Goal: Task Accomplishment & Management: Use online tool/utility

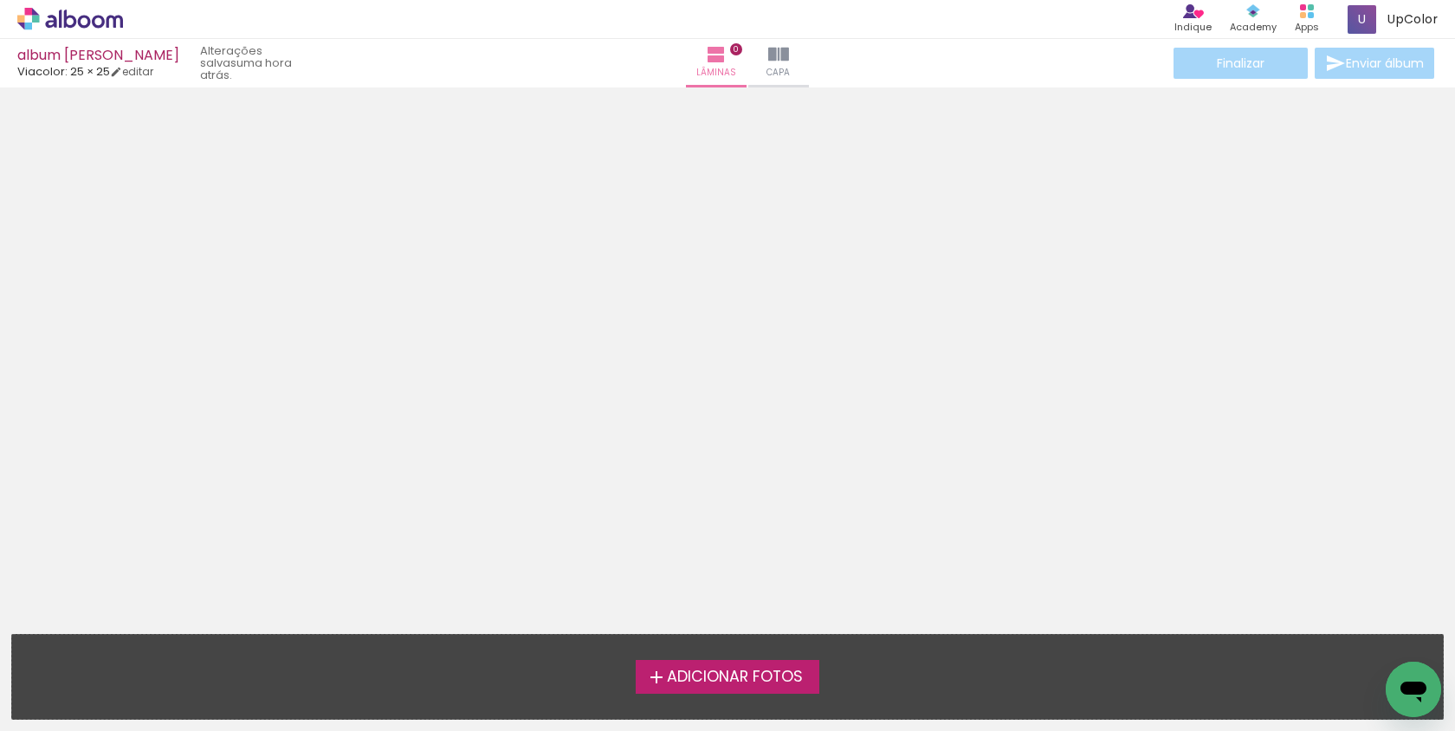
click at [761, 669] on span "Adicionar Fotos" at bounding box center [735, 677] width 136 height 16
click at [0, 0] on input "file" at bounding box center [0, 0] width 0 height 0
click at [771, 684] on span "Adicionar Fotos" at bounding box center [735, 677] width 136 height 16
click at [0, 0] on input "file" at bounding box center [0, 0] width 0 height 0
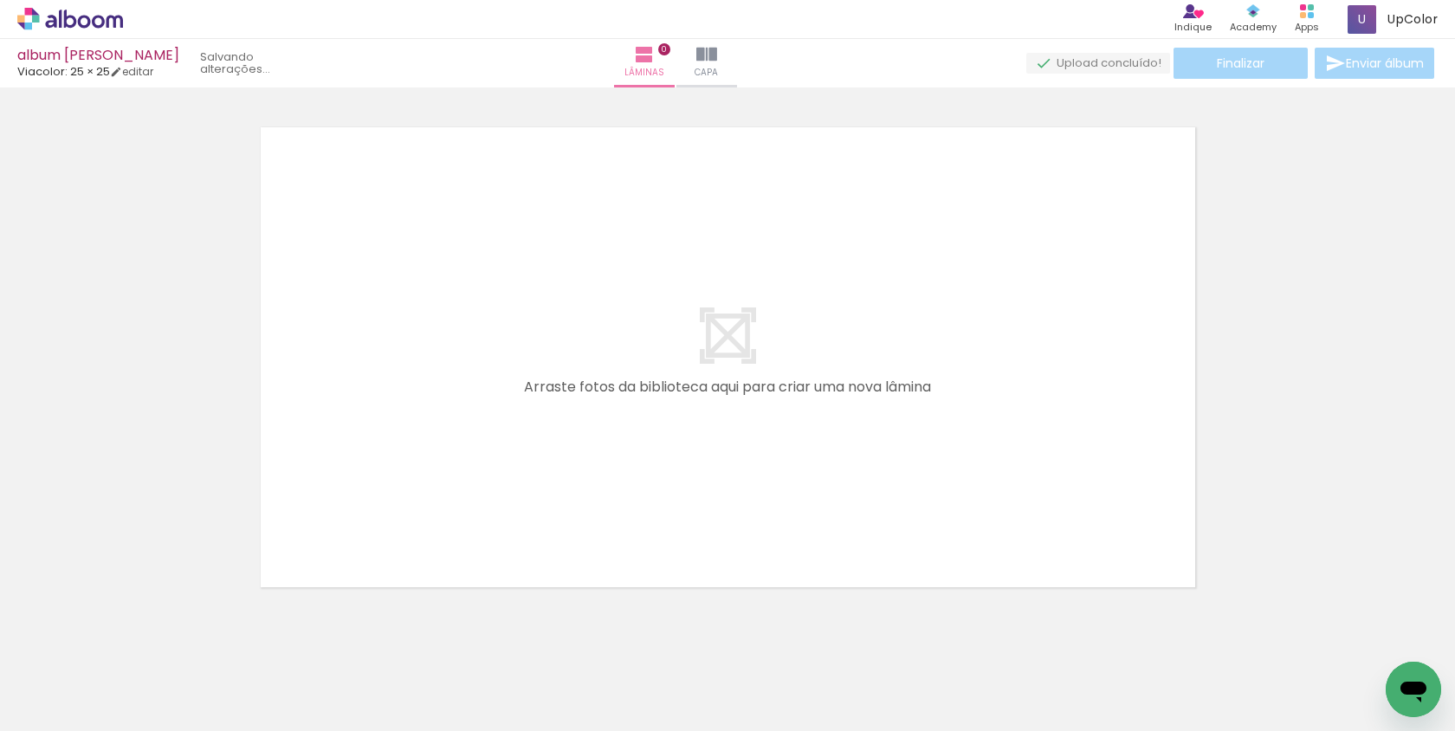
scroll to position [22, 0]
click at [61, 714] on span "Adicionar Fotos" at bounding box center [62, 707] width 52 height 19
click at [0, 0] on input "file" at bounding box center [0, 0] width 0 height 0
click at [1309, 673] on div at bounding box center [1292, 673] width 57 height 86
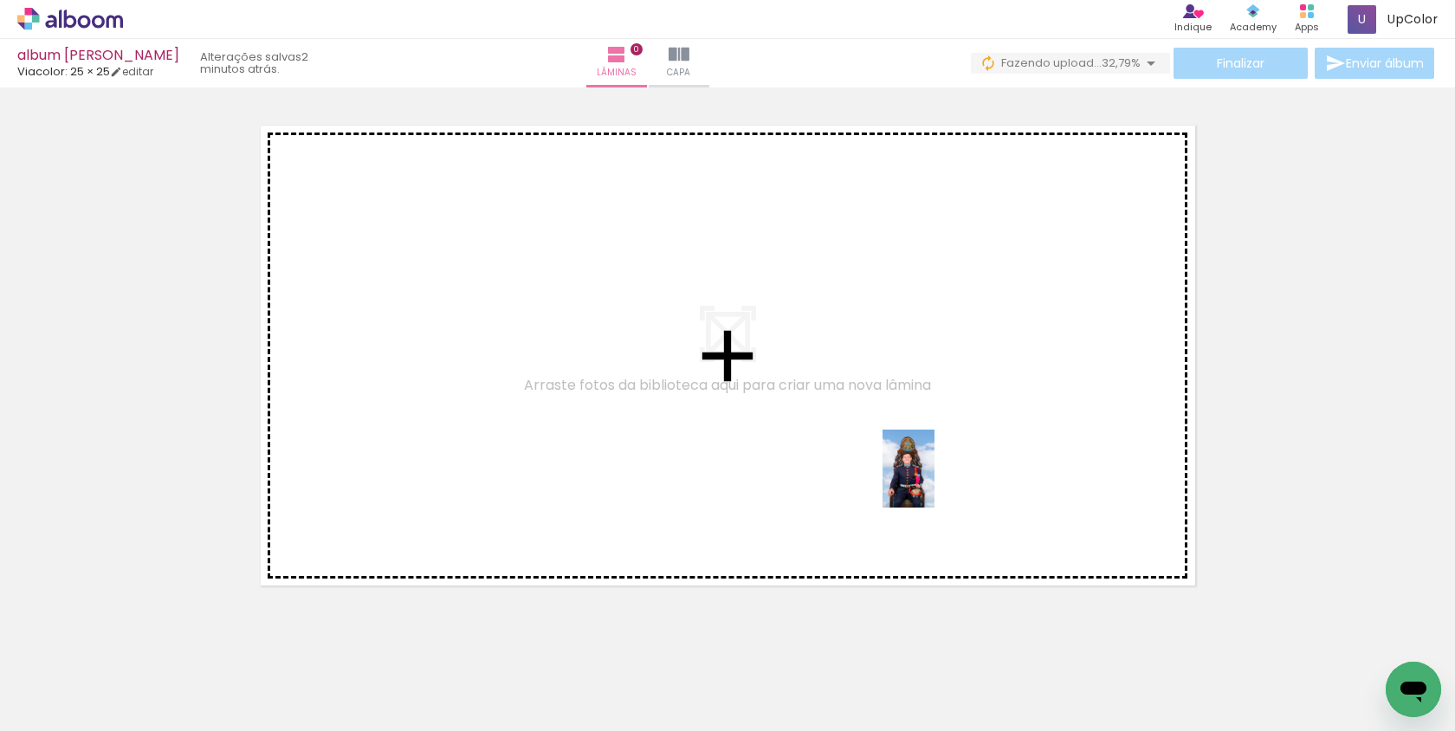
drag, startPoint x: 1309, startPoint y: 673, endPoint x: 934, endPoint y: 482, distance: 420.2
click at [934, 482] on quentale-workspace at bounding box center [727, 365] width 1455 height 731
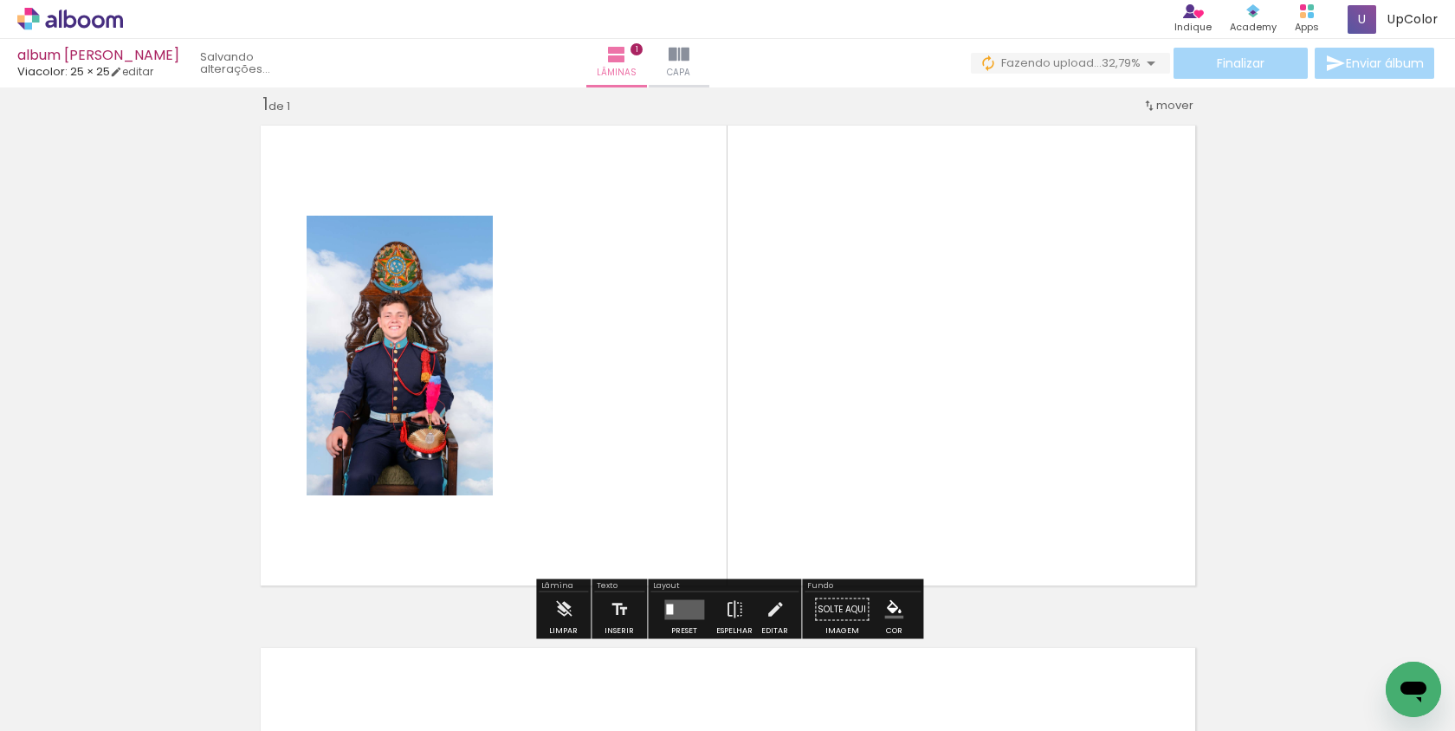
scroll to position [22, 0]
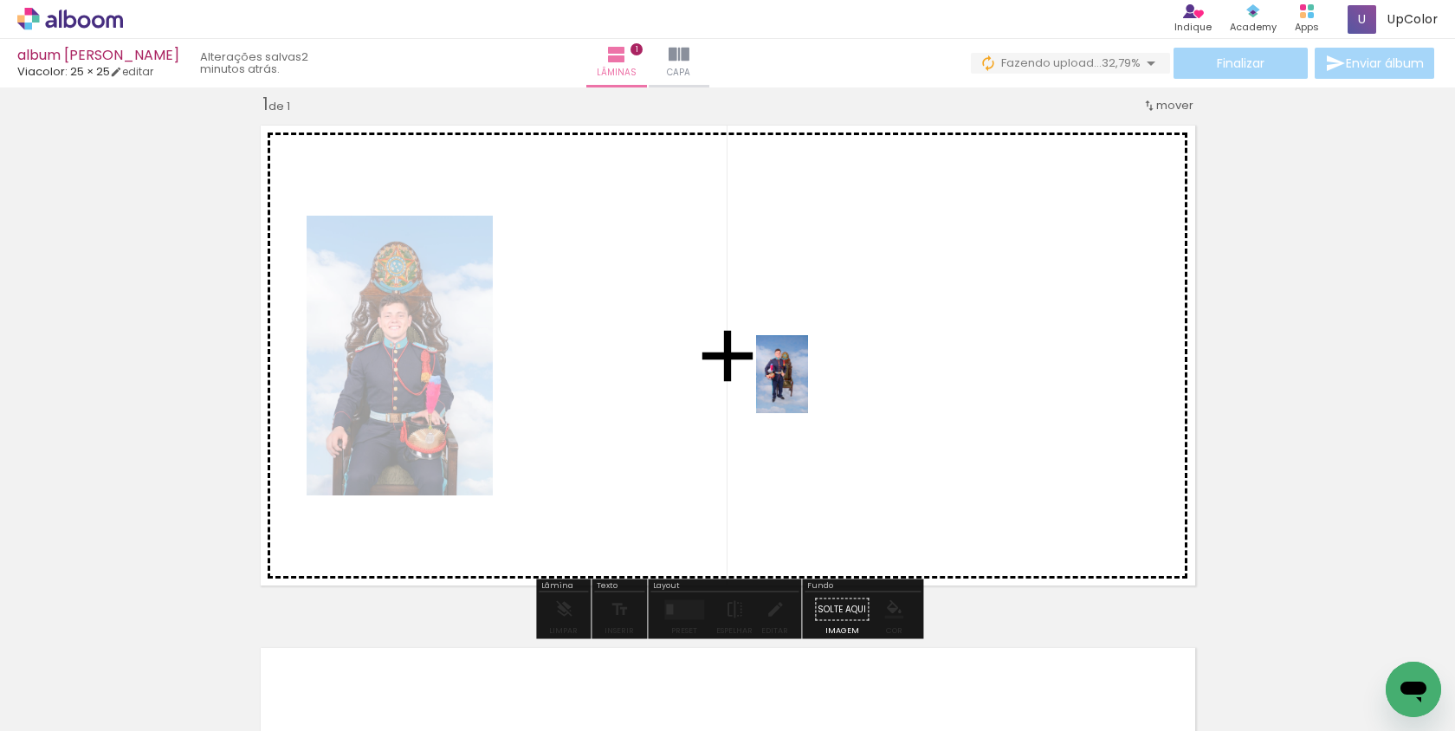
drag, startPoint x: 1373, startPoint y: 652, endPoint x: 742, endPoint y: 353, distance: 697.7
click at [742, 353] on quentale-workspace at bounding box center [727, 365] width 1455 height 731
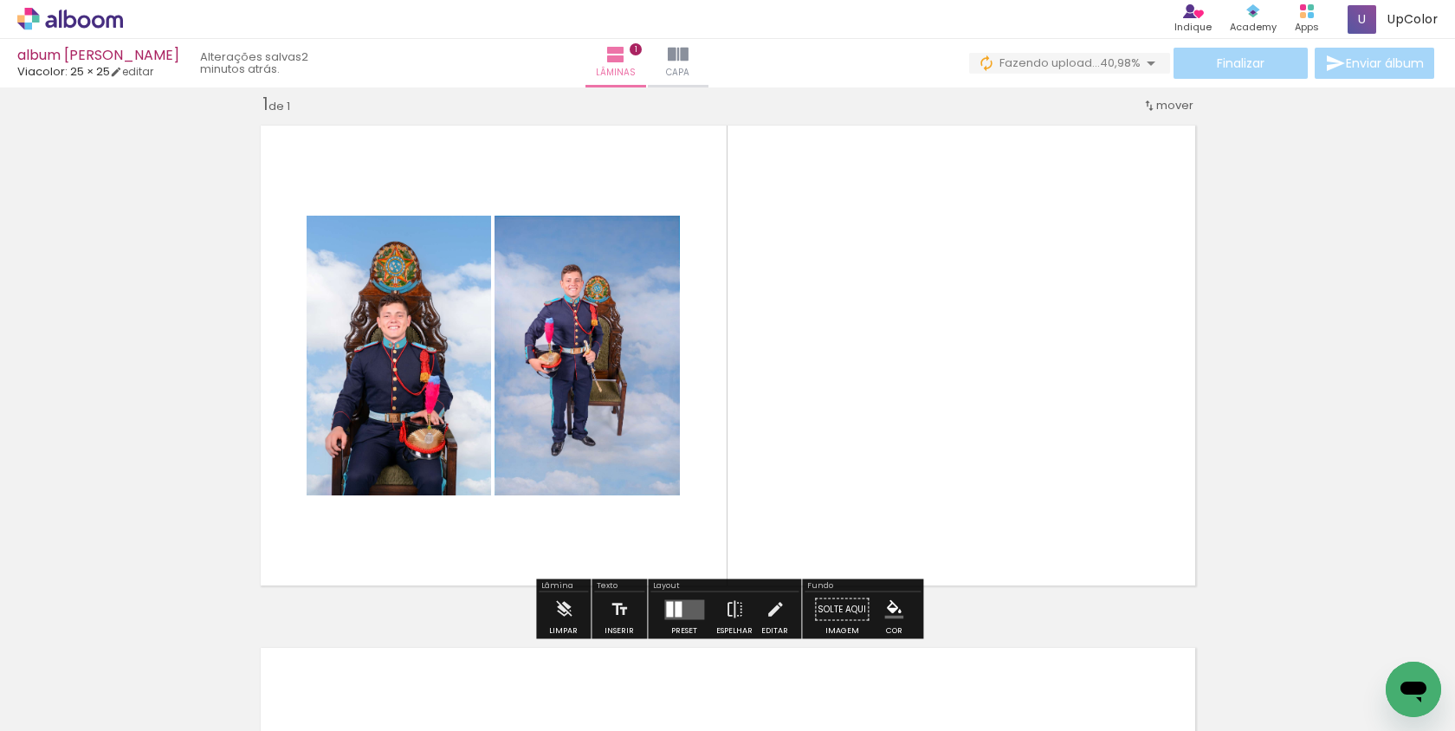
scroll to position [0, 4490]
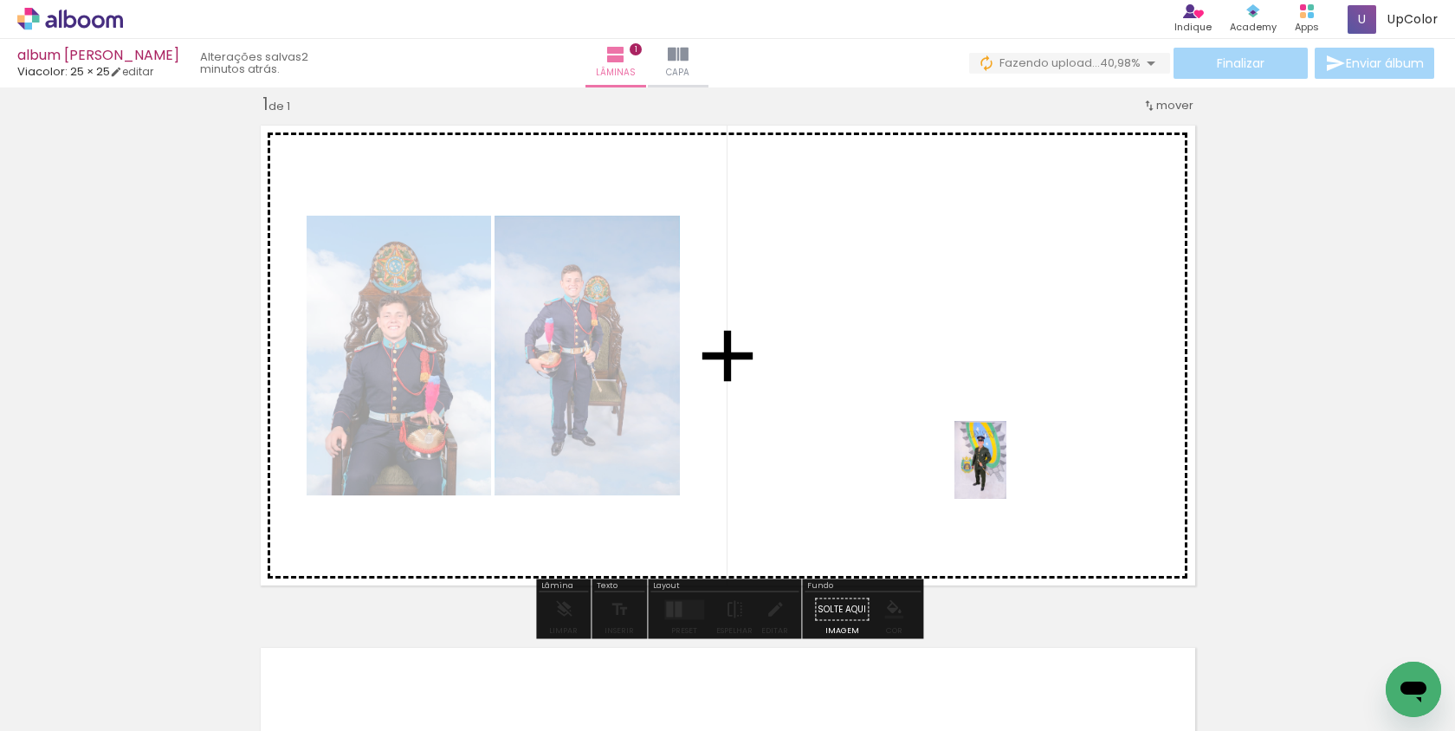
drag, startPoint x: 1233, startPoint y: 680, endPoint x: 1001, endPoint y: 469, distance: 313.3
click at [1001, 469] on quentale-workspace at bounding box center [727, 365] width 1455 height 731
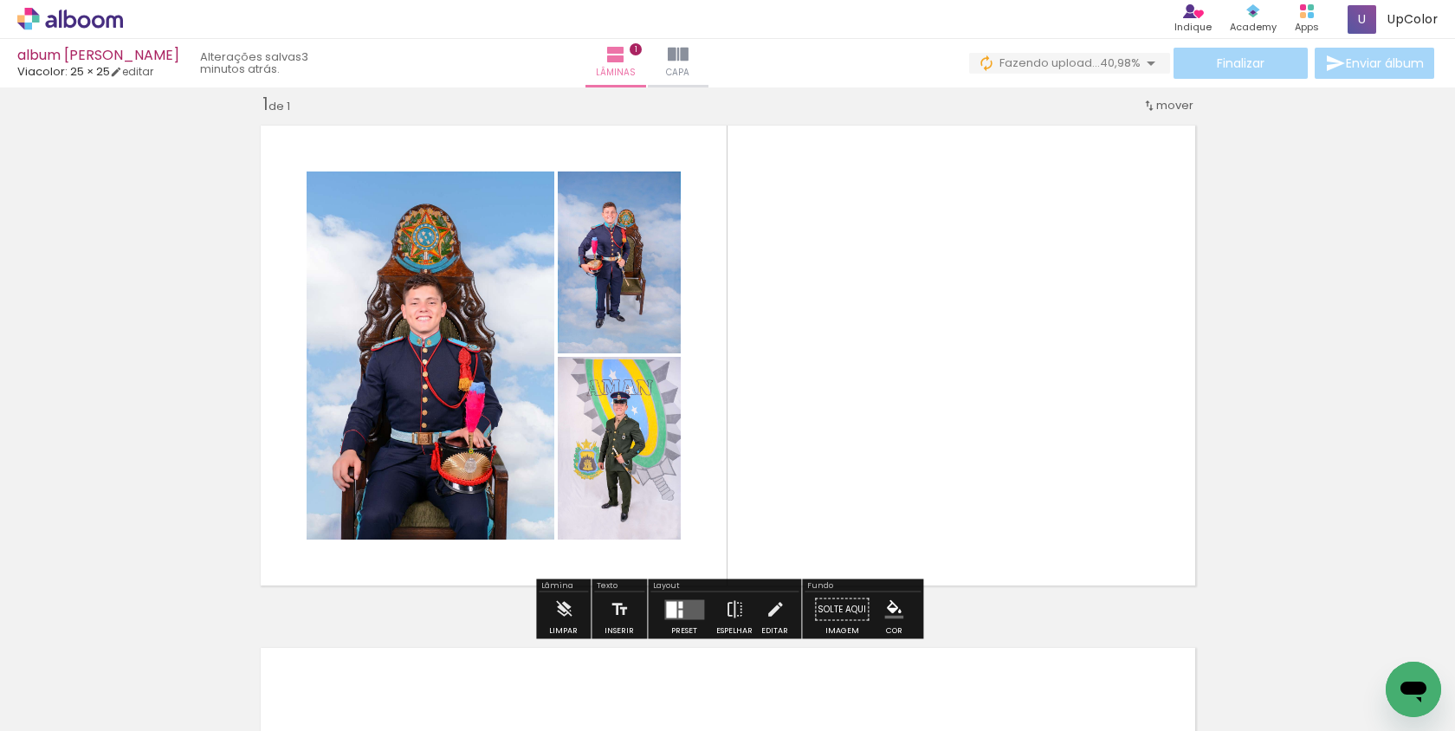
click at [681, 604] on quentale-layouter at bounding box center [684, 609] width 40 height 20
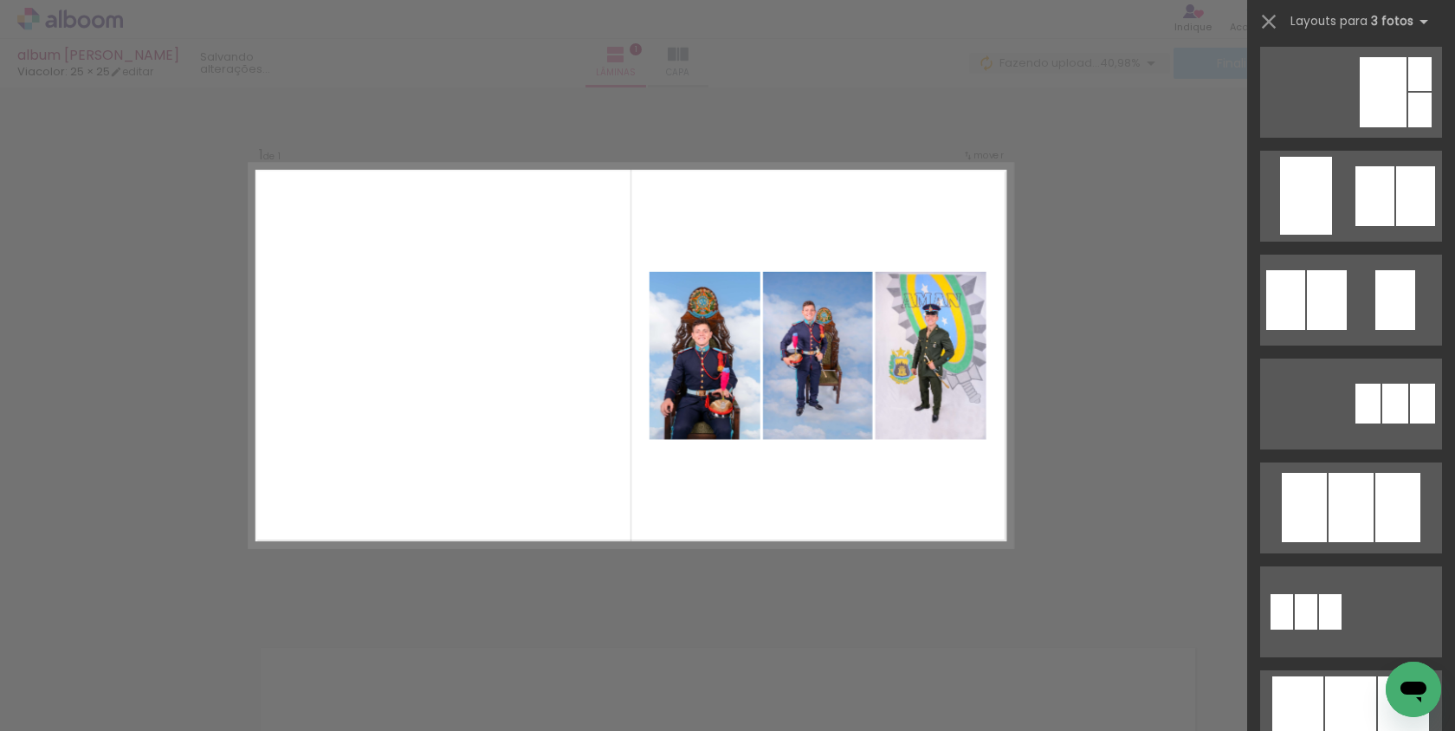
scroll to position [546, 0]
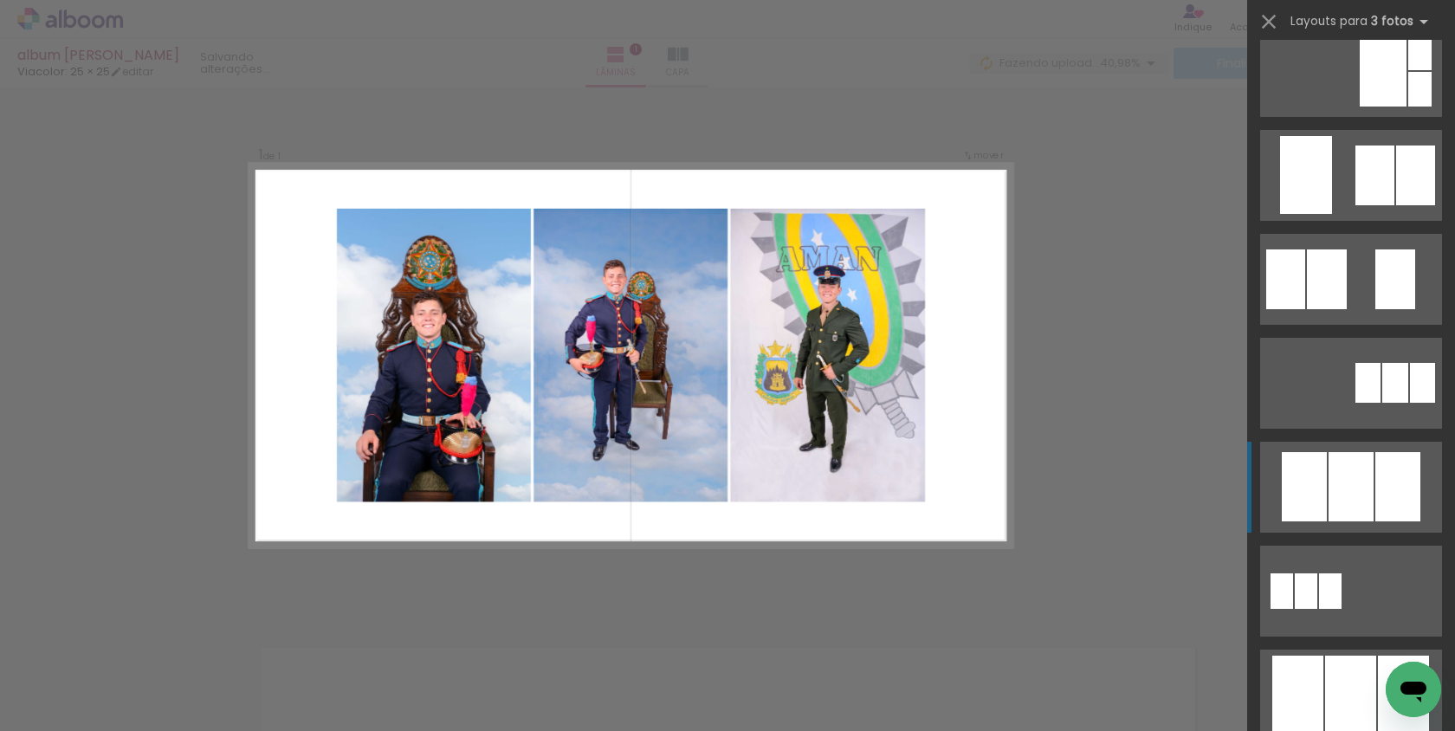
click at [1341, 469] on div at bounding box center [1351, 486] width 45 height 69
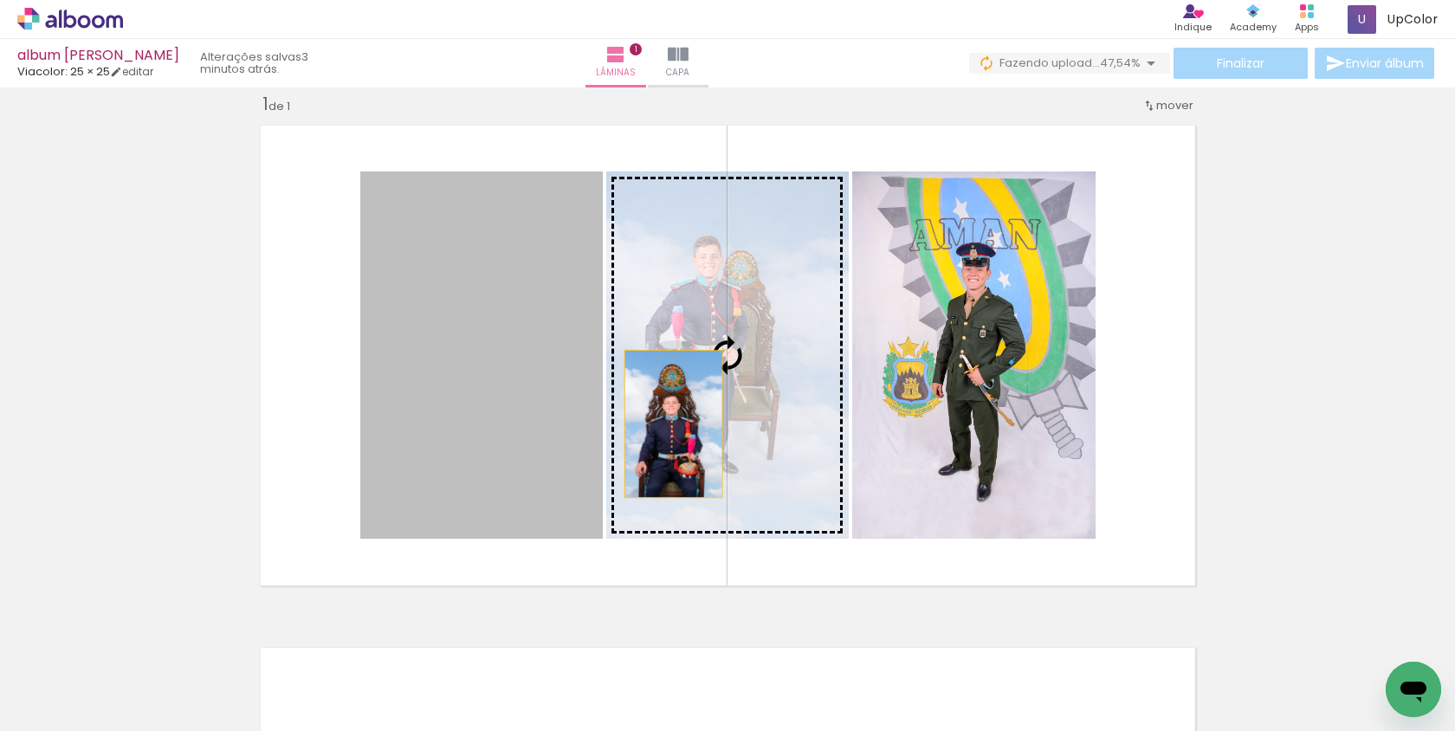
drag, startPoint x: 433, startPoint y: 436, endPoint x: 674, endPoint y: 423, distance: 241.2
click at [0, 0] on slot at bounding box center [0, 0] width 0 height 0
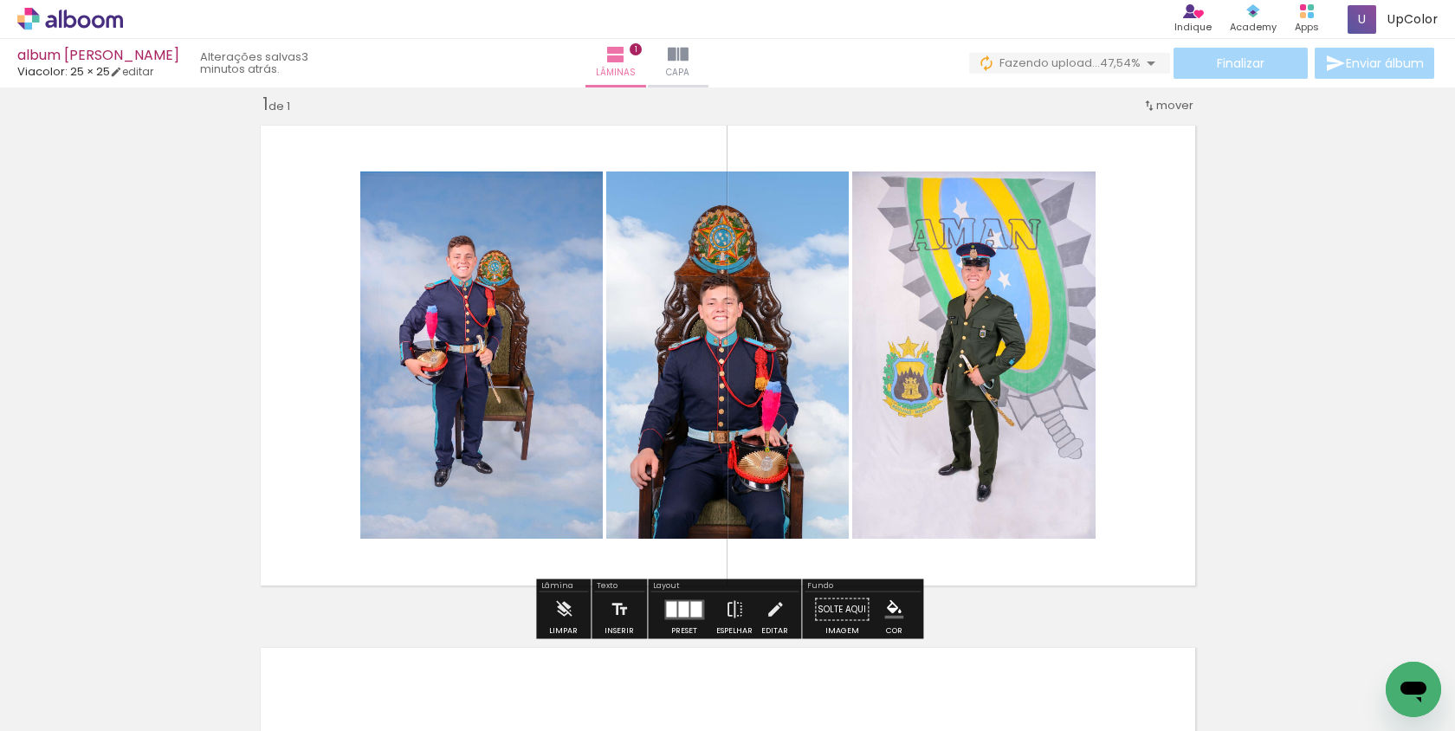
click at [1323, 324] on div "Inserir lâmina 1 de 1" at bounding box center [727, 594] width 1455 height 1045
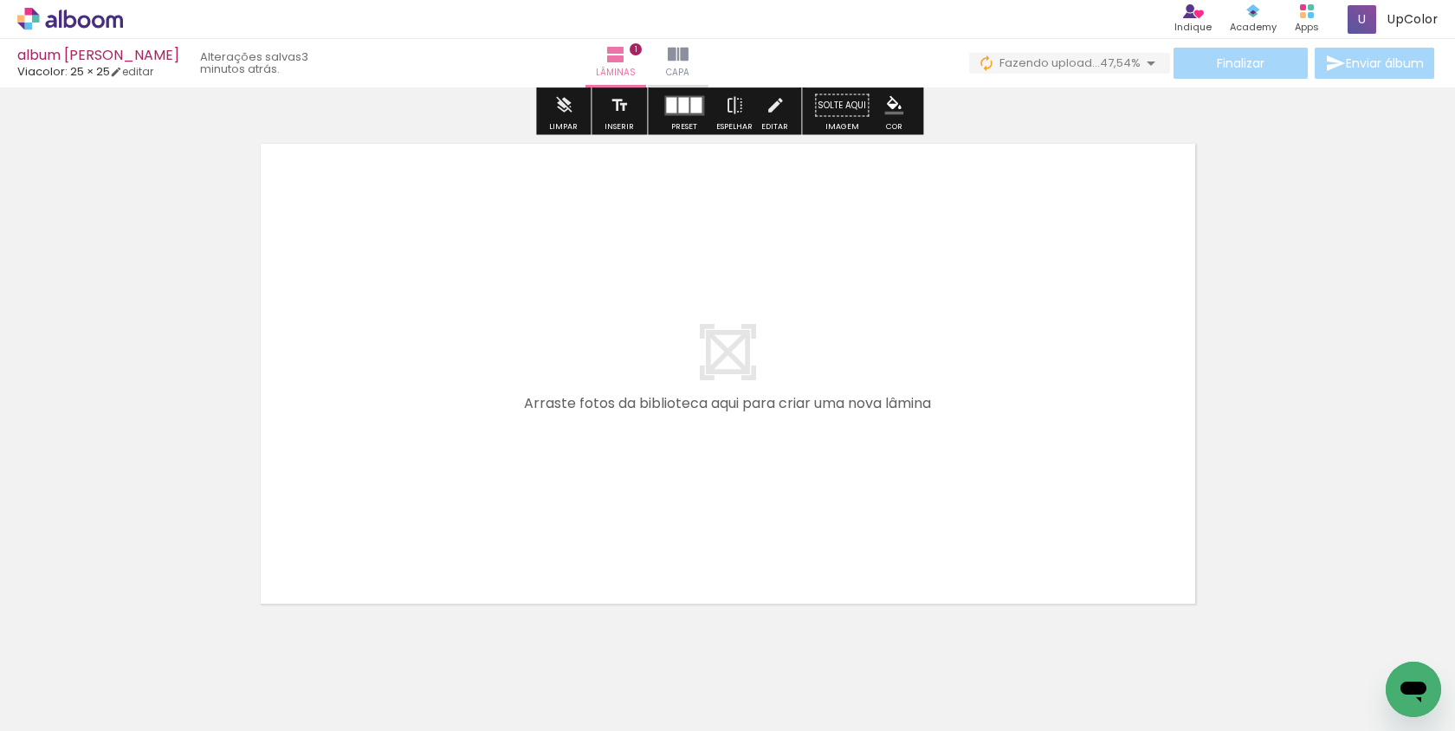
scroll to position [533, 0]
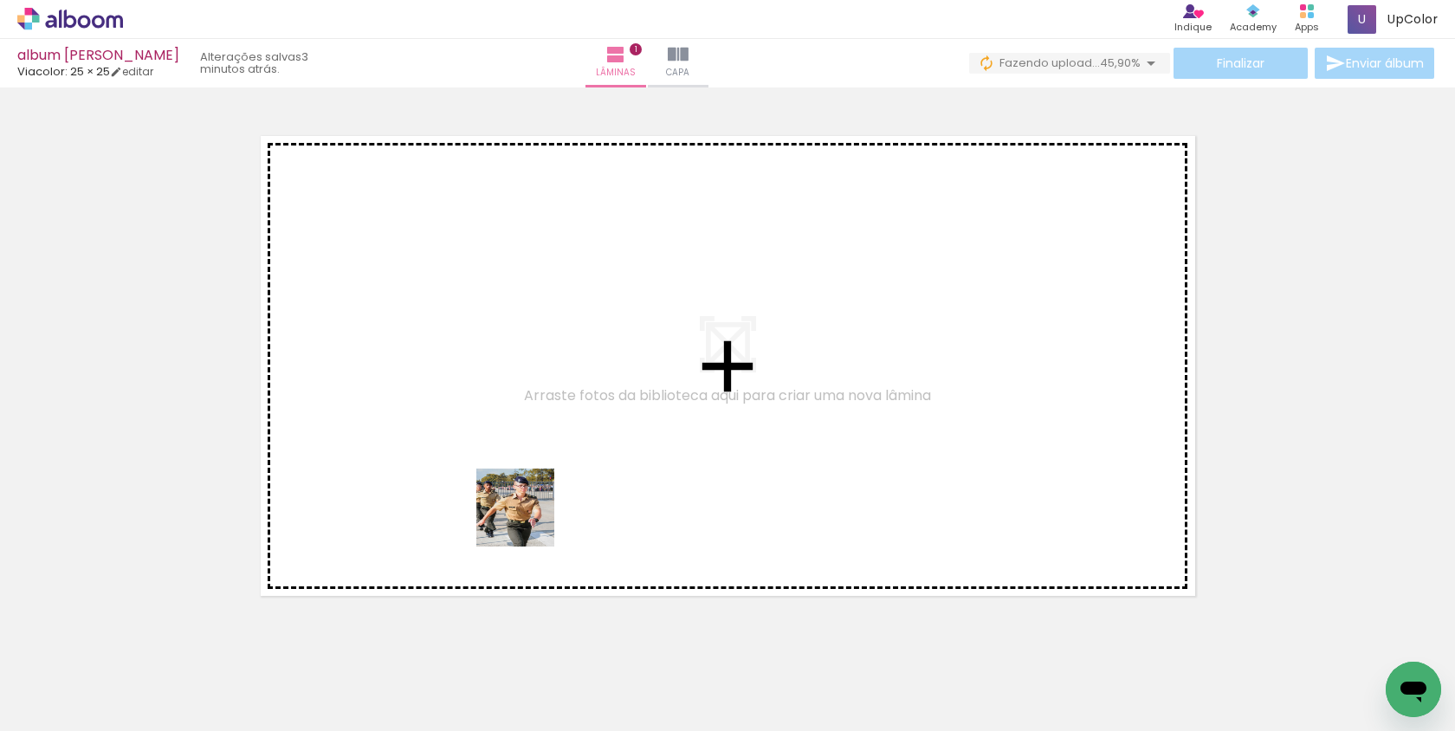
drag, startPoint x: 534, startPoint y: 681, endPoint x: 520, endPoint y: 472, distance: 209.2
click at [520, 472] on quentale-workspace at bounding box center [727, 365] width 1455 height 731
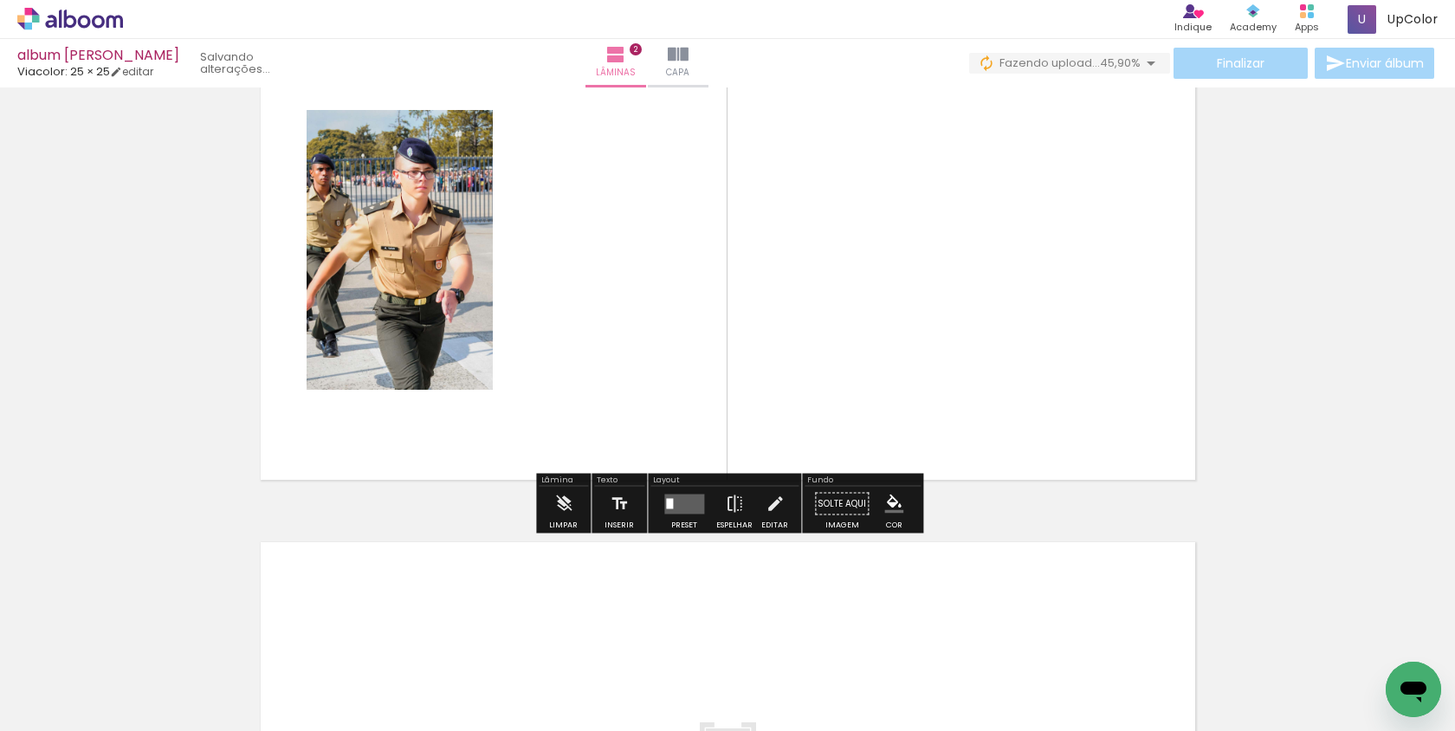
scroll to position [594, 0]
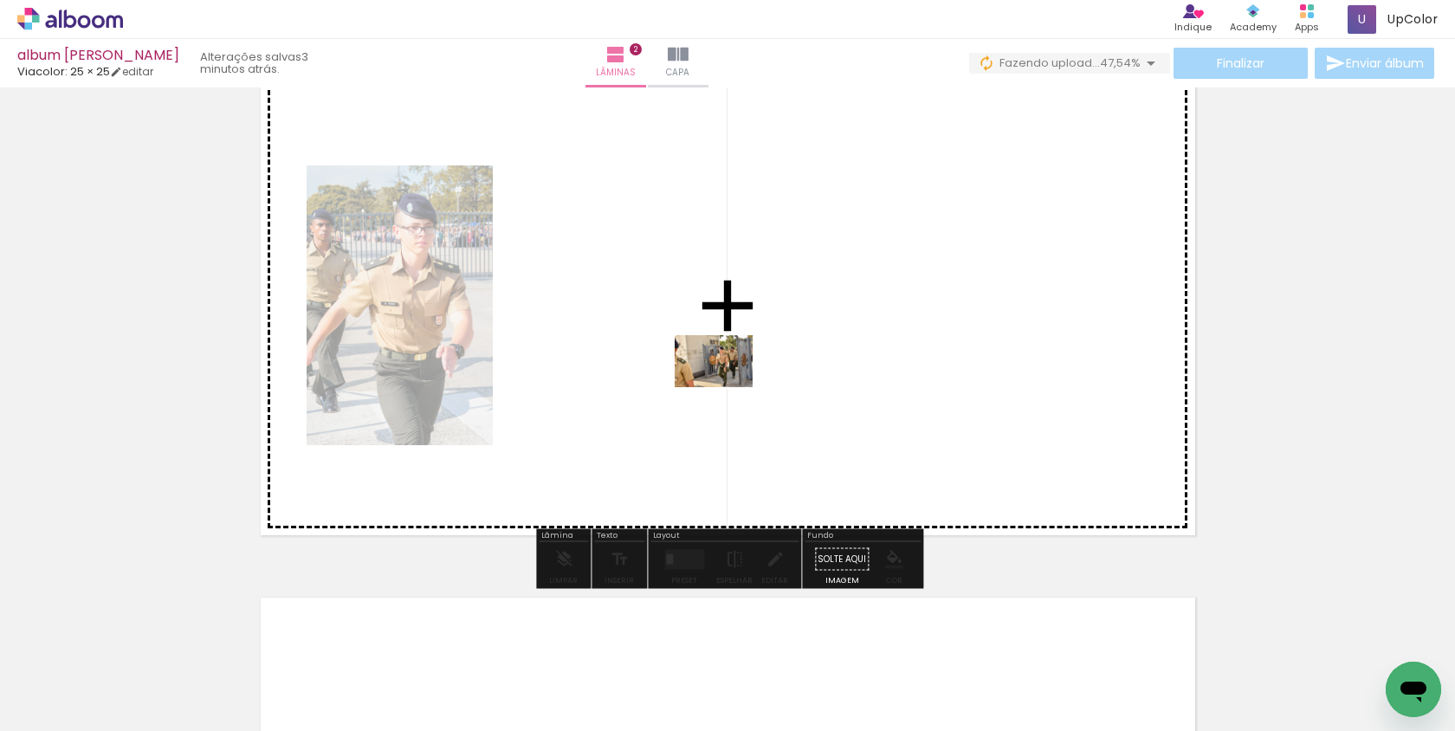
drag, startPoint x: 723, startPoint y: 673, endPoint x: 727, endPoint y: 387, distance: 285.8
click at [727, 387] on quentale-workspace at bounding box center [727, 365] width 1455 height 731
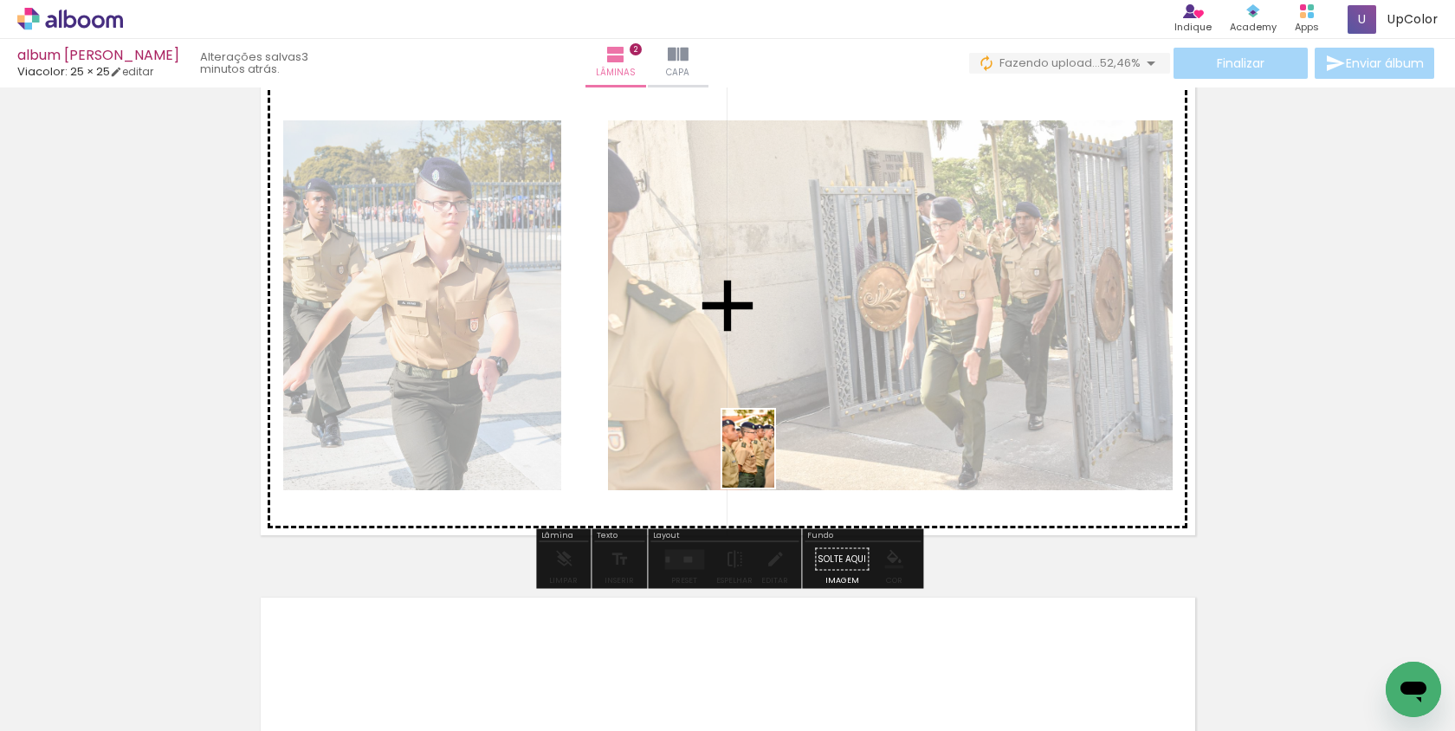
drag, startPoint x: 614, startPoint y: 679, endPoint x: 775, endPoint y: 460, distance: 271.9
click at [775, 460] on quentale-workspace at bounding box center [727, 365] width 1455 height 731
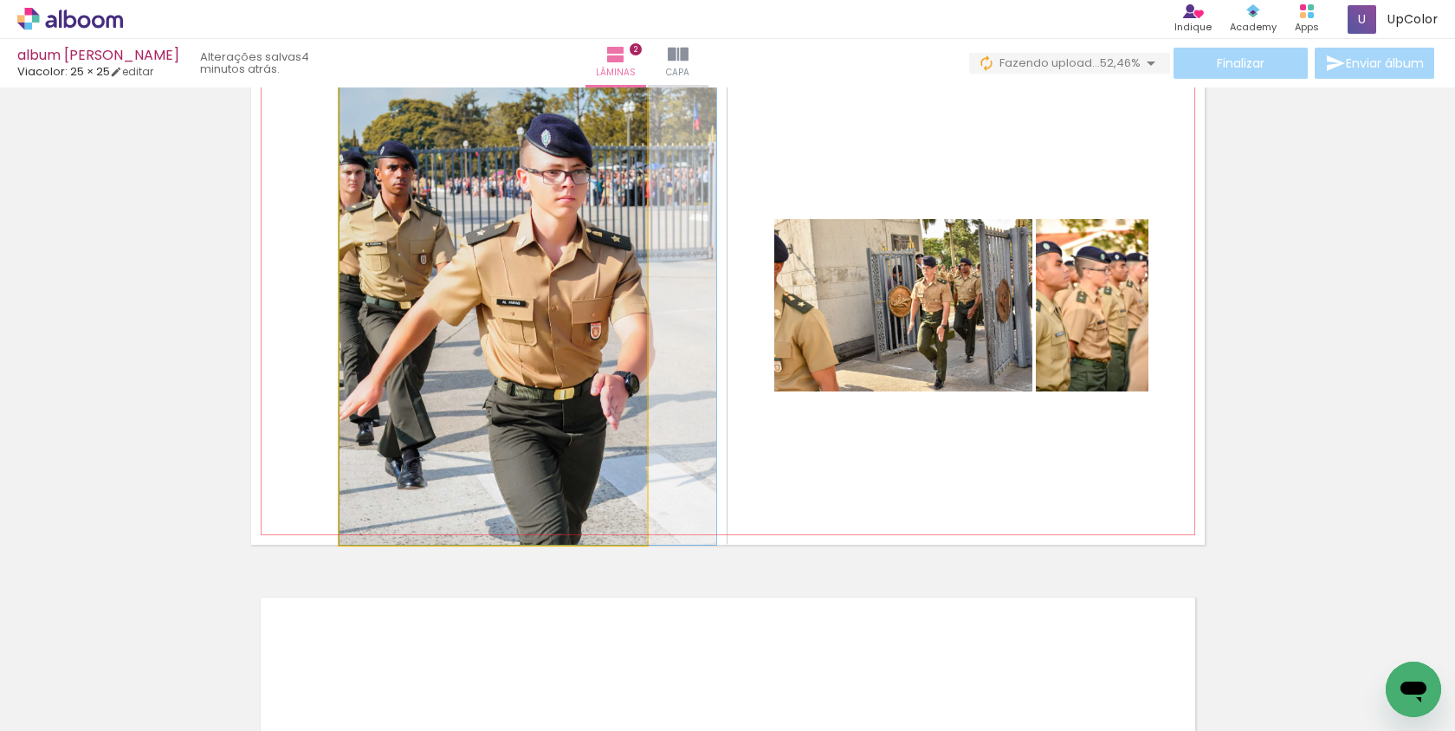
drag, startPoint x: 495, startPoint y: 346, endPoint x: 531, endPoint y: 339, distance: 37.0
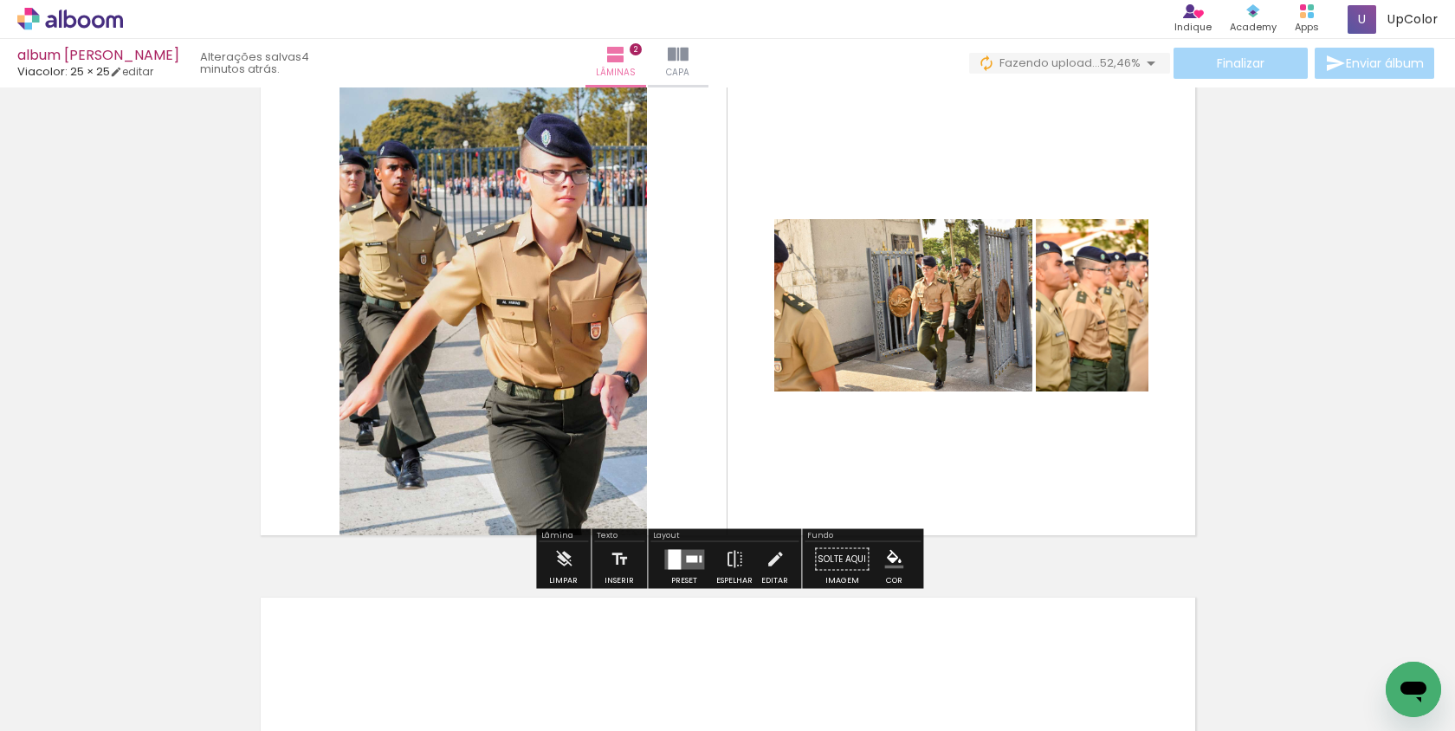
click at [676, 554] on div at bounding box center [674, 559] width 13 height 20
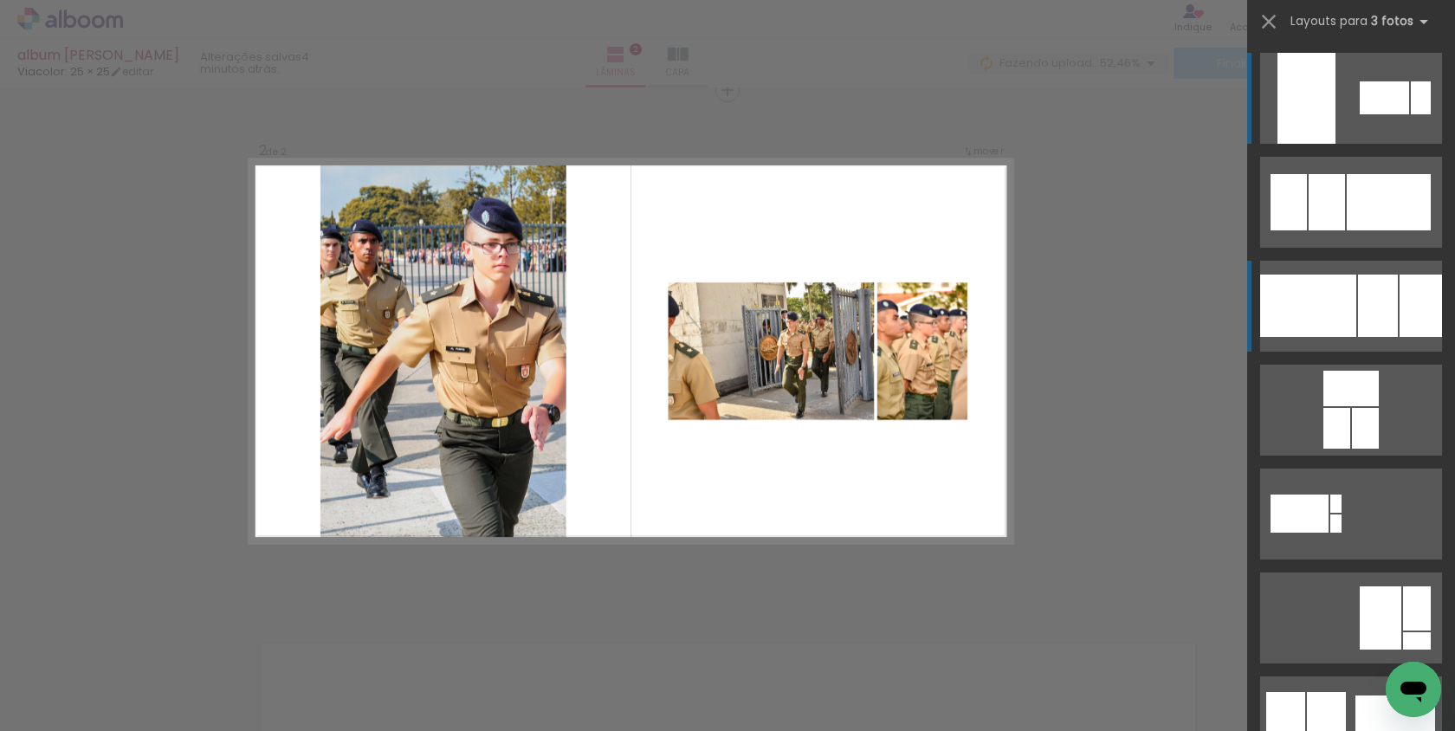
scroll to position [544, 0]
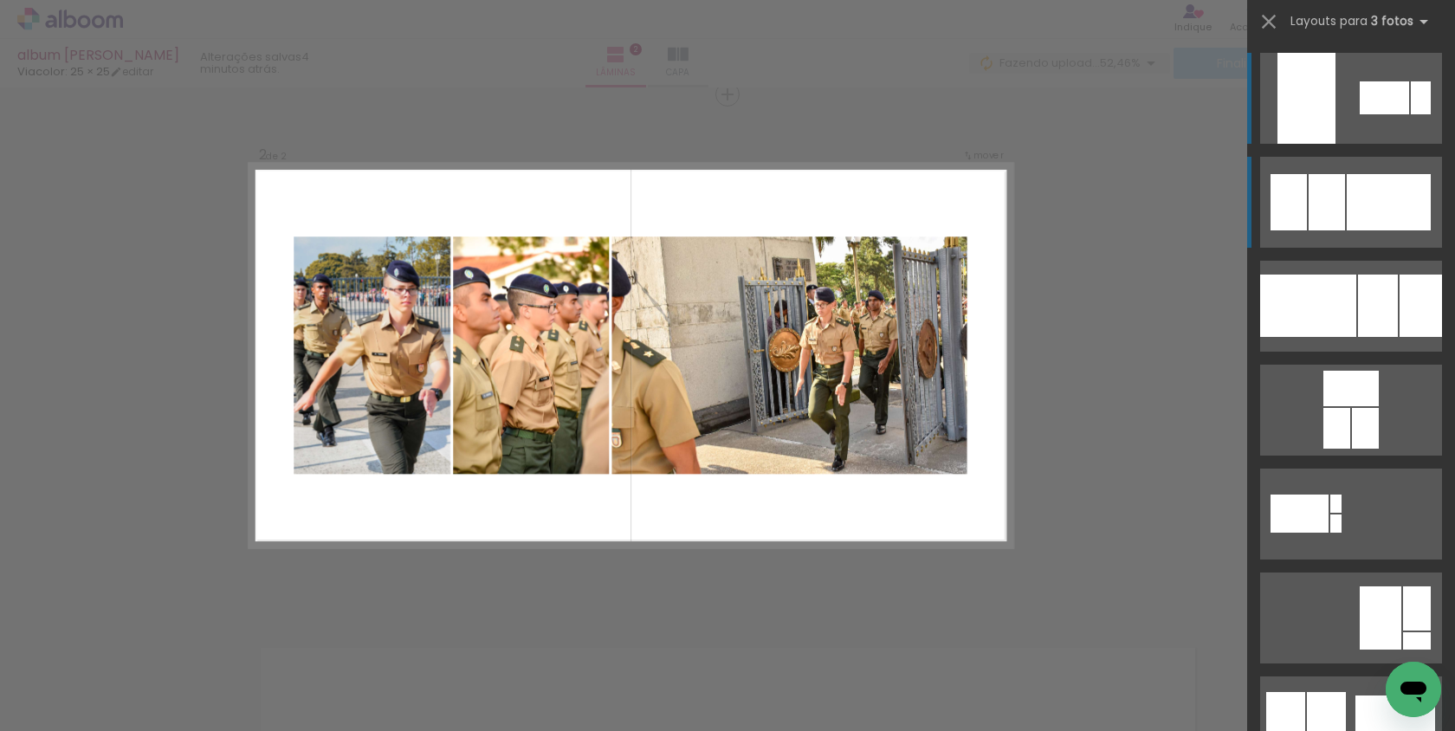
click at [1341, 201] on div at bounding box center [1327, 202] width 36 height 56
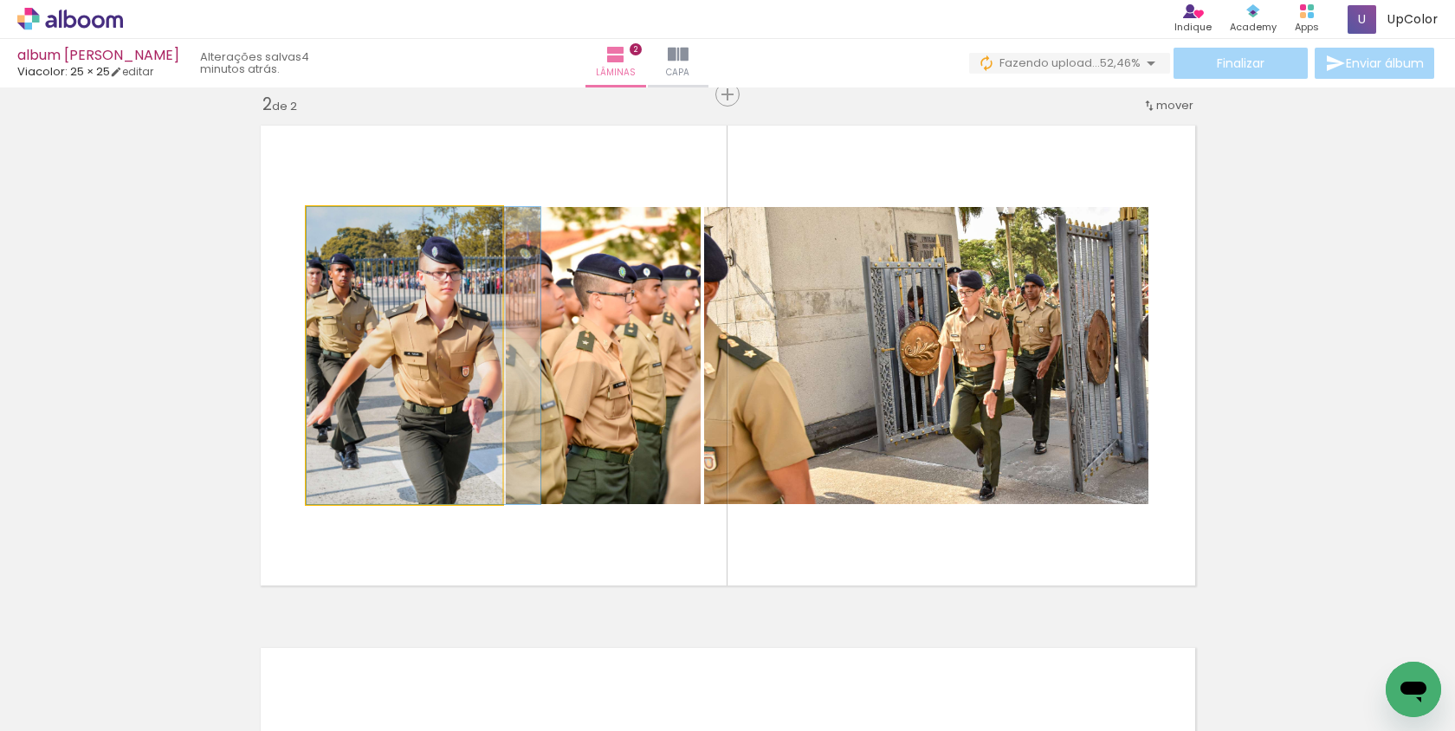
drag, startPoint x: 405, startPoint y: 409, endPoint x: 420, endPoint y: 405, distance: 15.1
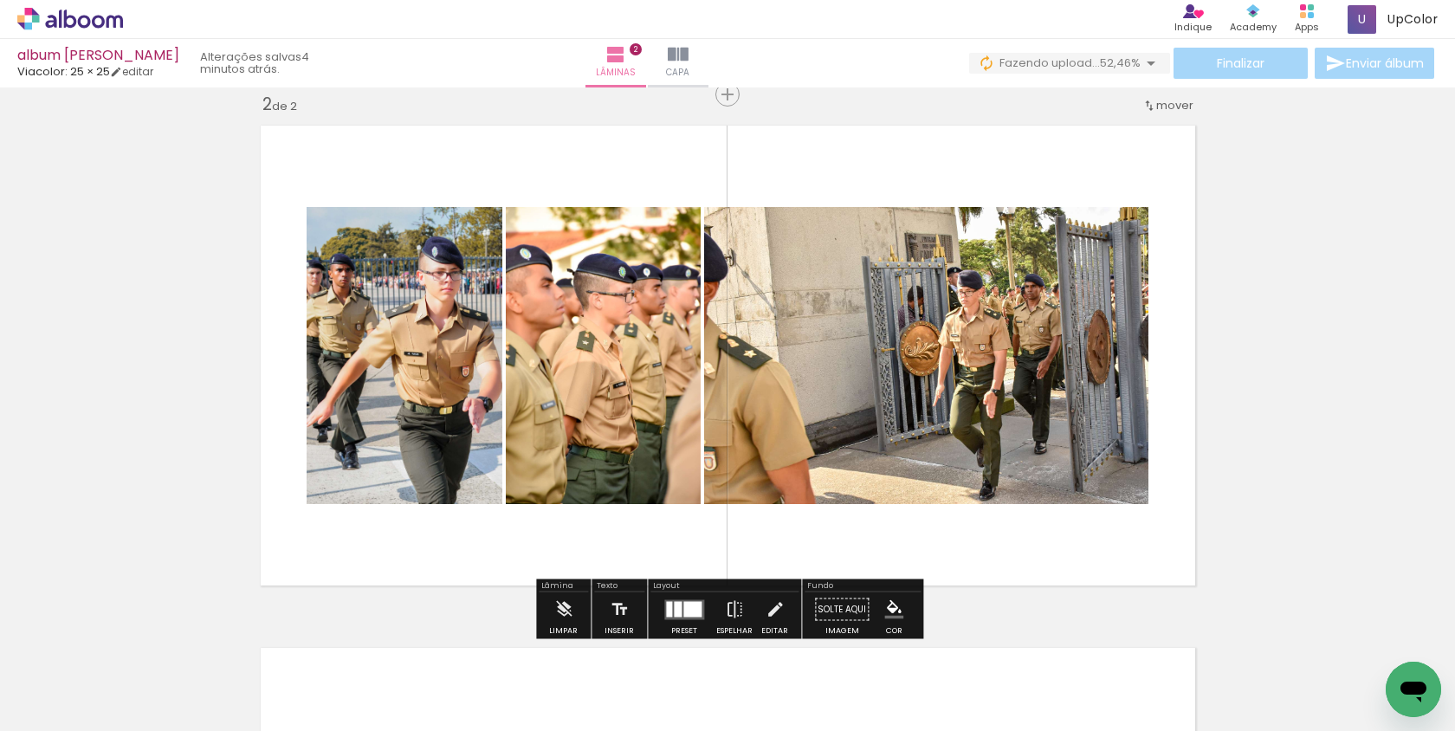
click at [420, 405] on quentale-photo at bounding box center [405, 355] width 196 height 297
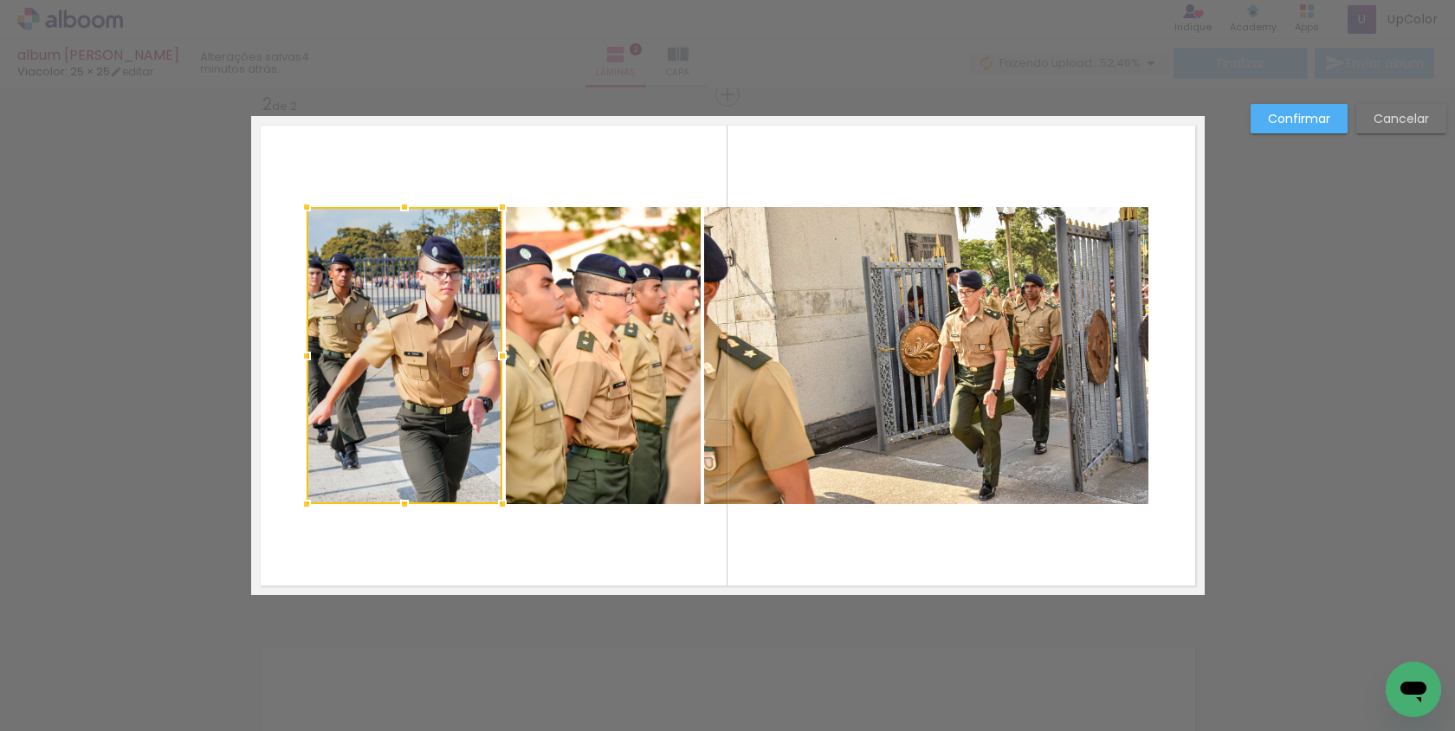
click at [683, 566] on quentale-layouter at bounding box center [728, 355] width 954 height 479
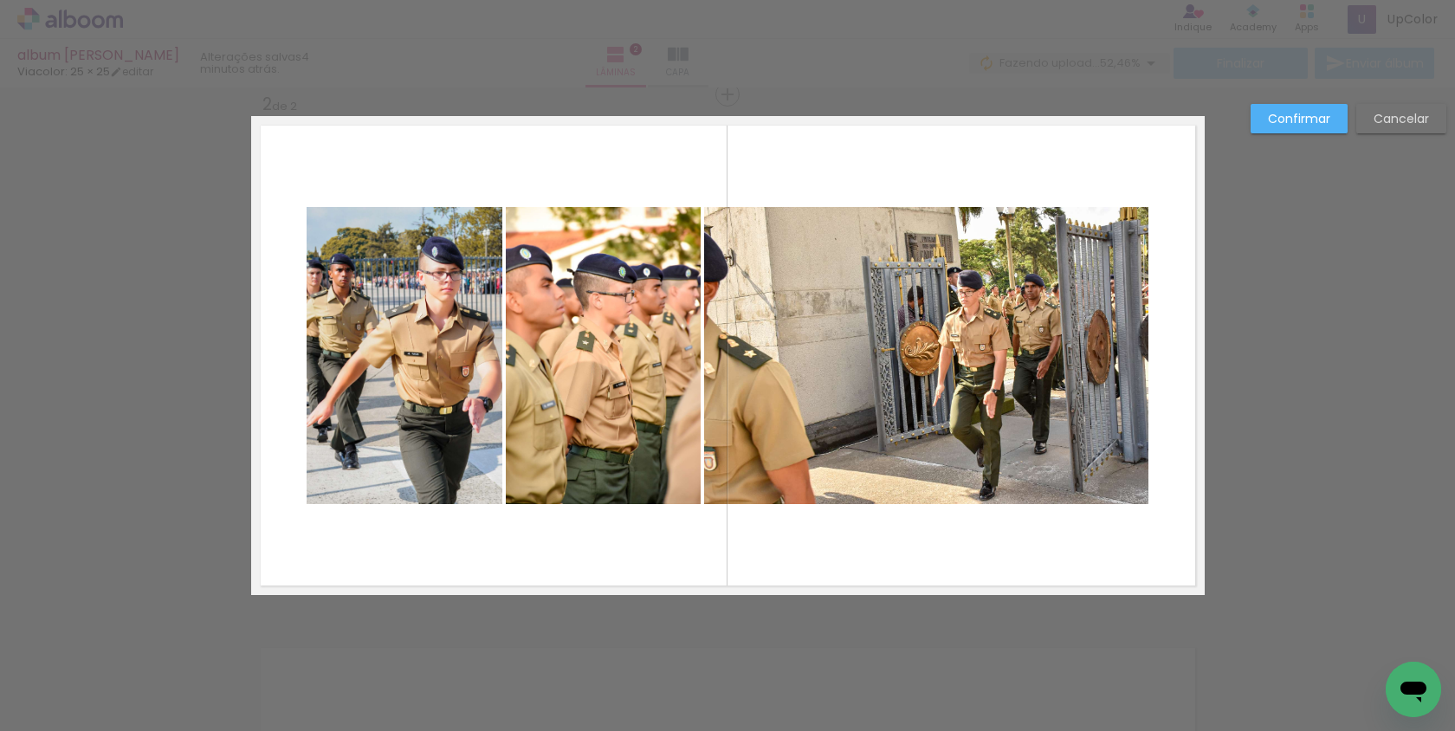
click at [1290, 486] on div "Confirmar Cancelar" at bounding box center [727, 348] width 1455 height 1608
click at [1393, 105] on paper-button "Cancelar" at bounding box center [1401, 118] width 90 height 29
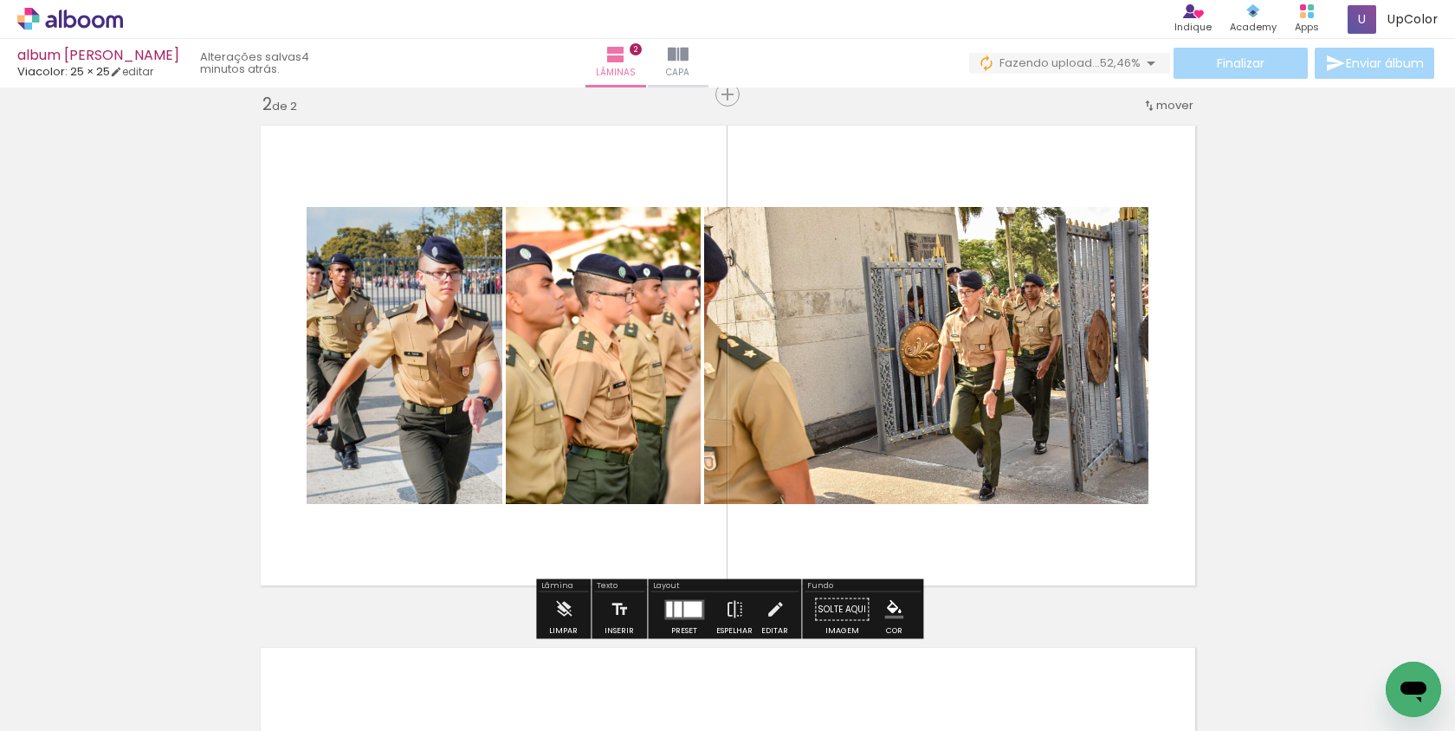
click at [1392, 122] on div "Inserir lâmina 1 de 2 Inserir lâmina 2 de 2" at bounding box center [727, 334] width 1455 height 1568
click at [830, 418] on quentale-photo at bounding box center [926, 355] width 444 height 297
click at [669, 616] on quentale-layouter at bounding box center [684, 609] width 40 height 20
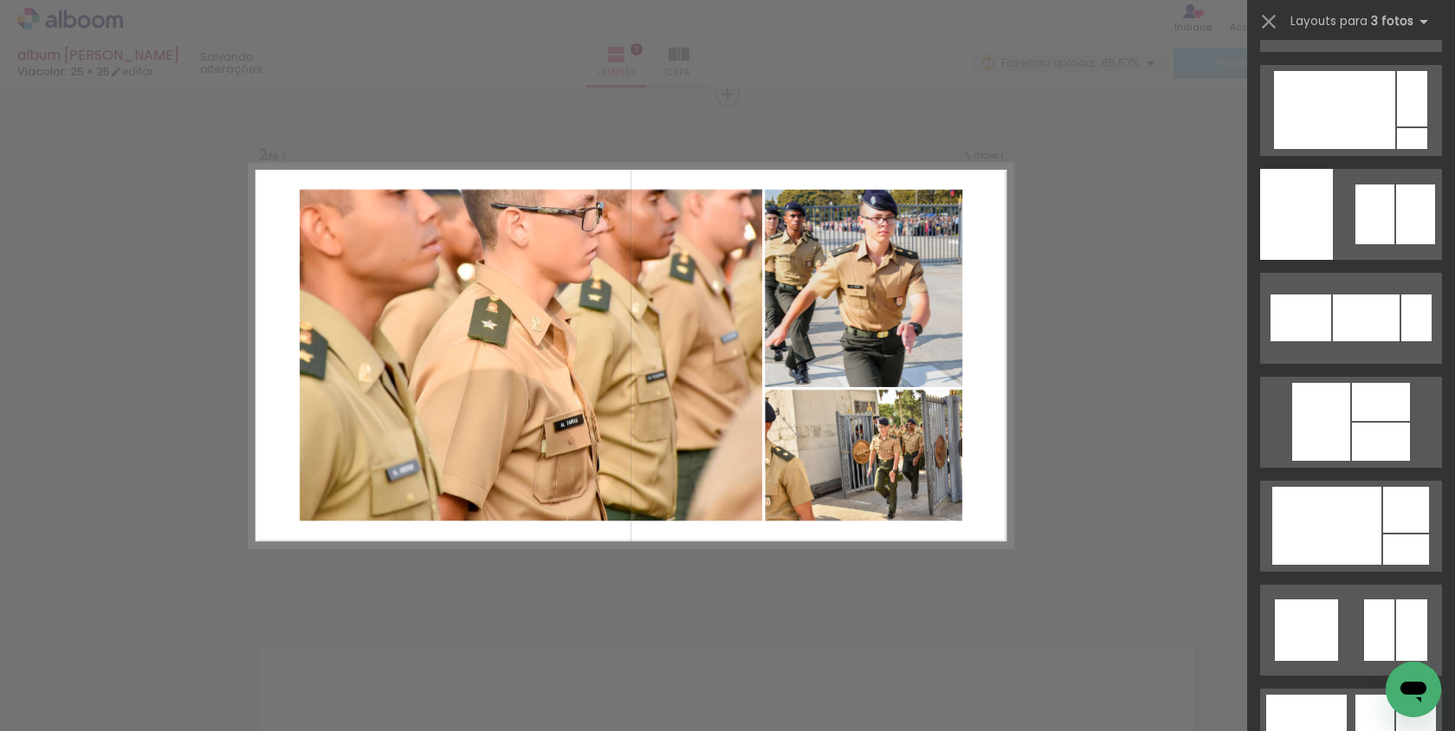
scroll to position [8089, 0]
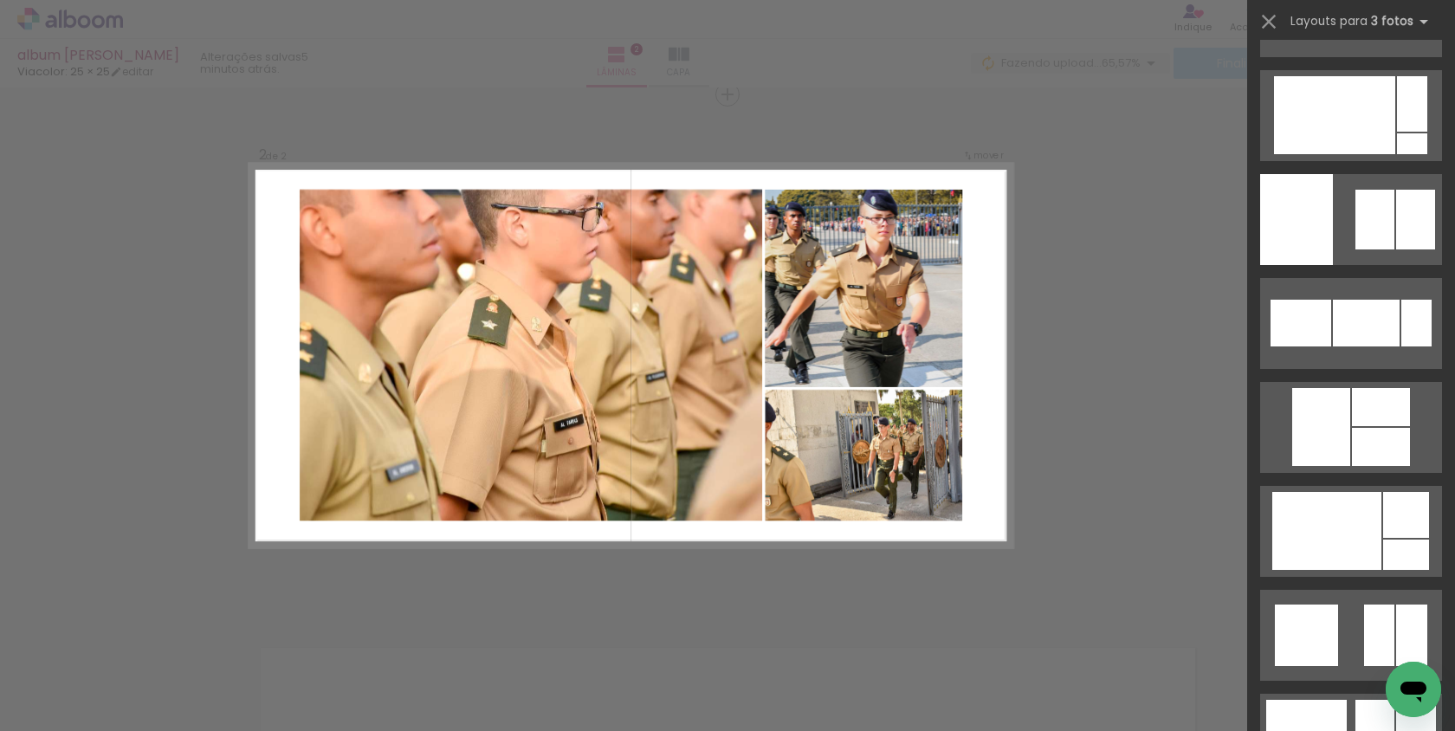
click at [1367, 527] on div at bounding box center [1326, 531] width 109 height 78
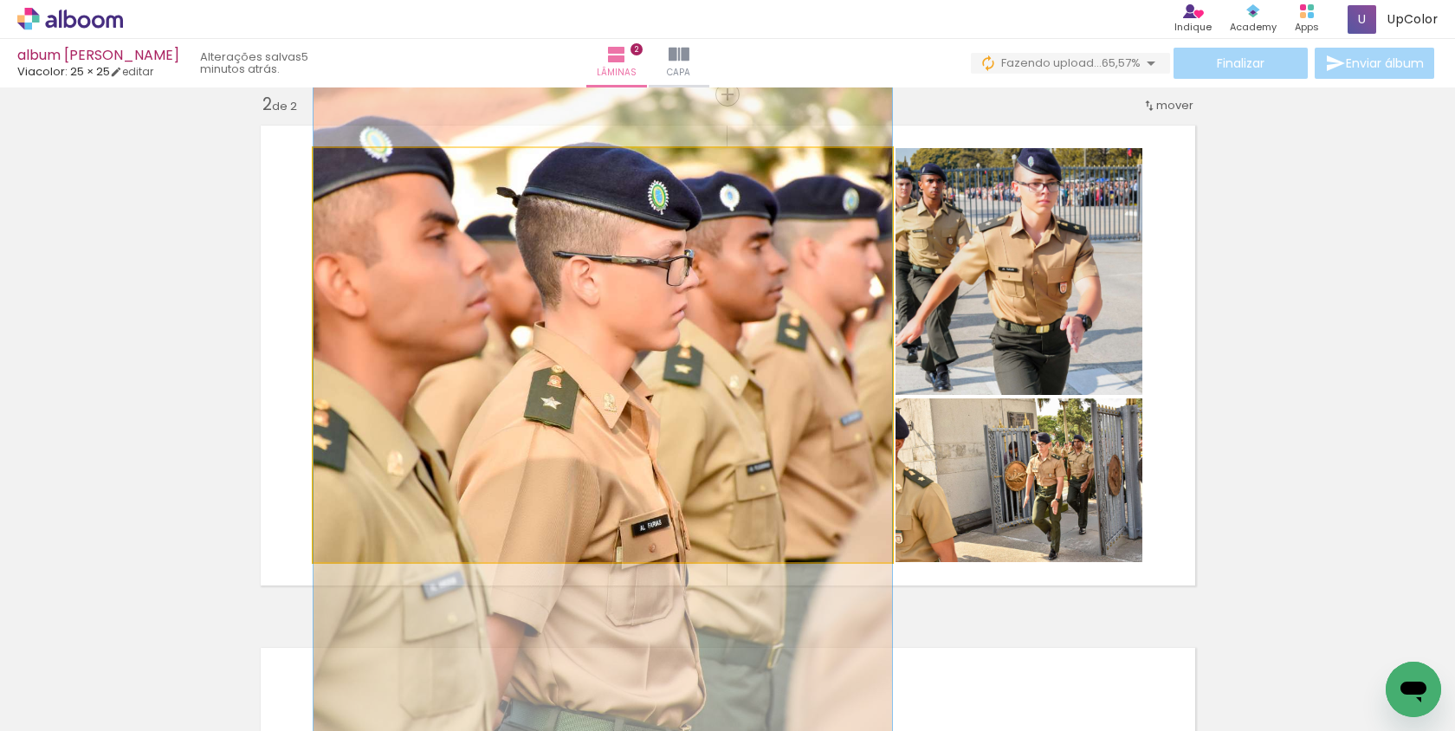
drag, startPoint x: 782, startPoint y: 361, endPoint x: 790, endPoint y: 445, distance: 84.4
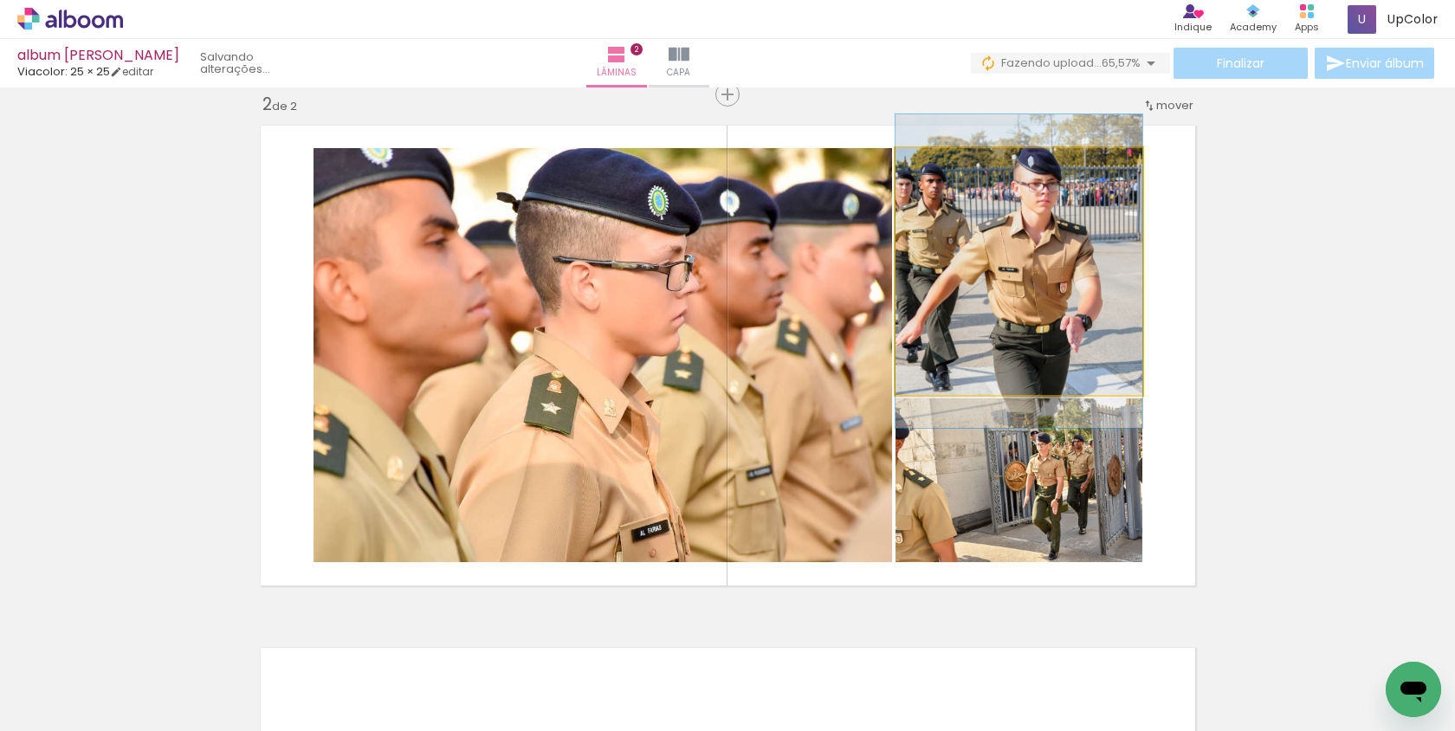
click at [1051, 293] on quentale-photo at bounding box center [1018, 271] width 247 height 247
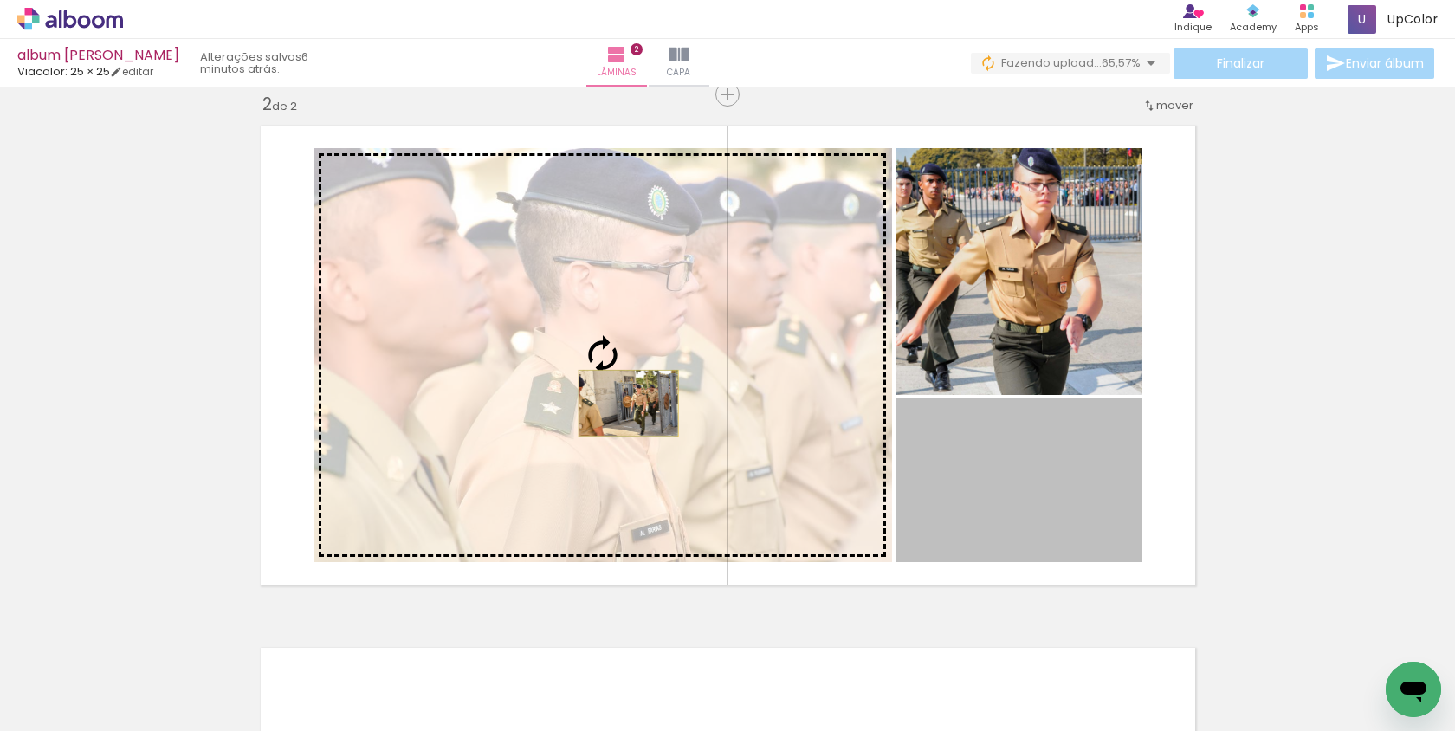
drag, startPoint x: 988, startPoint y: 488, endPoint x: 630, endPoint y: 403, distance: 368.7
click at [0, 0] on slot at bounding box center [0, 0] width 0 height 0
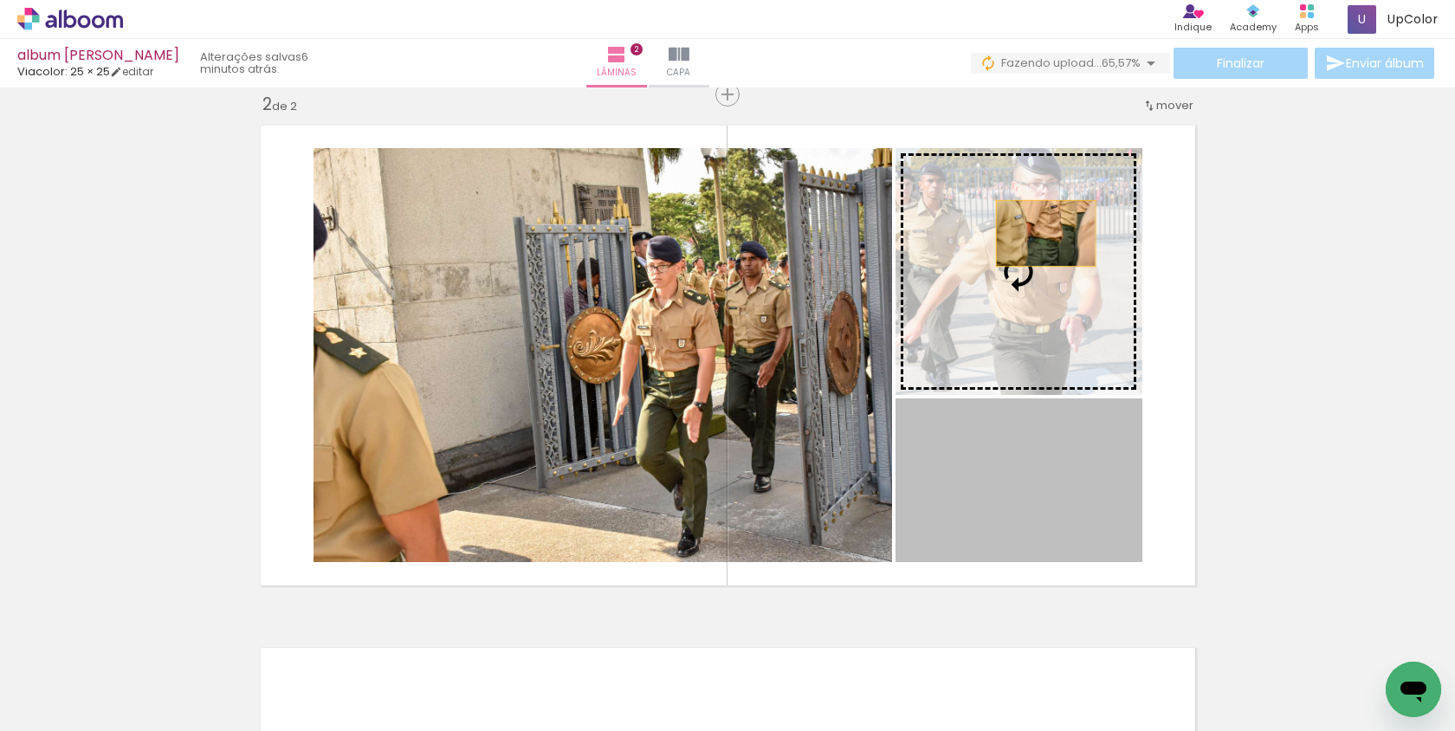
drag, startPoint x: 1054, startPoint y: 526, endPoint x: 1044, endPoint y: 233, distance: 292.9
click at [0, 0] on slot at bounding box center [0, 0] width 0 height 0
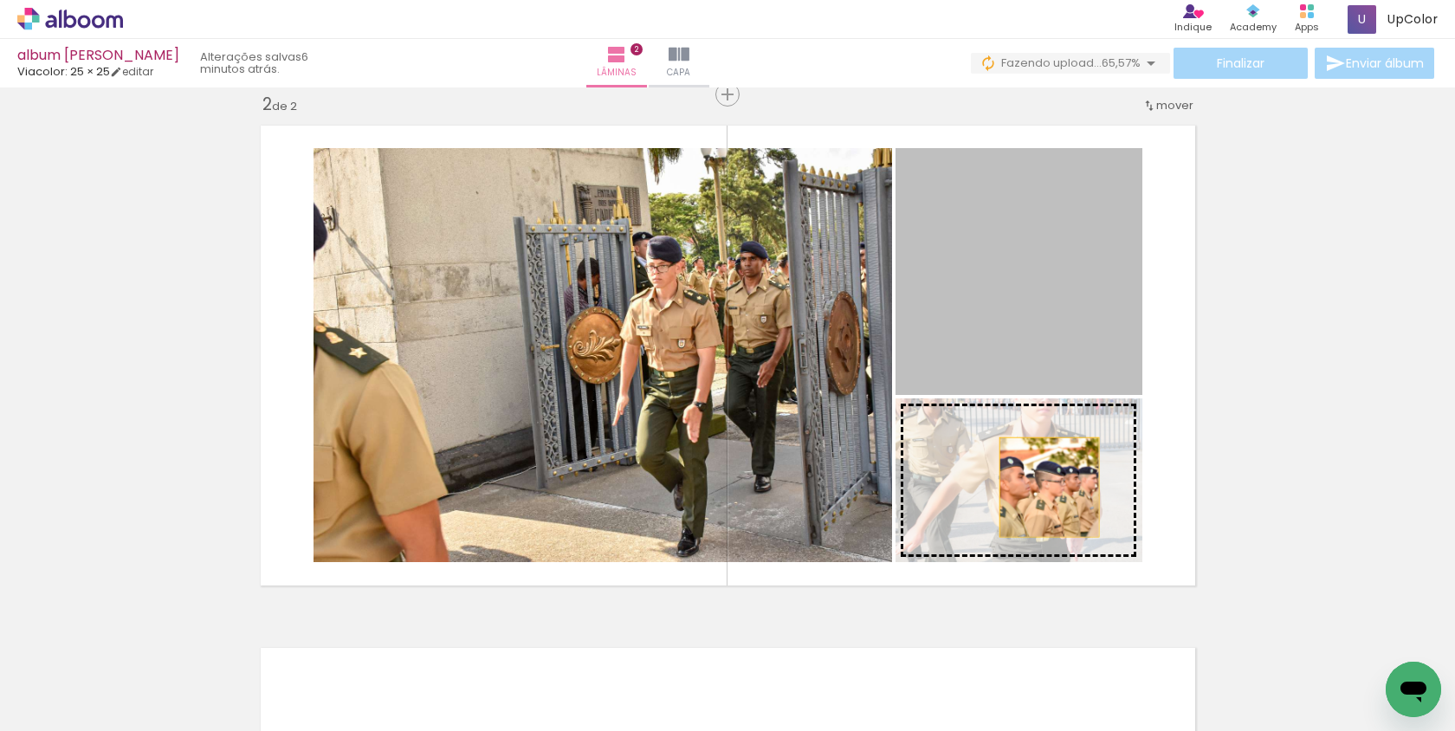
drag, startPoint x: 1042, startPoint y: 272, endPoint x: 1049, endPoint y: 487, distance: 214.9
click at [0, 0] on slot at bounding box center [0, 0] width 0 height 0
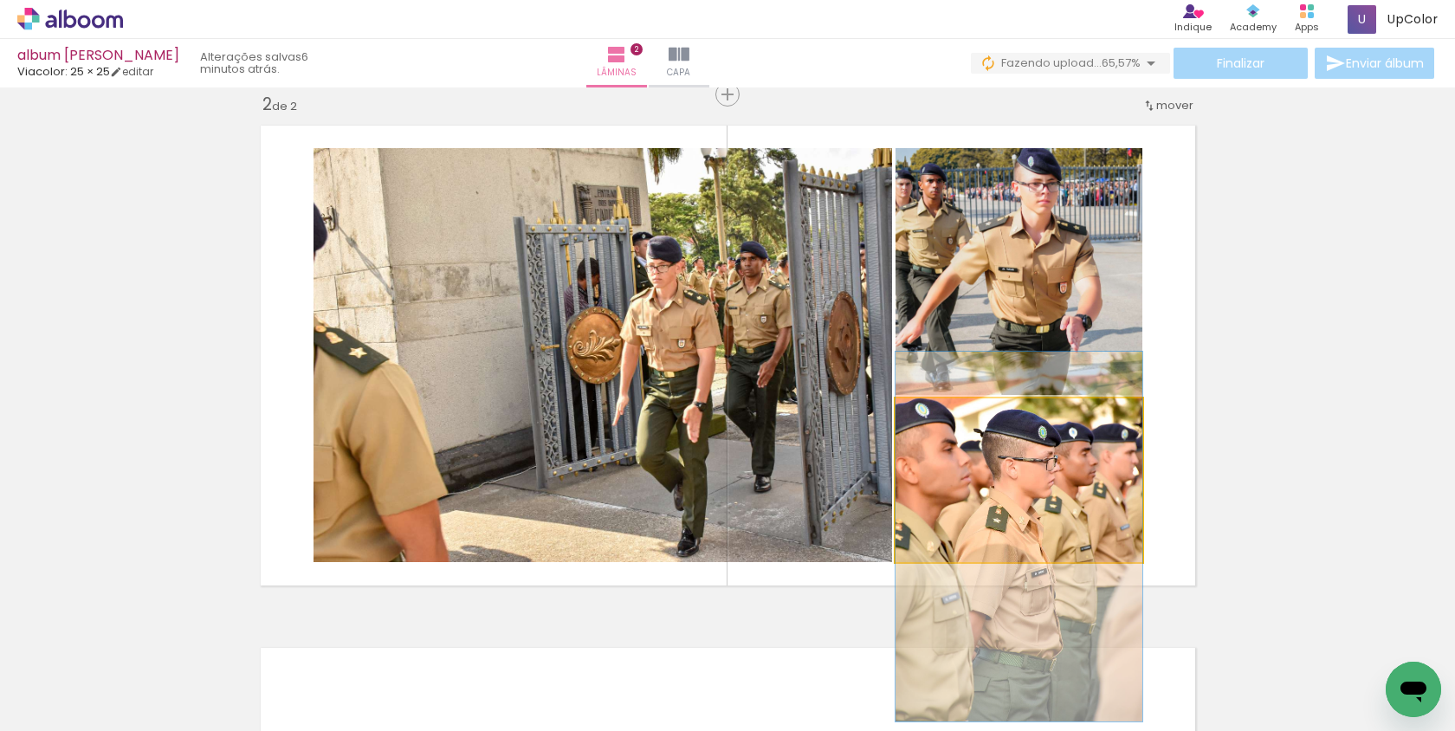
drag, startPoint x: 1049, startPoint y: 487, endPoint x: 1046, endPoint y: 542, distance: 55.5
click at [1046, 546] on div at bounding box center [1018, 537] width 247 height 370
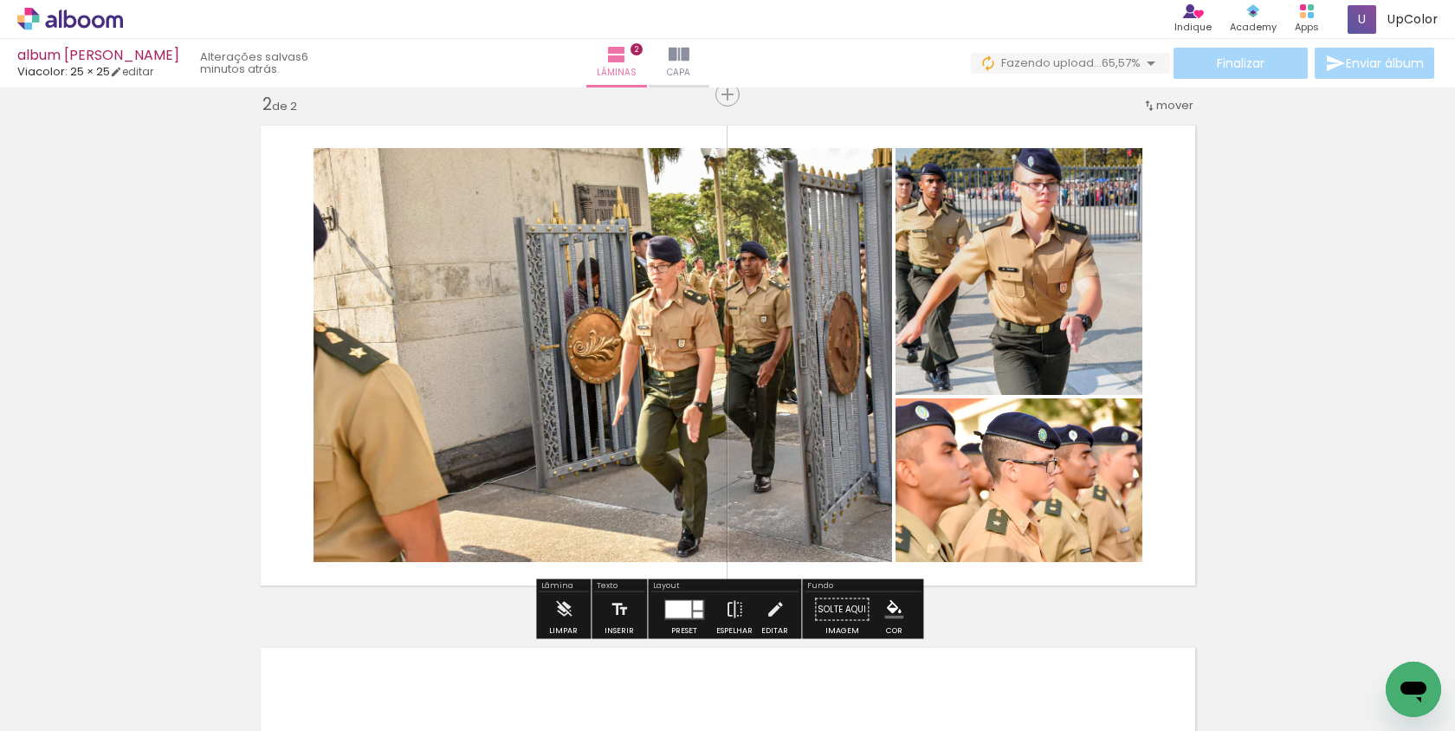
click at [1282, 473] on div "Inserir lâmina 1 de 2 Inserir lâmina 2 de 2" at bounding box center [727, 334] width 1455 height 1568
click at [682, 614] on div at bounding box center [678, 608] width 26 height 17
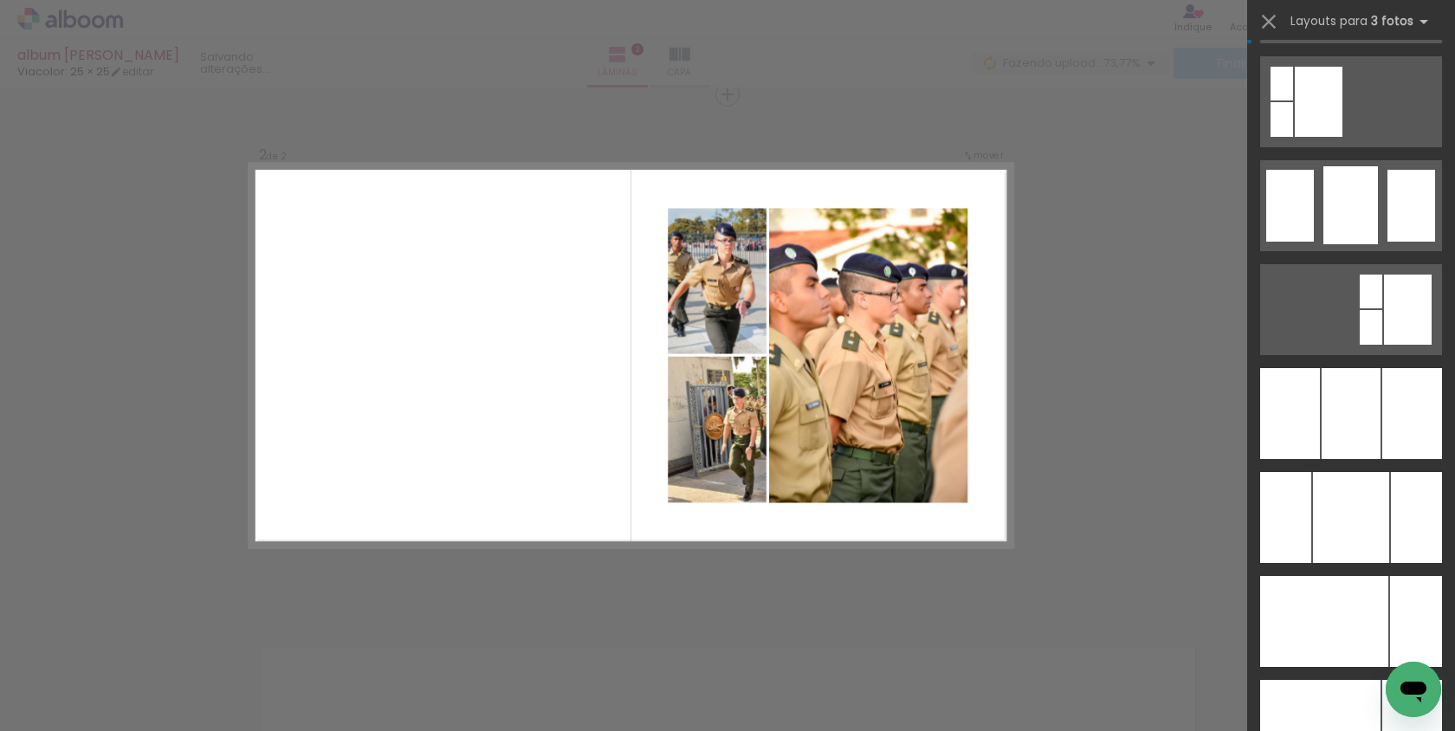
scroll to position [10183, 0]
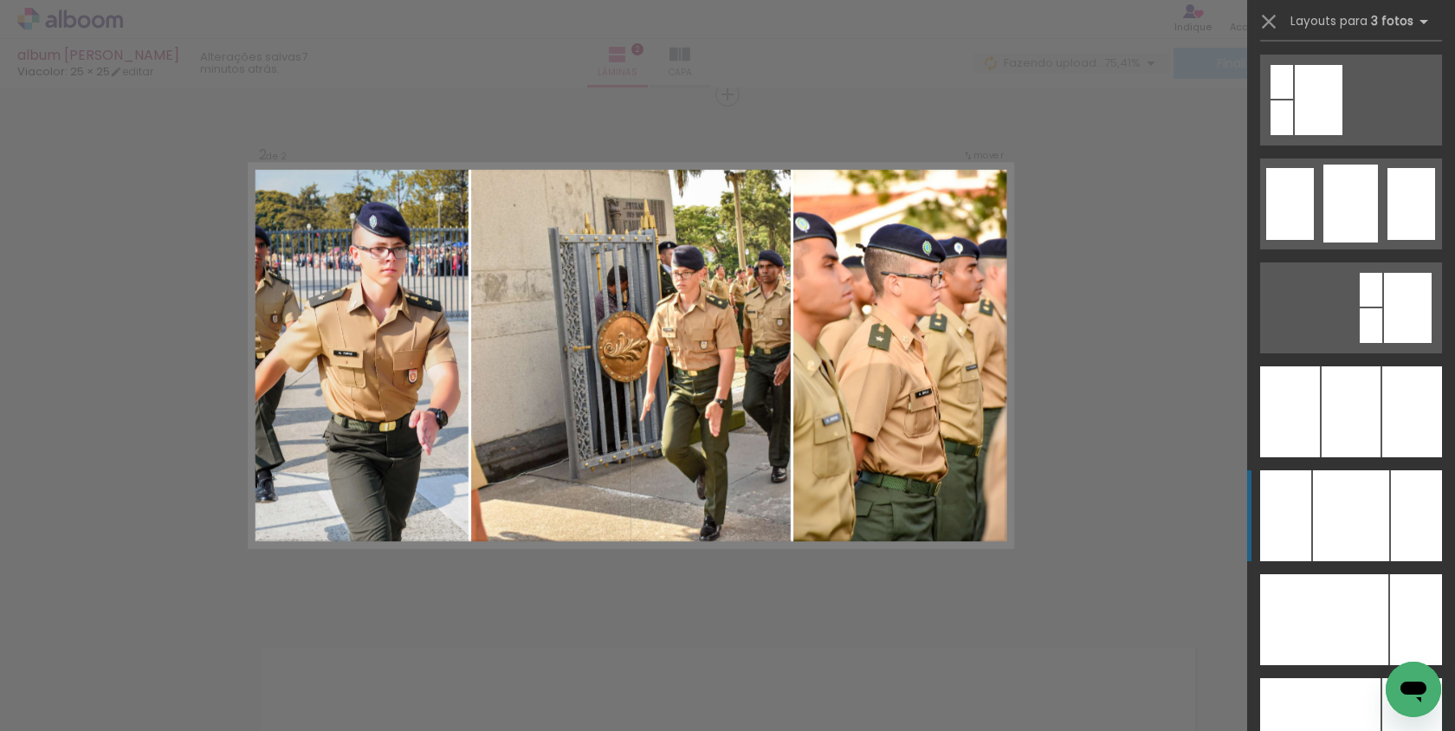
click at [1346, 518] on div at bounding box center [1351, 515] width 76 height 91
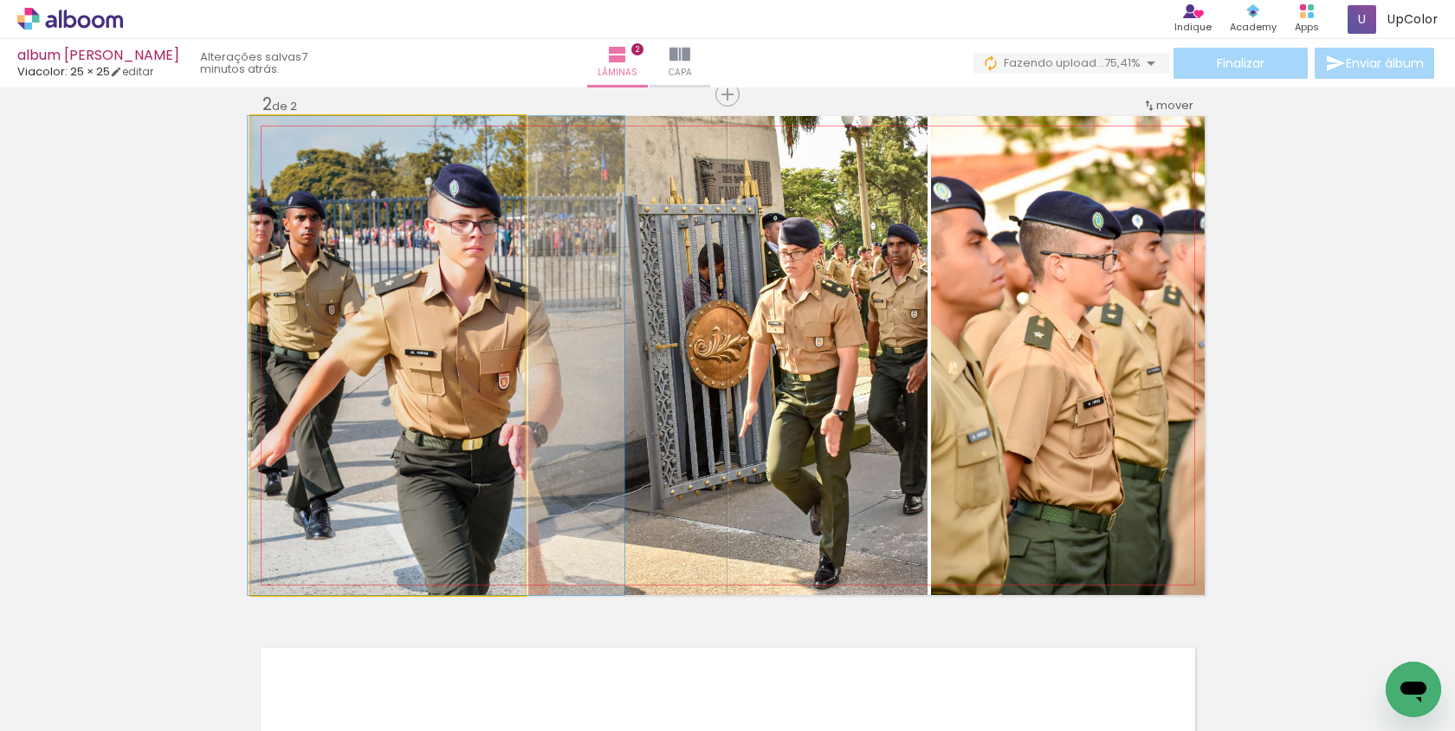
drag, startPoint x: 422, startPoint y: 467, endPoint x: 469, endPoint y: 464, distance: 46.8
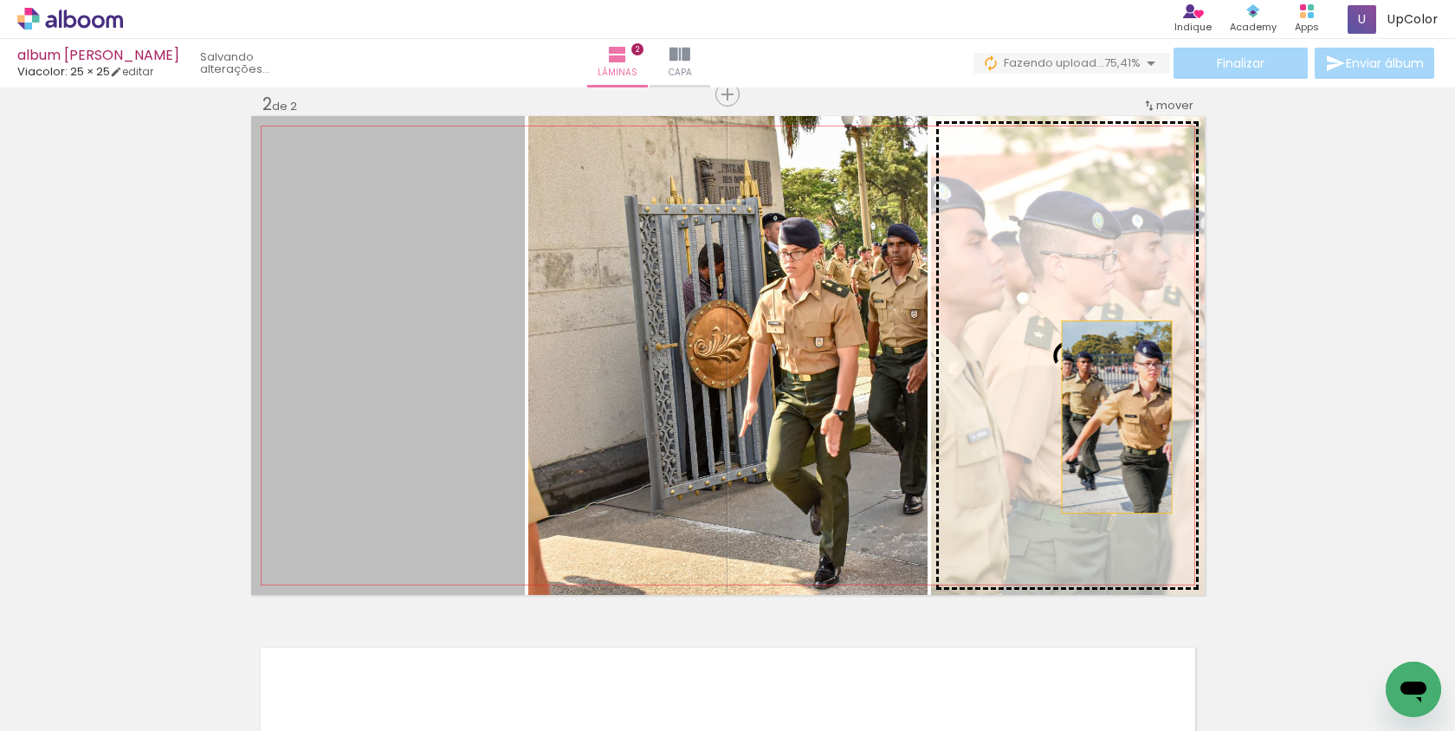
drag, startPoint x: 460, startPoint y: 464, endPoint x: 1116, endPoint y: 416, distance: 658.2
click at [0, 0] on slot at bounding box center [0, 0] width 0 height 0
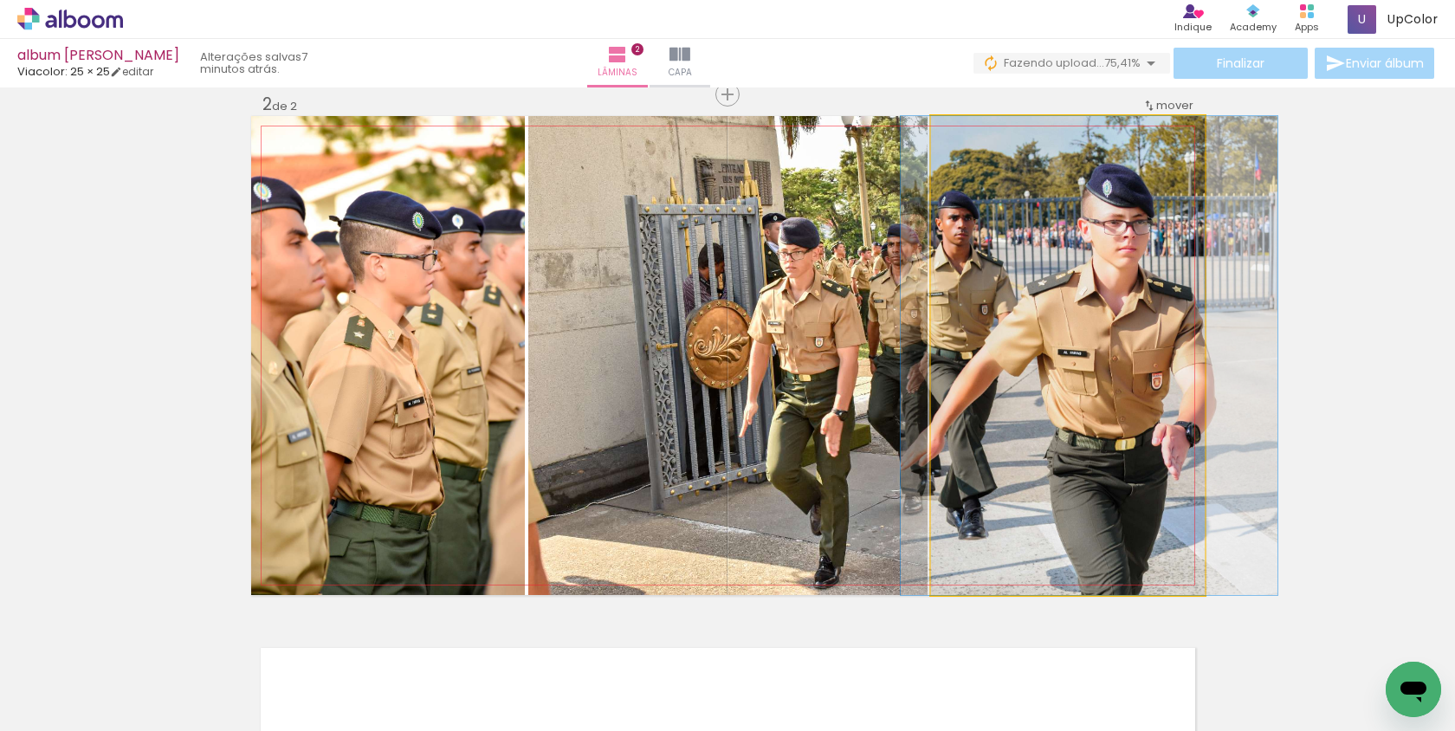
drag, startPoint x: 1006, startPoint y: 377, endPoint x: 1028, endPoint y: 376, distance: 21.7
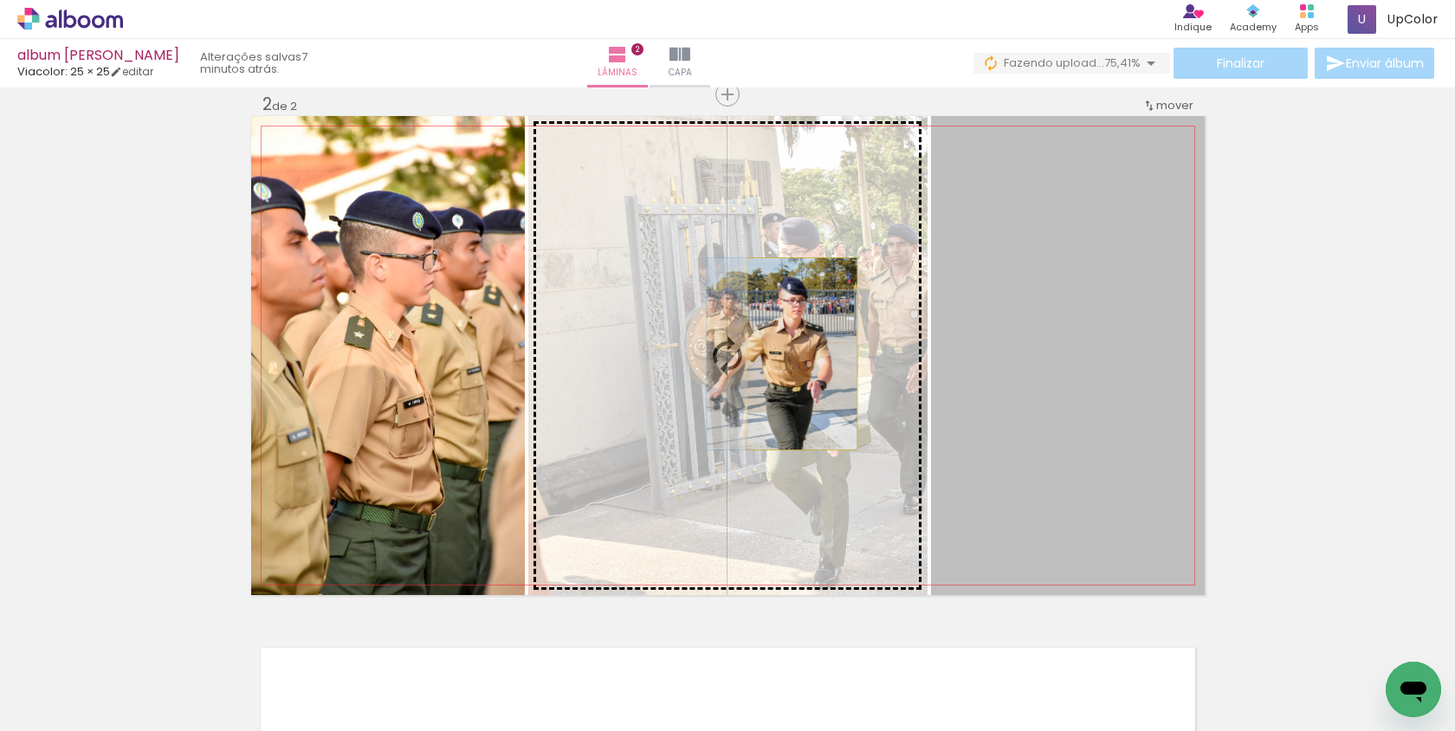
drag, startPoint x: 1028, startPoint y: 376, endPoint x: 803, endPoint y: 353, distance: 226.3
click at [0, 0] on slot at bounding box center [0, 0] width 0 height 0
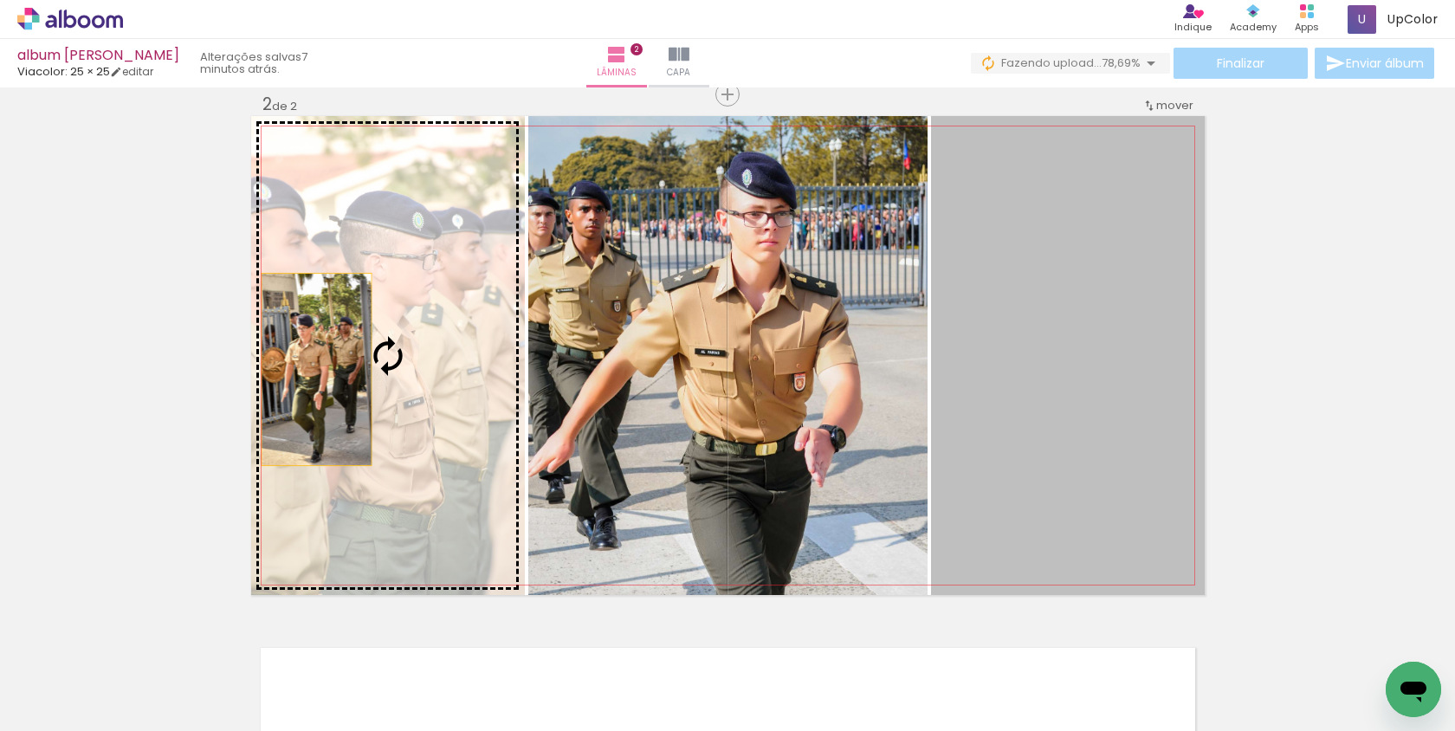
drag, startPoint x: 1039, startPoint y: 396, endPoint x: 320, endPoint y: 370, distance: 720.1
click at [0, 0] on slot at bounding box center [0, 0] width 0 height 0
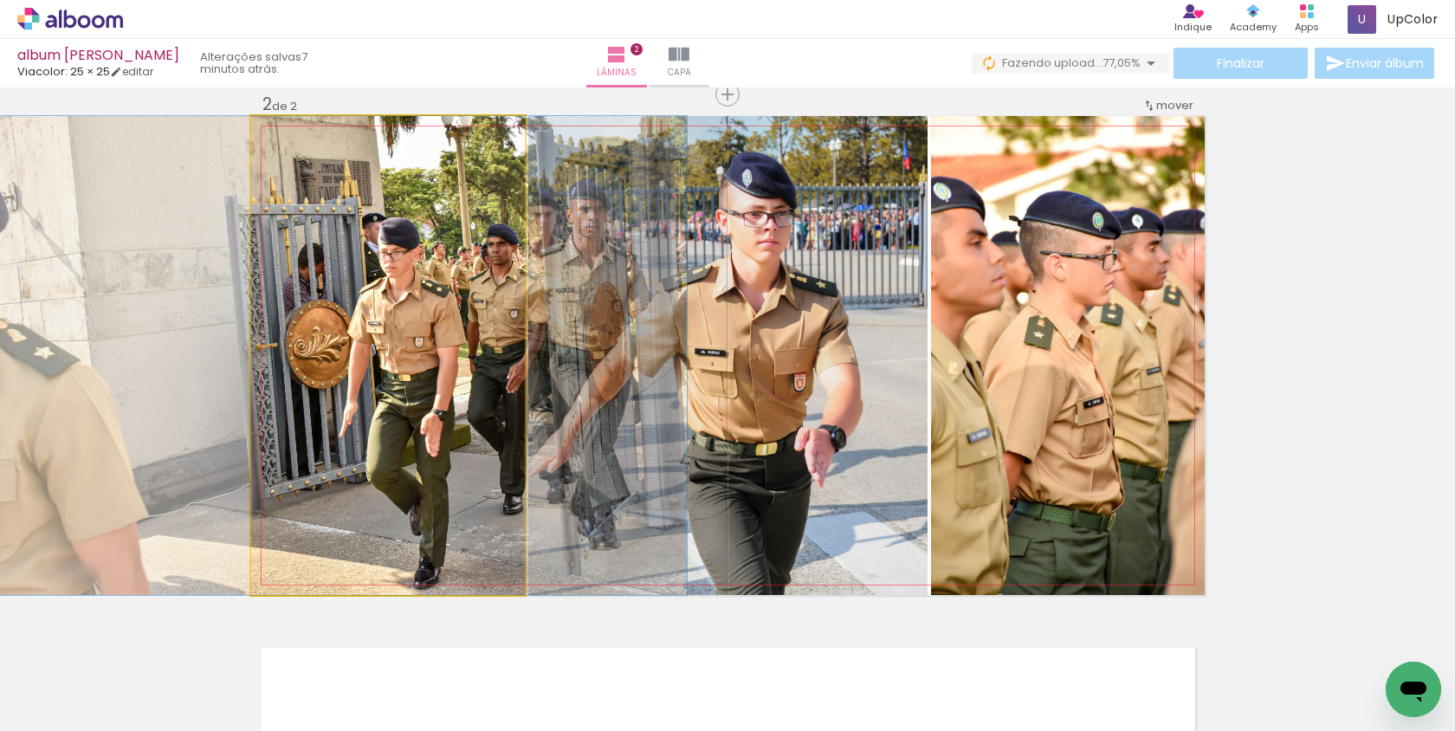
drag, startPoint x: 444, startPoint y: 359, endPoint x: 385, endPoint y: 362, distance: 59.8
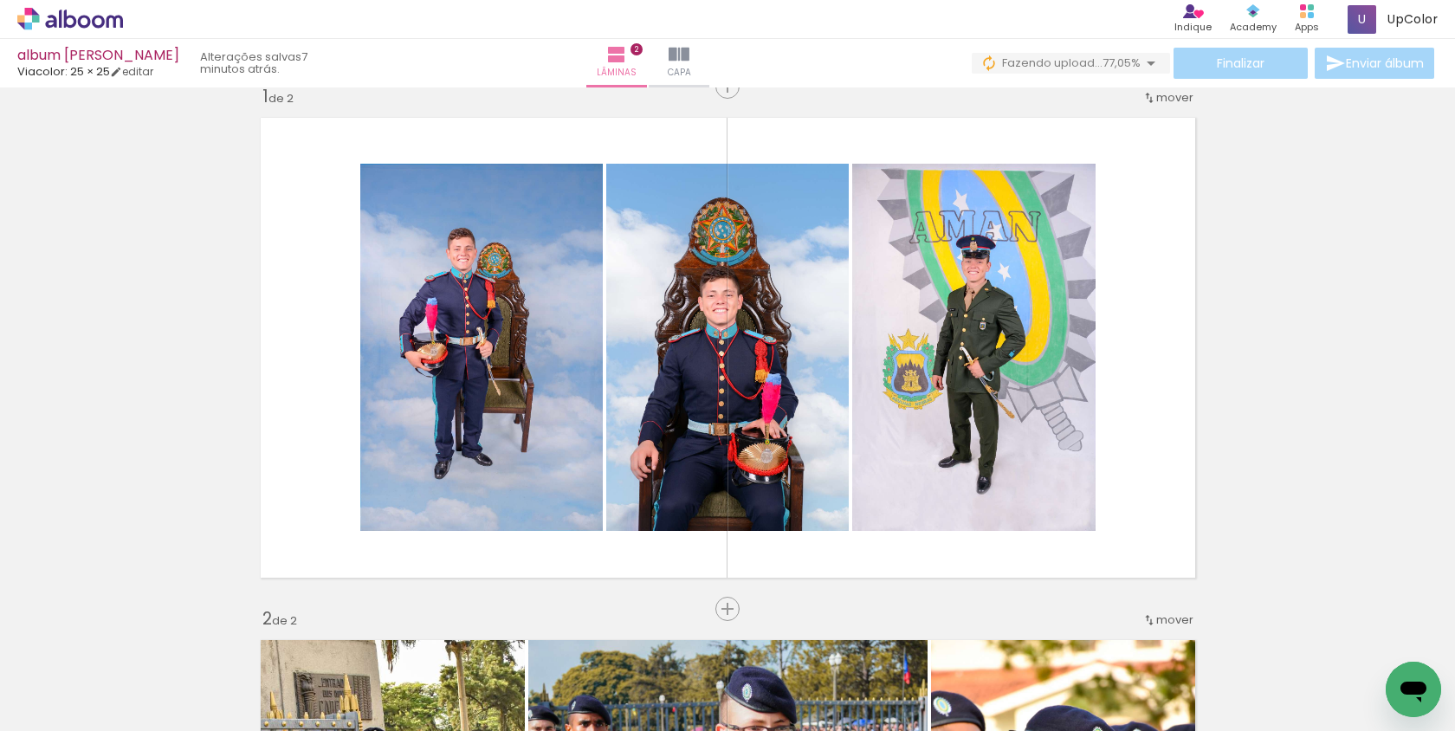
scroll to position [31, 0]
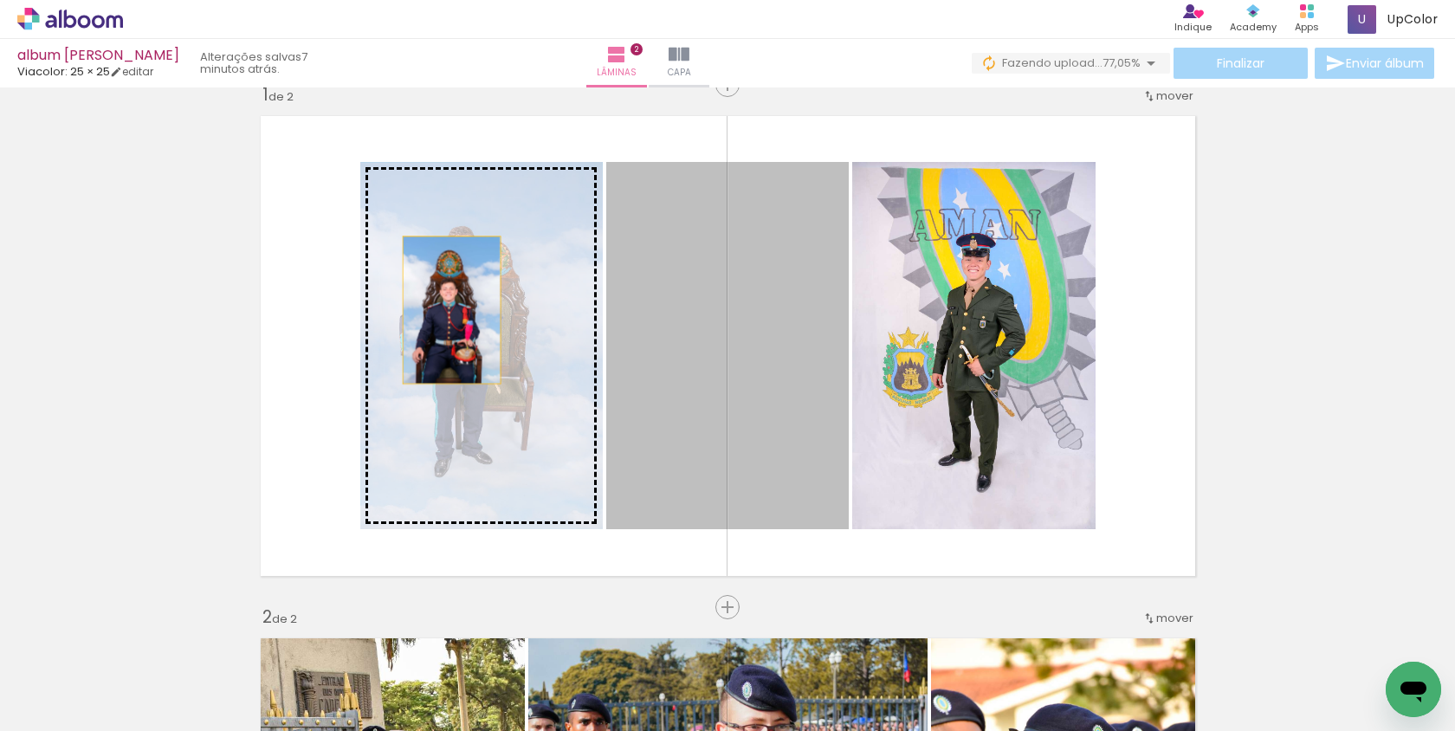
drag, startPoint x: 763, startPoint y: 305, endPoint x: 449, endPoint y: 310, distance: 313.6
click at [0, 0] on slot at bounding box center [0, 0] width 0 height 0
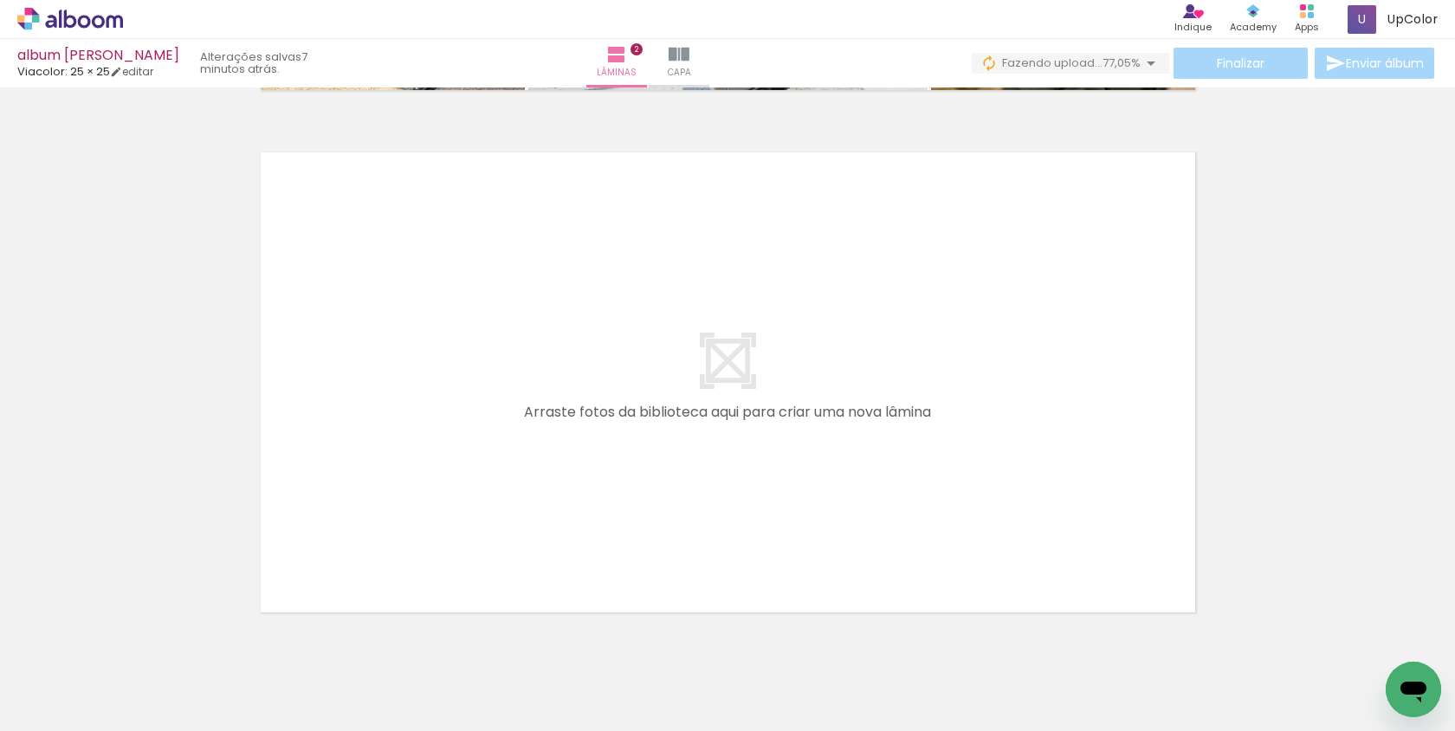
scroll to position [1045, 0]
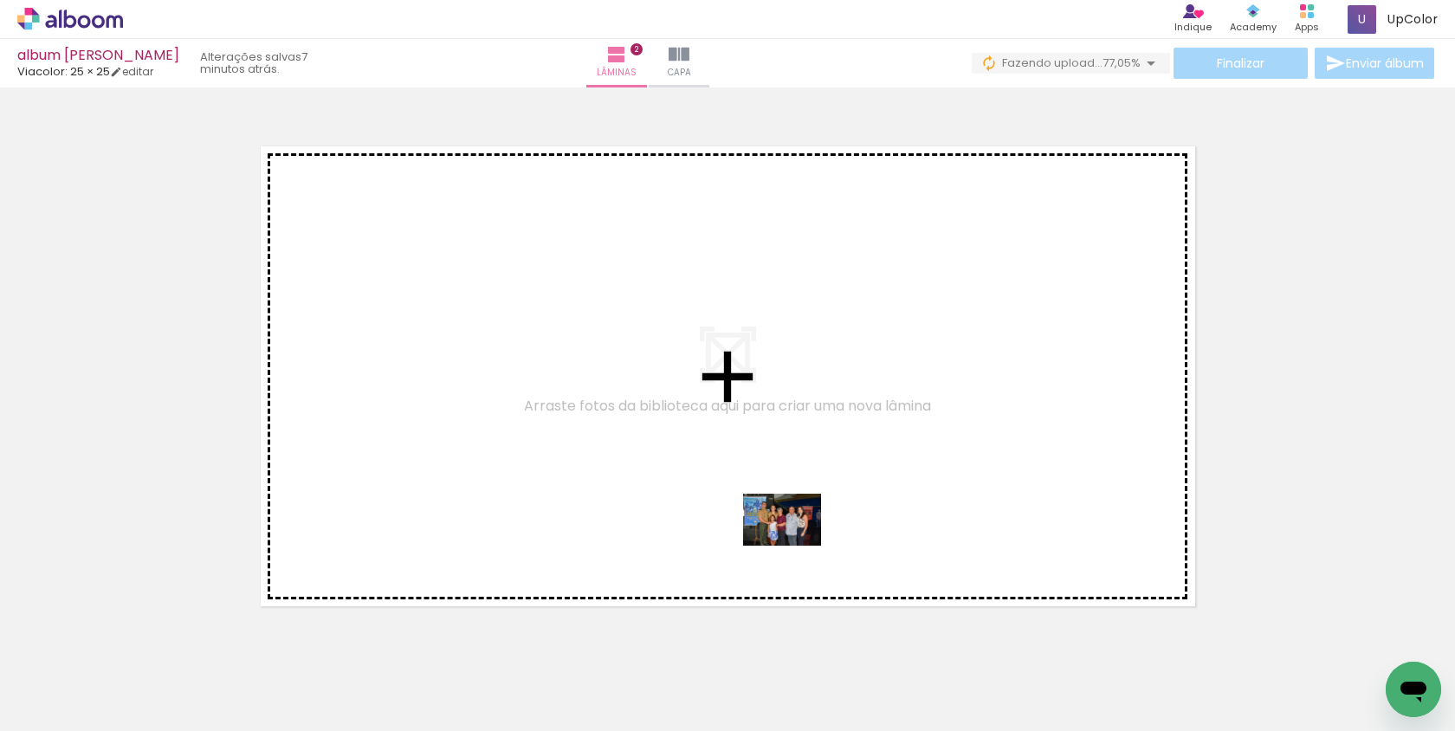
drag, startPoint x: 810, startPoint y: 672, endPoint x: 791, endPoint y: 533, distance: 139.9
click at [791, 533] on quentale-workspace at bounding box center [727, 365] width 1455 height 731
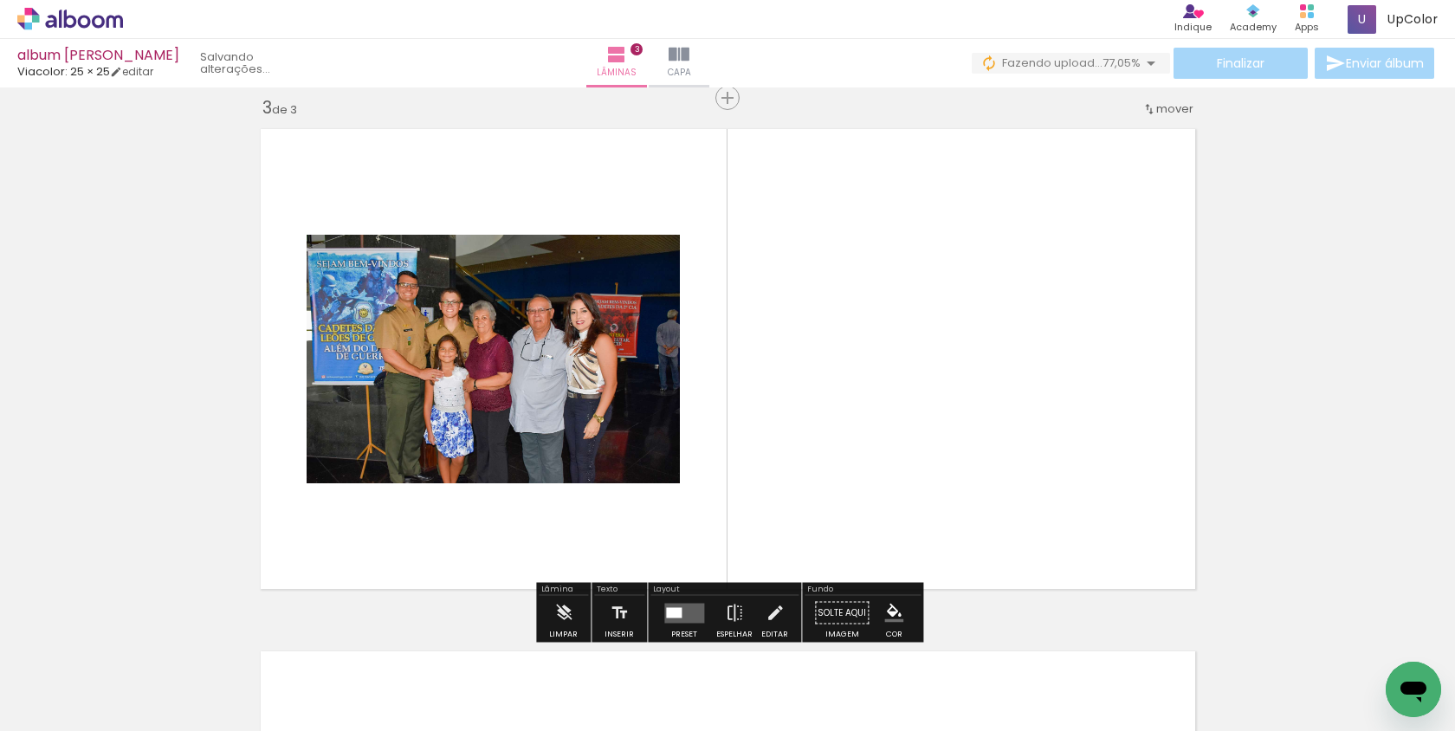
scroll to position [1066, 0]
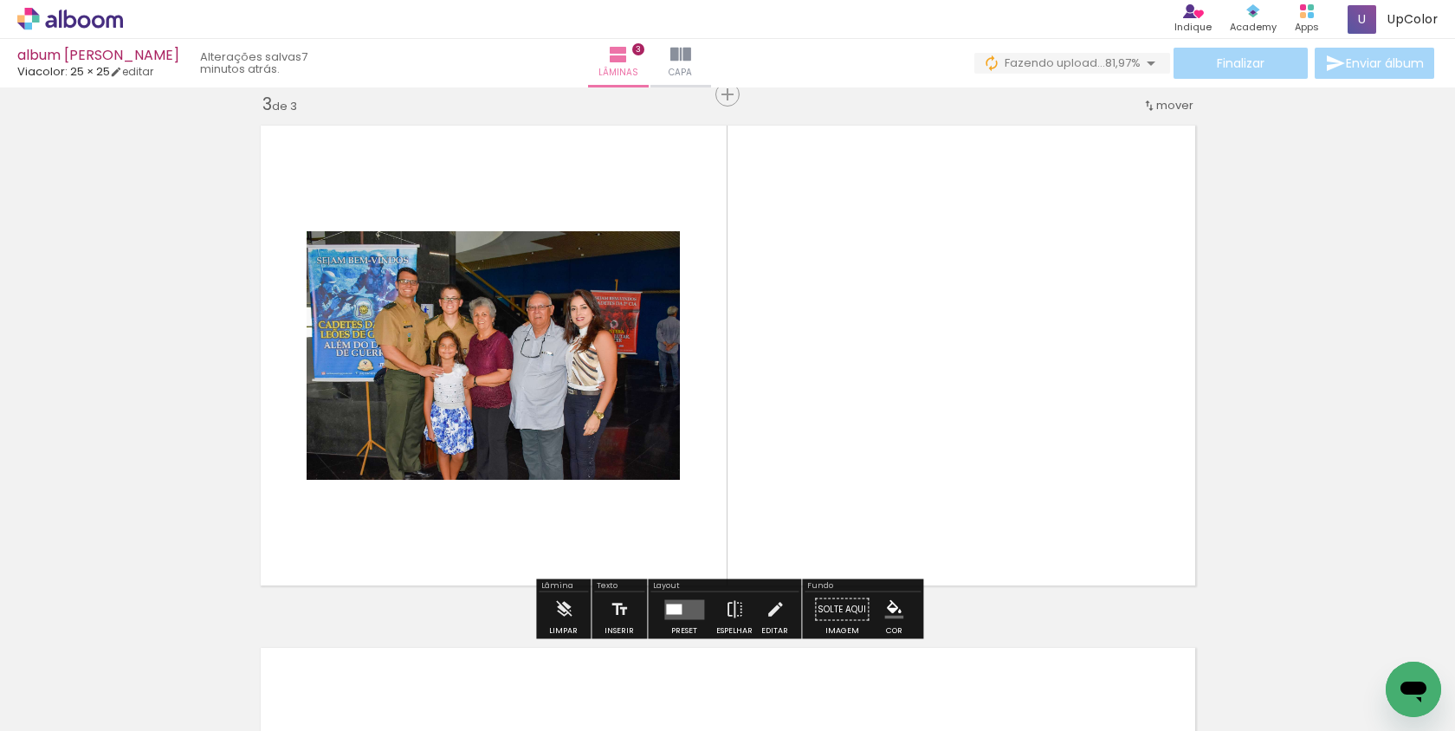
click at [690, 600] on quentale-layouter at bounding box center [684, 609] width 40 height 20
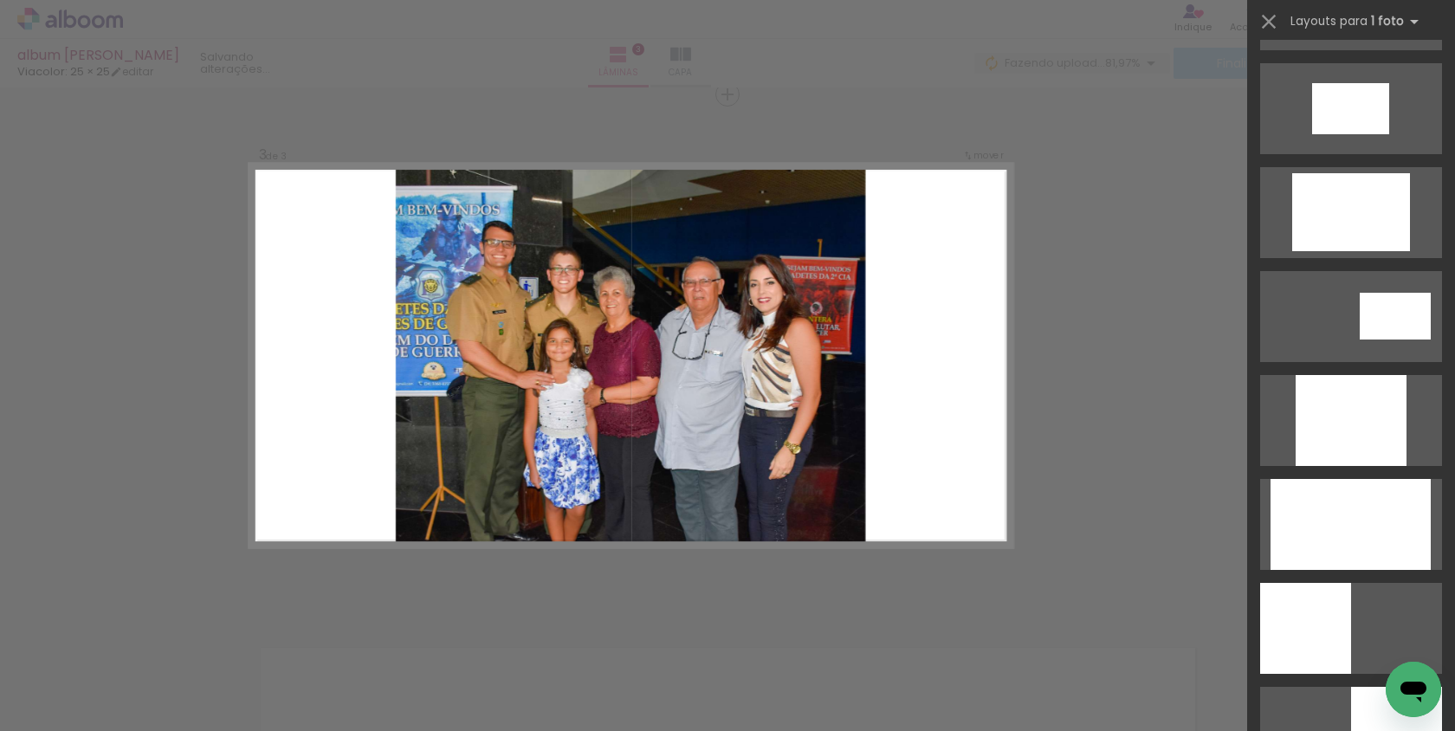
scroll to position [727, 0]
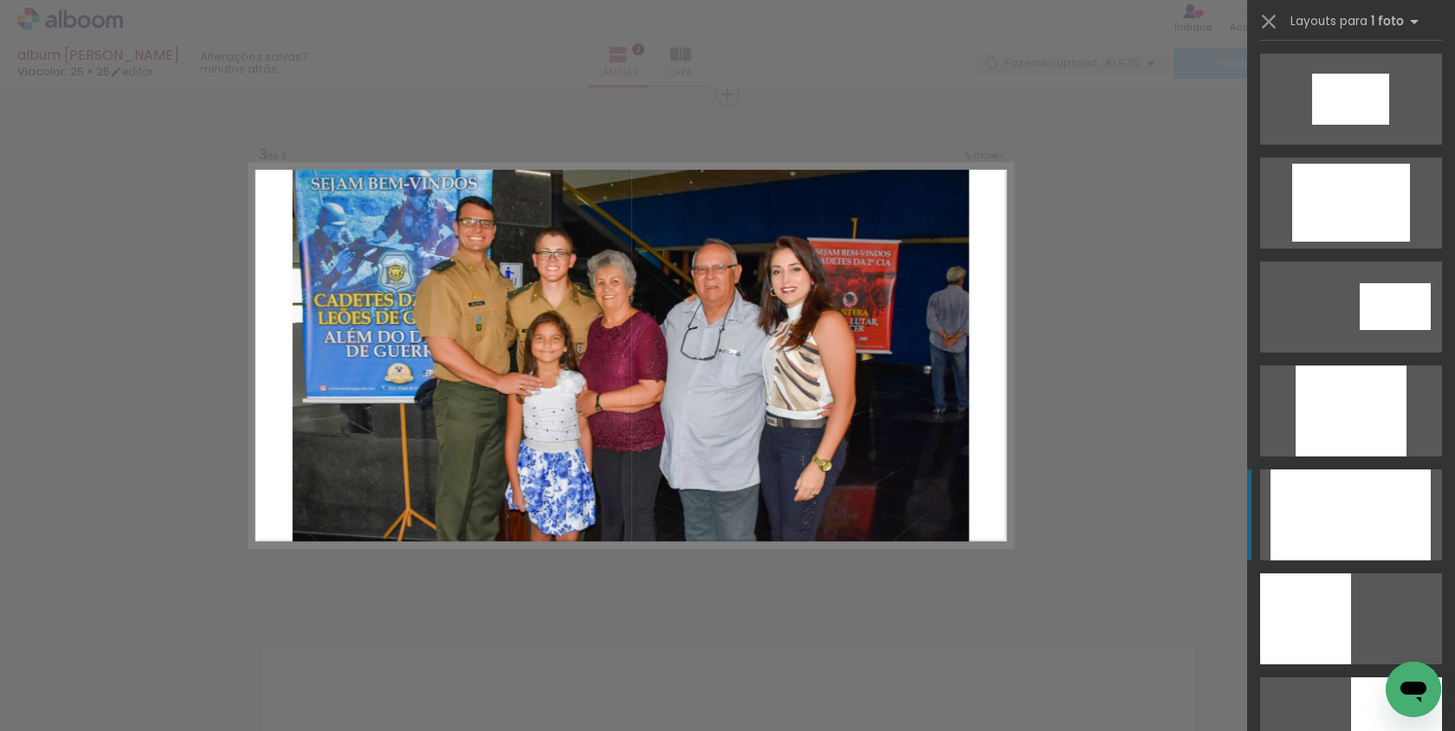
click at [1310, 494] on div at bounding box center [1350, 514] width 160 height 91
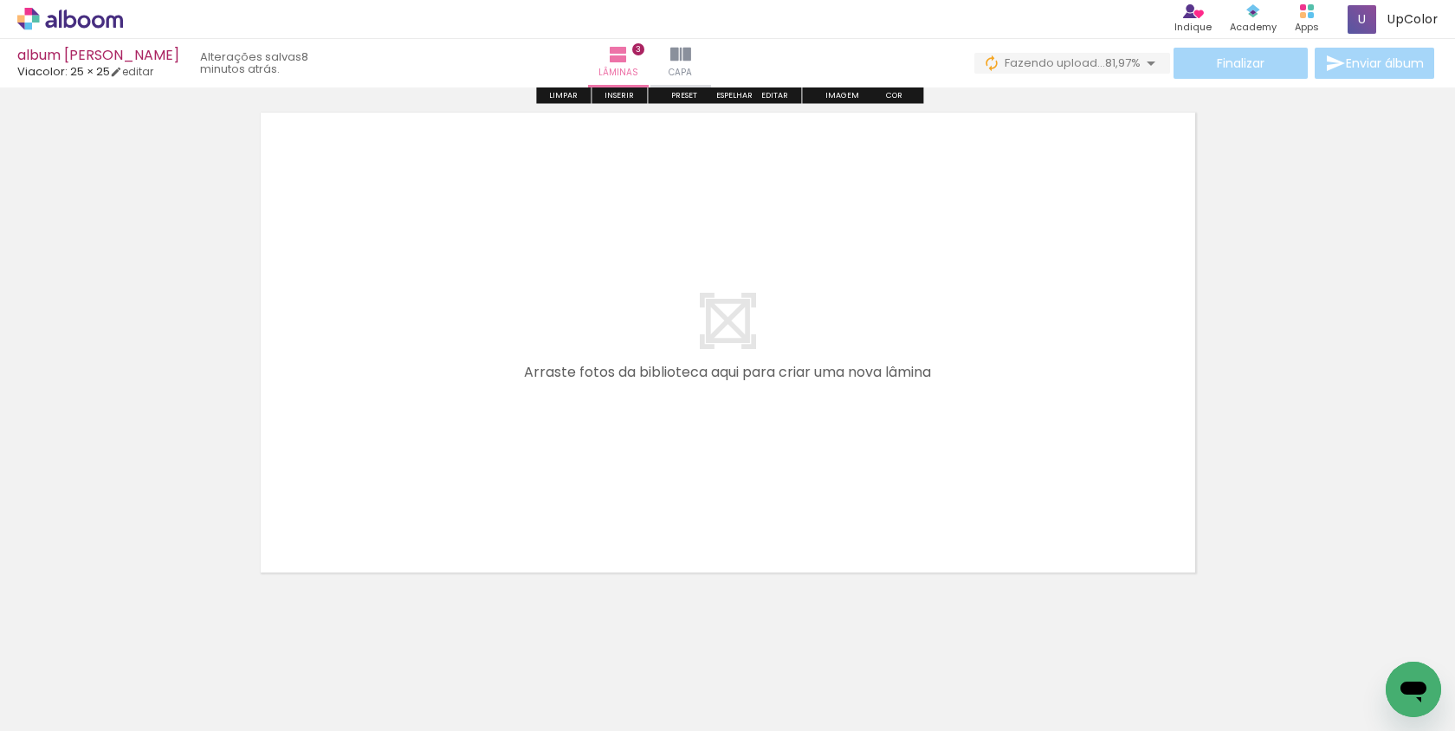
scroll to position [1604, 0]
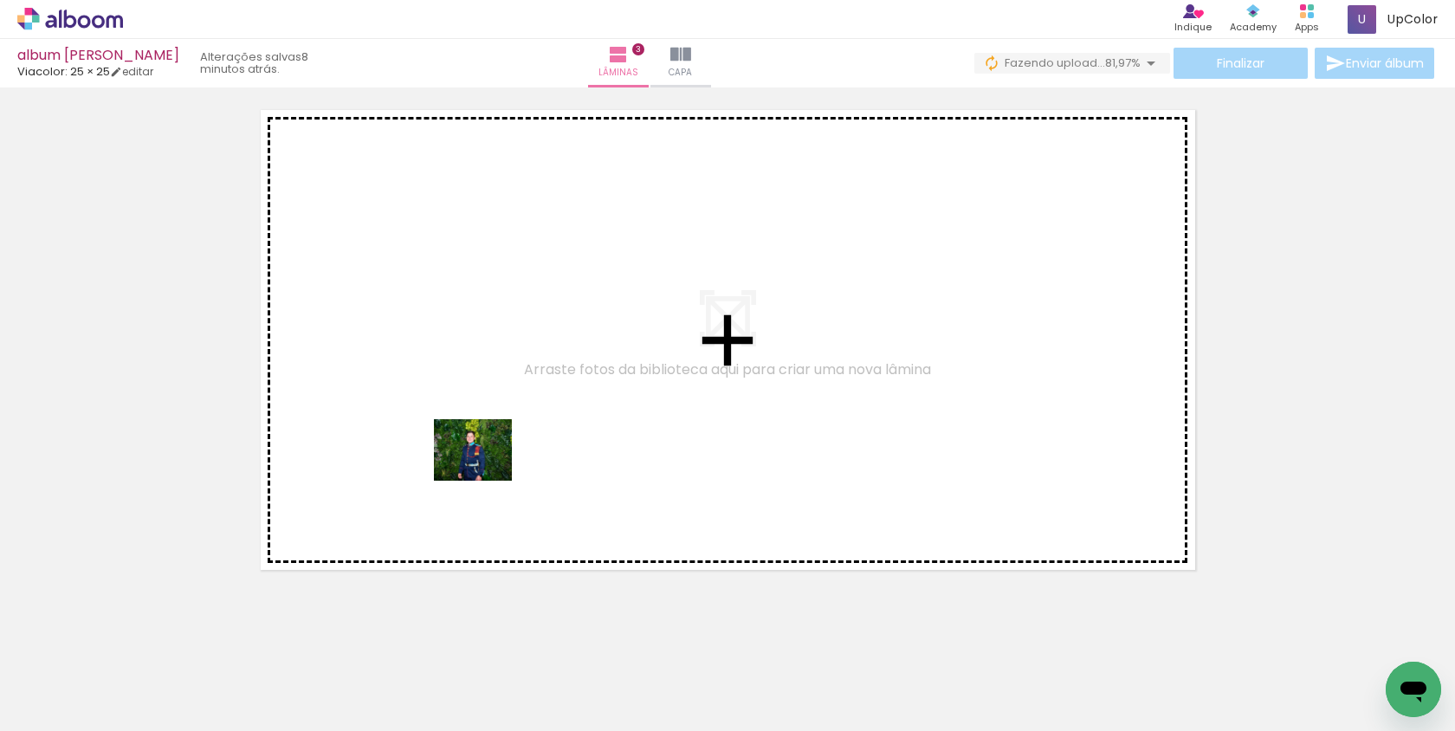
click at [486, 472] on quentale-workspace at bounding box center [727, 365] width 1455 height 731
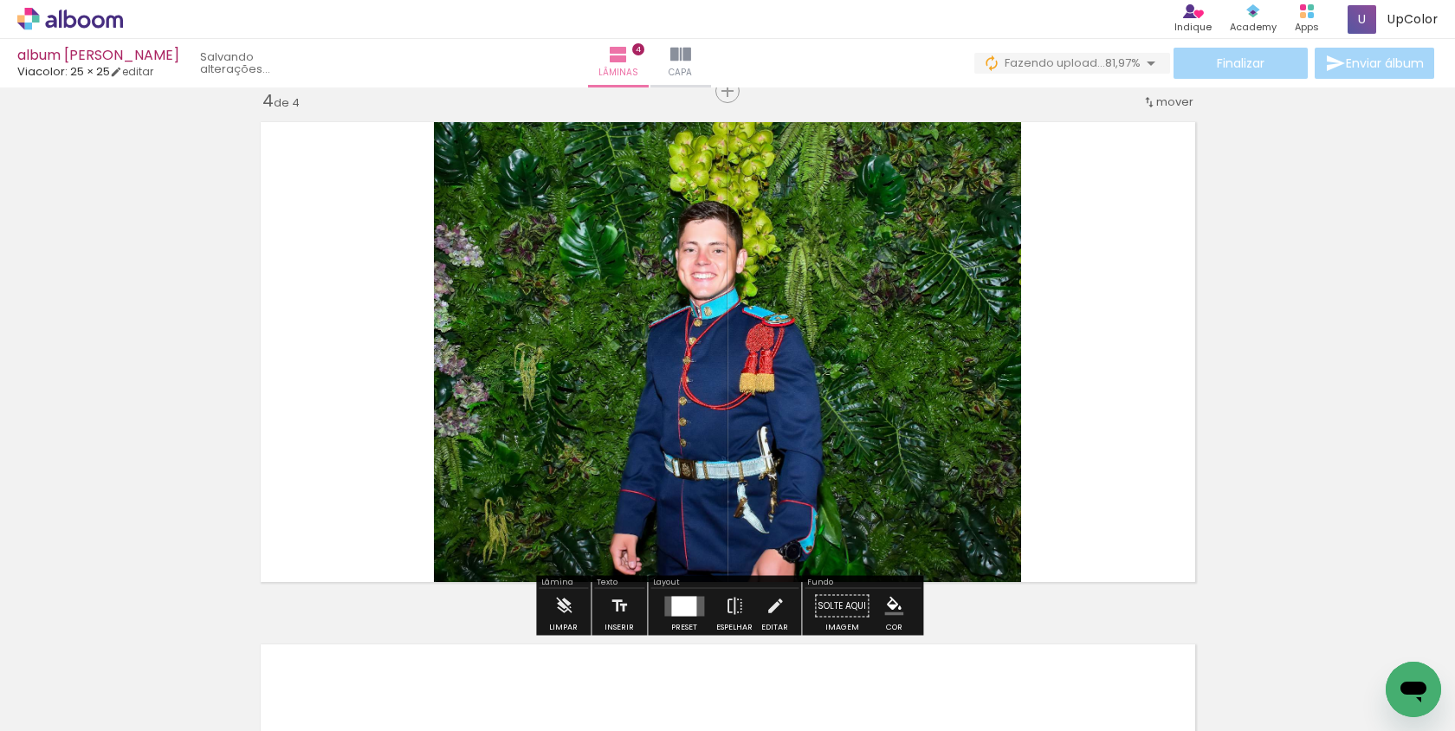
scroll to position [1588, 0]
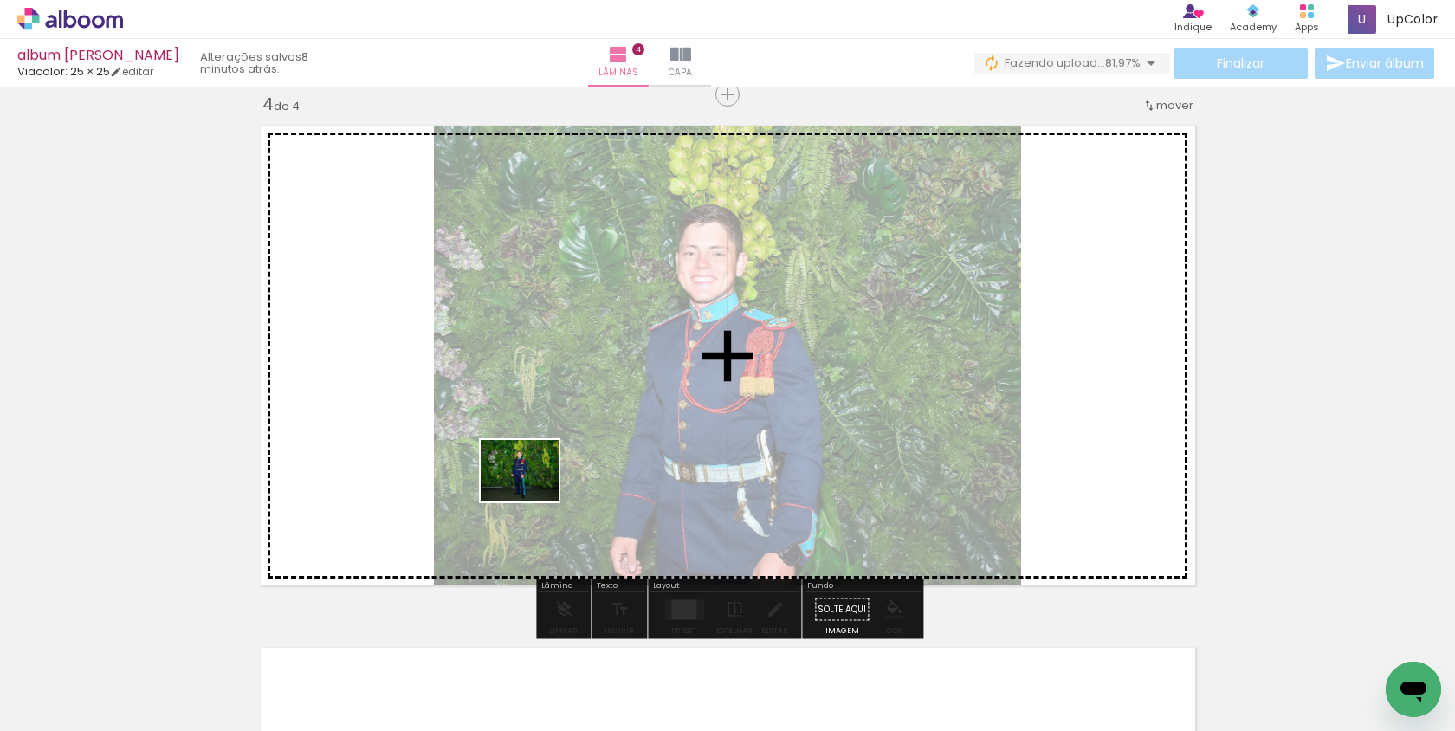
drag, startPoint x: 328, startPoint y: 682, endPoint x: 541, endPoint y: 485, distance: 290.5
click at [541, 485] on quentale-workspace at bounding box center [727, 365] width 1455 height 731
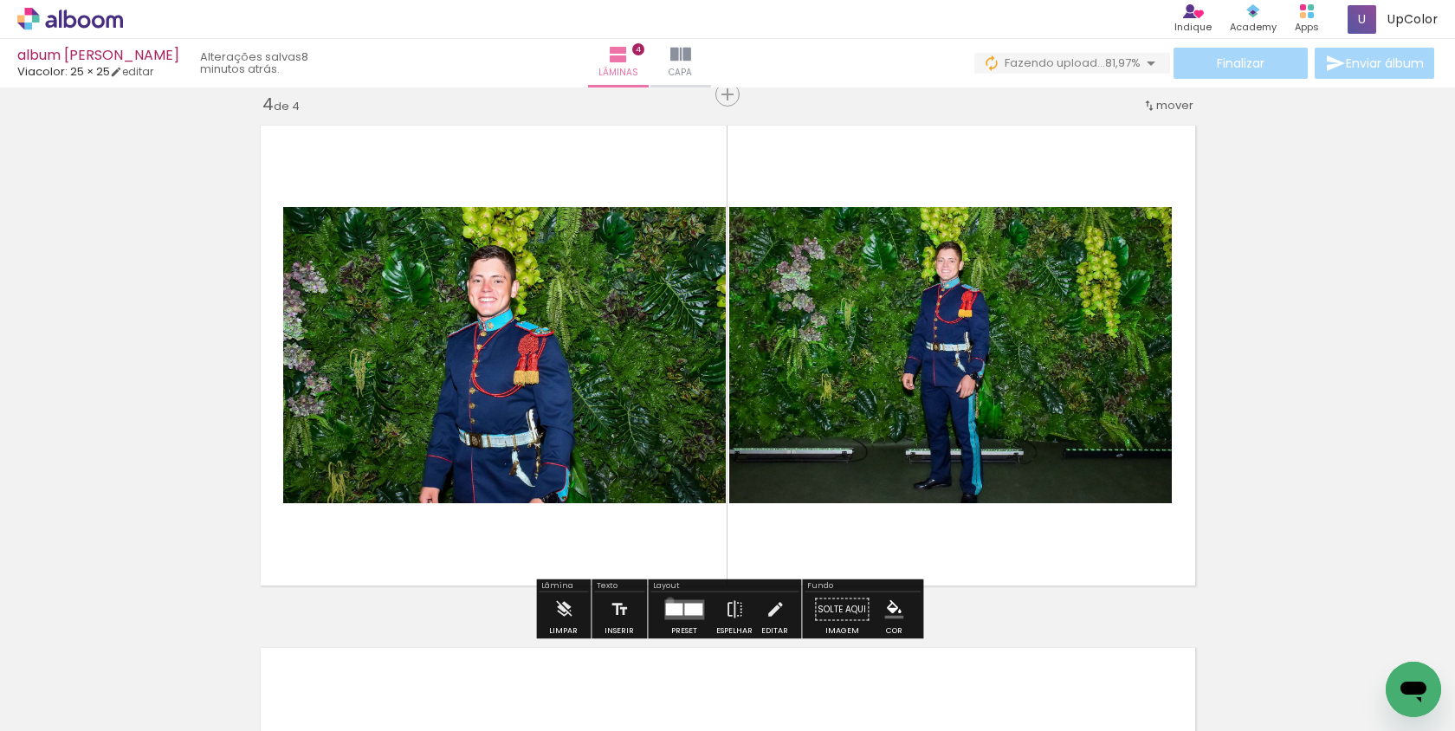
click at [667, 601] on quentale-layouter at bounding box center [684, 609] width 40 height 20
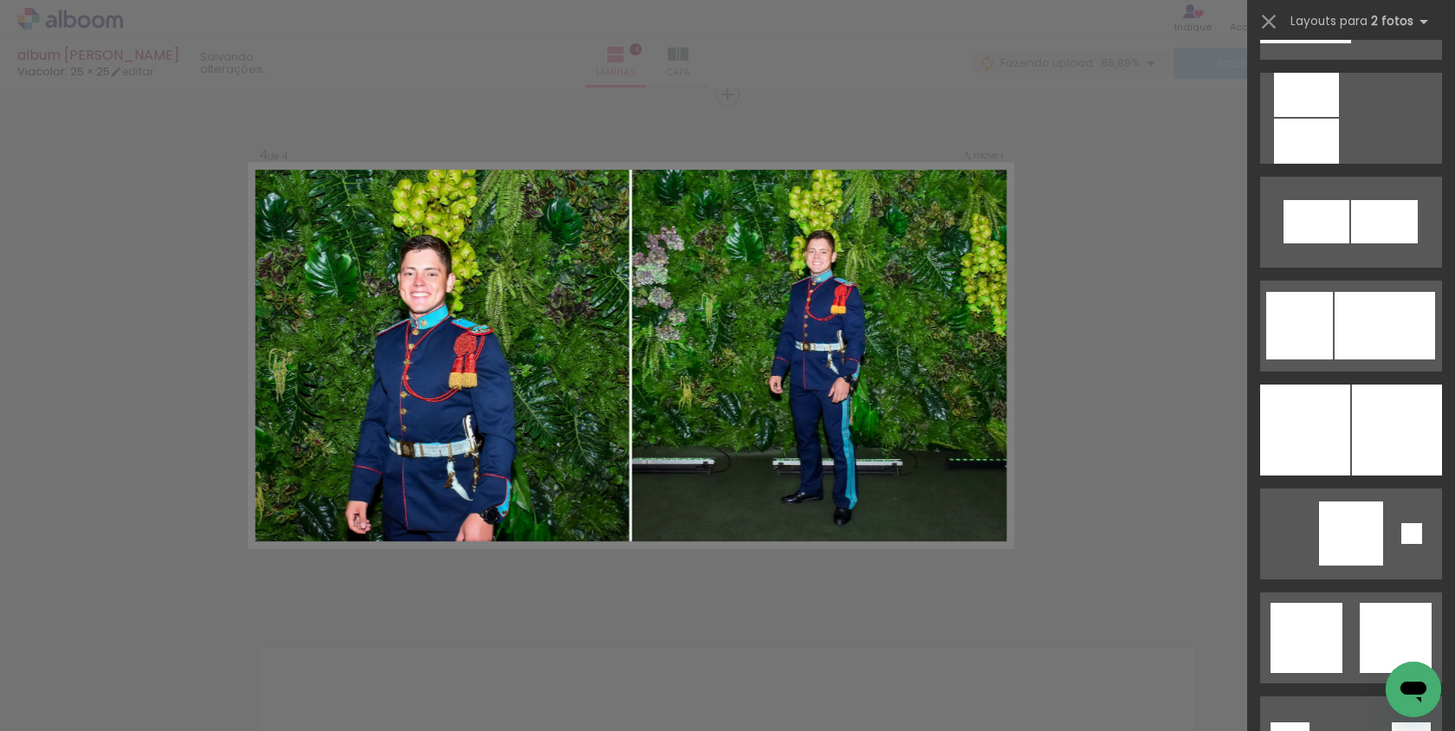
scroll to position [2068, 0]
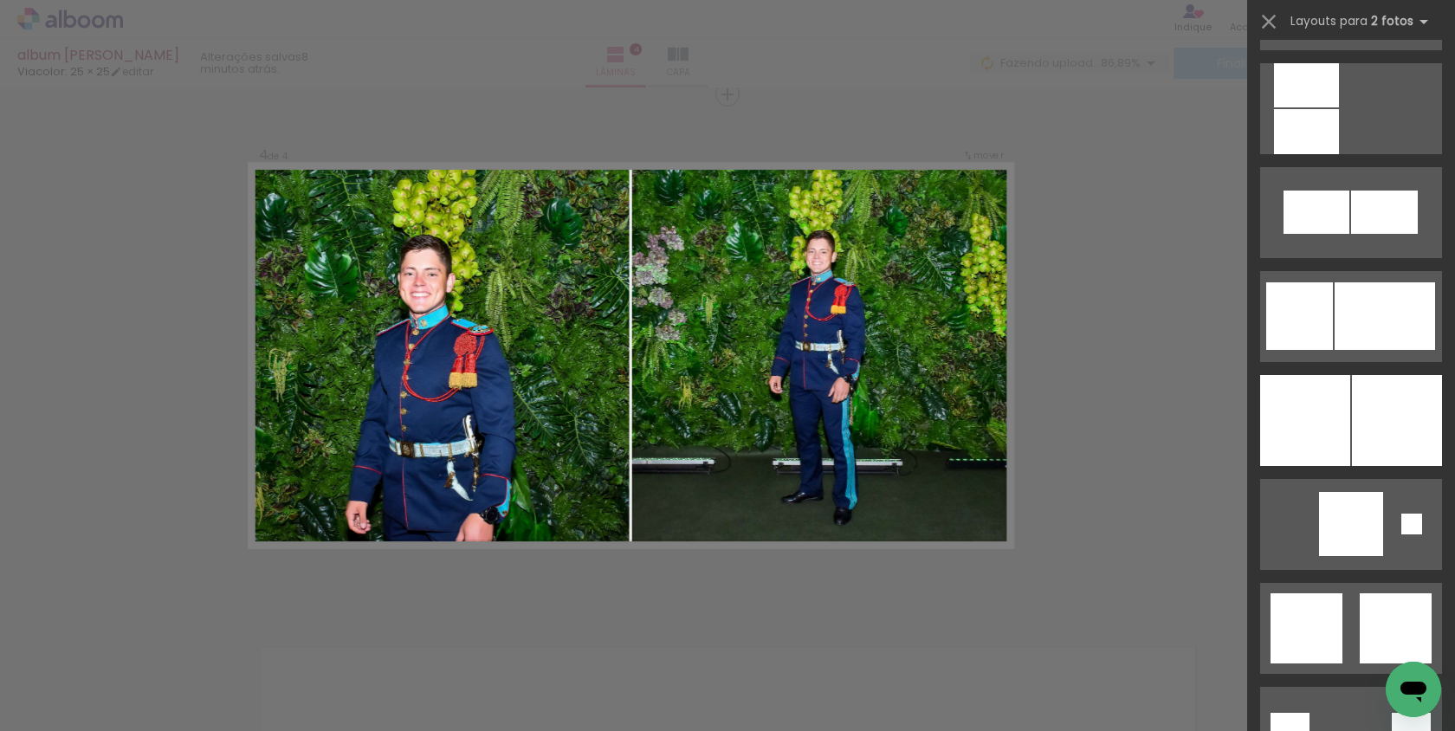
click at [1362, 404] on div at bounding box center [1397, 420] width 90 height 91
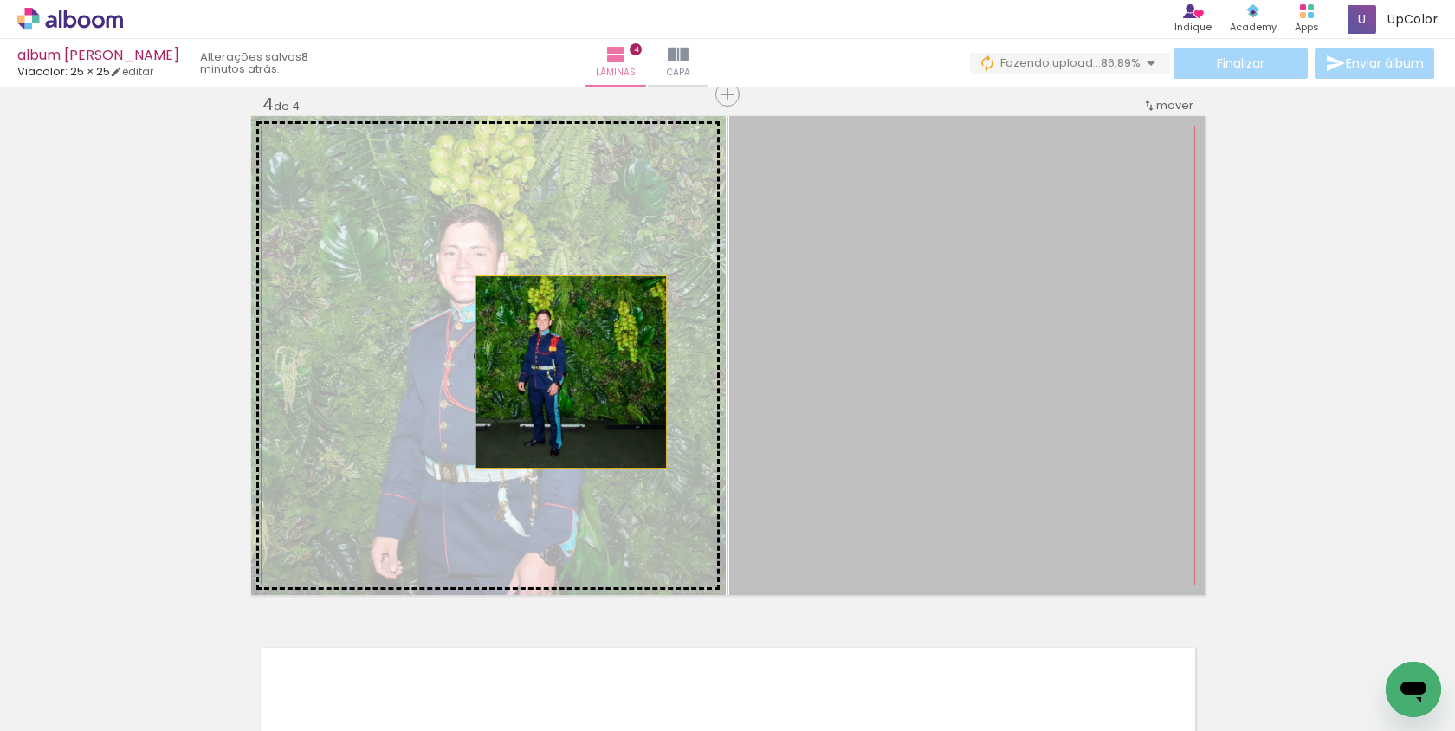
drag, startPoint x: 995, startPoint y: 372, endPoint x: 571, endPoint y: 372, distance: 424.4
click at [0, 0] on slot at bounding box center [0, 0] width 0 height 0
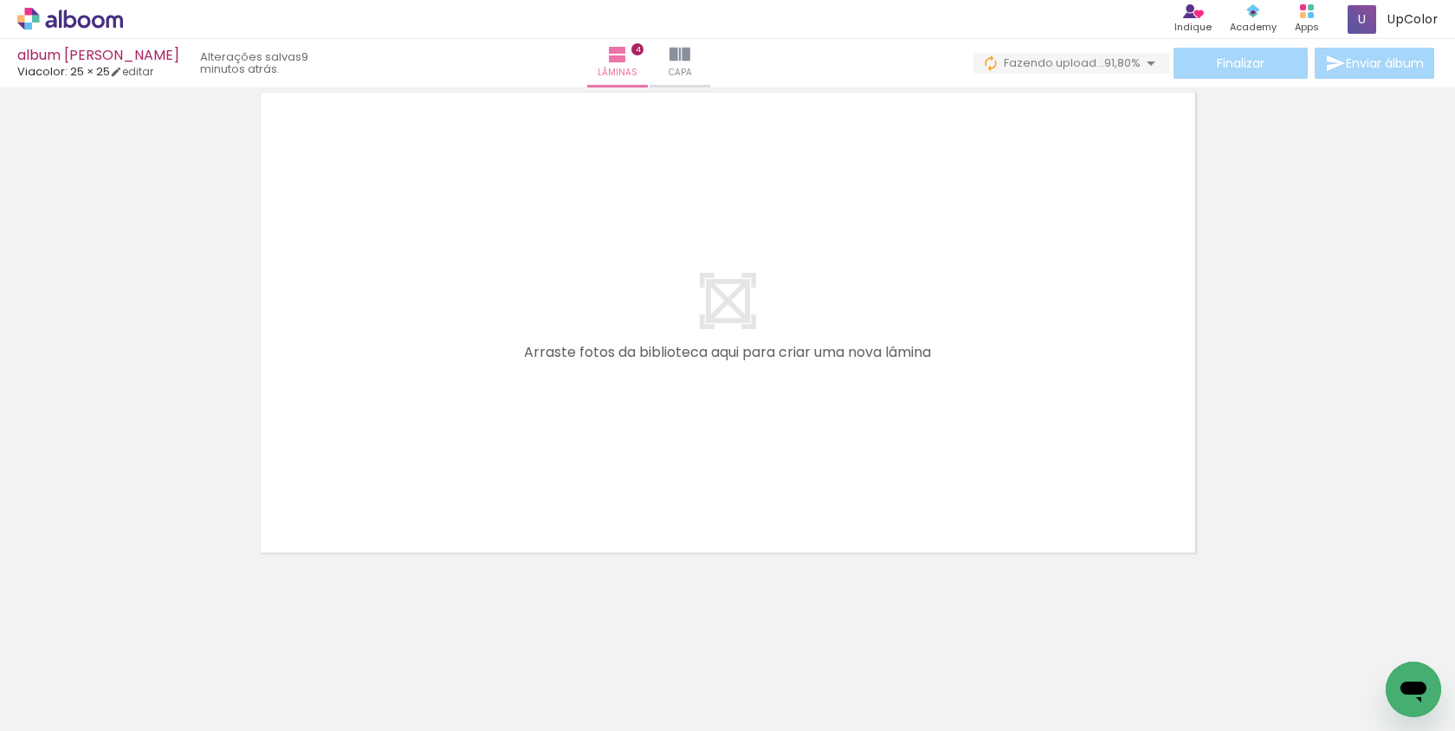
scroll to position [0, 0]
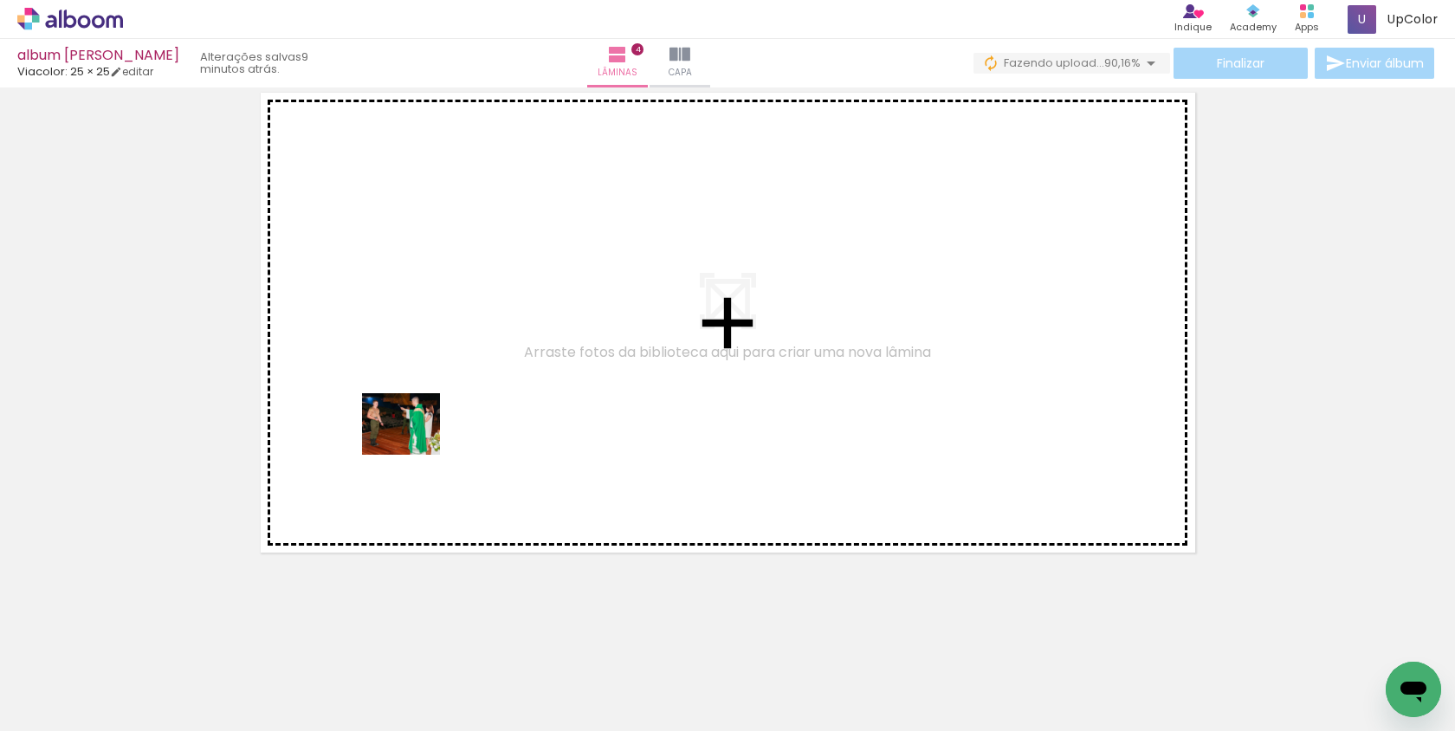
drag, startPoint x: 192, startPoint y: 677, endPoint x: 416, endPoint y: 444, distance: 322.8
click at [416, 444] on quentale-workspace at bounding box center [727, 365] width 1455 height 731
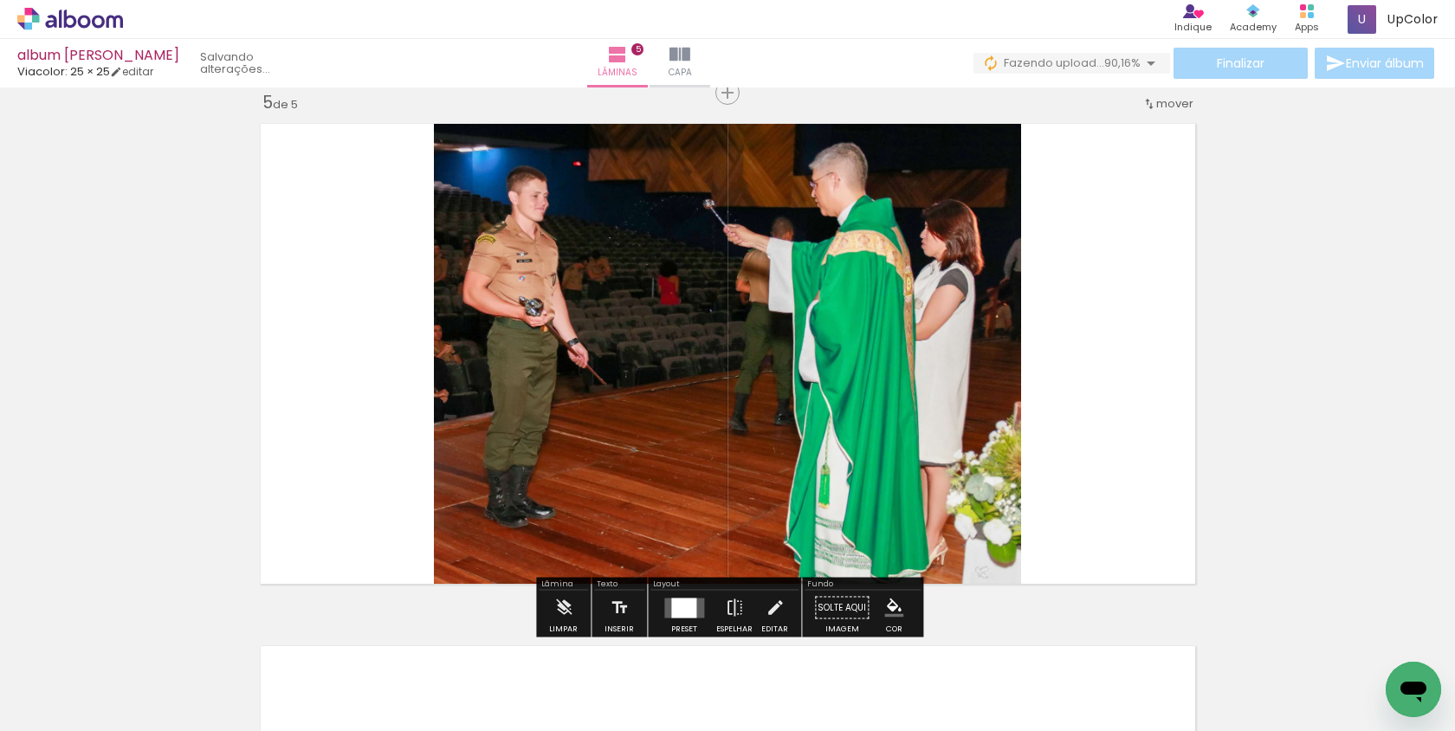
scroll to position [2111, 0]
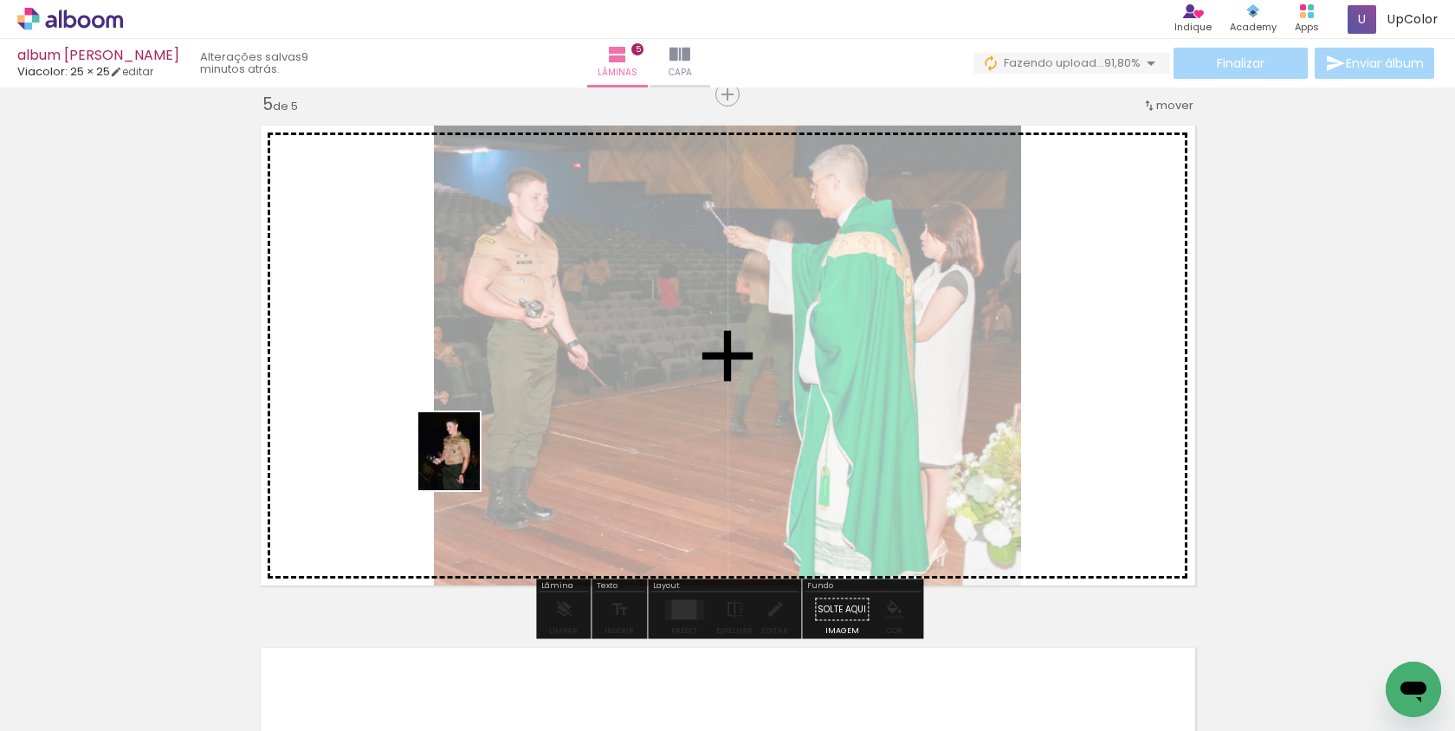
drag, startPoint x: 282, startPoint y: 680, endPoint x: 474, endPoint y: 461, distance: 290.9
click at [474, 461] on quentale-workspace at bounding box center [727, 365] width 1455 height 731
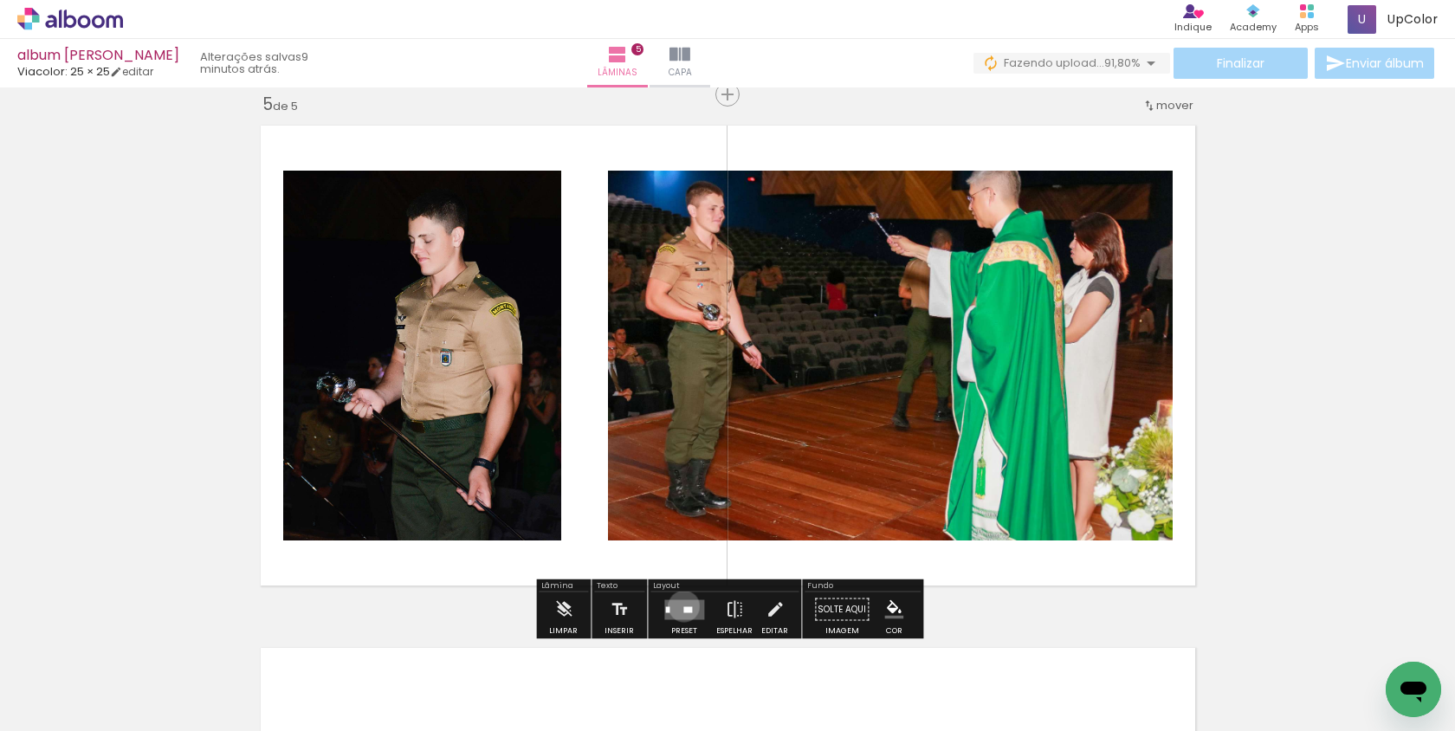
click at [683, 606] on div at bounding box center [687, 609] width 9 height 6
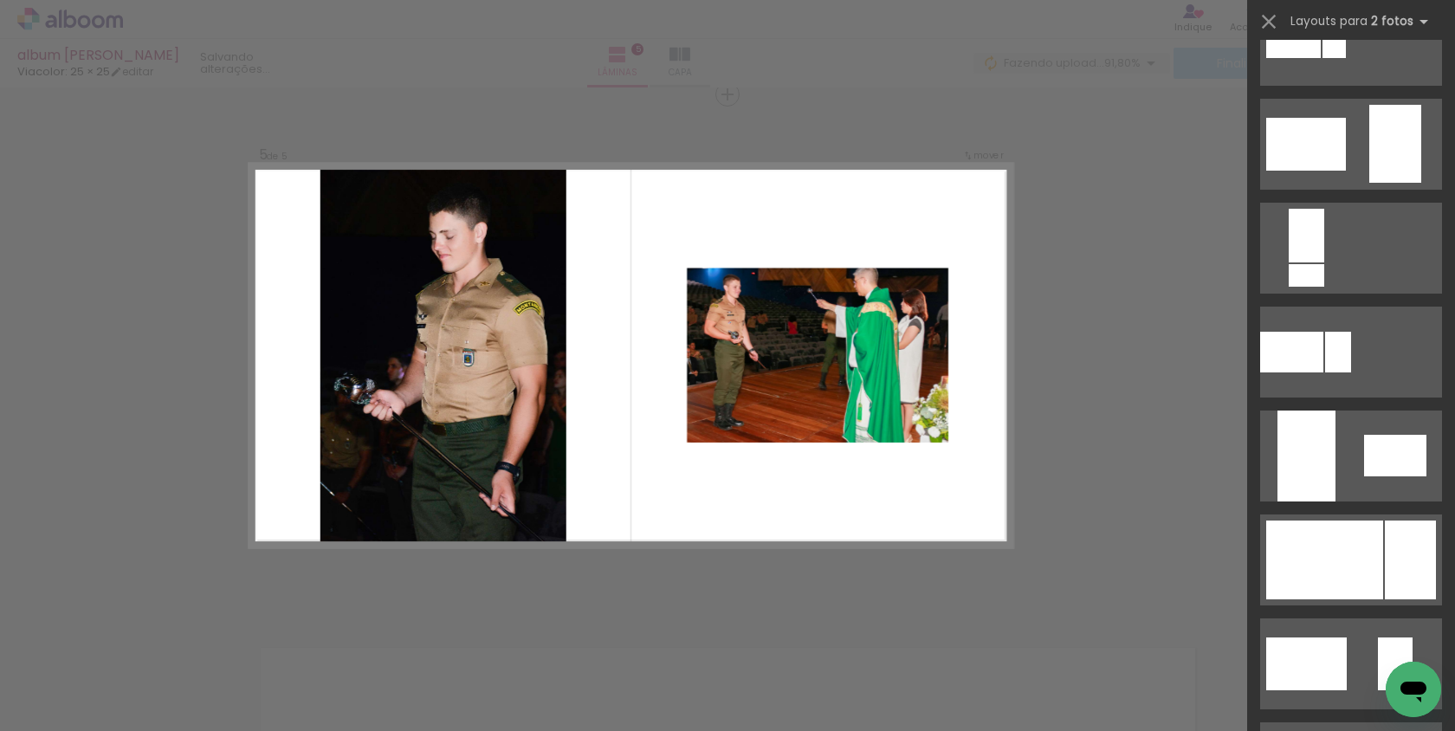
scroll to position [892, 0]
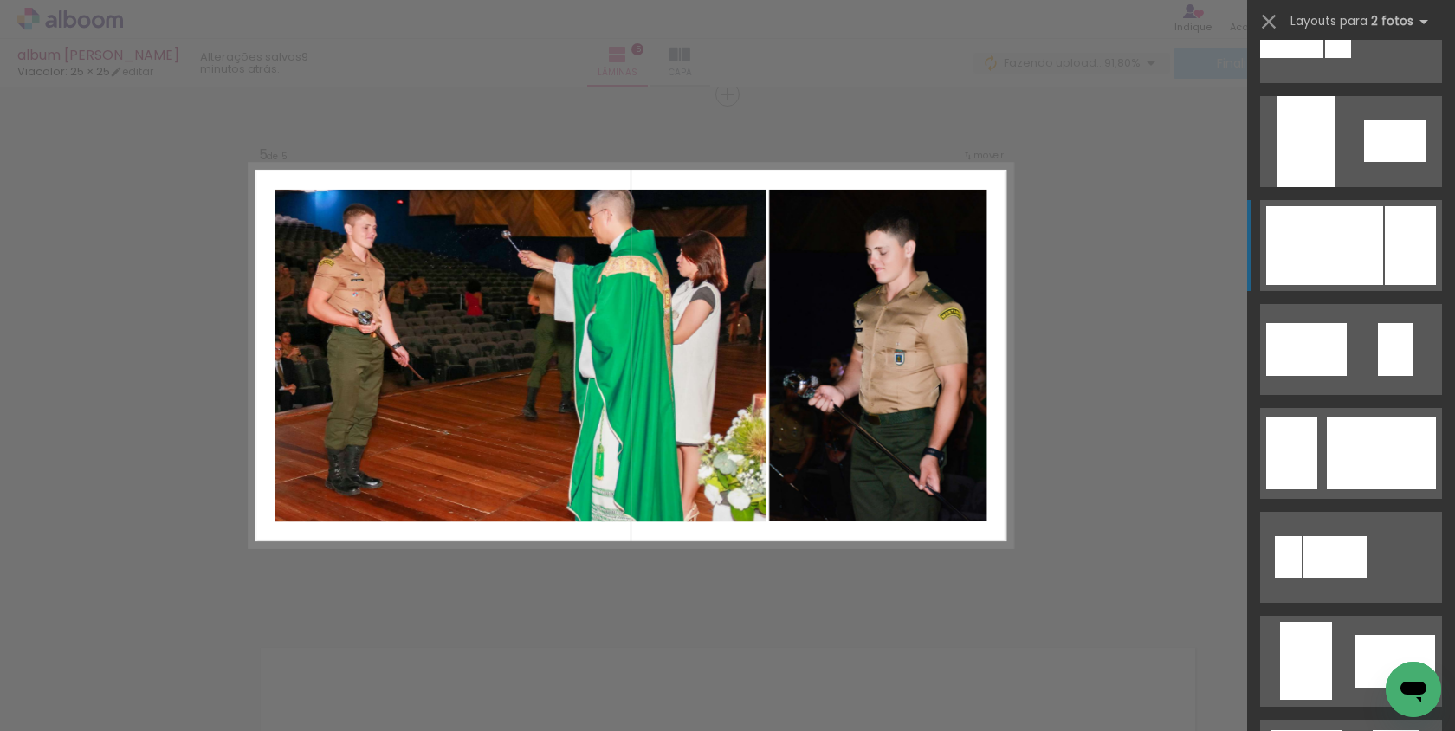
click at [1355, 250] on div at bounding box center [1324, 245] width 117 height 79
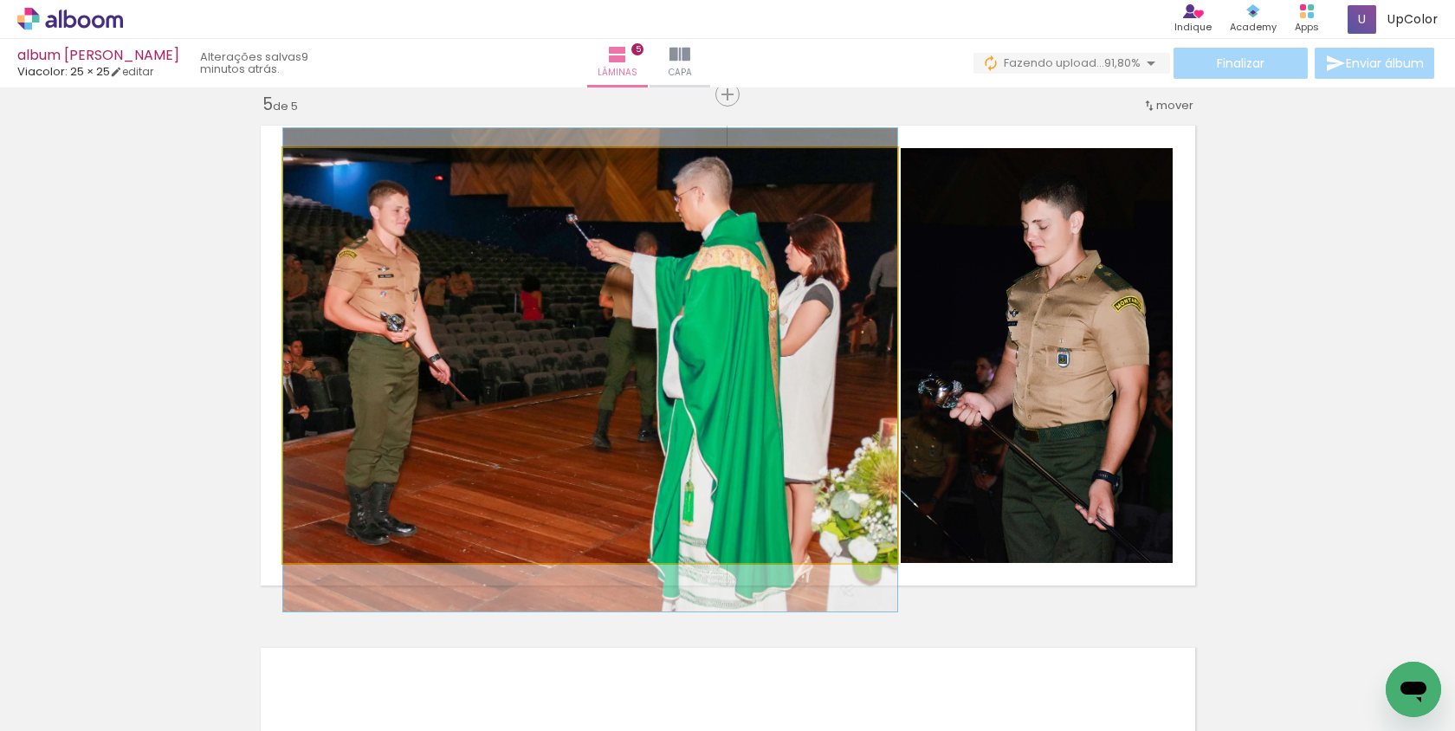
drag, startPoint x: 847, startPoint y: 352, endPoint x: 854, endPoint y: 367, distance: 16.3
click at [855, 367] on div at bounding box center [590, 369] width 614 height 483
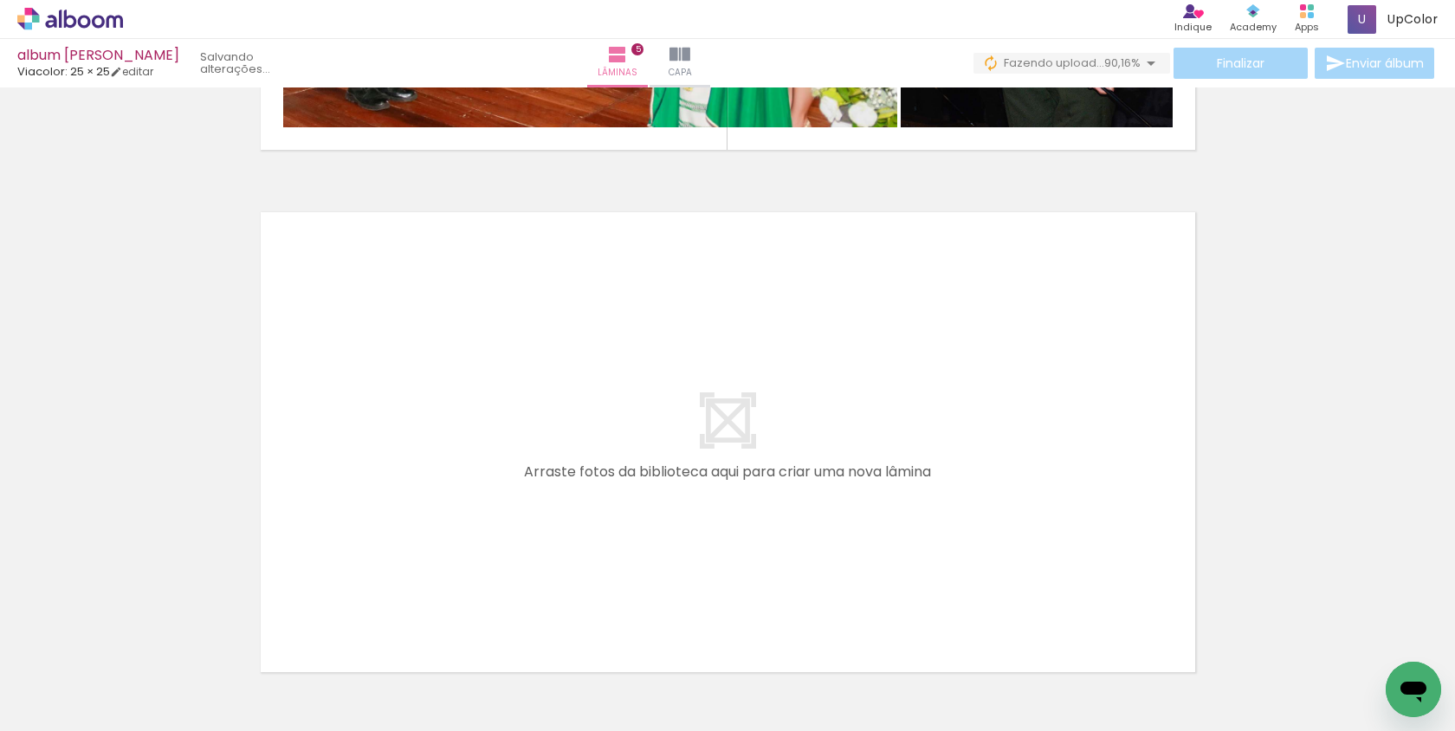
scroll to position [2575, 0]
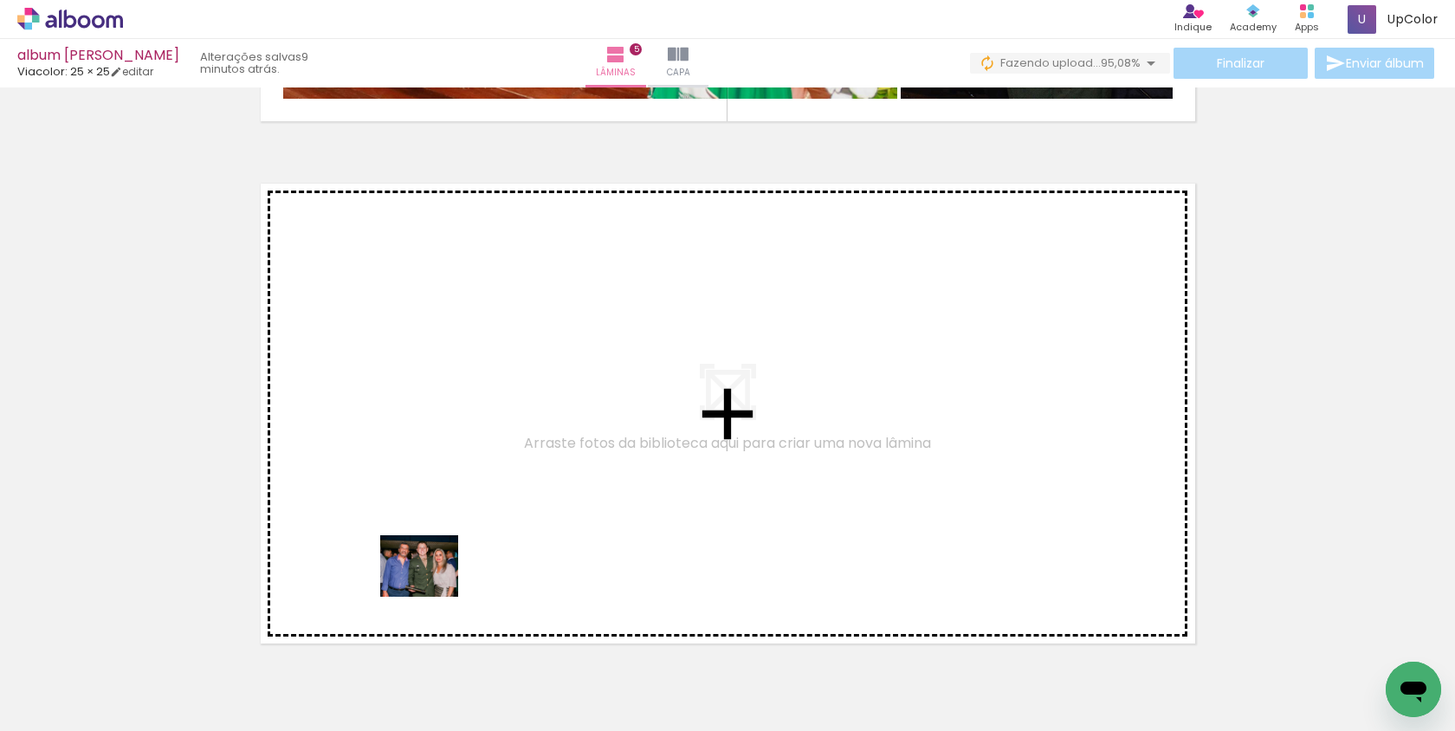
drag, startPoint x: 402, startPoint y: 693, endPoint x: 432, endPoint y: 569, distance: 127.5
click at [432, 569] on quentale-workspace at bounding box center [727, 365] width 1455 height 731
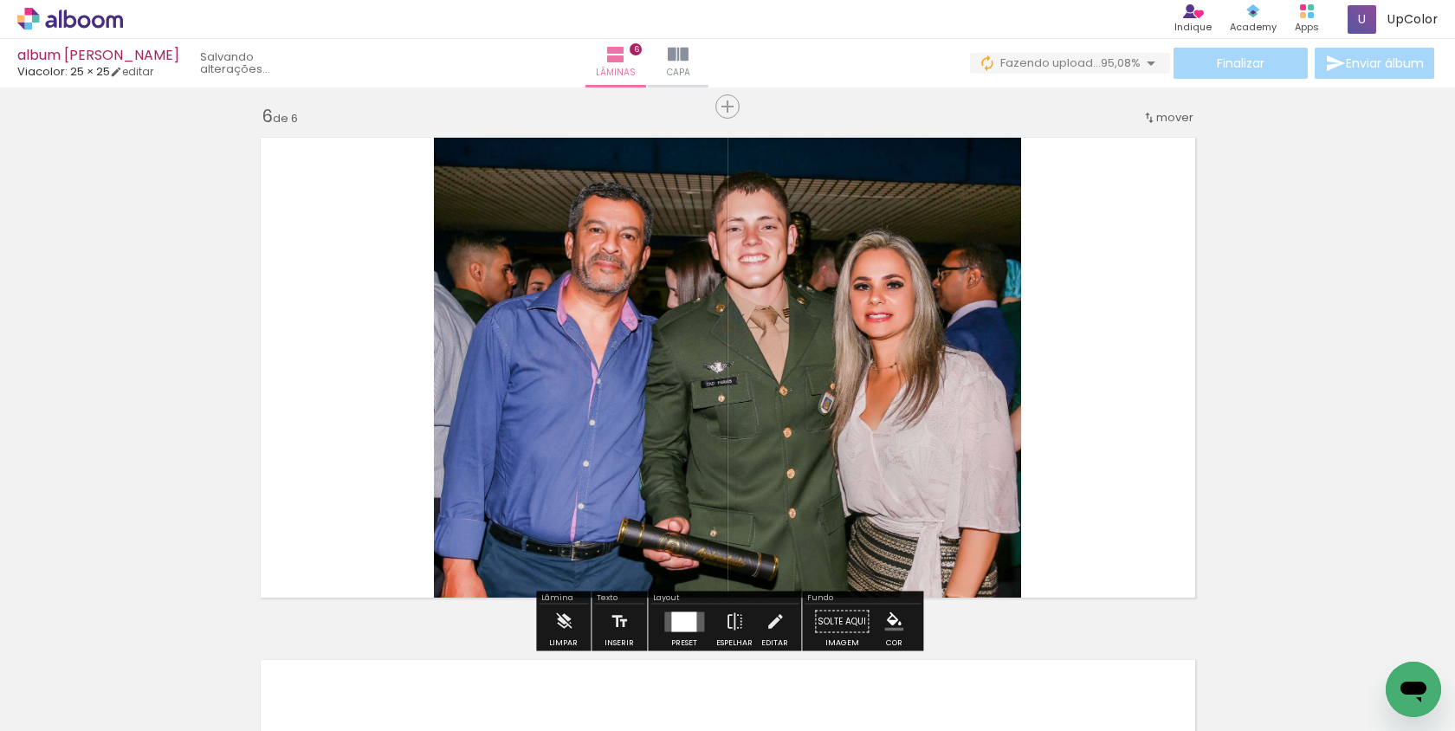
scroll to position [2633, 0]
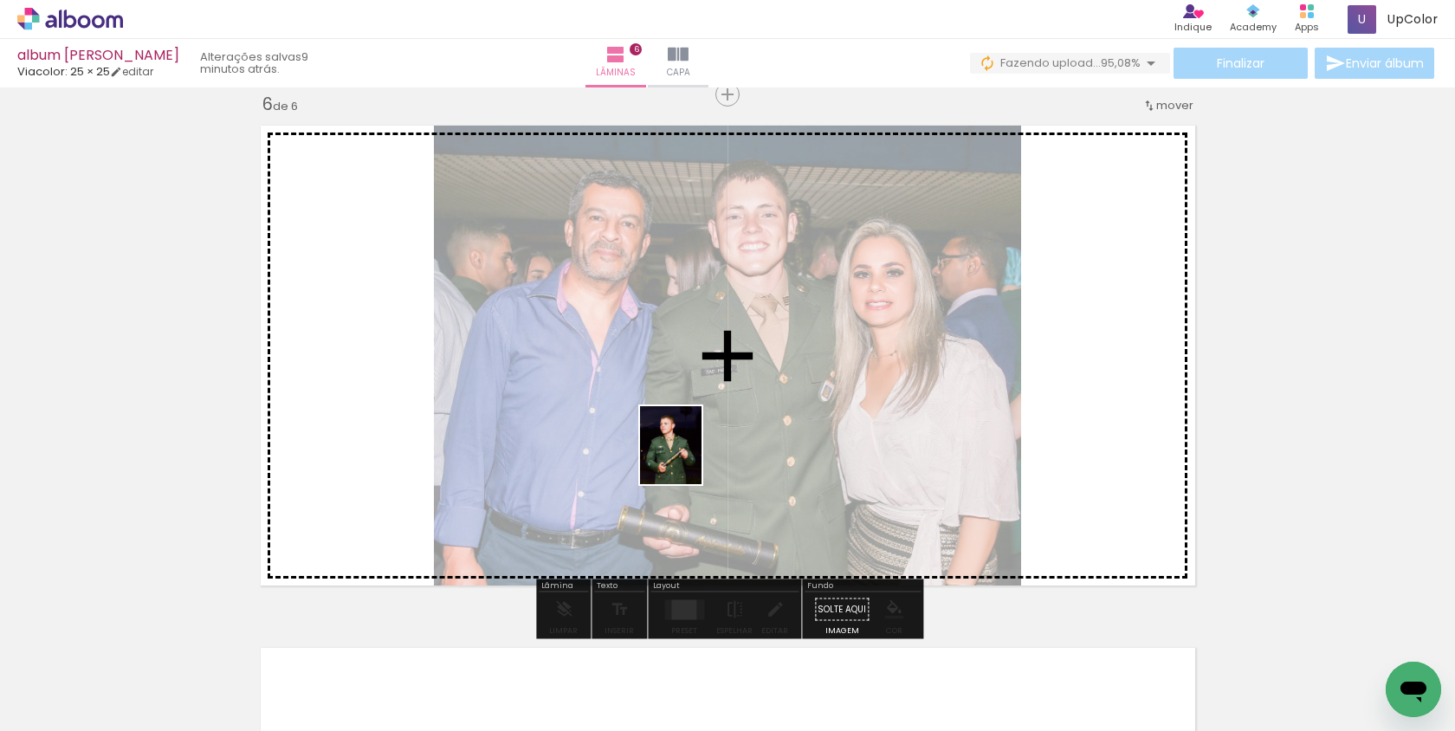
drag, startPoint x: 490, startPoint y: 659, endPoint x: 694, endPoint y: 458, distance: 286.0
click at [694, 458] on quentale-workspace at bounding box center [727, 365] width 1455 height 731
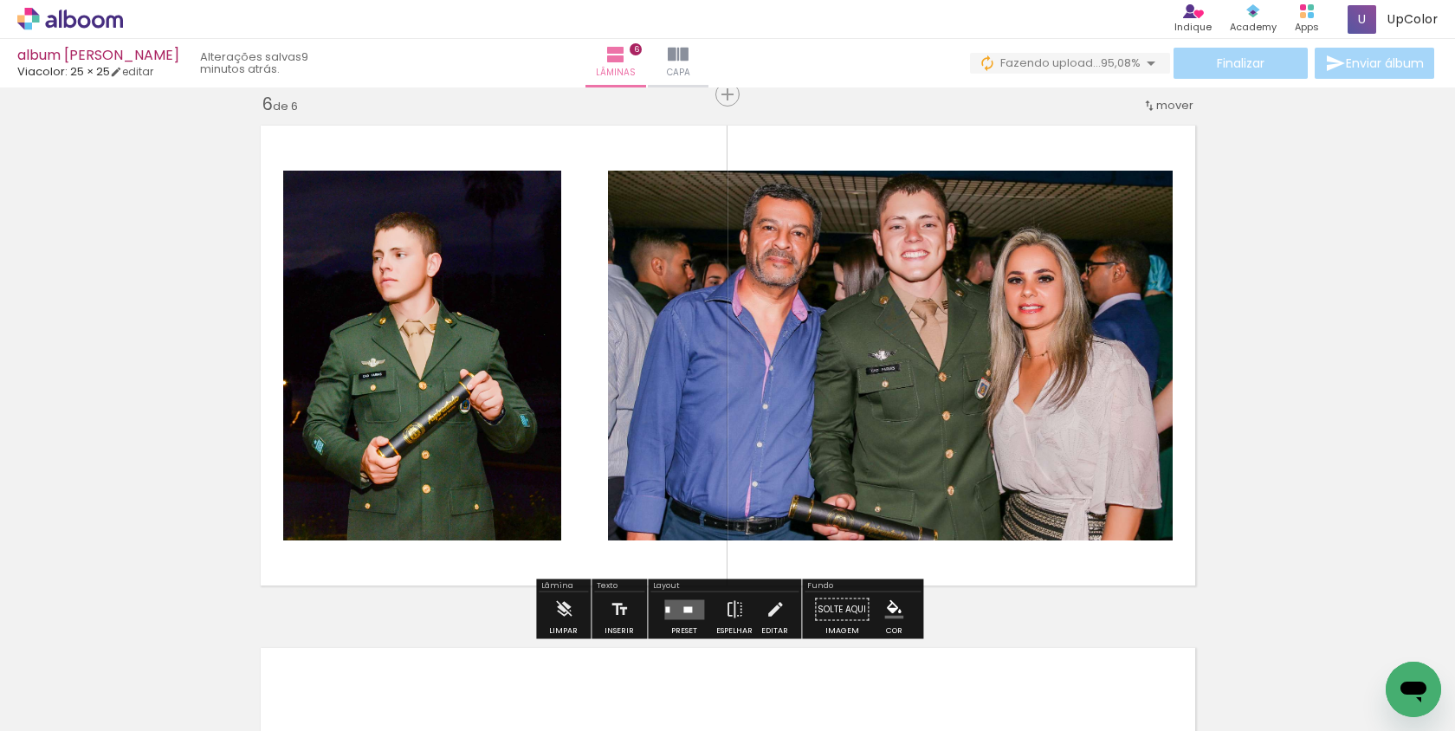
click at [689, 600] on quentale-layouter at bounding box center [684, 609] width 40 height 20
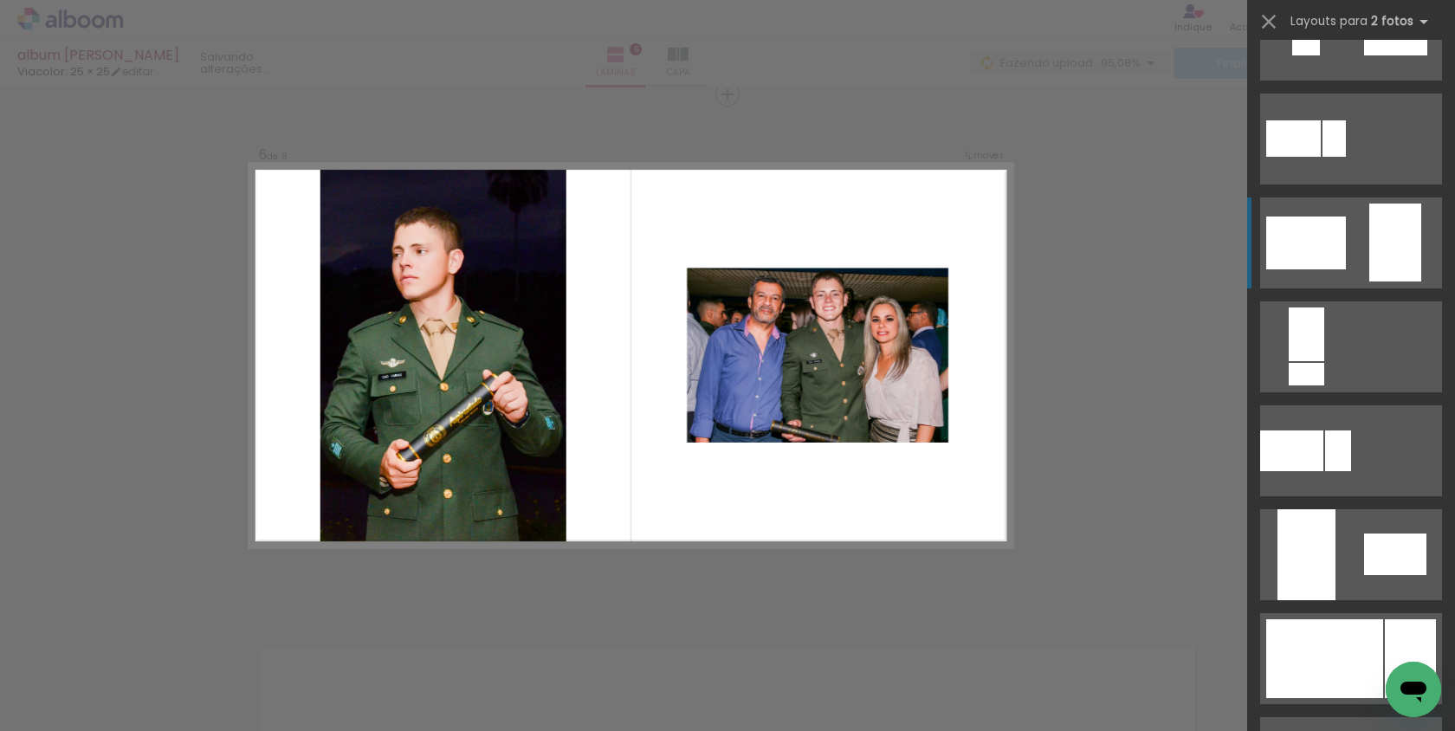
scroll to position [523, 0]
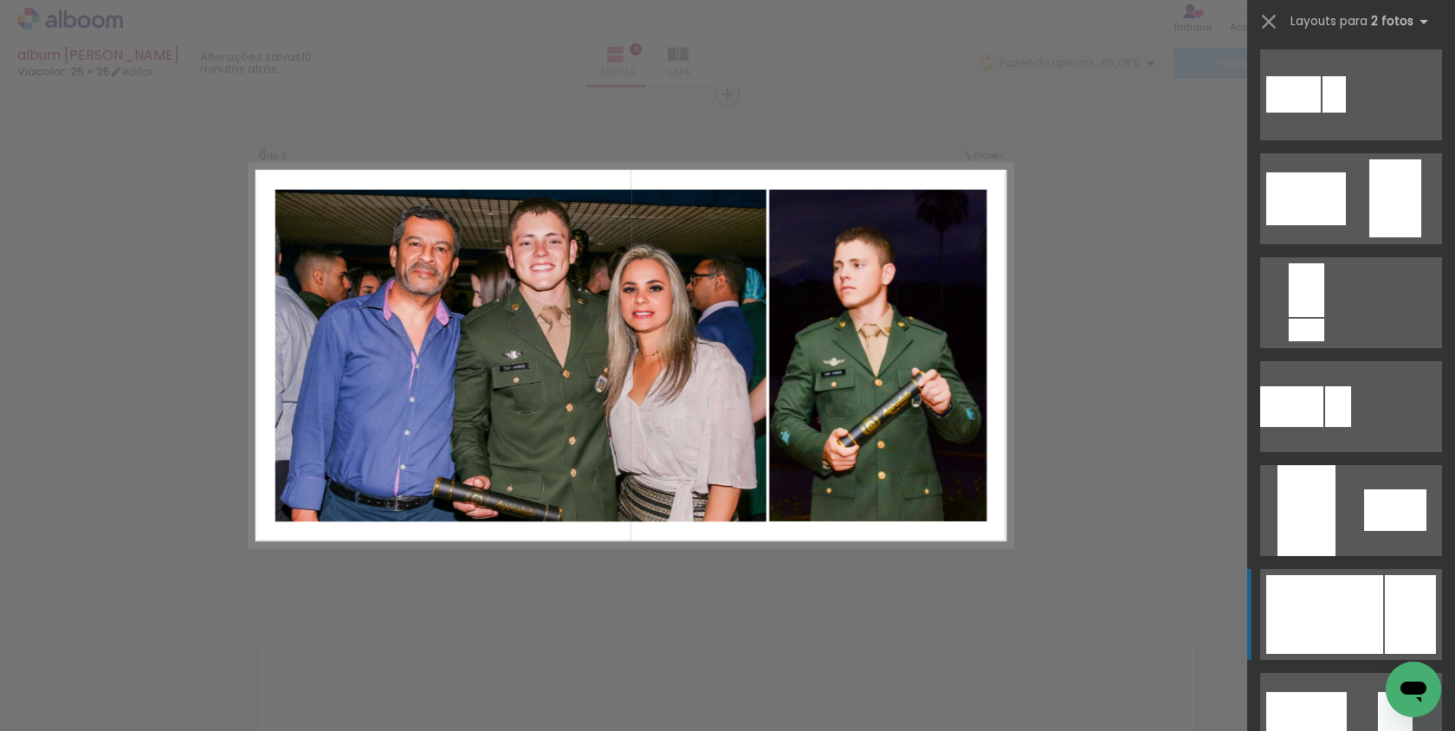
click at [1367, 611] on div at bounding box center [1324, 614] width 117 height 79
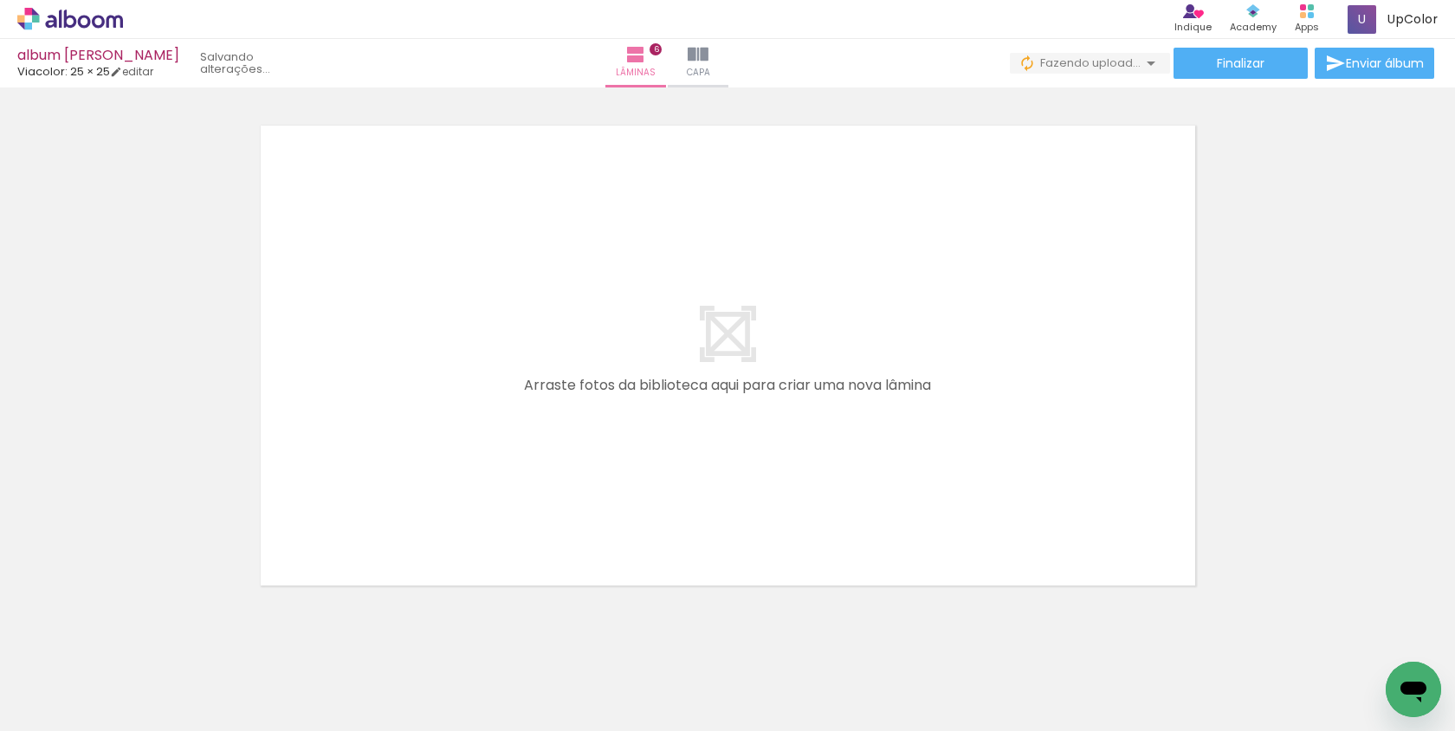
scroll to position [3170, 0]
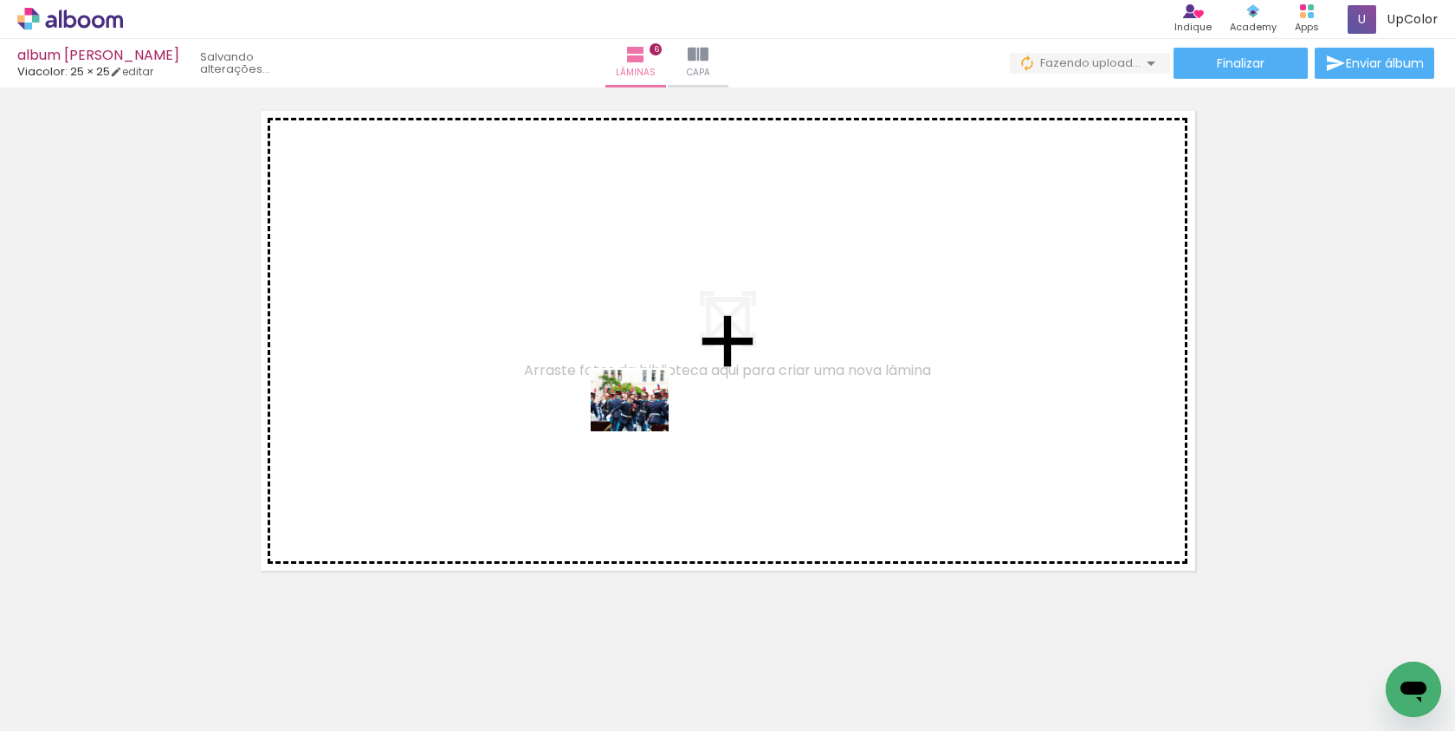
drag, startPoint x: 668, startPoint y: 663, endPoint x: 643, endPoint y: 423, distance: 241.2
click at [643, 423] on quentale-workspace at bounding box center [727, 365] width 1455 height 731
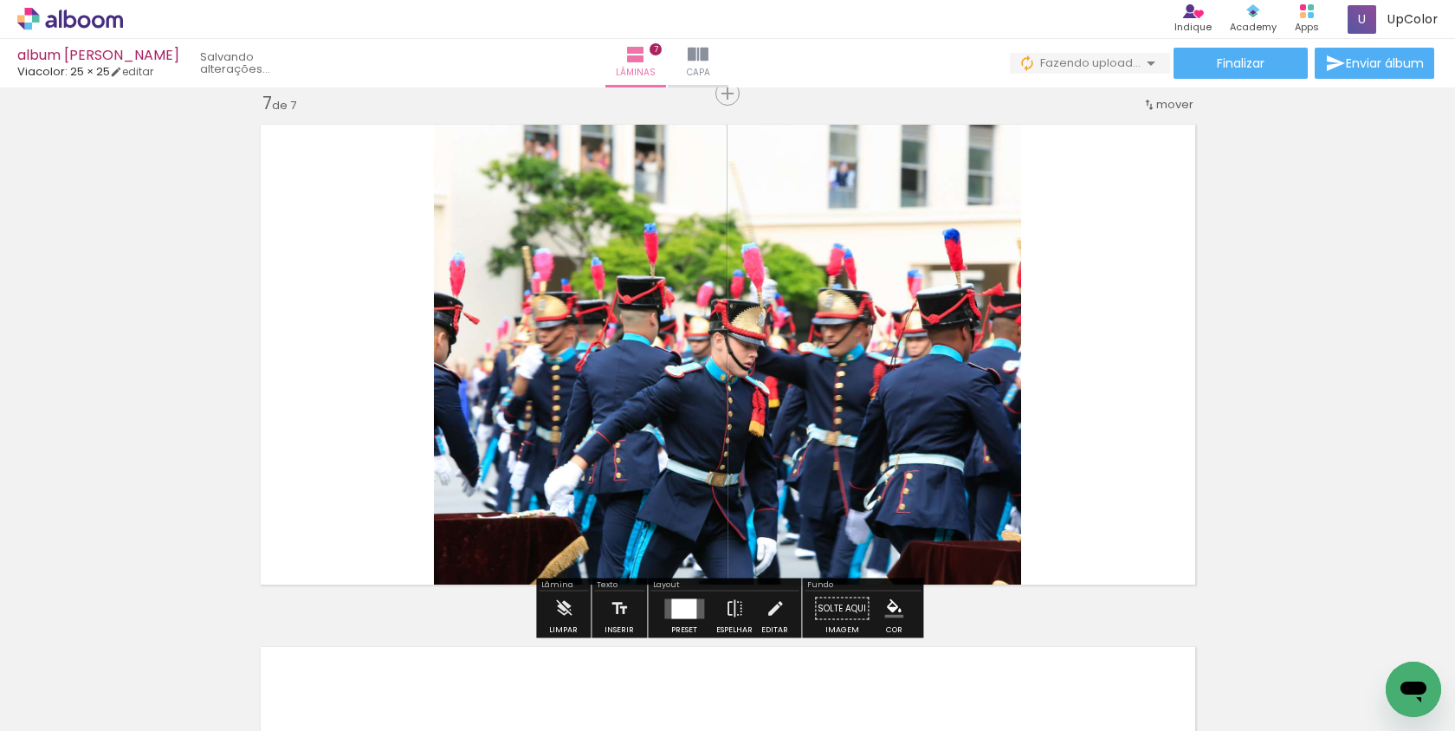
scroll to position [3155, 0]
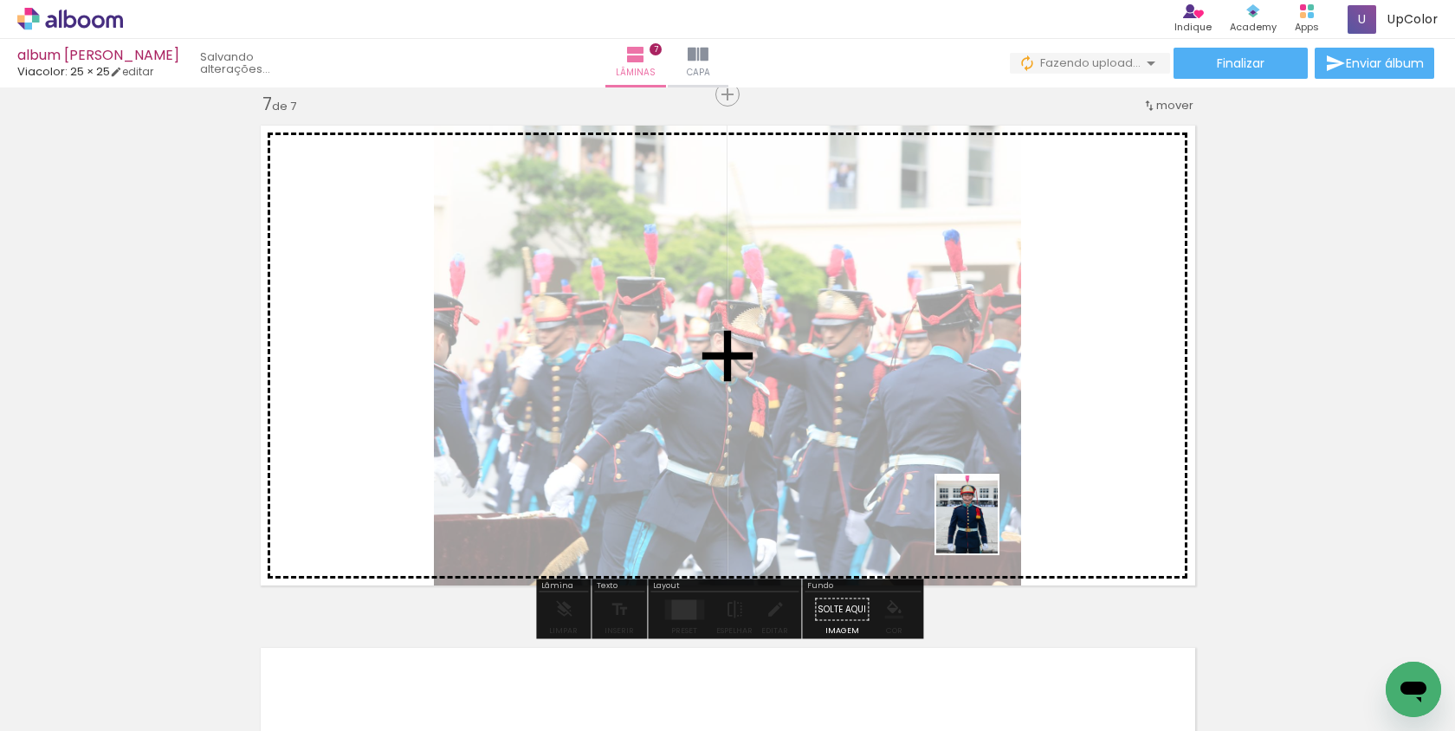
drag, startPoint x: 966, startPoint y: 689, endPoint x: 988, endPoint y: 527, distance: 163.5
click at [988, 527] on quentale-workspace at bounding box center [727, 365] width 1455 height 731
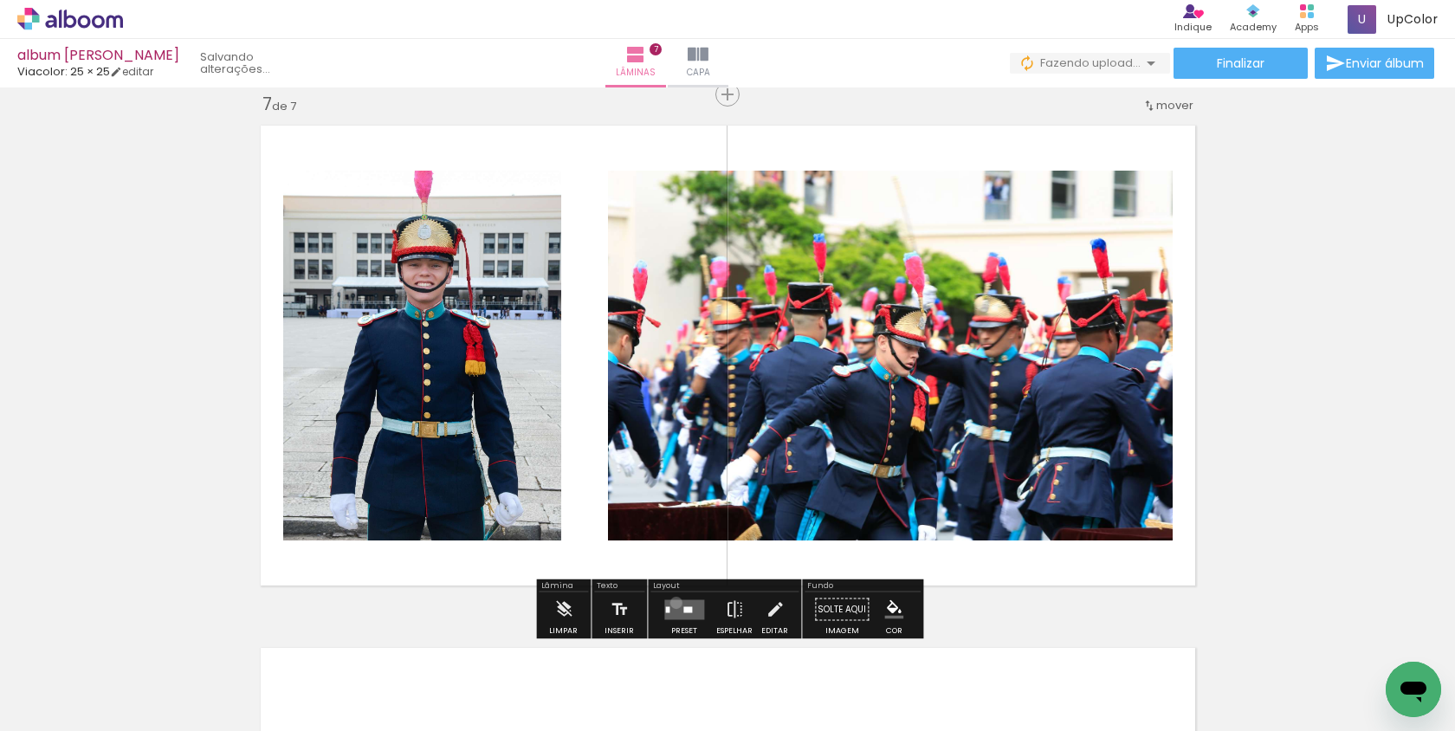
click at [672, 603] on quentale-layouter at bounding box center [684, 609] width 40 height 20
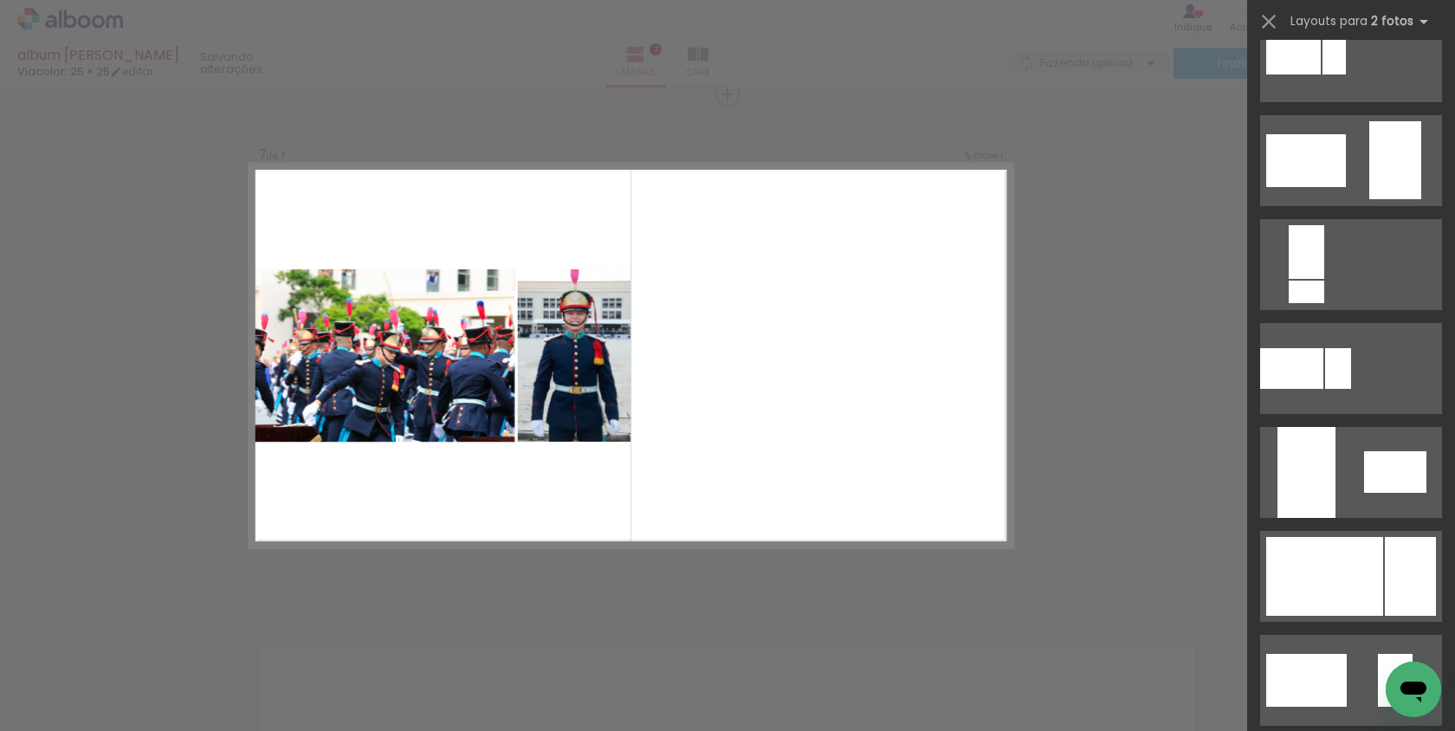
scroll to position [572, 0]
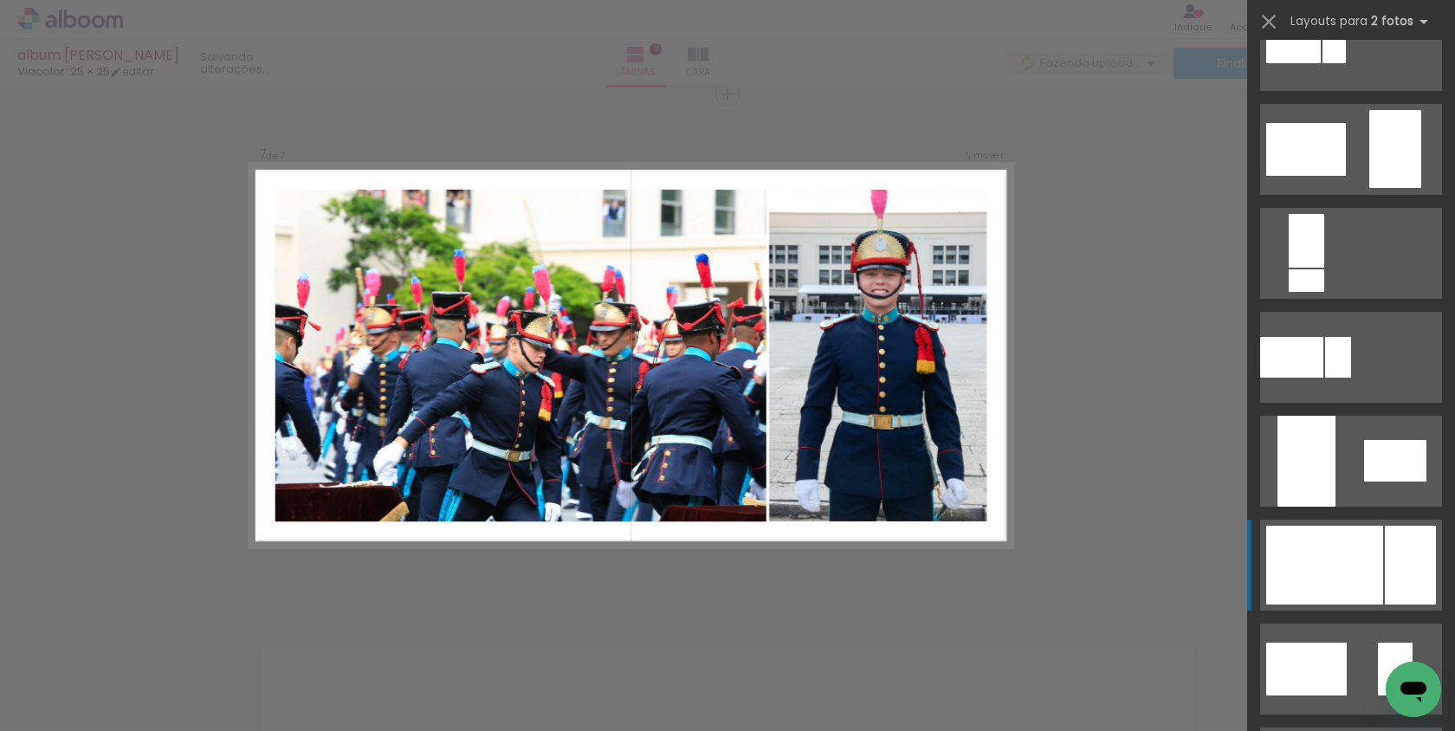
click at [1361, 566] on div at bounding box center [1324, 565] width 117 height 79
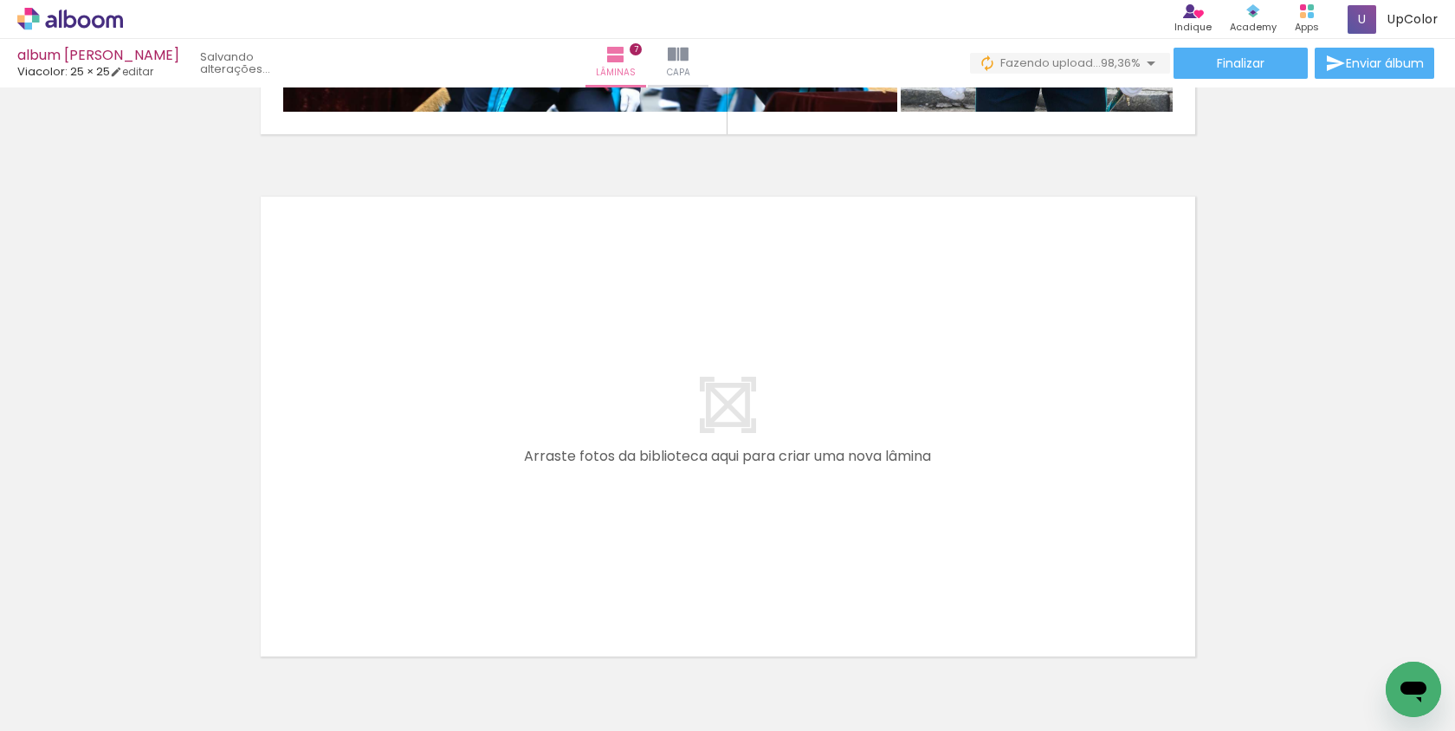
scroll to position [3619, 0]
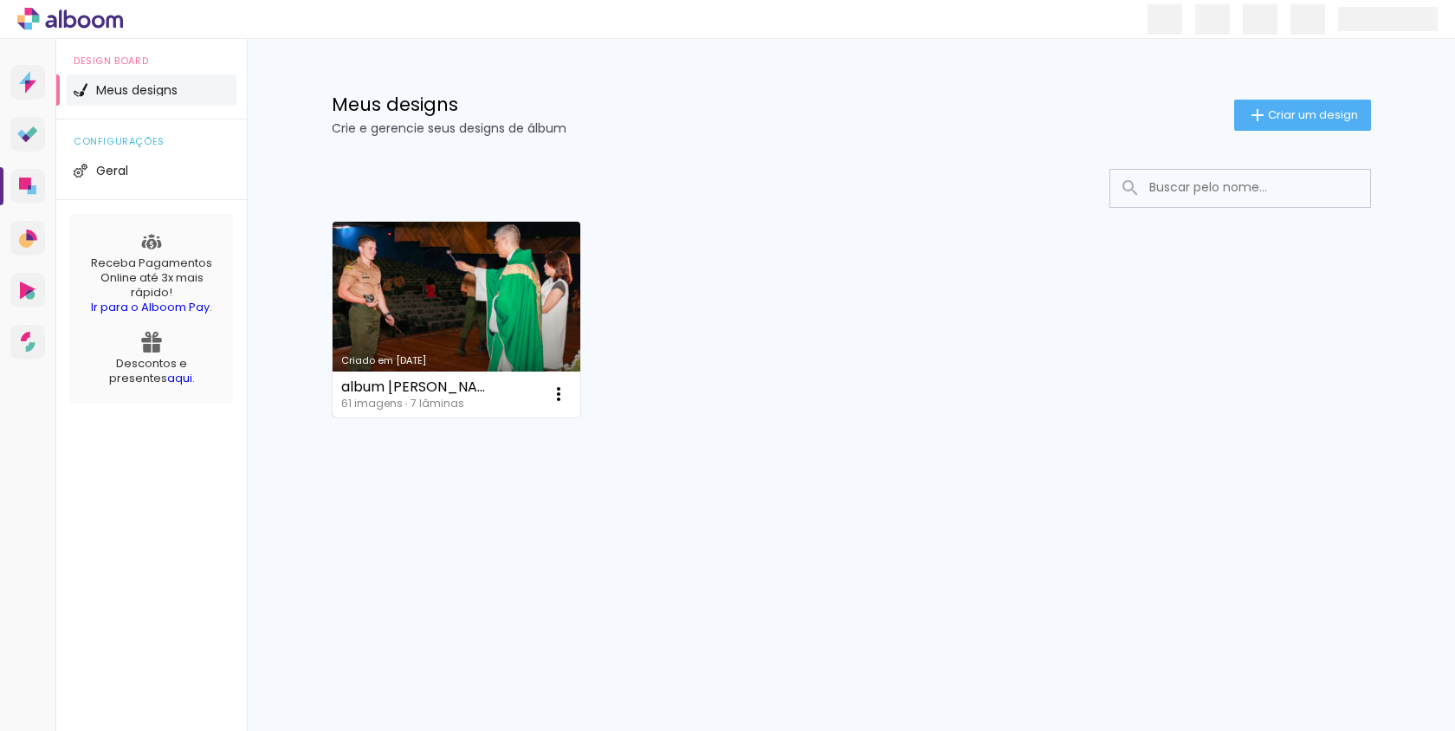
click at [508, 327] on link "Criado em [DATE]" at bounding box center [457, 320] width 249 height 196
click at [435, 267] on link "Criado em [DATE]" at bounding box center [457, 320] width 249 height 196
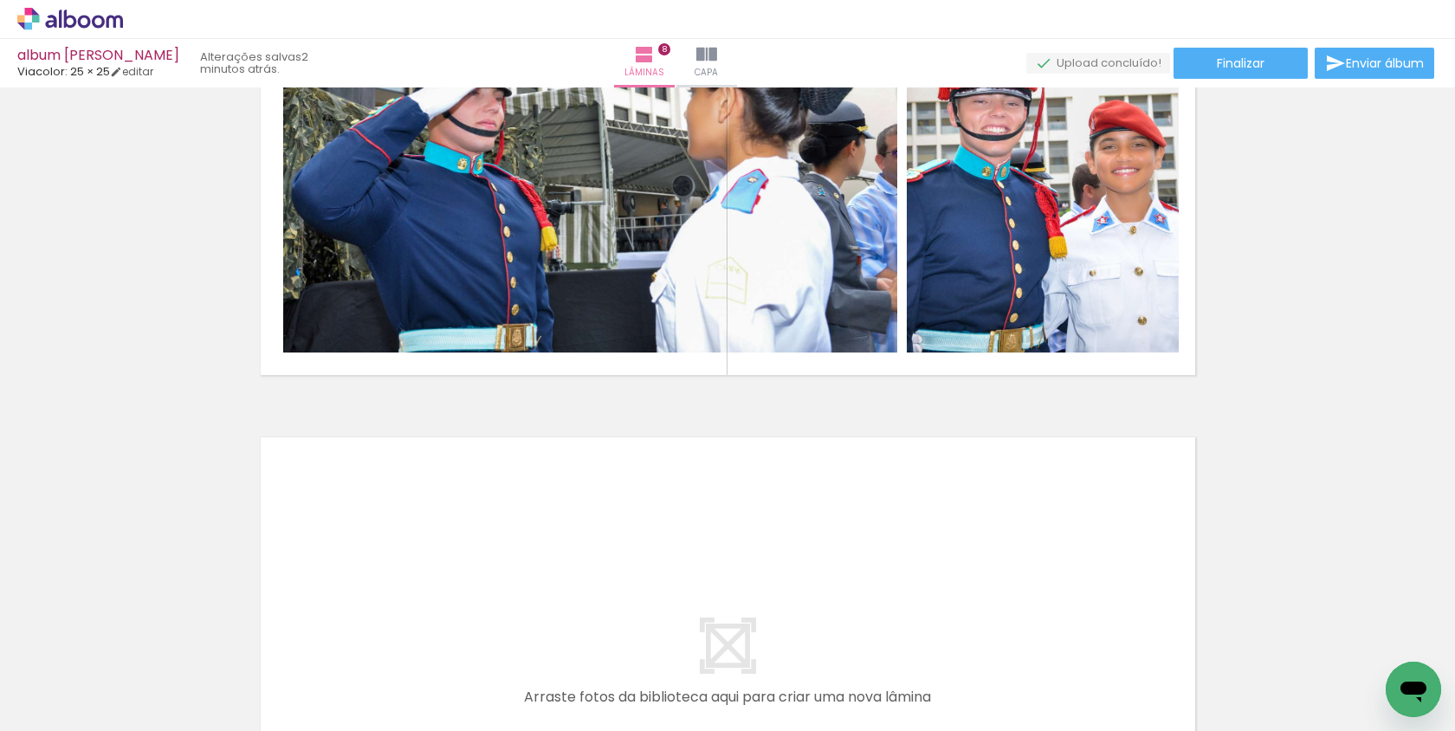
scroll to position [0, 567]
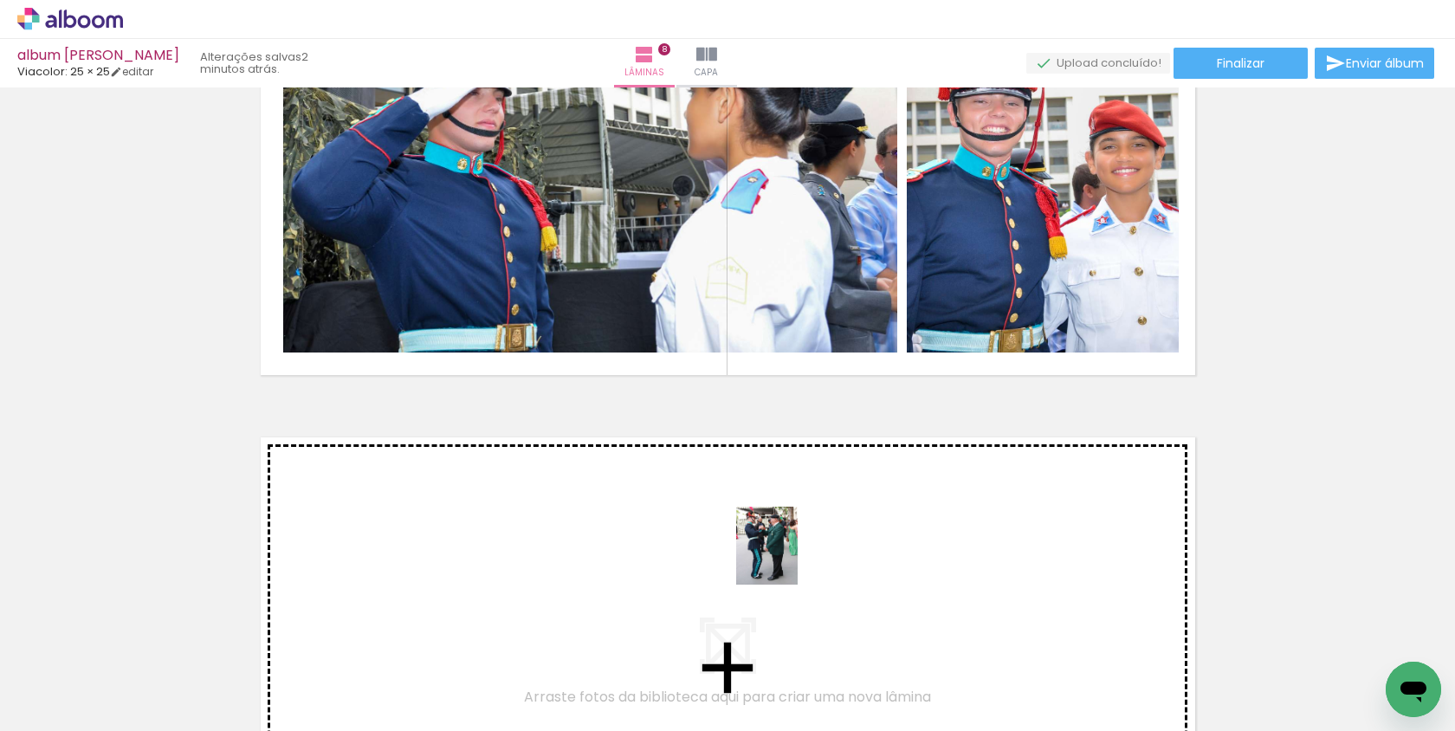
drag, startPoint x: 966, startPoint y: 659, endPoint x: 788, endPoint y: 559, distance: 204.0
click at [788, 559] on quentale-workspace at bounding box center [727, 365] width 1455 height 731
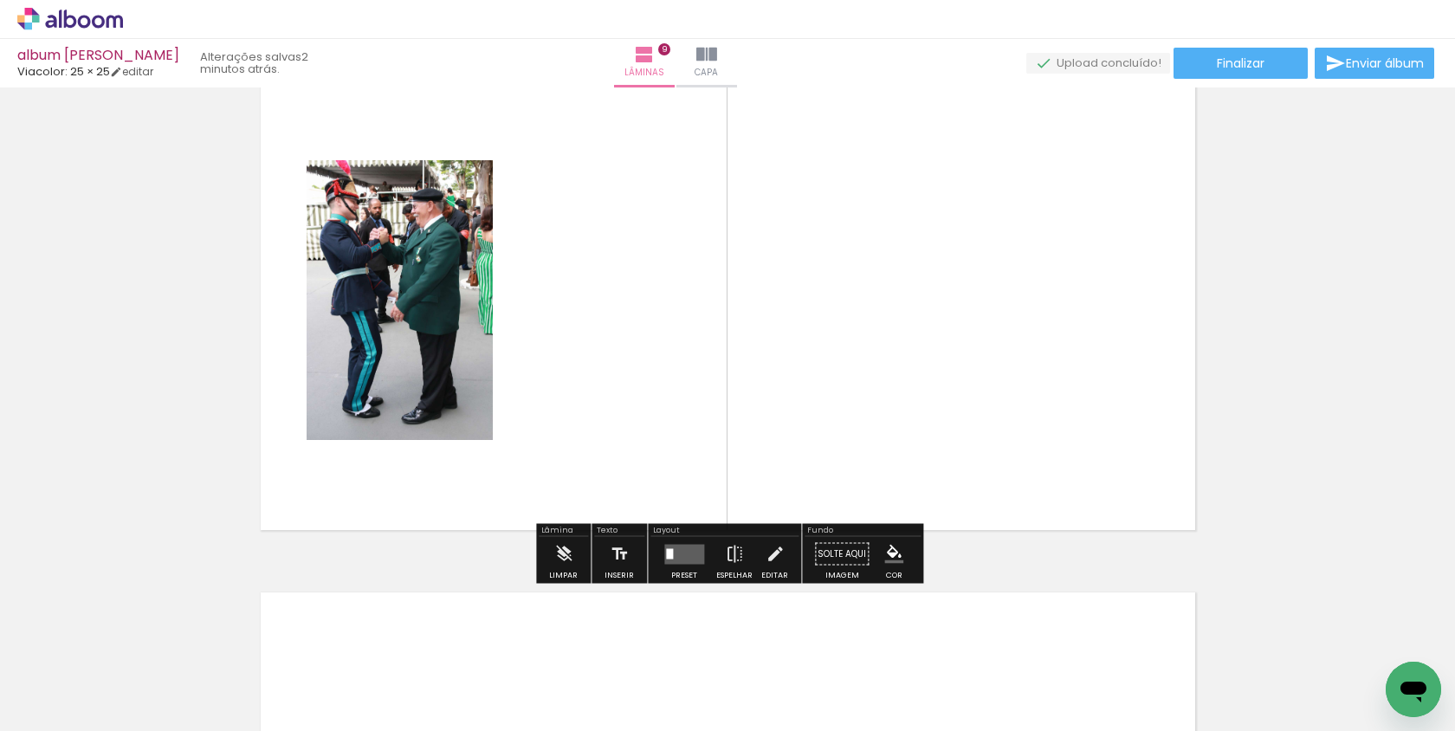
scroll to position [4254, 0]
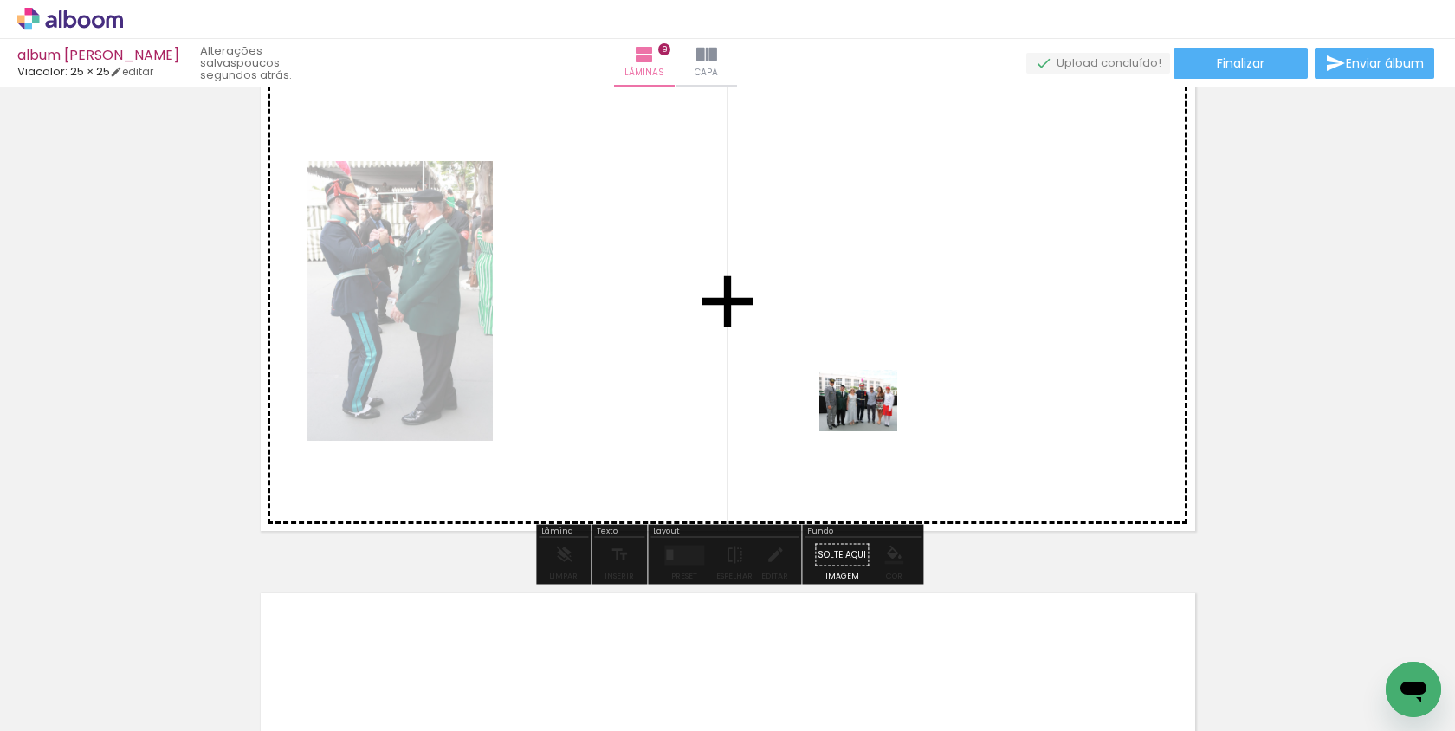
drag, startPoint x: 863, startPoint y: 678, endPoint x: 872, endPoint y: 419, distance: 259.1
click at [872, 419] on quentale-workspace at bounding box center [727, 365] width 1455 height 731
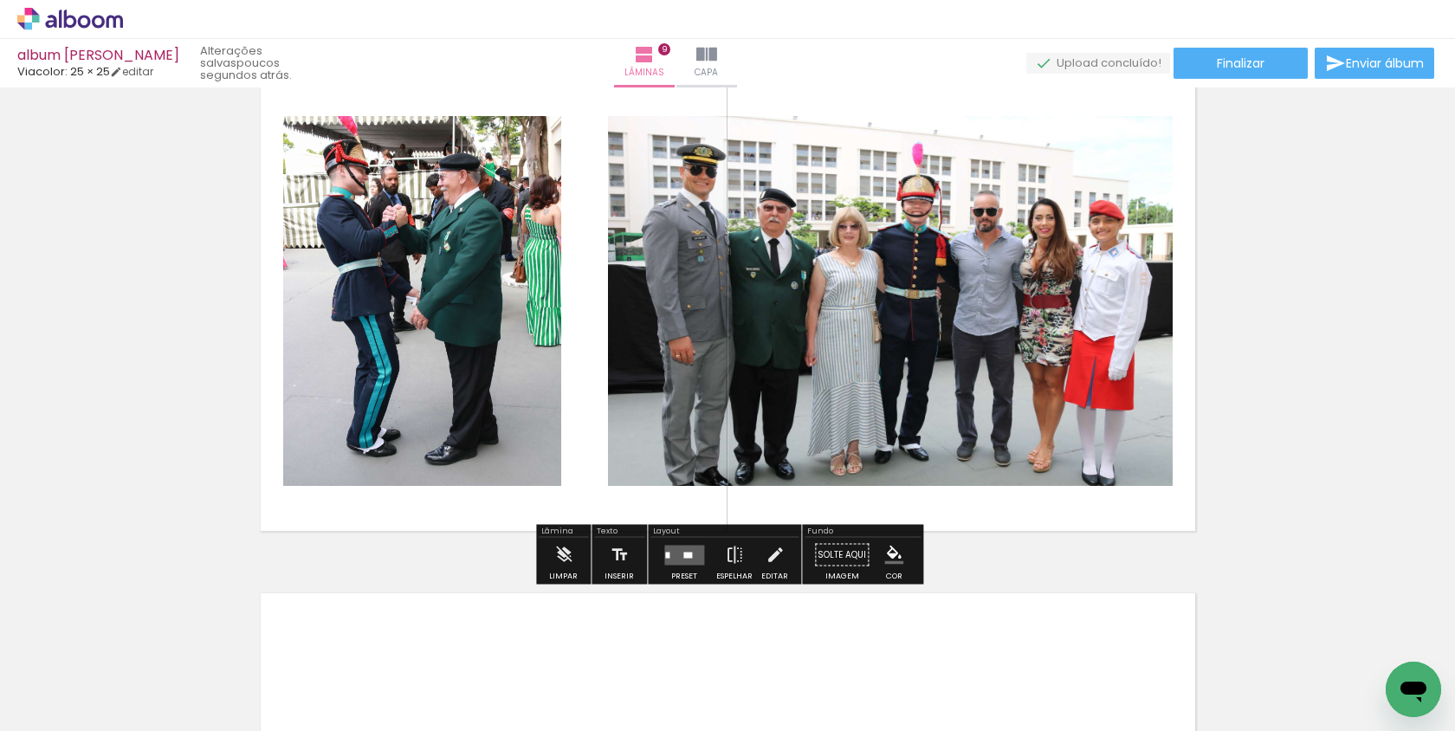
click at [684, 568] on div at bounding box center [684, 555] width 47 height 35
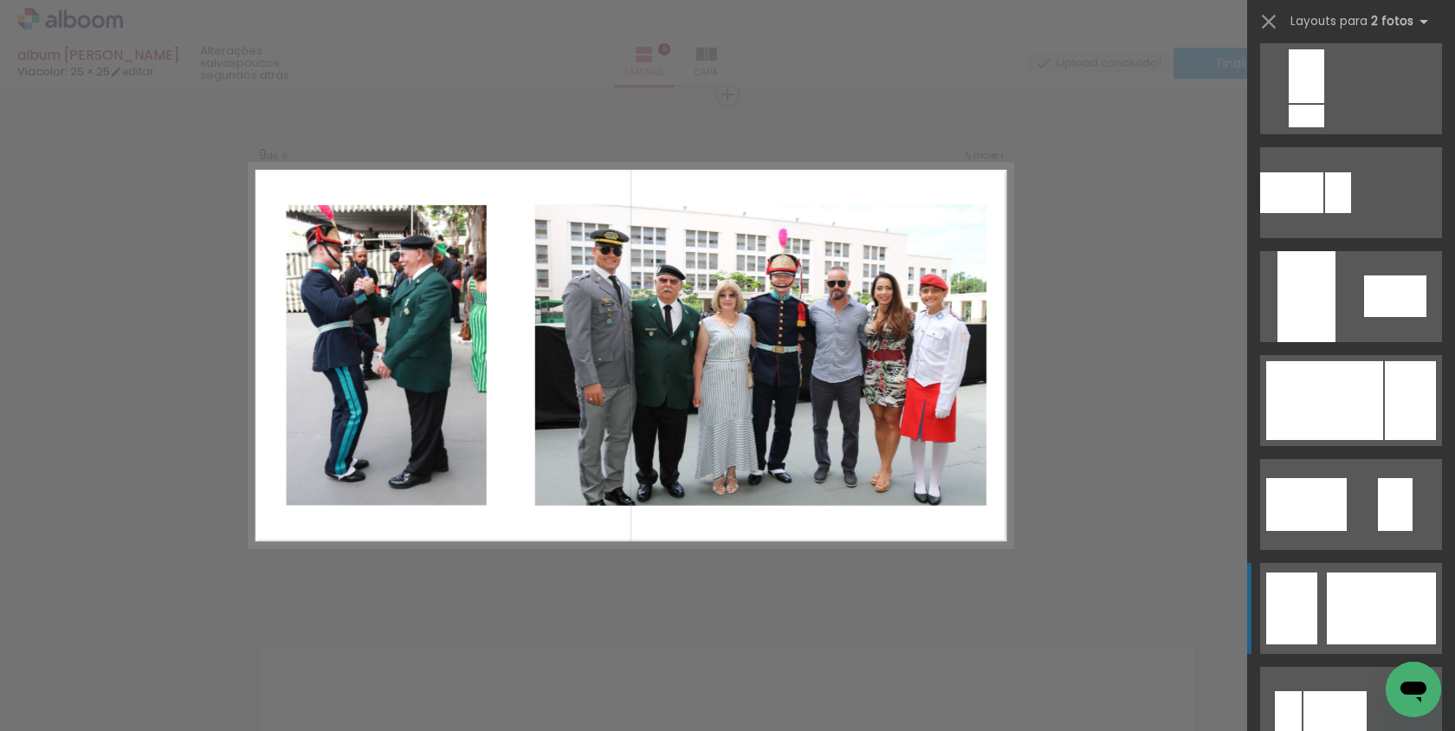
scroll to position [708, 0]
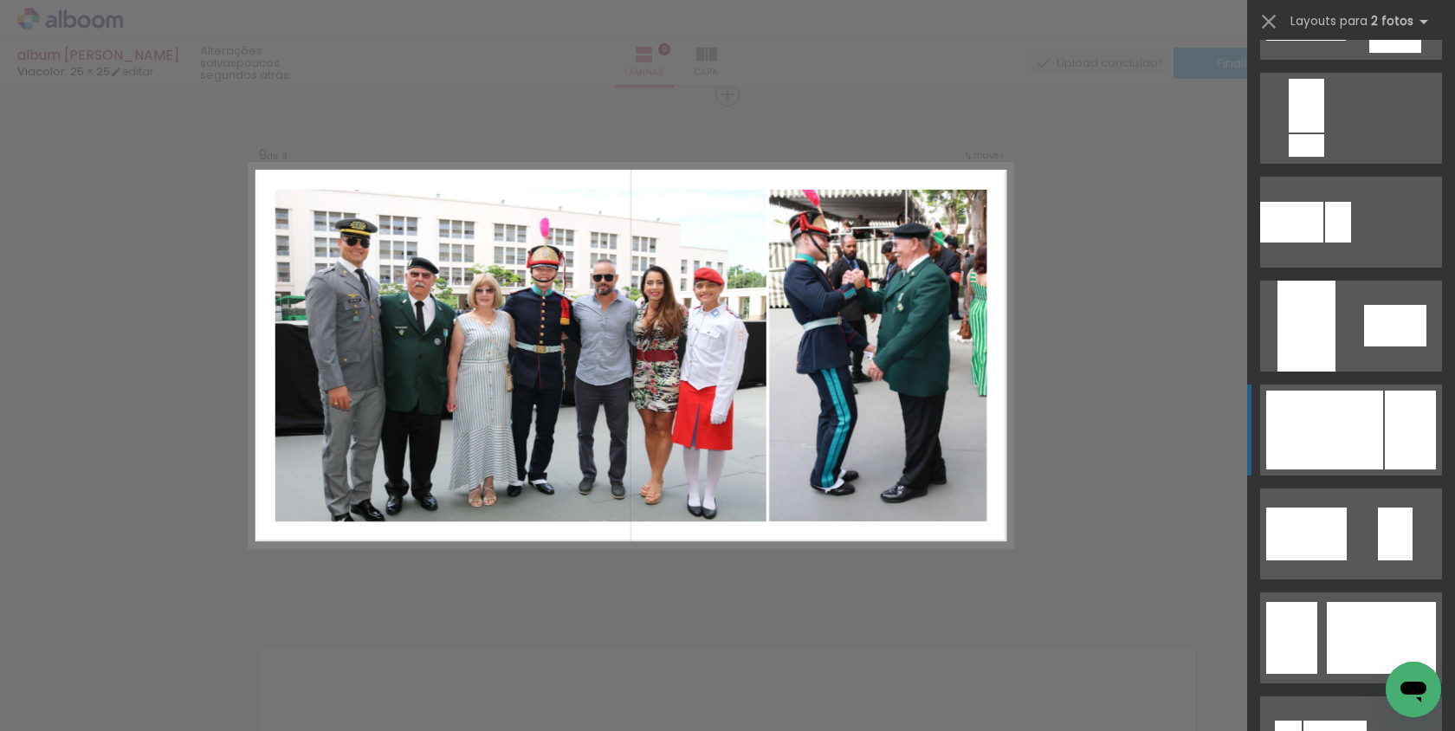
click at [1382, 451] on div at bounding box center [1324, 430] width 117 height 79
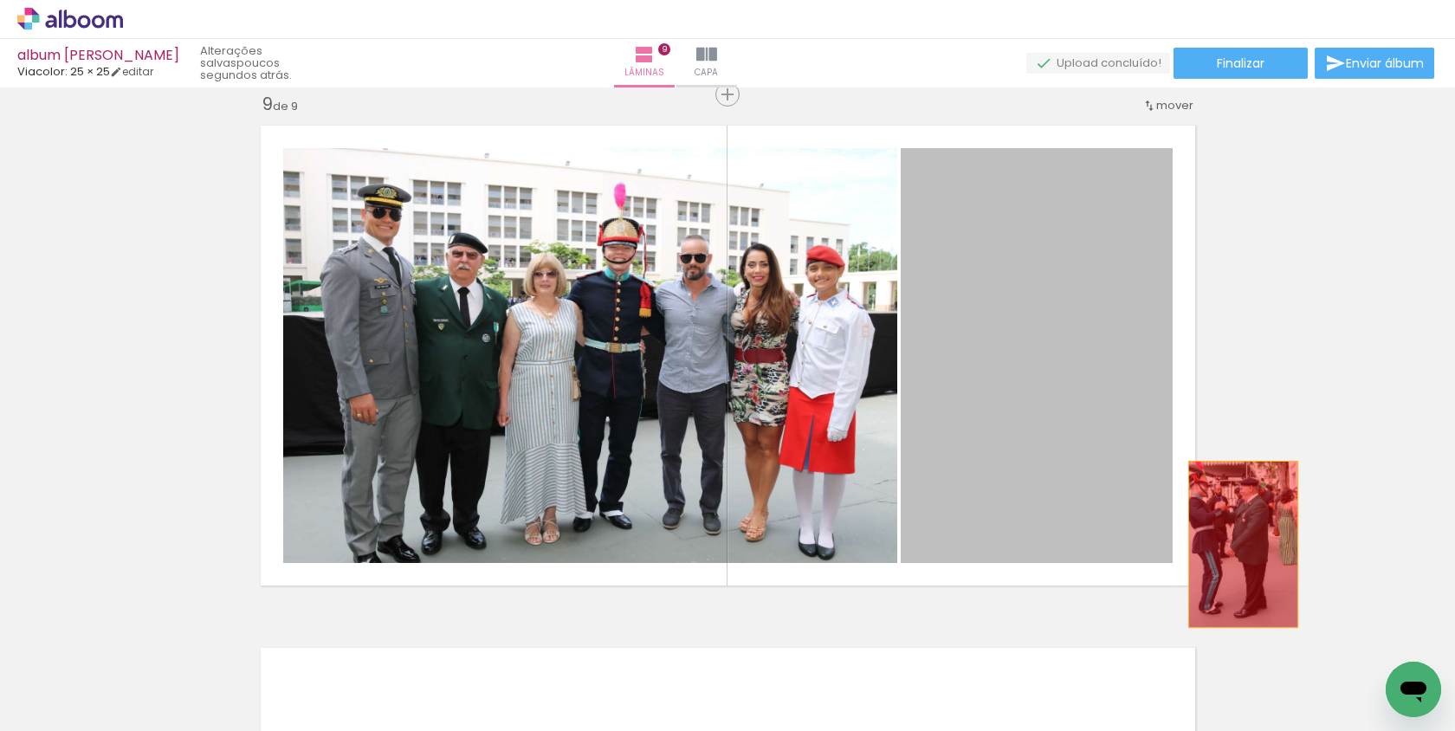
drag, startPoint x: 1031, startPoint y: 441, endPoint x: 1244, endPoint y: 533, distance: 232.3
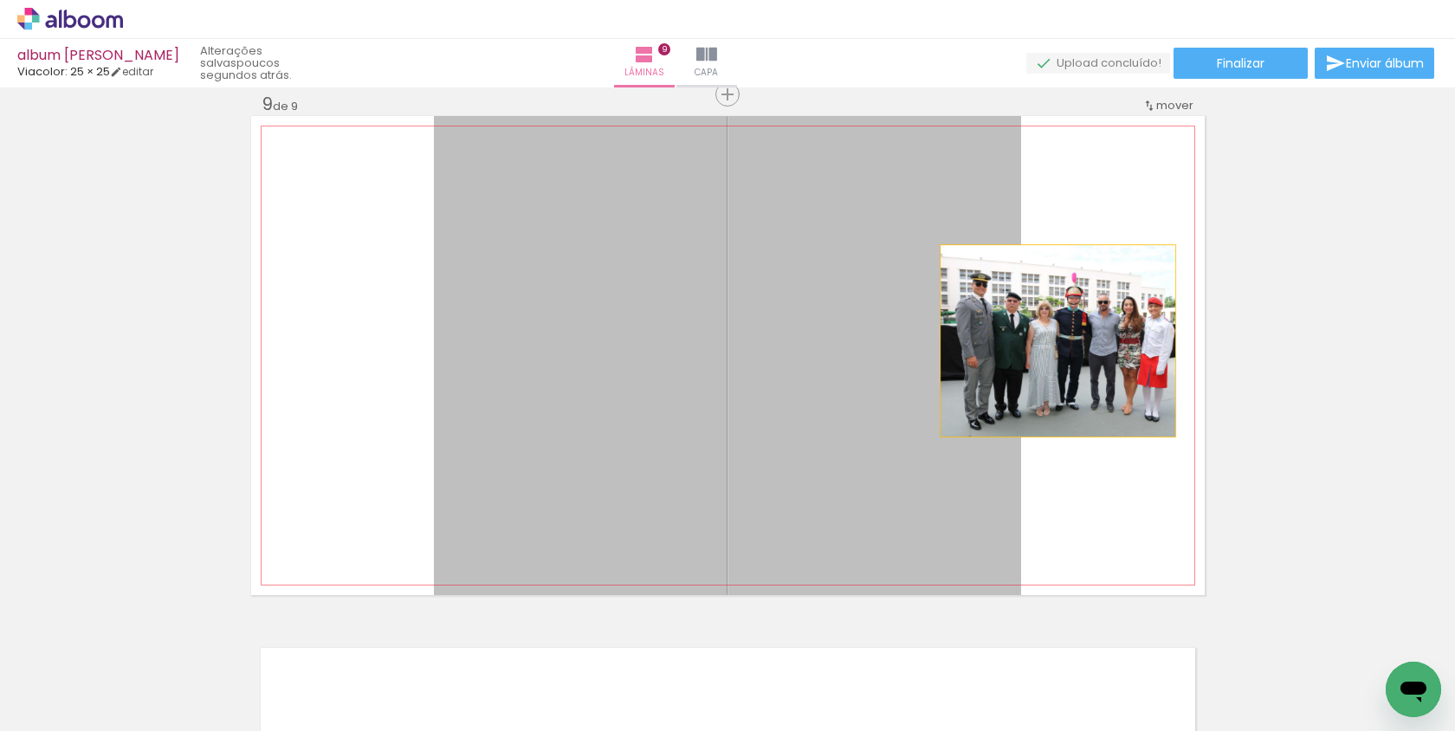
drag, startPoint x: 915, startPoint y: 362, endPoint x: 1060, endPoint y: 340, distance: 146.2
click at [1057, 340] on quentale-layouter at bounding box center [728, 355] width 954 height 479
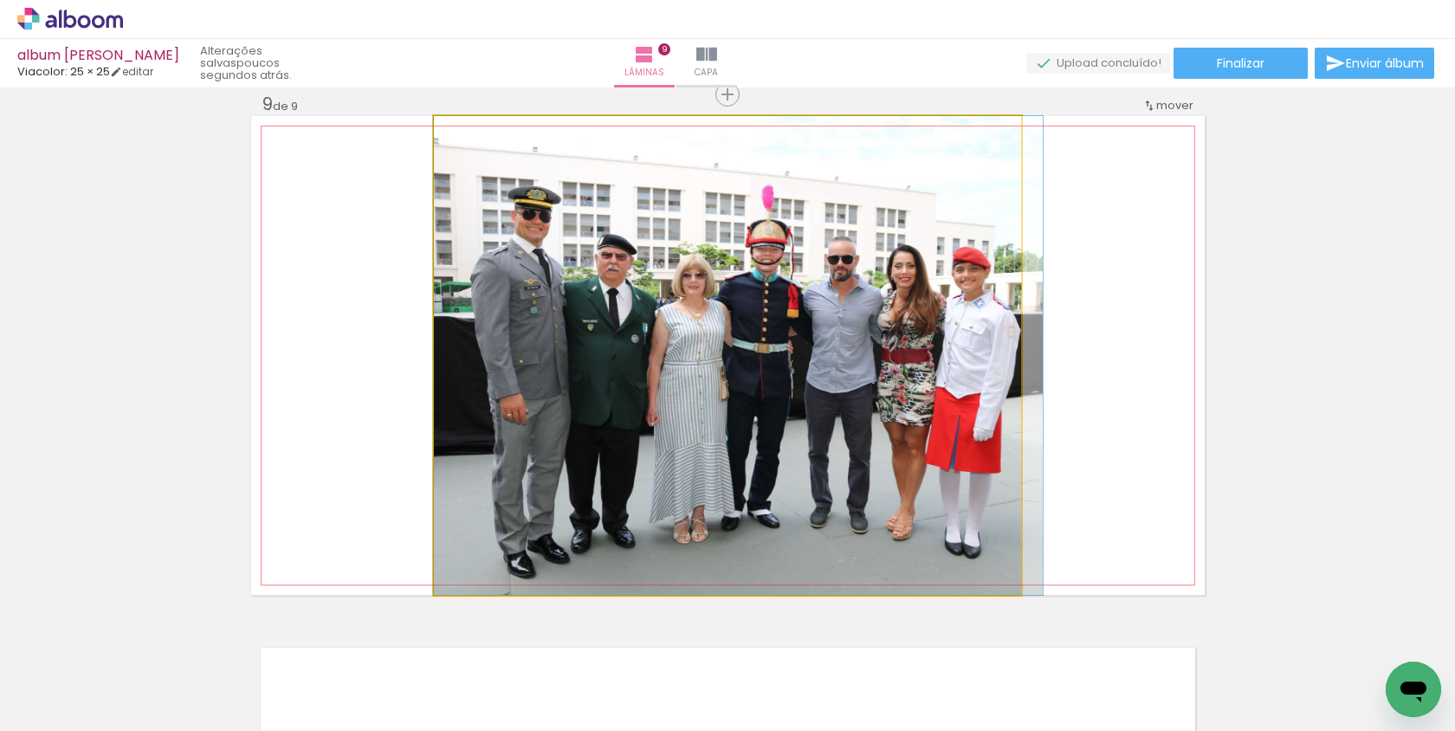
drag, startPoint x: 566, startPoint y: 187, endPoint x: 697, endPoint y: 179, distance: 131.0
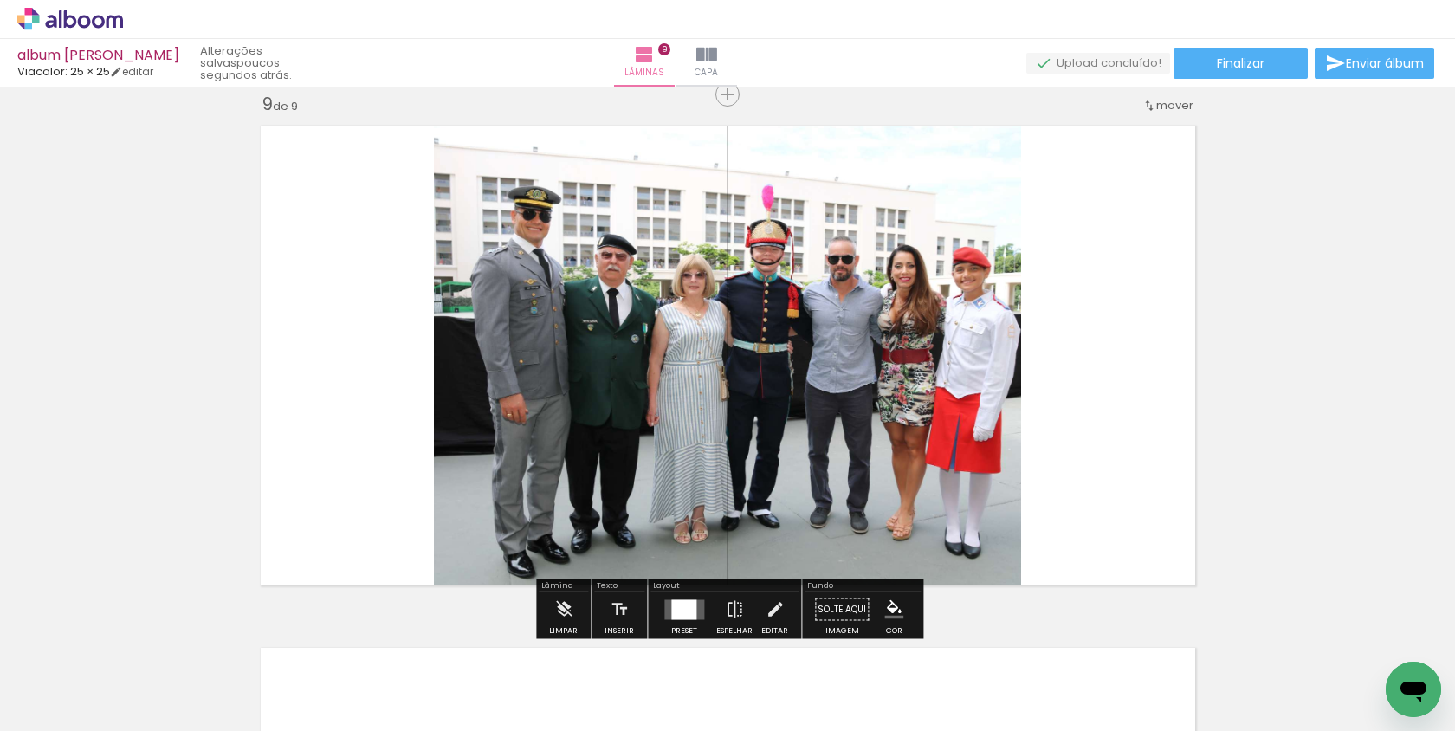
click at [678, 178] on quentale-photo at bounding box center [727, 355] width 587 height 479
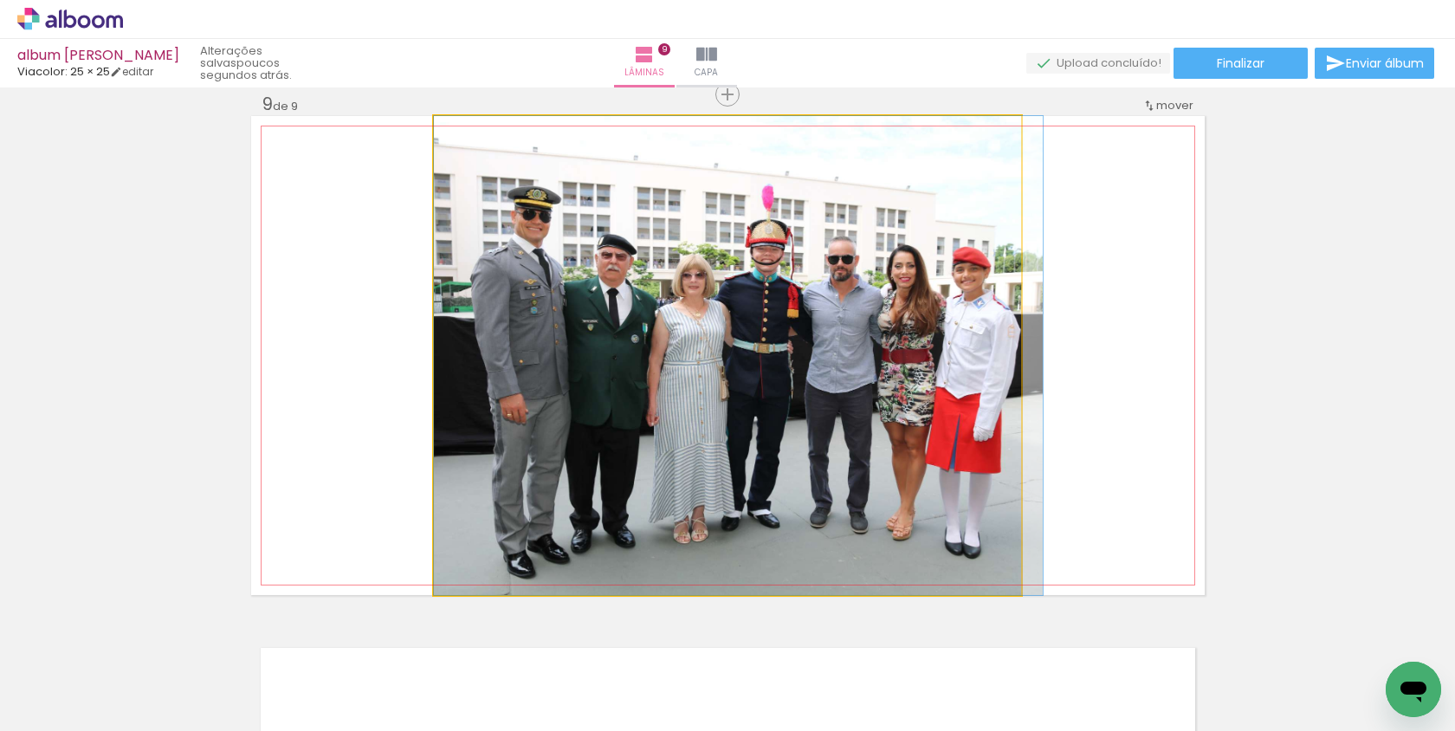
click at [463, 264] on quentale-photo at bounding box center [727, 355] width 587 height 479
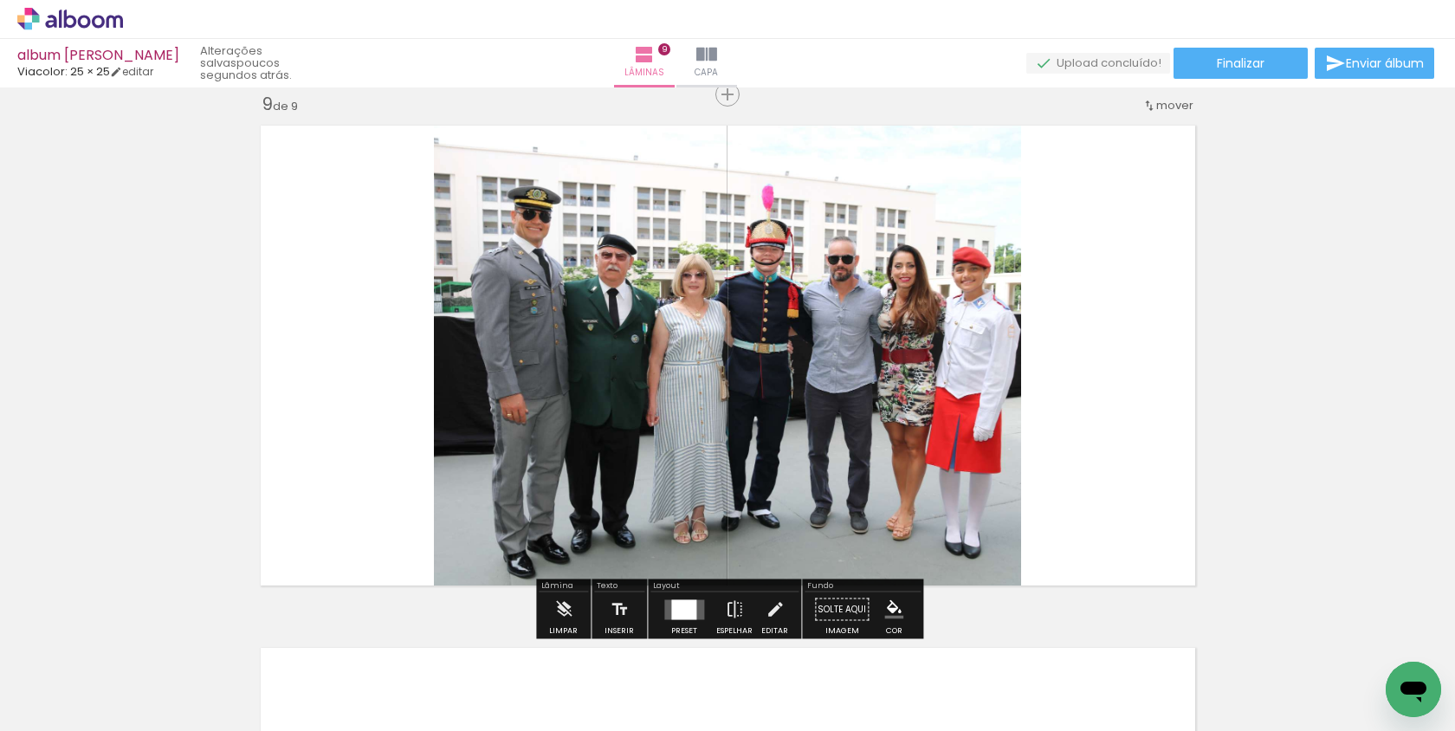
click at [416, 296] on quentale-layouter at bounding box center [728, 355] width 954 height 479
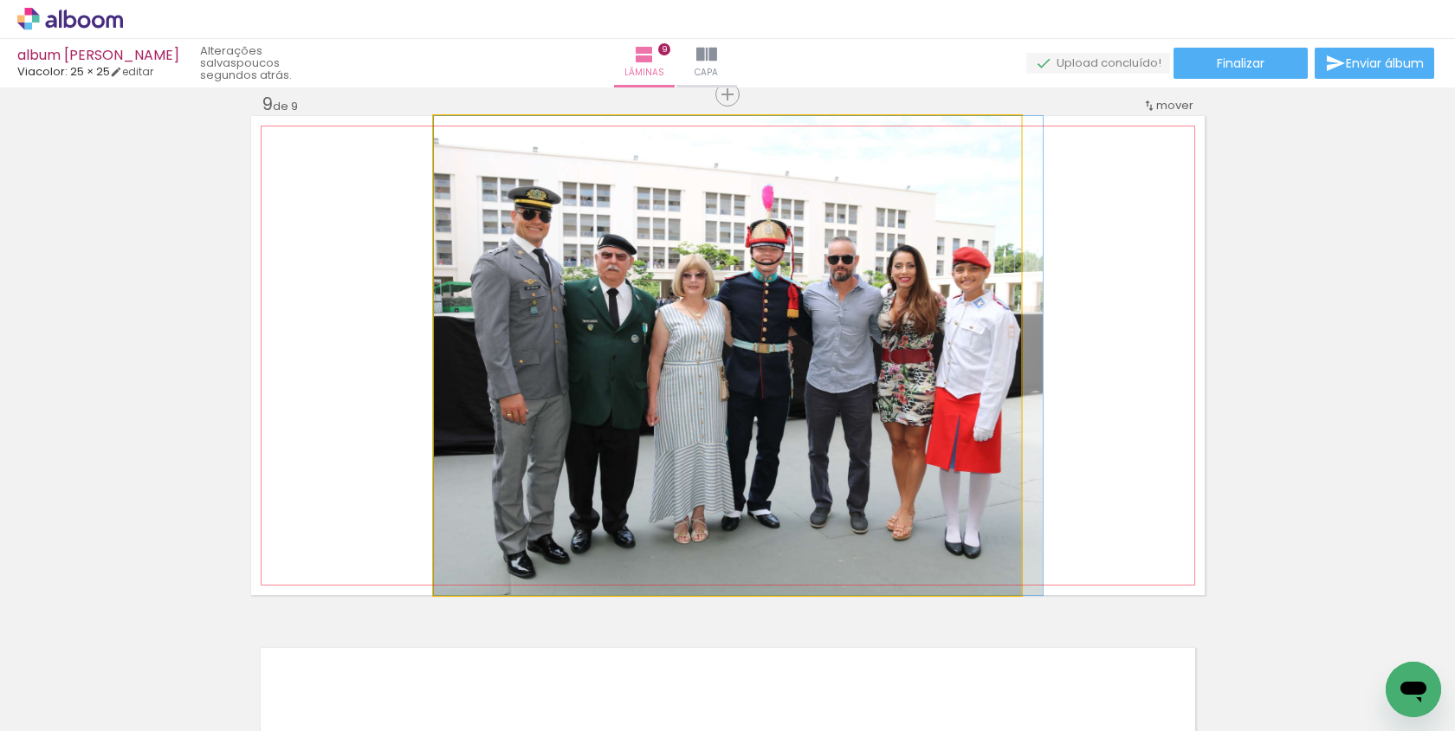
drag, startPoint x: 472, startPoint y: 298, endPoint x: 508, endPoint y: 392, distance: 101.2
click at [999, 149] on quentale-photo at bounding box center [727, 355] width 587 height 479
click at [973, 169] on quentale-photo at bounding box center [727, 355] width 587 height 479
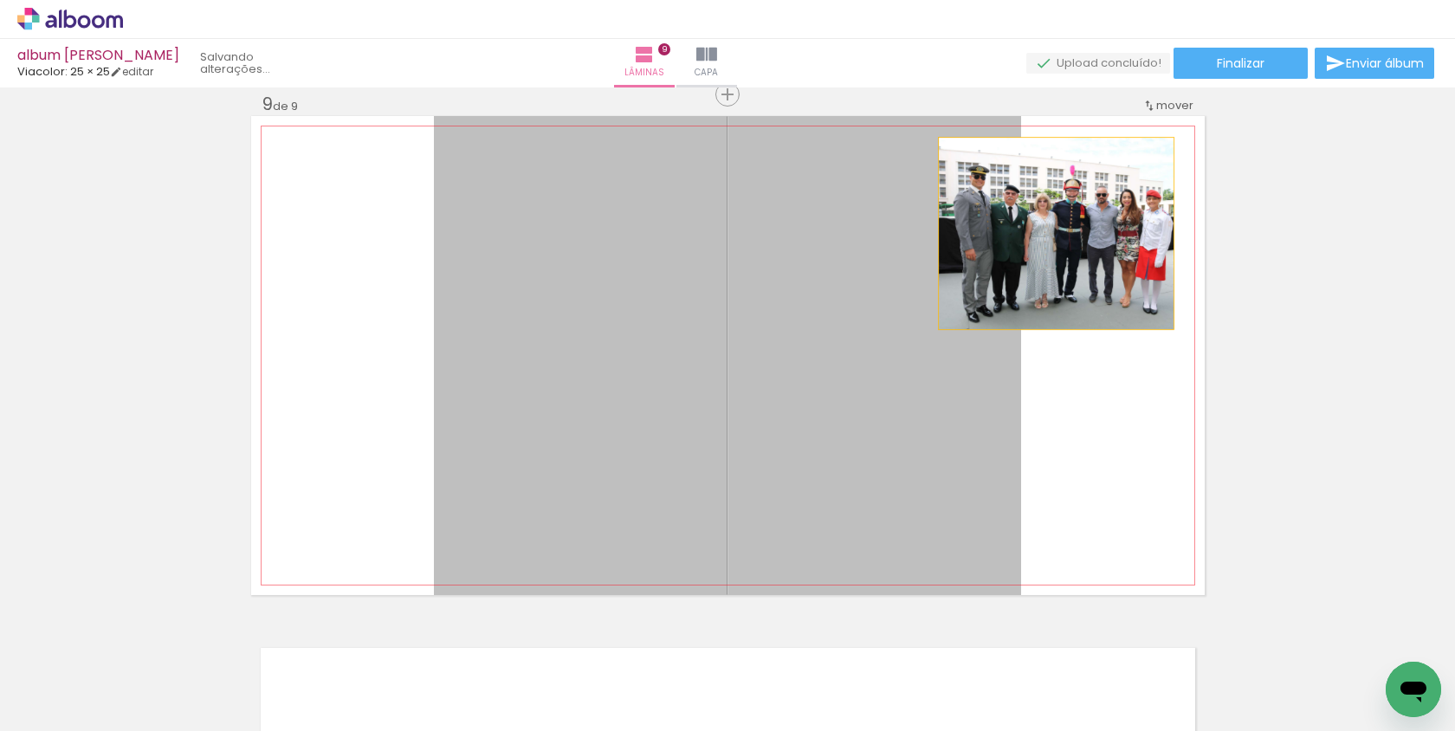
drag, startPoint x: 861, startPoint y: 243, endPoint x: 1056, endPoint y: 231, distance: 195.2
click at [1056, 232] on quentale-layouter at bounding box center [728, 355] width 954 height 479
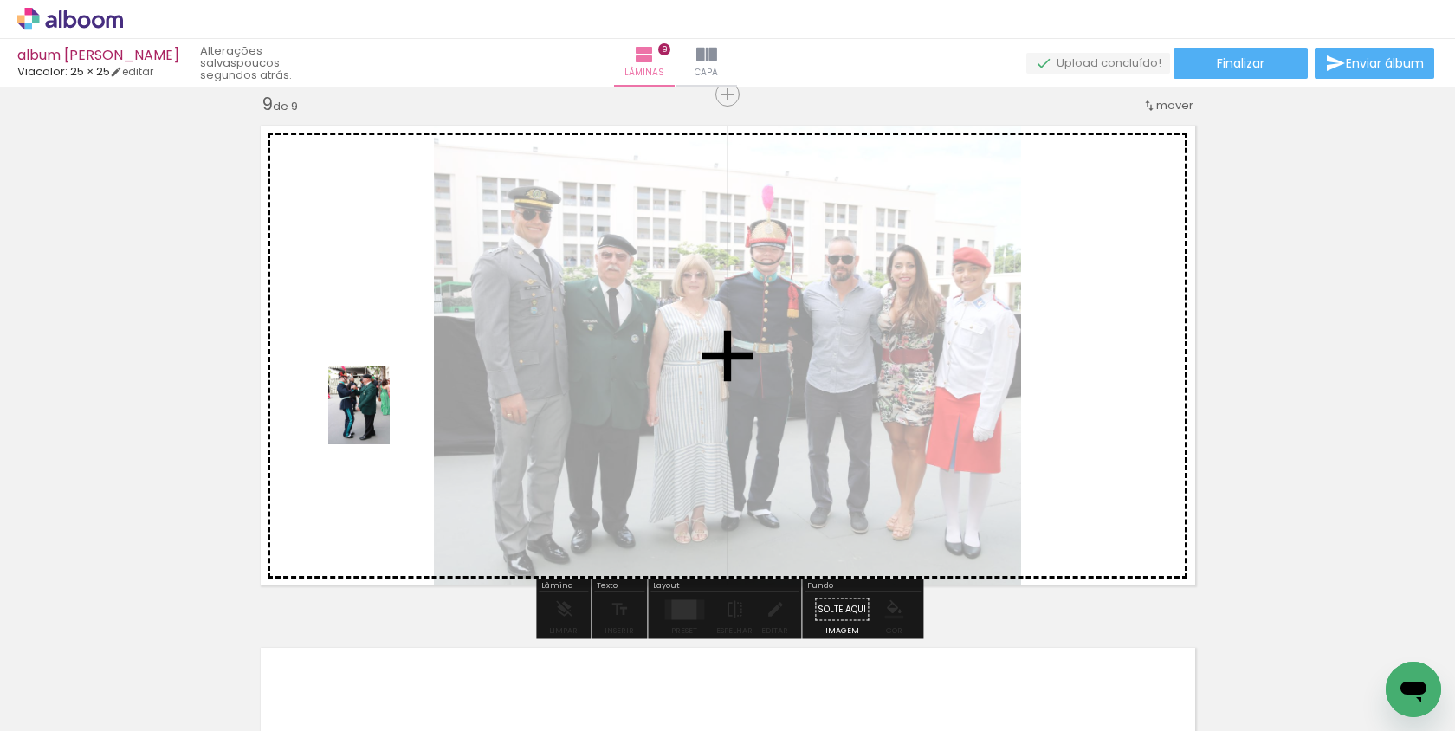
drag, startPoint x: 962, startPoint y: 662, endPoint x: 381, endPoint y: 418, distance: 630.0
click at [381, 418] on quentale-workspace at bounding box center [727, 365] width 1455 height 731
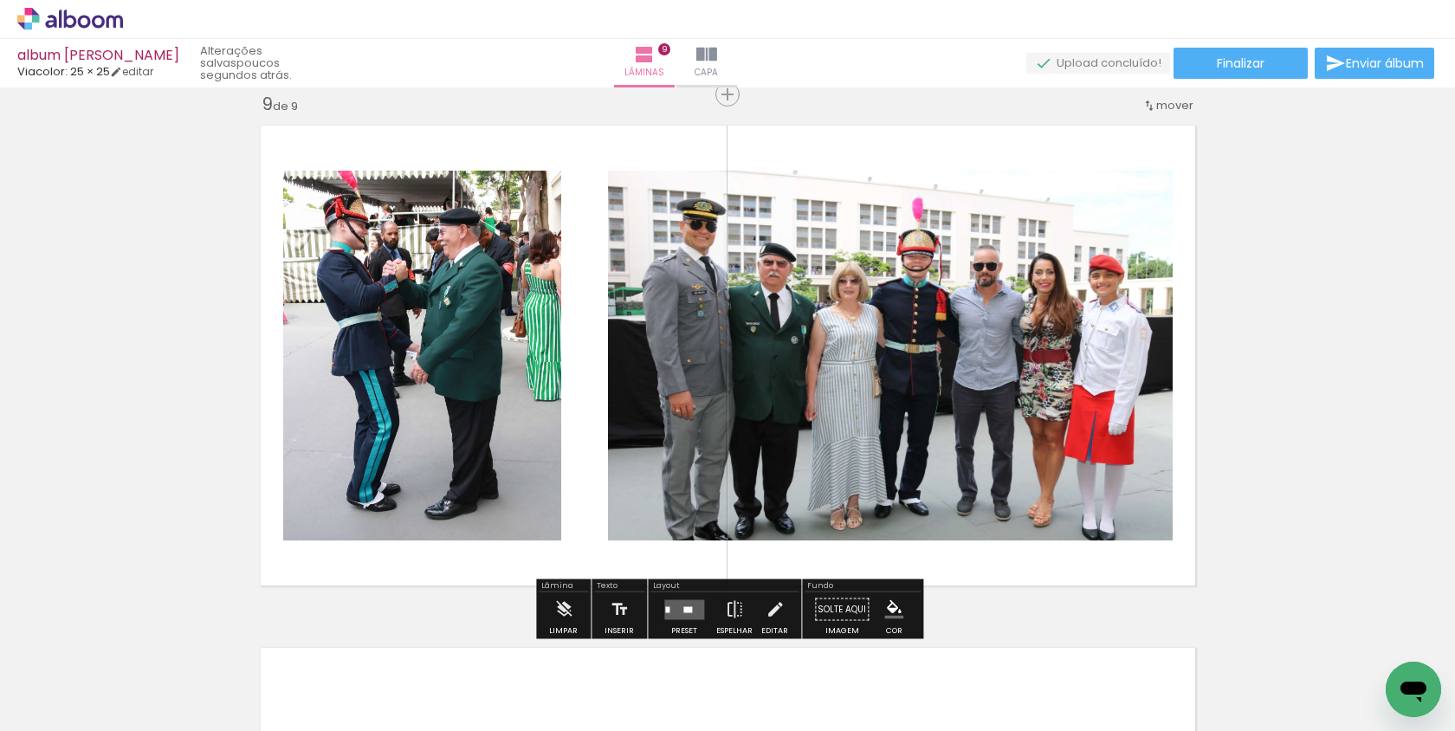
click at [692, 605] on quentale-layouter at bounding box center [684, 609] width 40 height 20
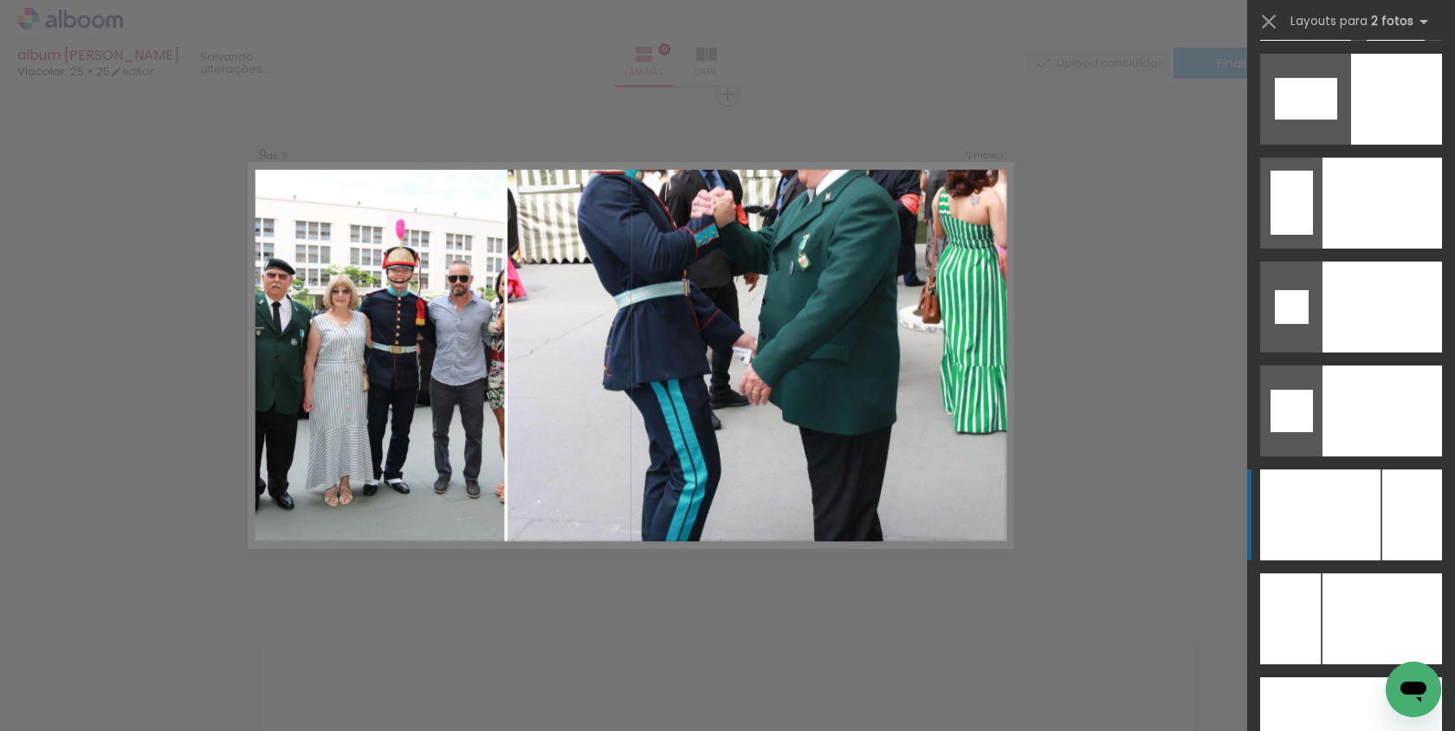
scroll to position [7171, 0]
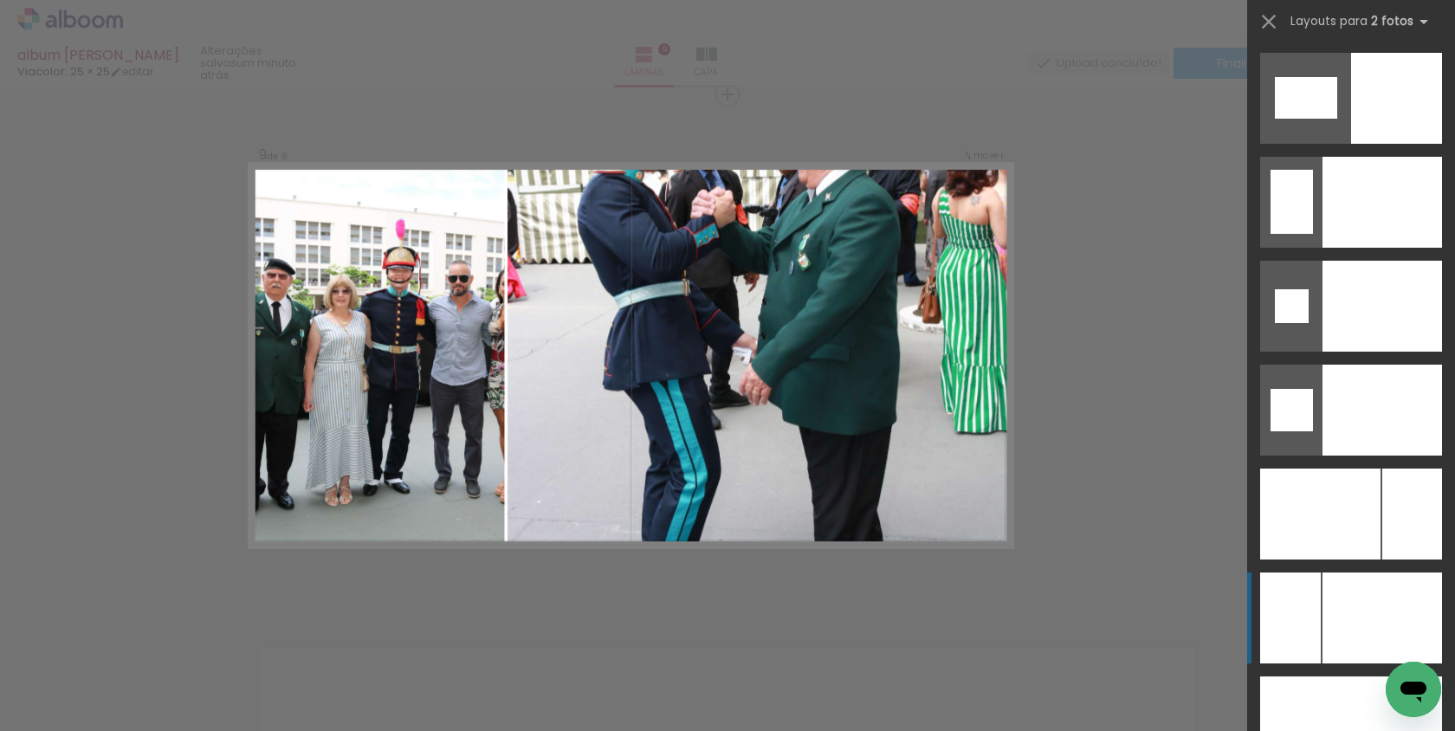
click at [1359, 607] on div at bounding box center [1382, 617] width 120 height 91
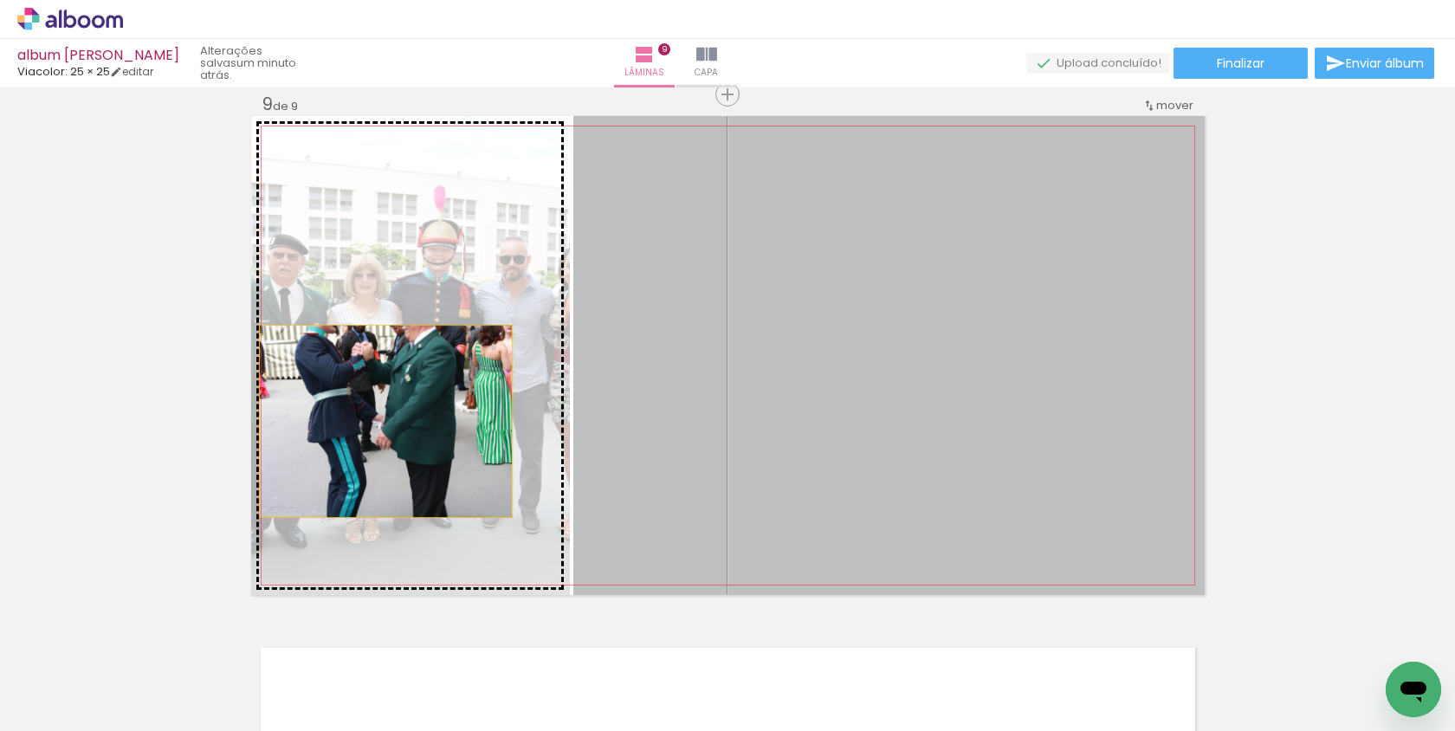
drag, startPoint x: 979, startPoint y: 429, endPoint x: 389, endPoint y: 421, distance: 590.7
click at [0, 0] on slot at bounding box center [0, 0] width 0 height 0
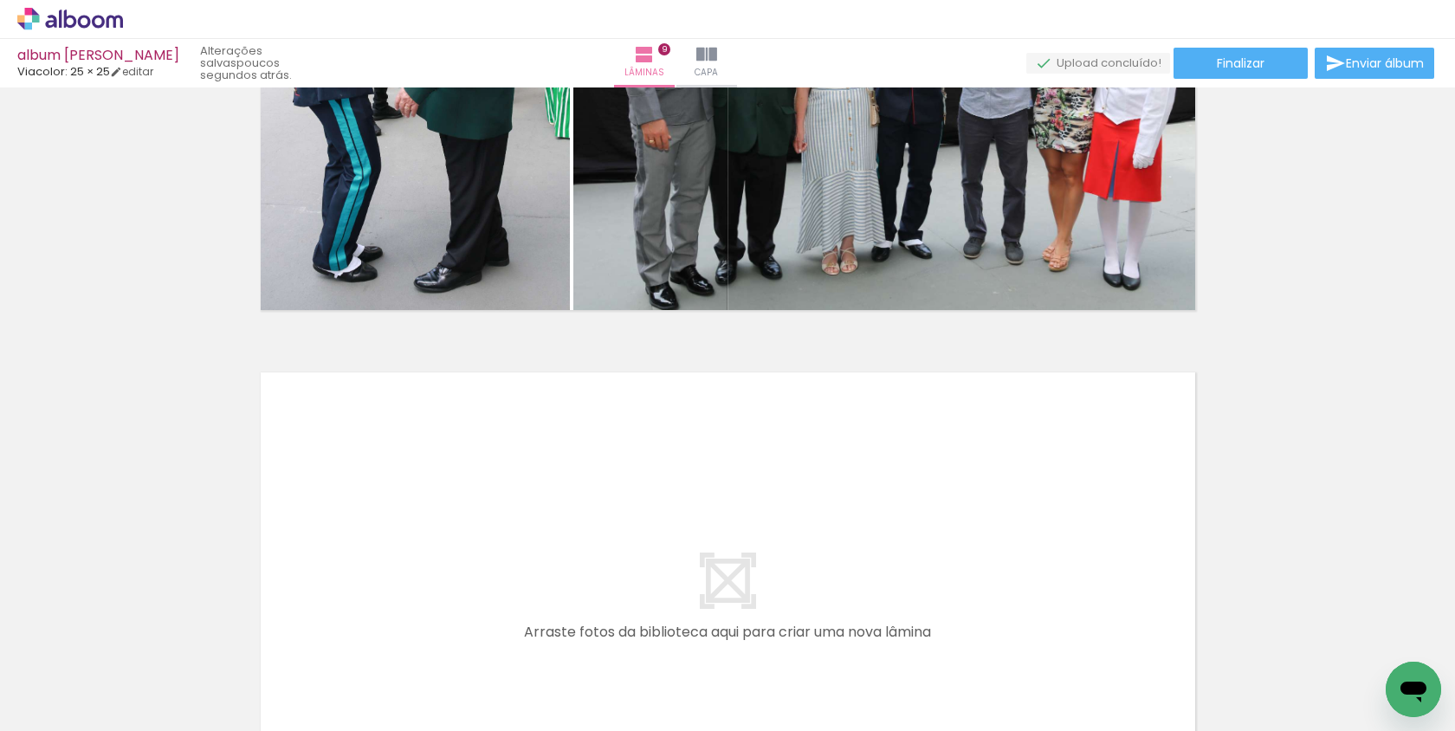
scroll to position [0, 0]
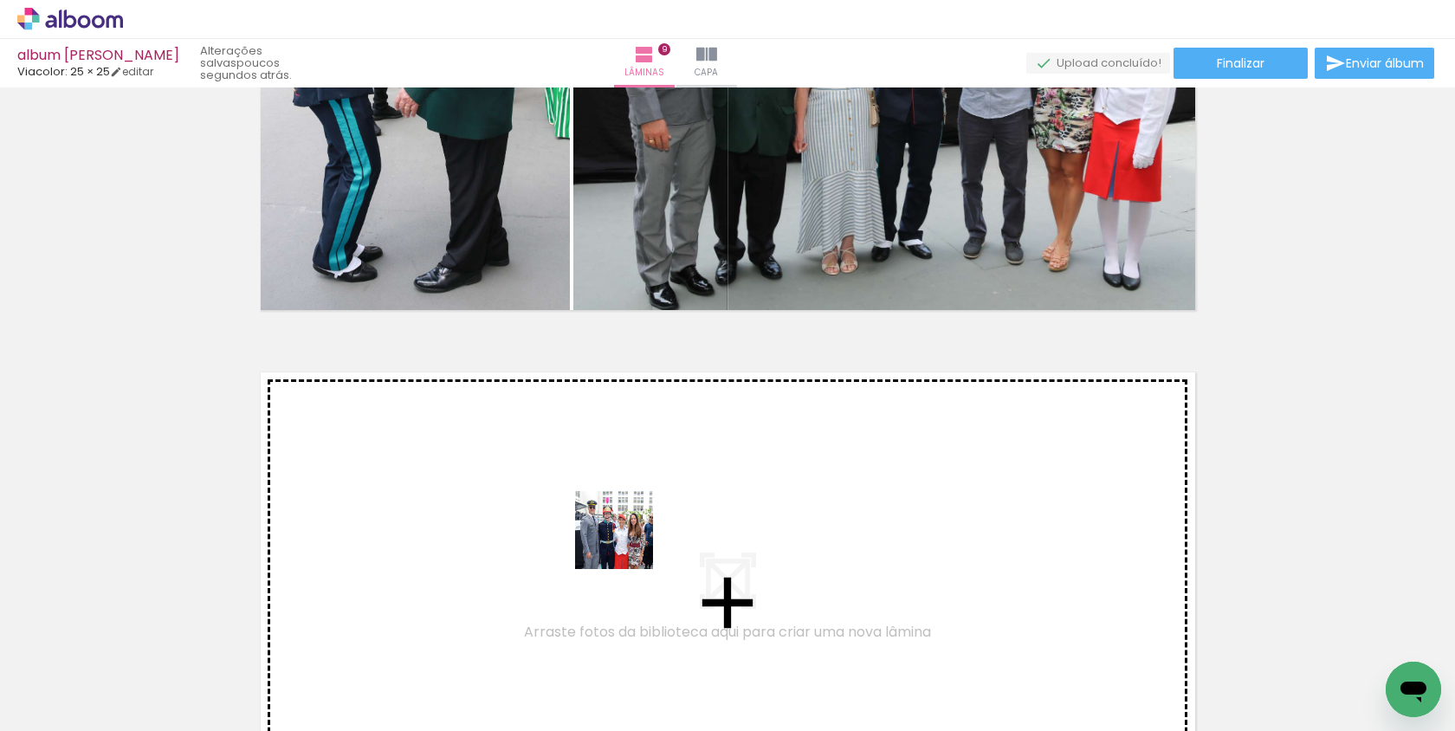
drag, startPoint x: 580, startPoint y: 656, endPoint x: 631, endPoint y: 535, distance: 130.8
click at [631, 535] on quentale-workspace at bounding box center [727, 365] width 1455 height 731
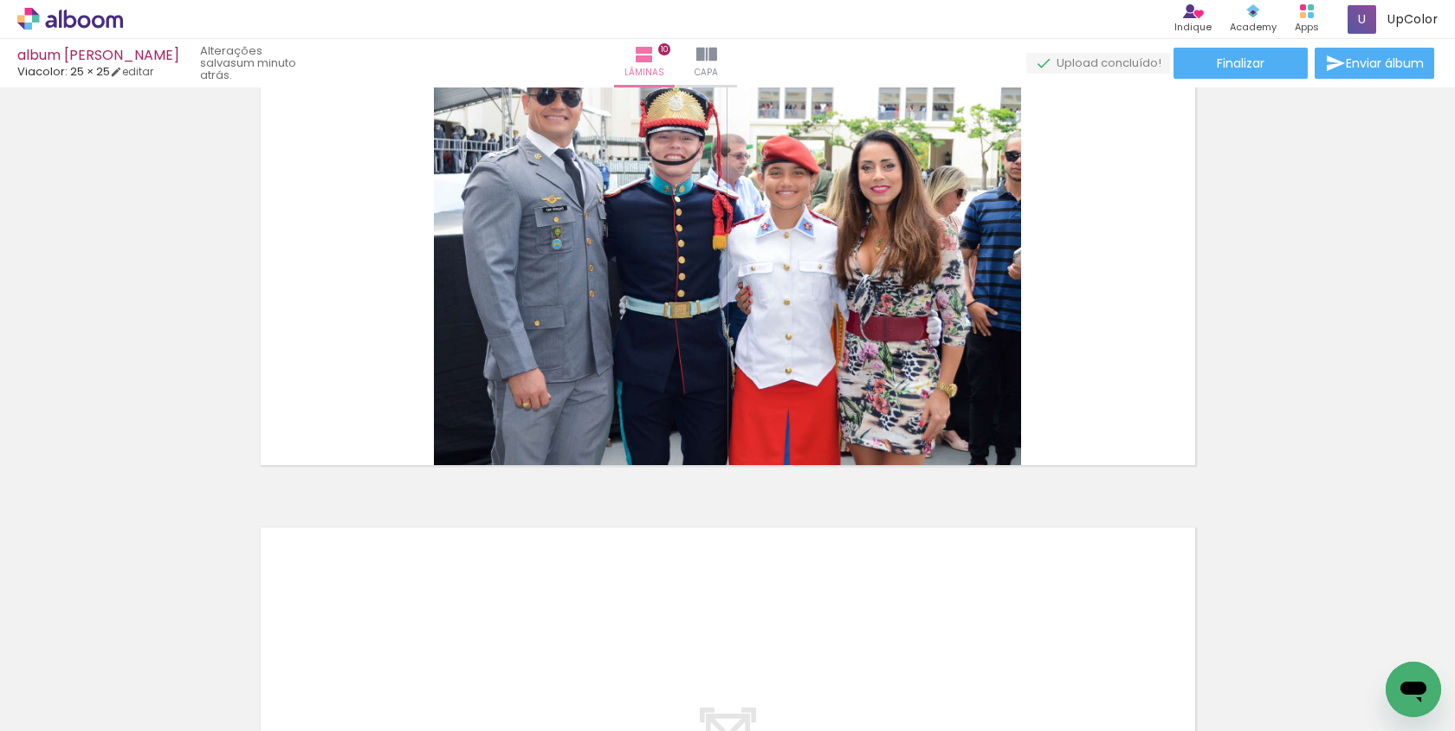
scroll to position [0, 1610]
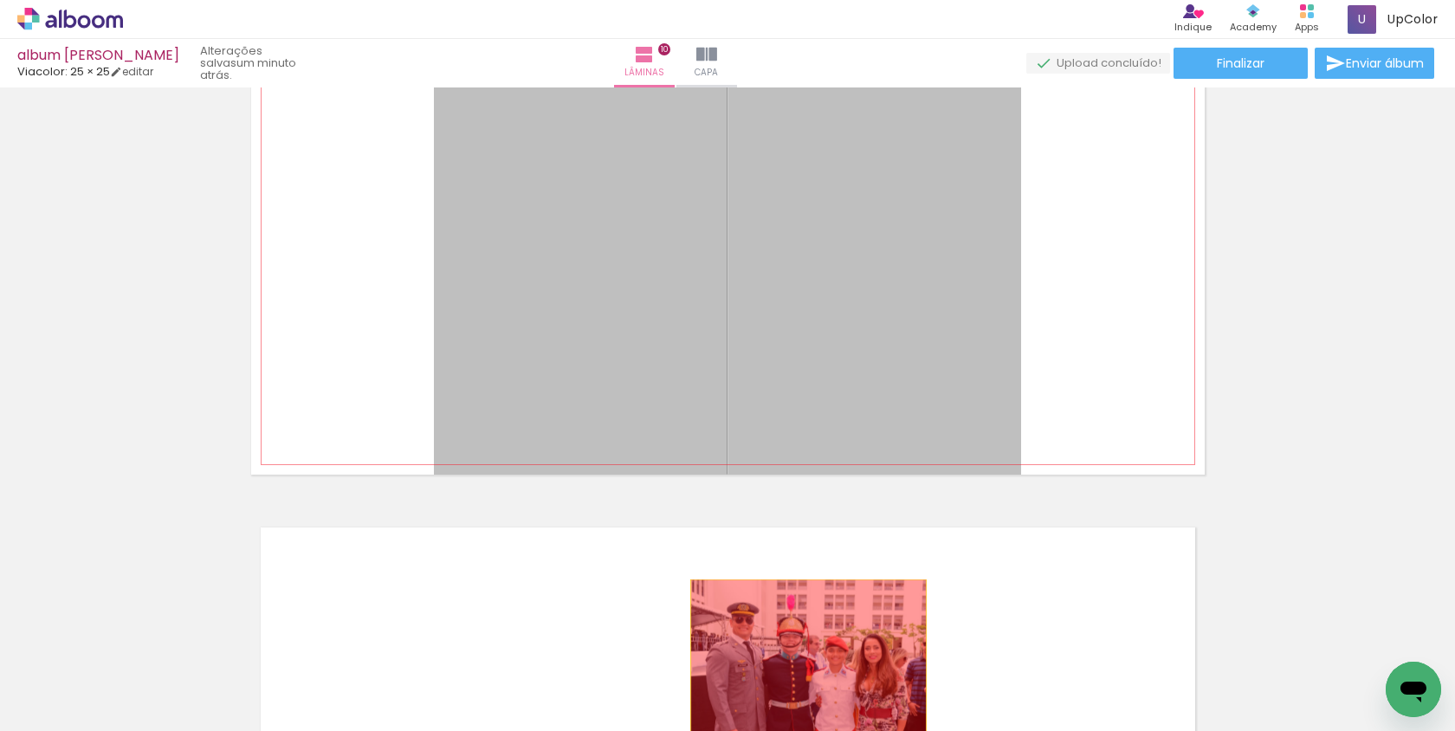
drag, startPoint x: 786, startPoint y: 402, endPoint x: 808, endPoint y: 671, distance: 270.2
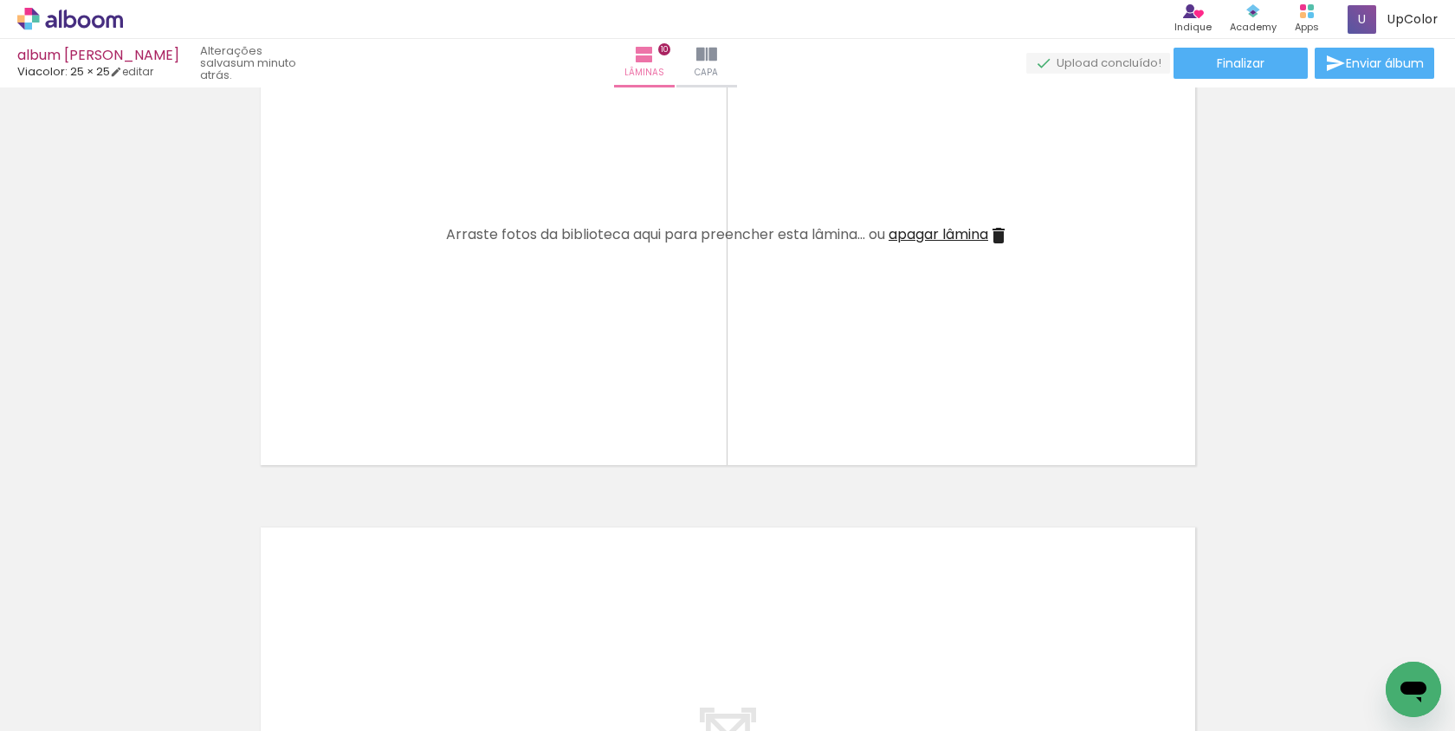
click at [70, 715] on span "Adicionar Fotos" at bounding box center [62, 707] width 52 height 19
click at [0, 0] on input "file" at bounding box center [0, 0] width 0 height 0
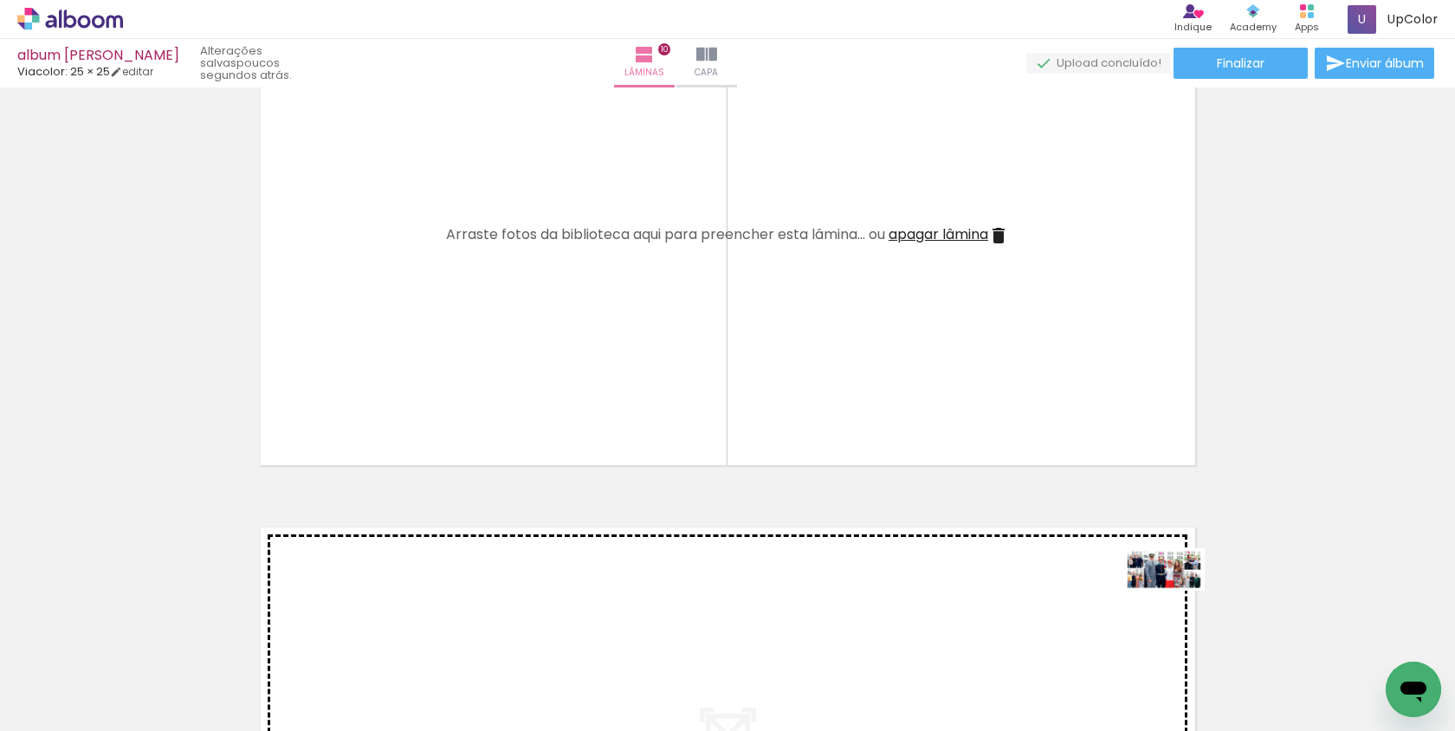
drag, startPoint x: 1360, startPoint y: 663, endPoint x: 1177, endPoint y: 602, distance: 192.5
click at [1177, 602] on quentale-workspace at bounding box center [727, 365] width 1455 height 731
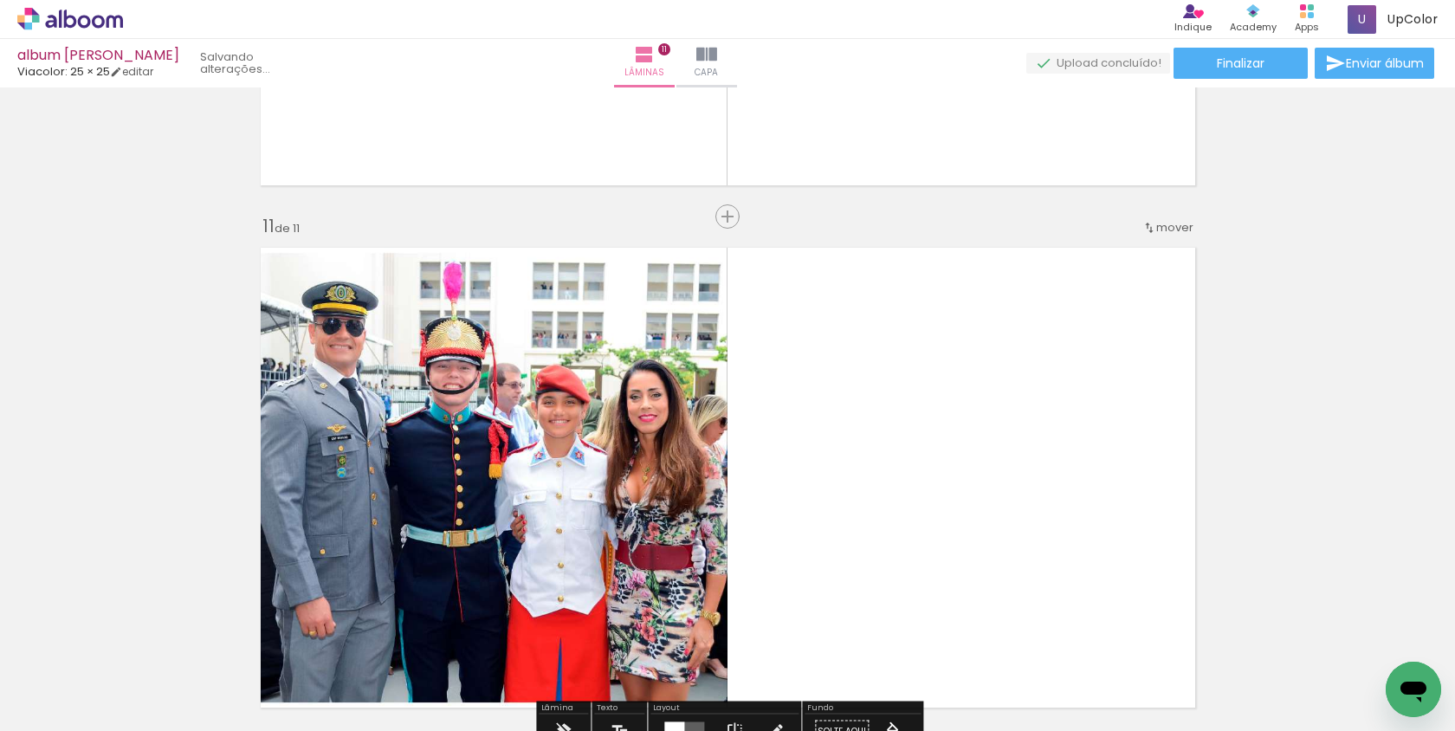
scroll to position [5244, 0]
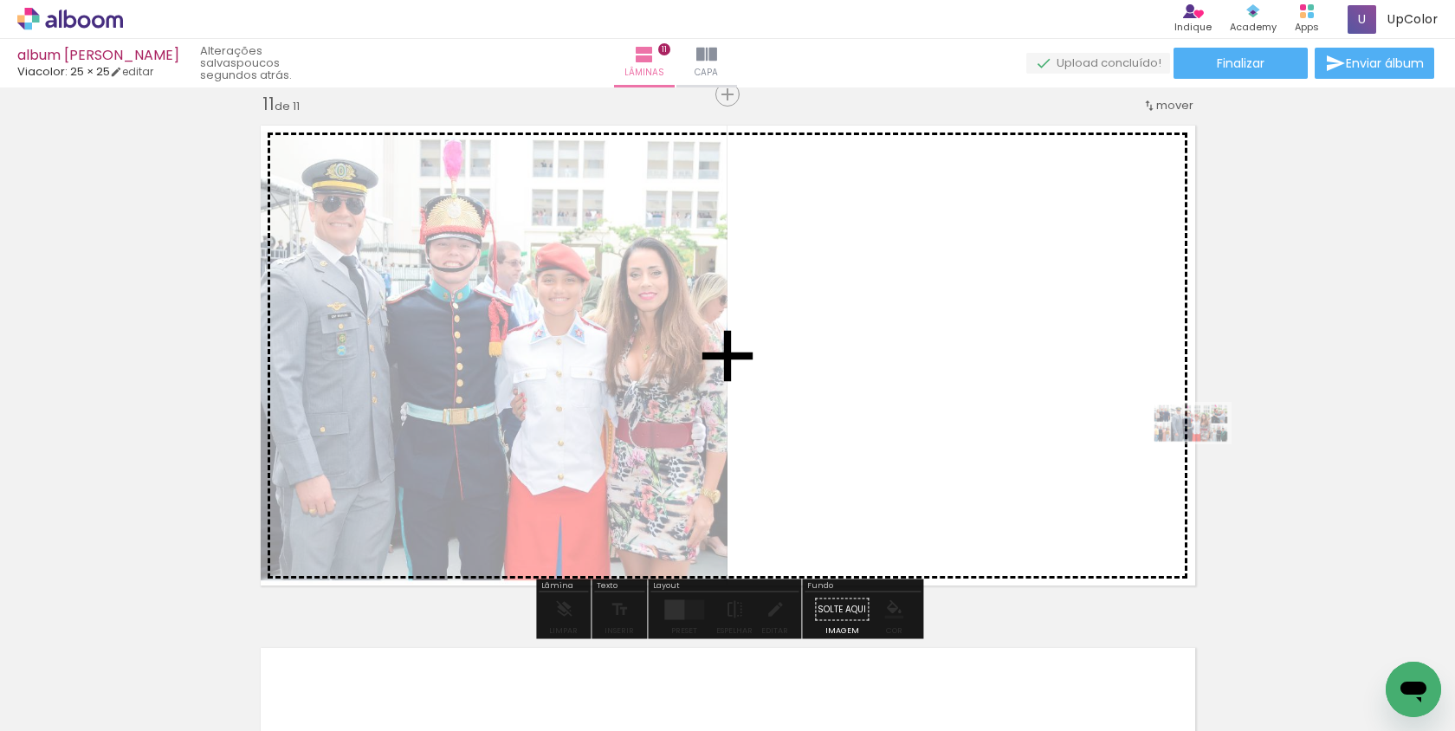
drag, startPoint x: 1352, startPoint y: 671, endPoint x: 1206, endPoint y: 454, distance: 262.1
click at [1204, 454] on quentale-workspace at bounding box center [727, 365] width 1455 height 731
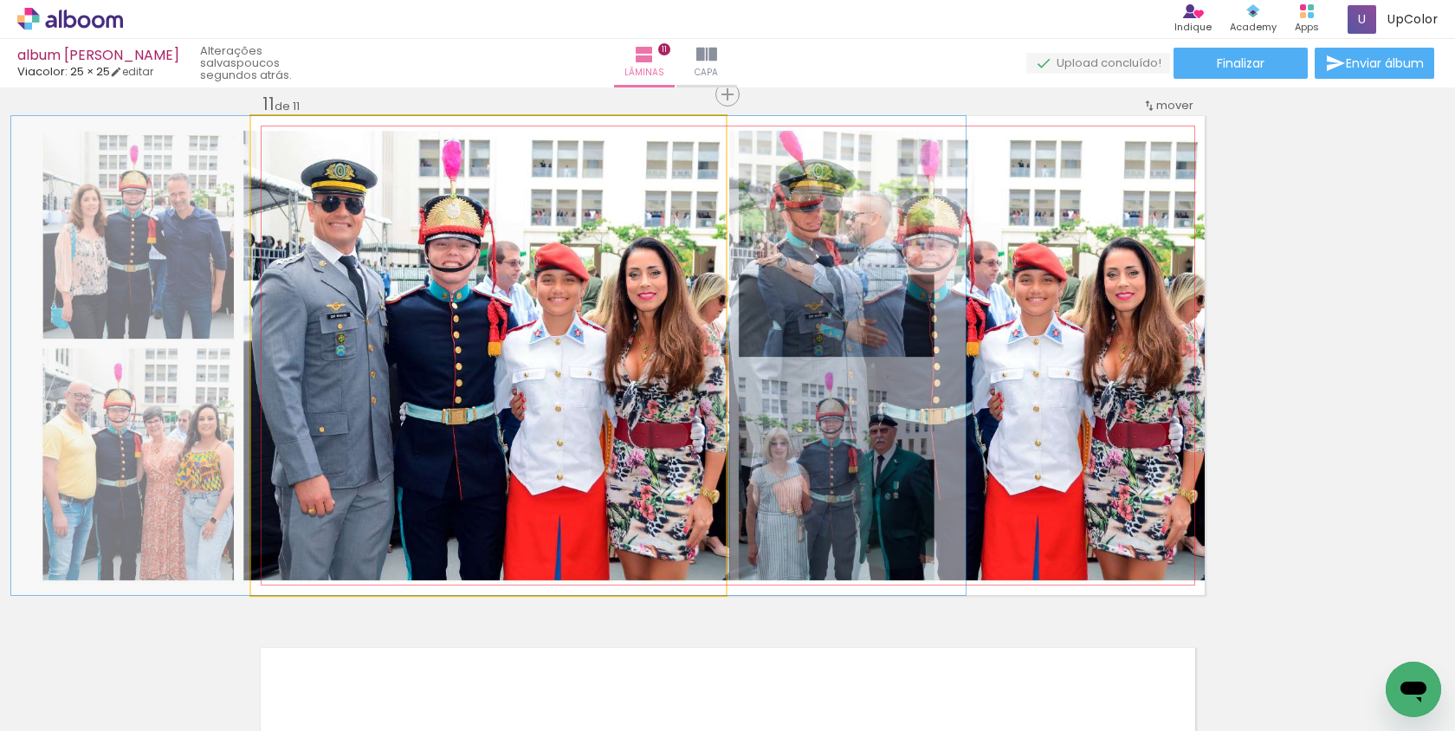
click at [334, 267] on quentale-photo at bounding box center [488, 355] width 475 height 479
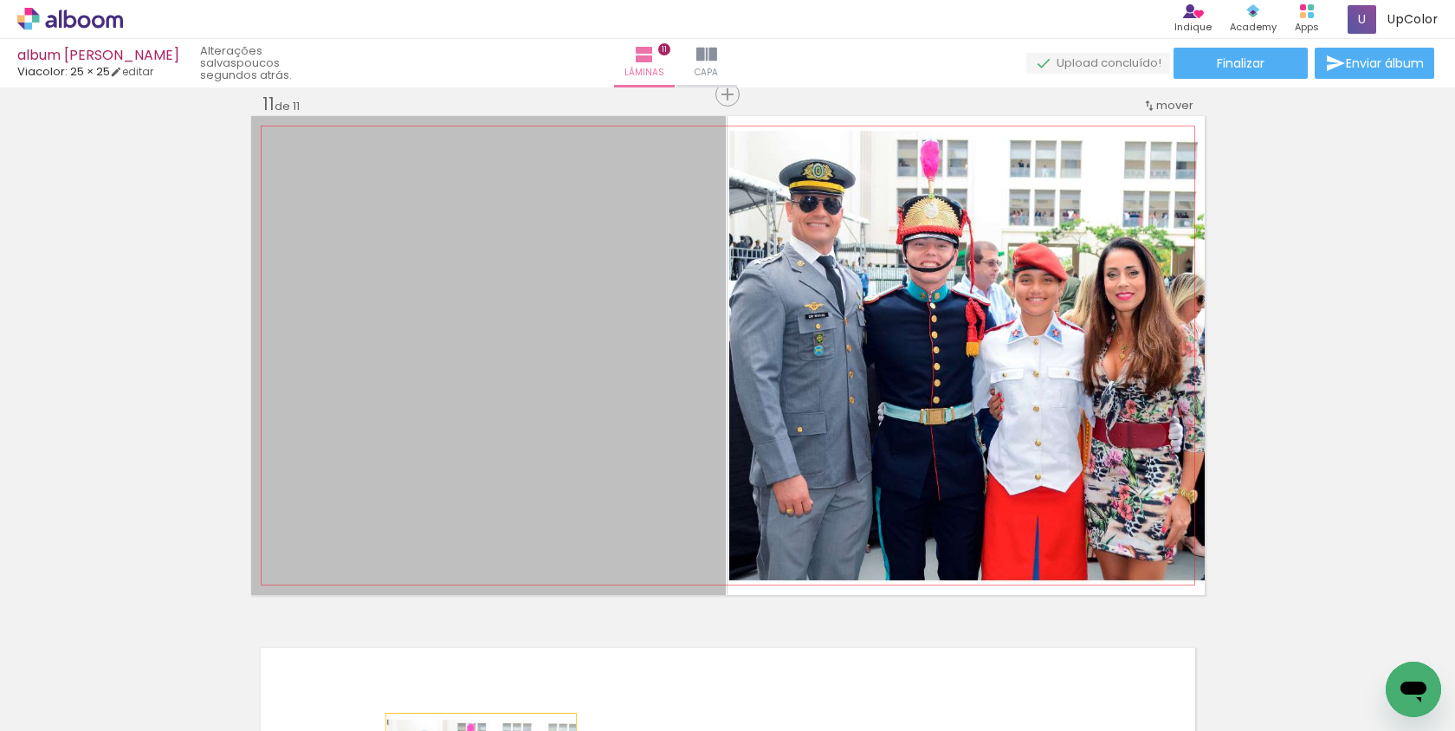
drag, startPoint x: 446, startPoint y: 488, endPoint x: 482, endPoint y: 811, distance: 325.9
click at [482, 730] on html "link( href="../../bower_components/polymer/polymer.html" rel="import" ) picture…" at bounding box center [727, 365] width 1455 height 731
drag, startPoint x: 568, startPoint y: 570, endPoint x: 733, endPoint y: 804, distance: 285.9
click at [733, 730] on html "link( href="../../bower_components/polymer/polymer.html" rel="import" ) picture…" at bounding box center [727, 365] width 1455 height 731
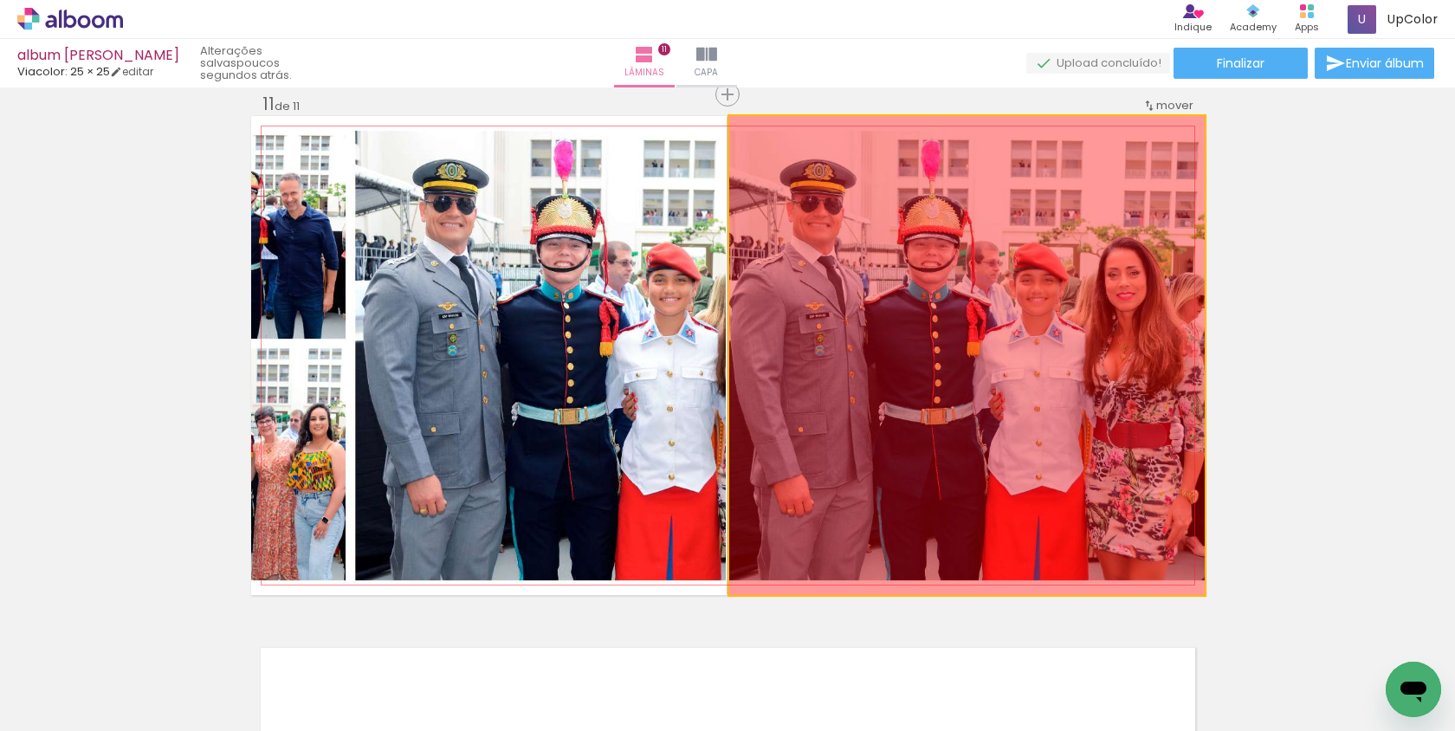
drag, startPoint x: 828, startPoint y: 513, endPoint x: 781, endPoint y: 810, distance: 300.7
click at [781, 730] on html "link( href="../../bower_components/polymer/polymer.html" rel="import" ) picture…" at bounding box center [727, 365] width 1455 height 731
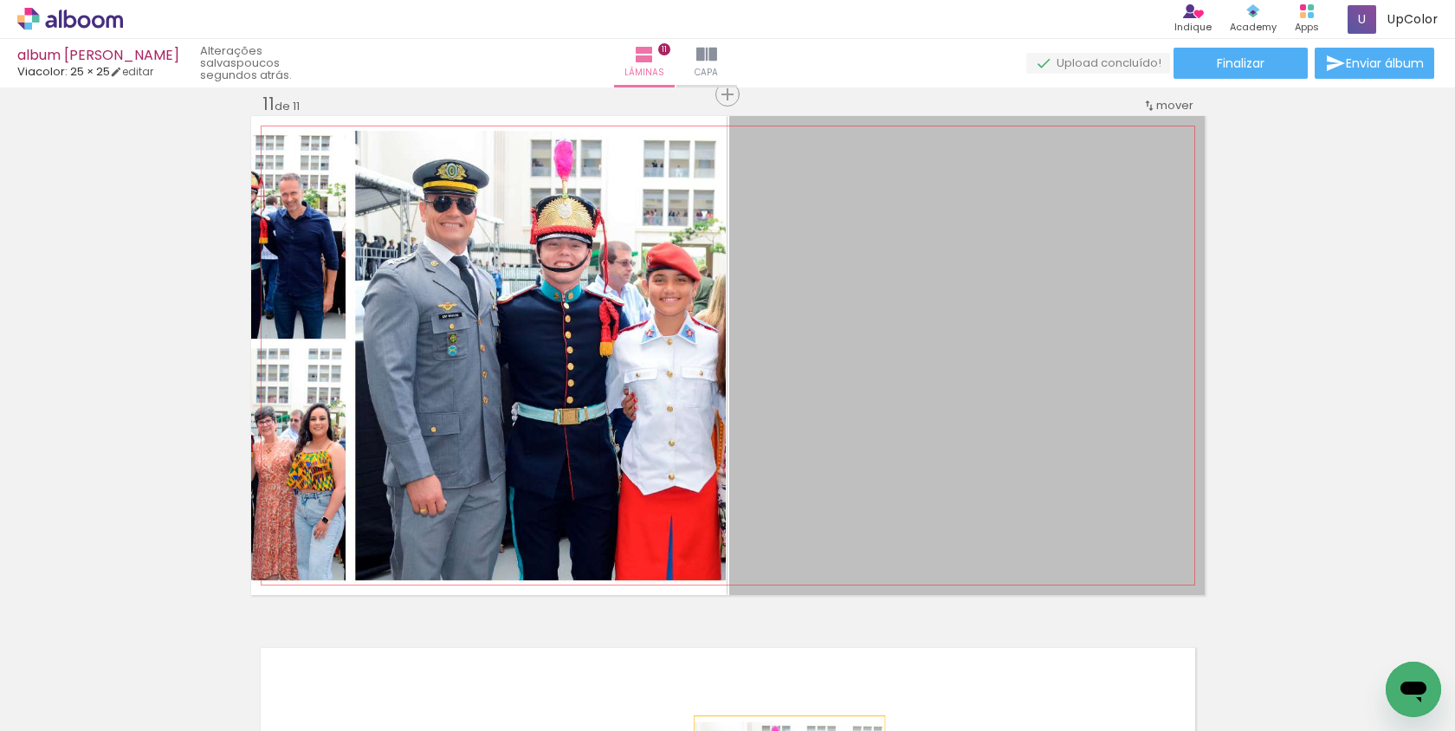
drag, startPoint x: 800, startPoint y: 550, endPoint x: 789, endPoint y: 811, distance: 261.8
click at [789, 730] on html "link( href="../../bower_components/polymer/polymer.html" rel="import" ) picture…" at bounding box center [727, 365] width 1455 height 731
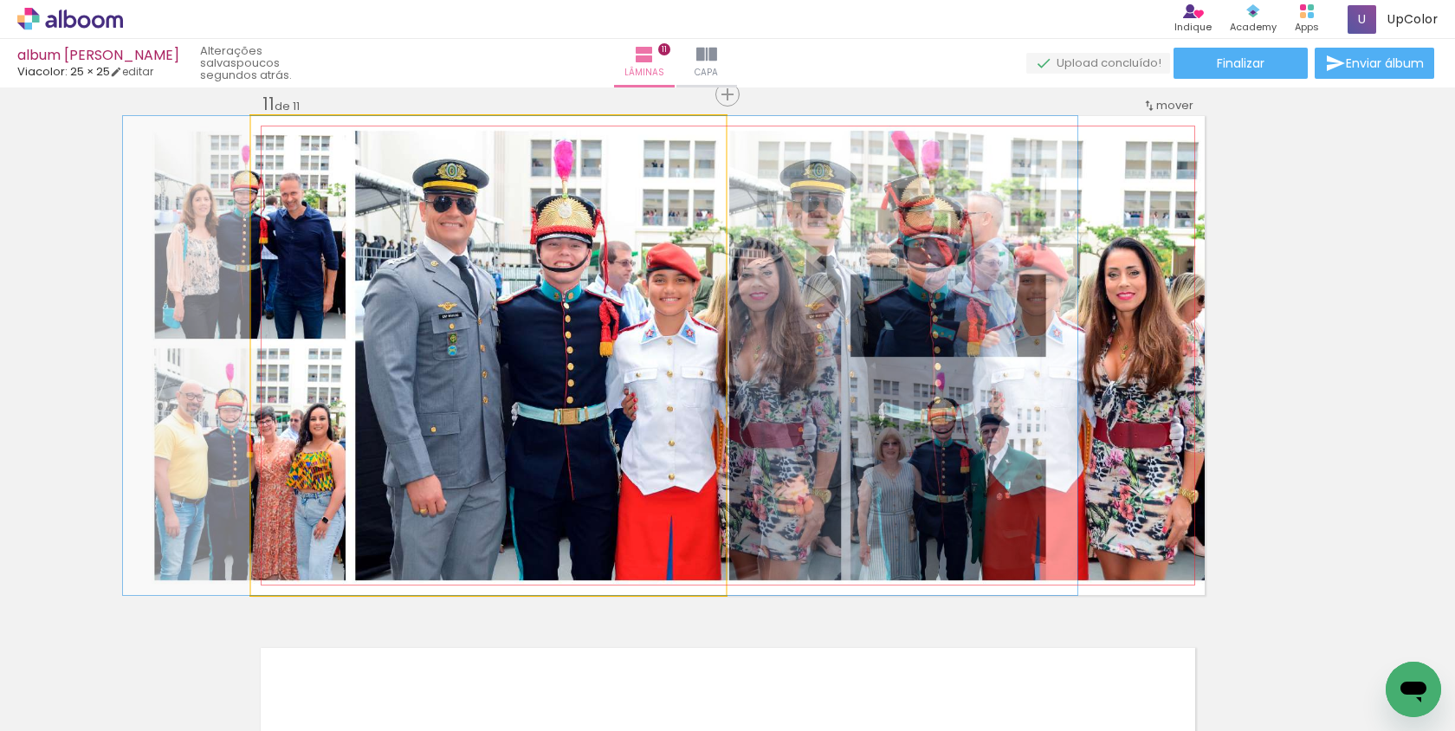
drag, startPoint x: 639, startPoint y: 486, endPoint x: 638, endPoint y: 808, distance: 322.2
click at [638, 730] on html "link( href="../../bower_components/polymer/polymer.html" rel="import" ) picture…" at bounding box center [727, 365] width 1455 height 731
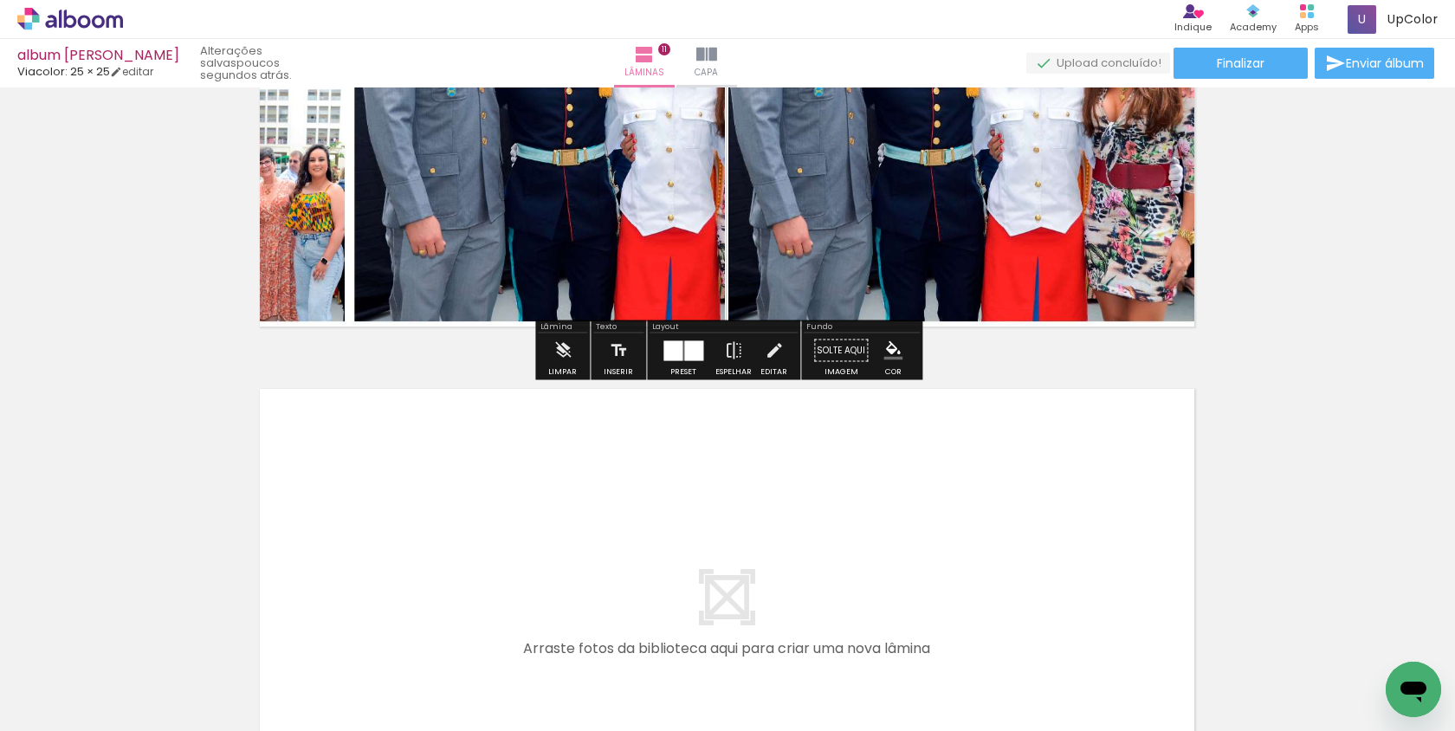
scroll to position [5526, 1]
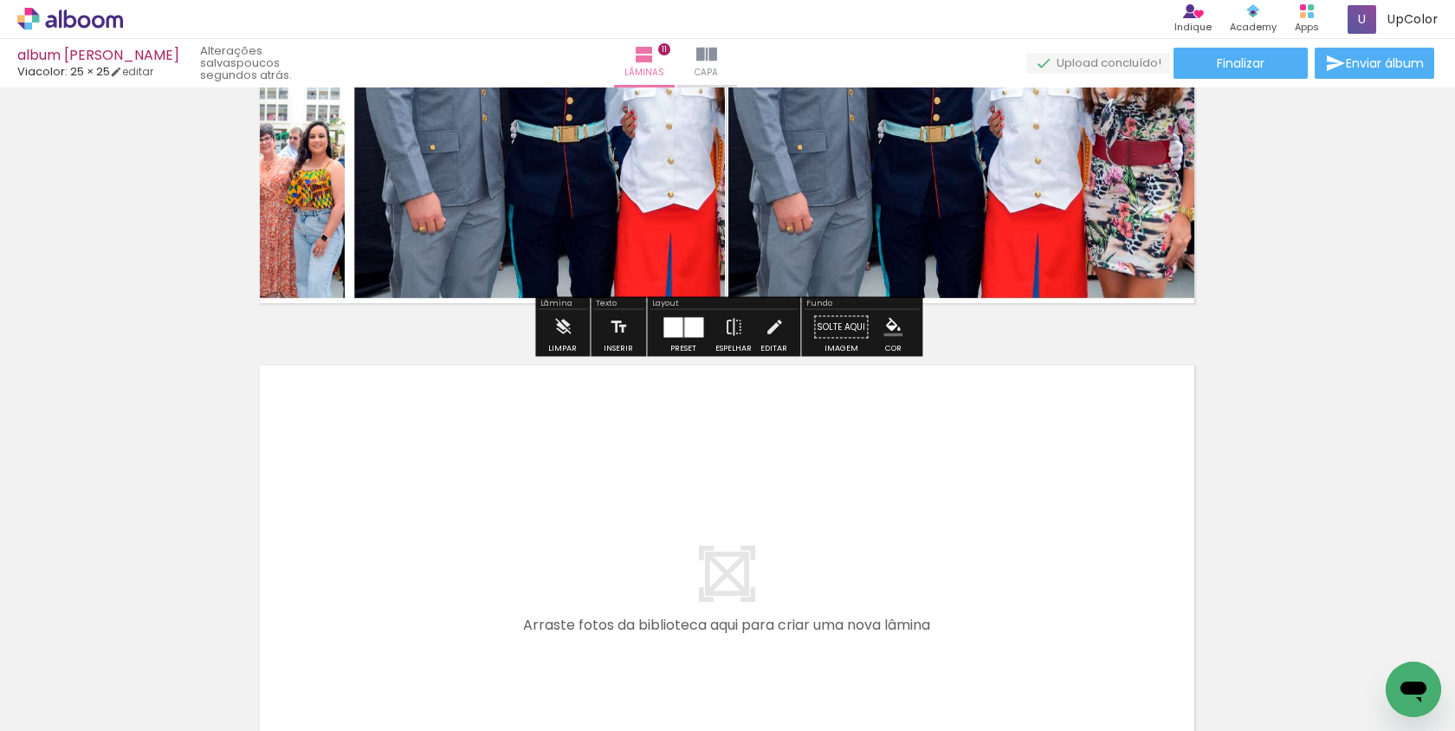
click at [812, 289] on quentale-photo at bounding box center [965, 73] width 475 height 479
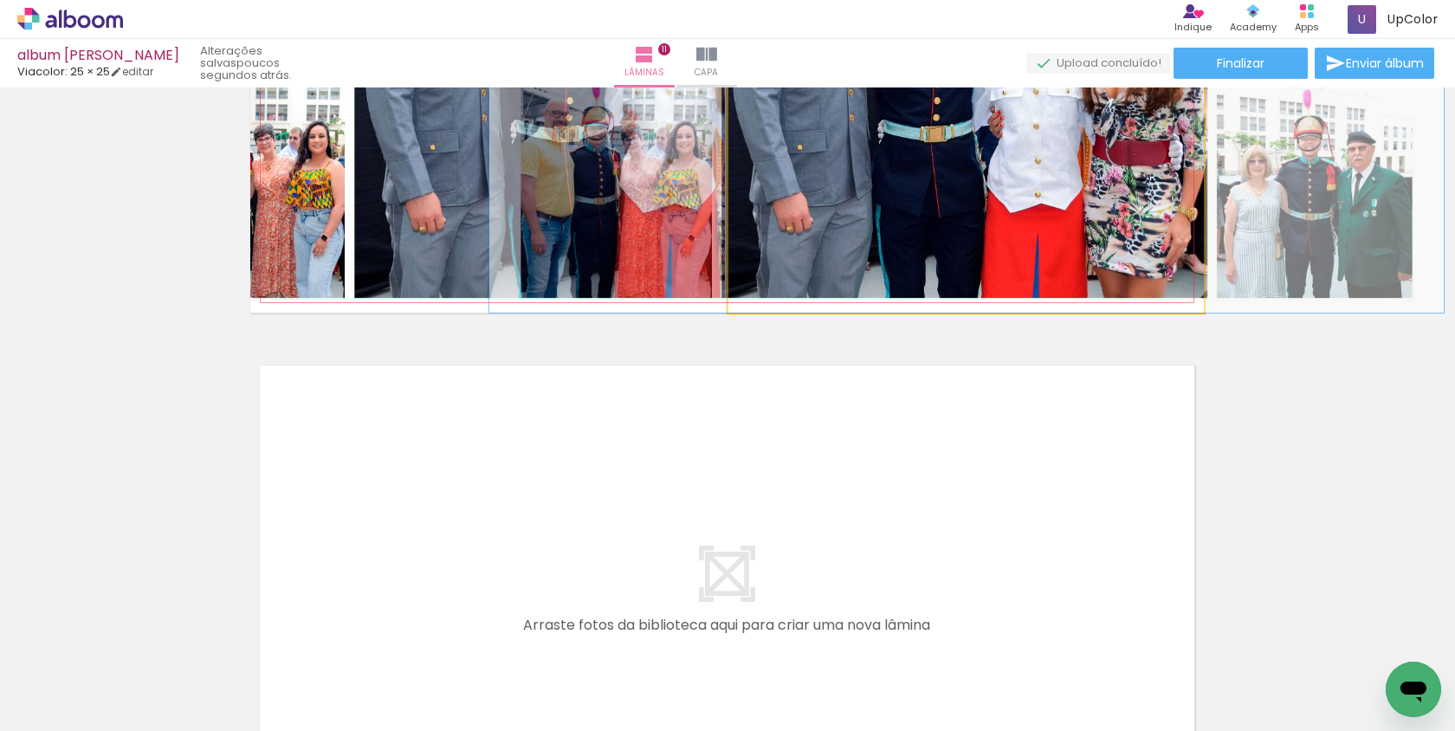
click at [812, 289] on quentale-photo at bounding box center [965, 73] width 475 height 479
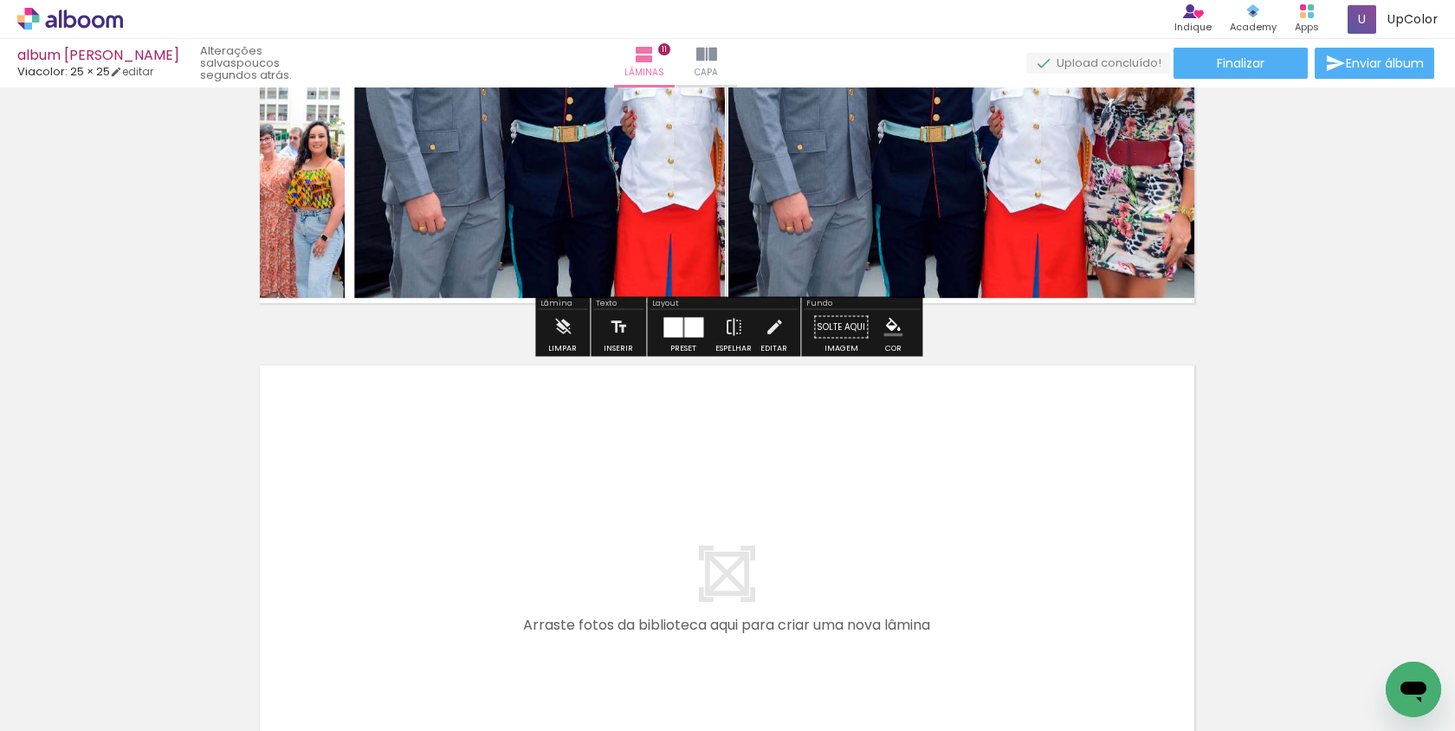
click at [991, 299] on quentale-photo at bounding box center [965, 73] width 475 height 479
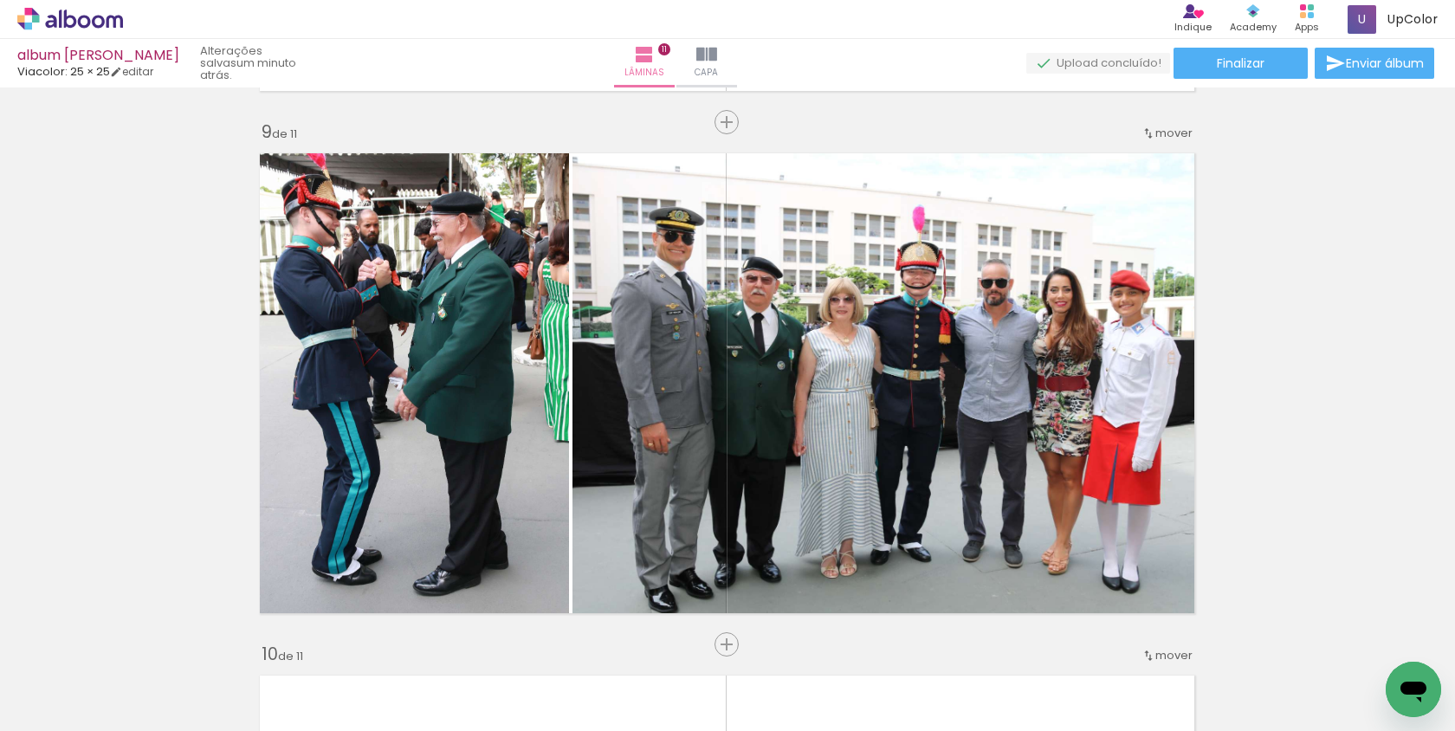
scroll to position [0, 4706]
click at [1346, 657] on quentale-thumb at bounding box center [1383, 673] width 97 height 100
click at [1355, 635] on iron-icon at bounding box center [1346, 638] width 18 height 18
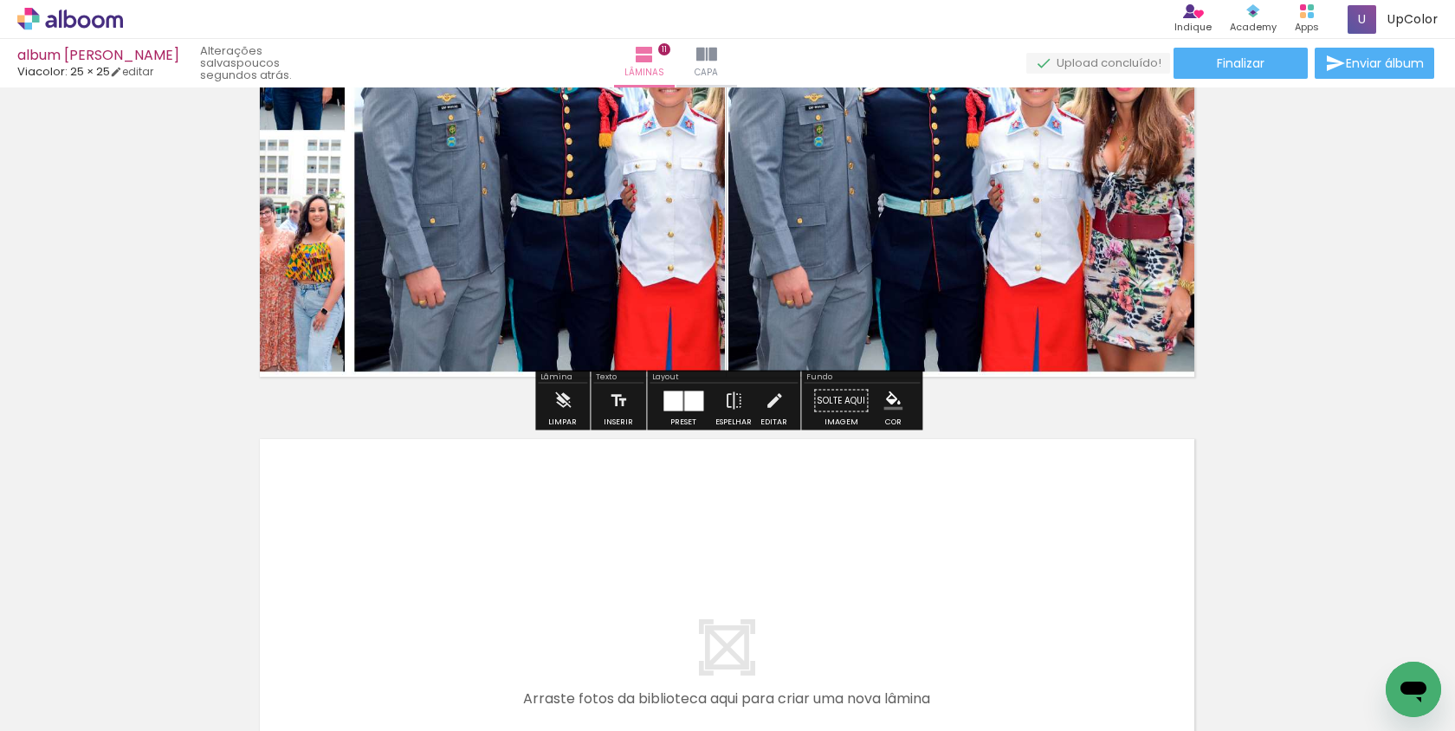
scroll to position [5484, 1]
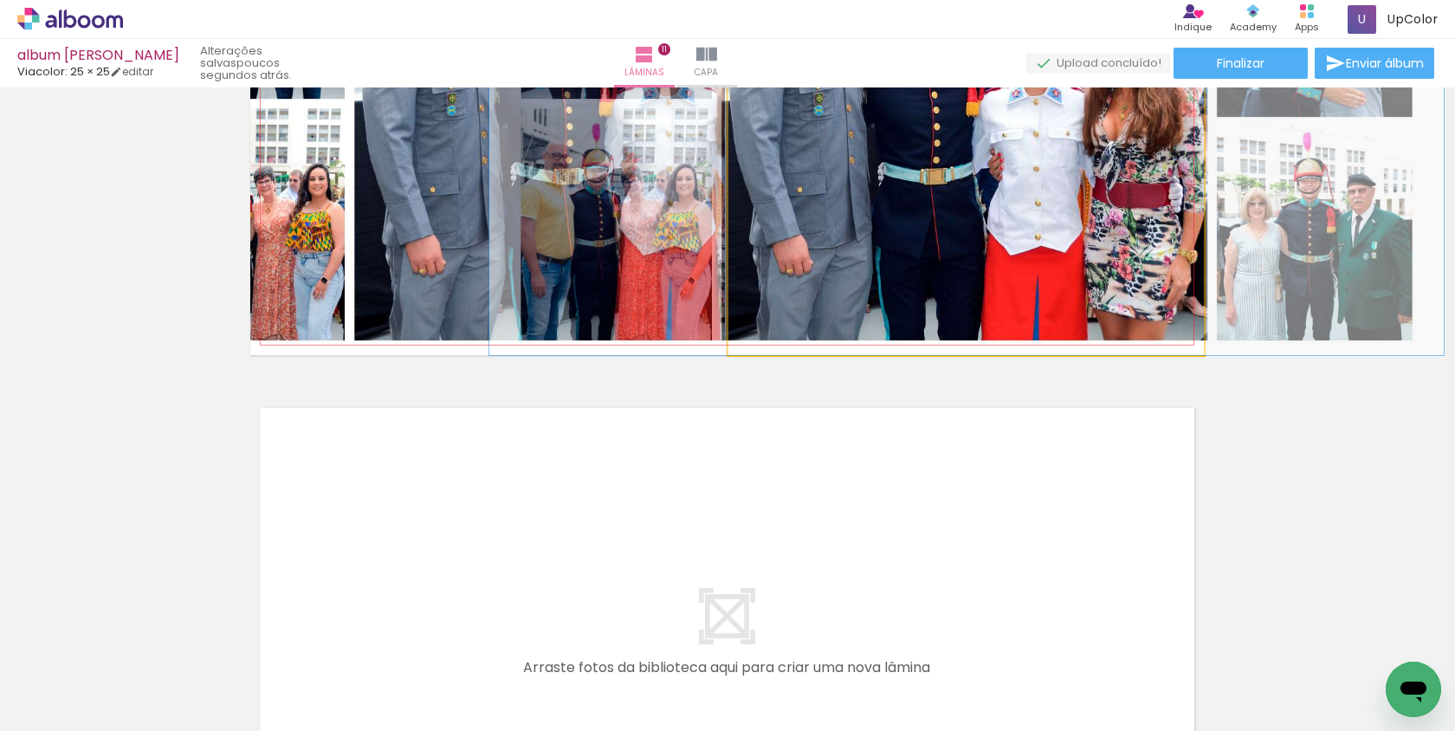
click at [1099, 297] on quentale-photo at bounding box center [965, 115] width 475 height 479
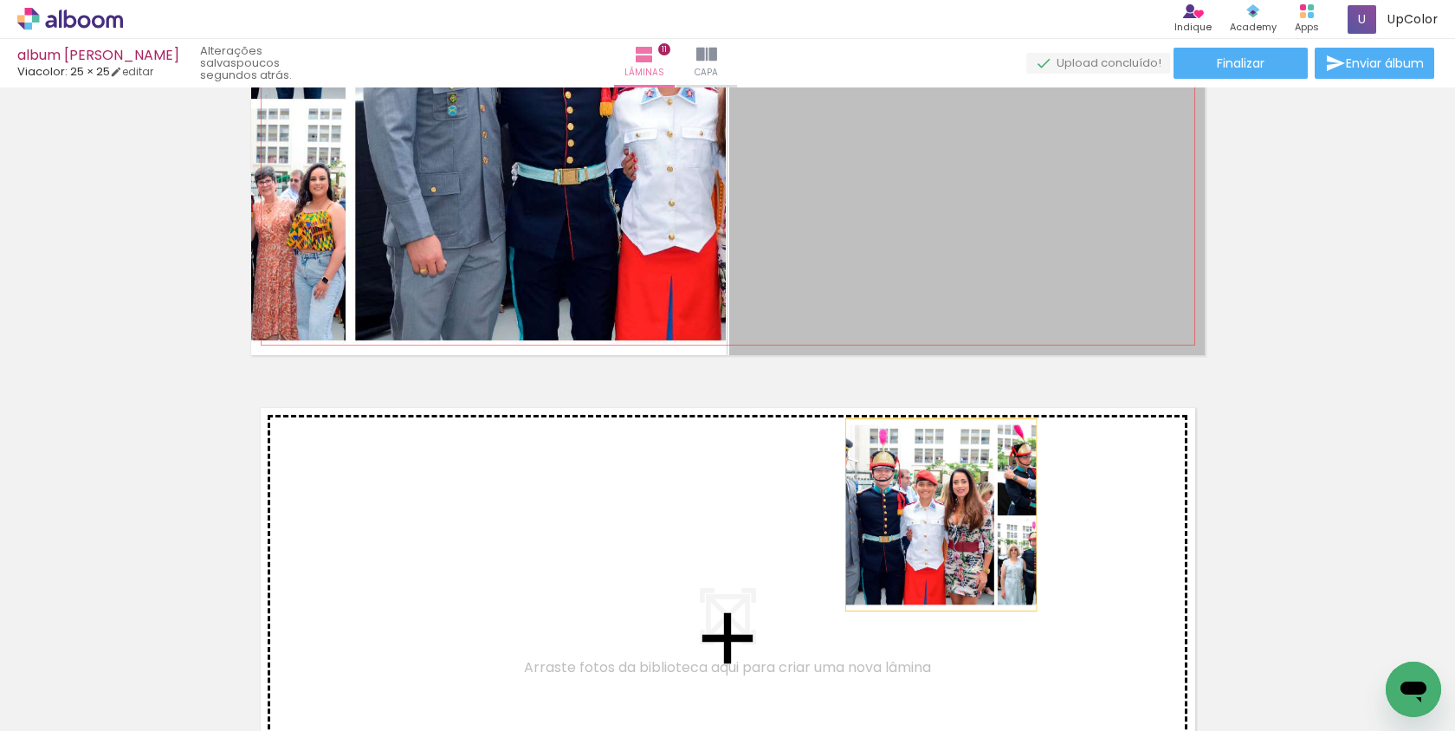
scroll to position [5484, 0]
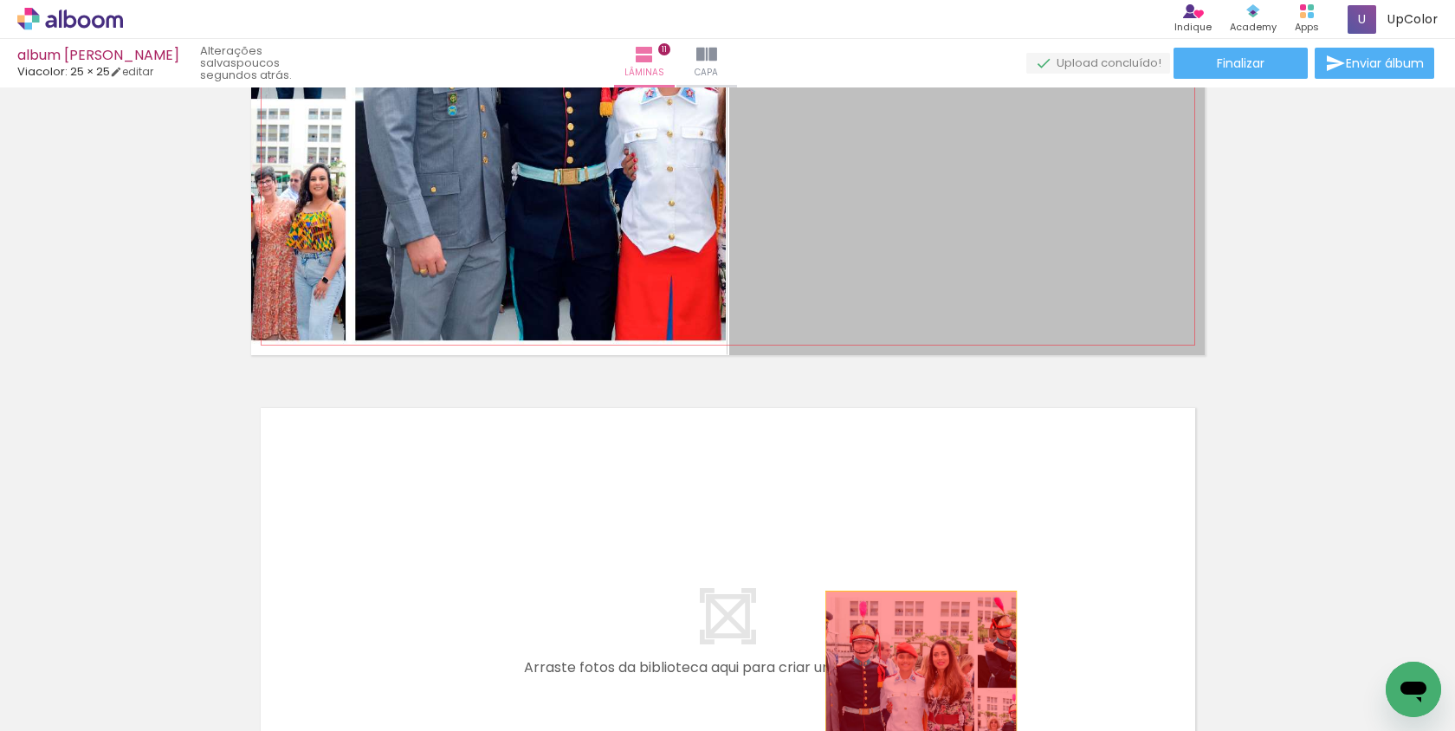
drag, startPoint x: 1099, startPoint y: 297, endPoint x: 920, endPoint y: 684, distance: 426.6
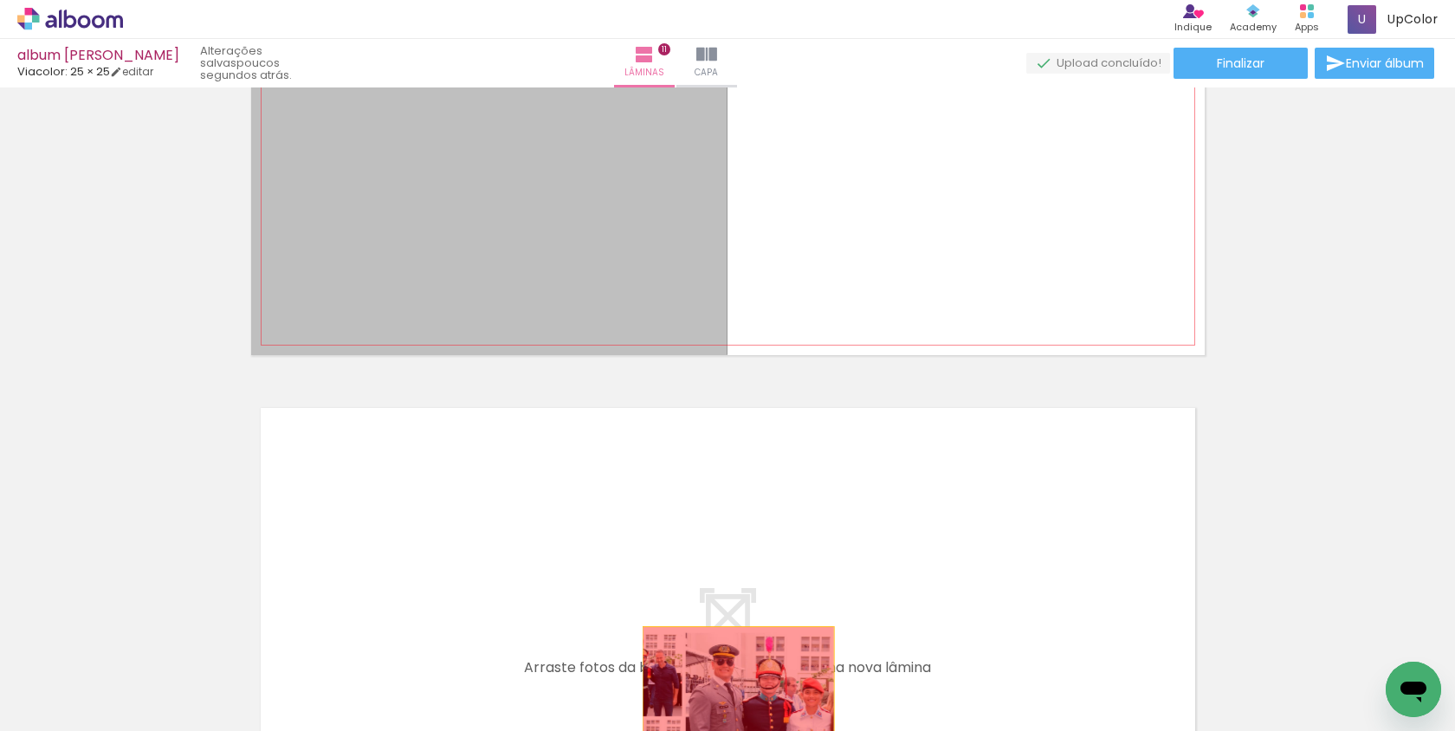
drag, startPoint x: 659, startPoint y: 239, endPoint x: 738, endPoint y: 720, distance: 487.1
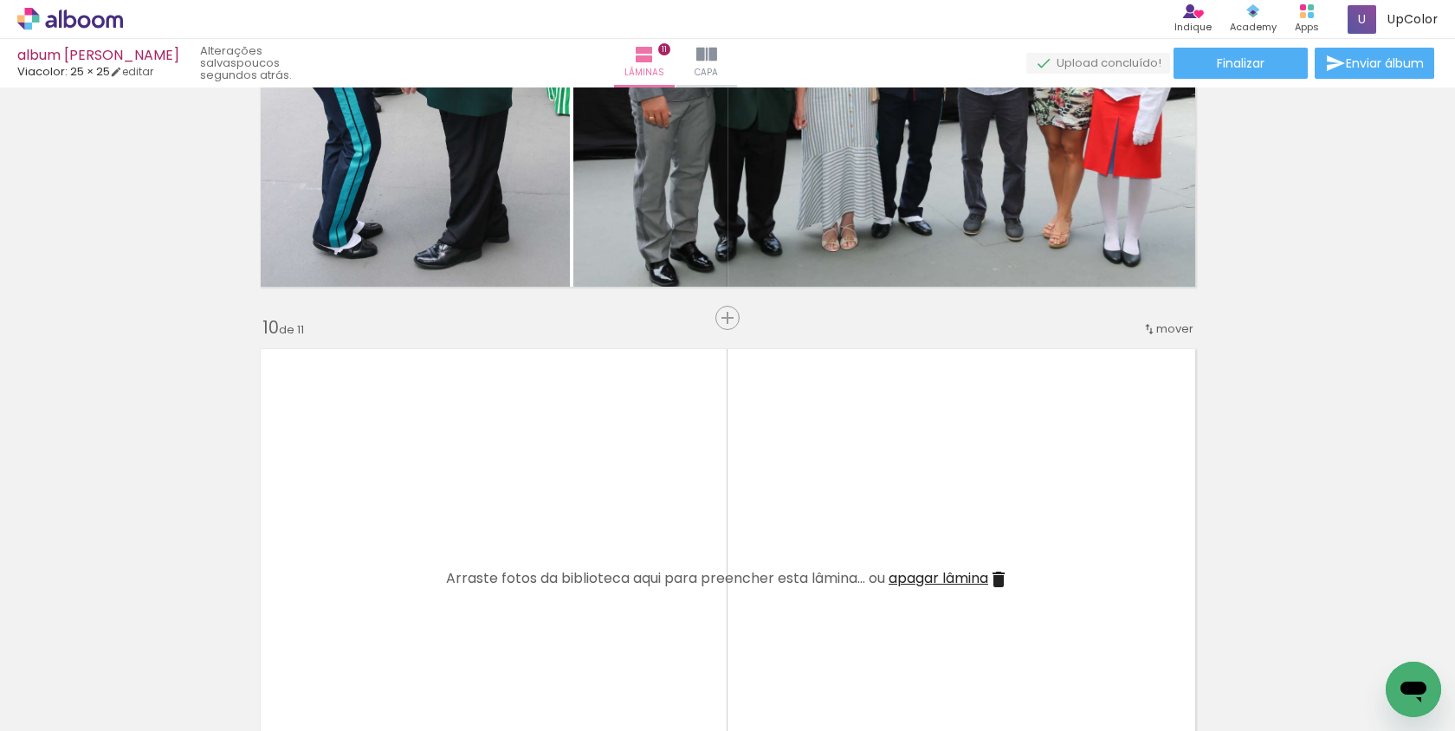
scroll to position [0, 0]
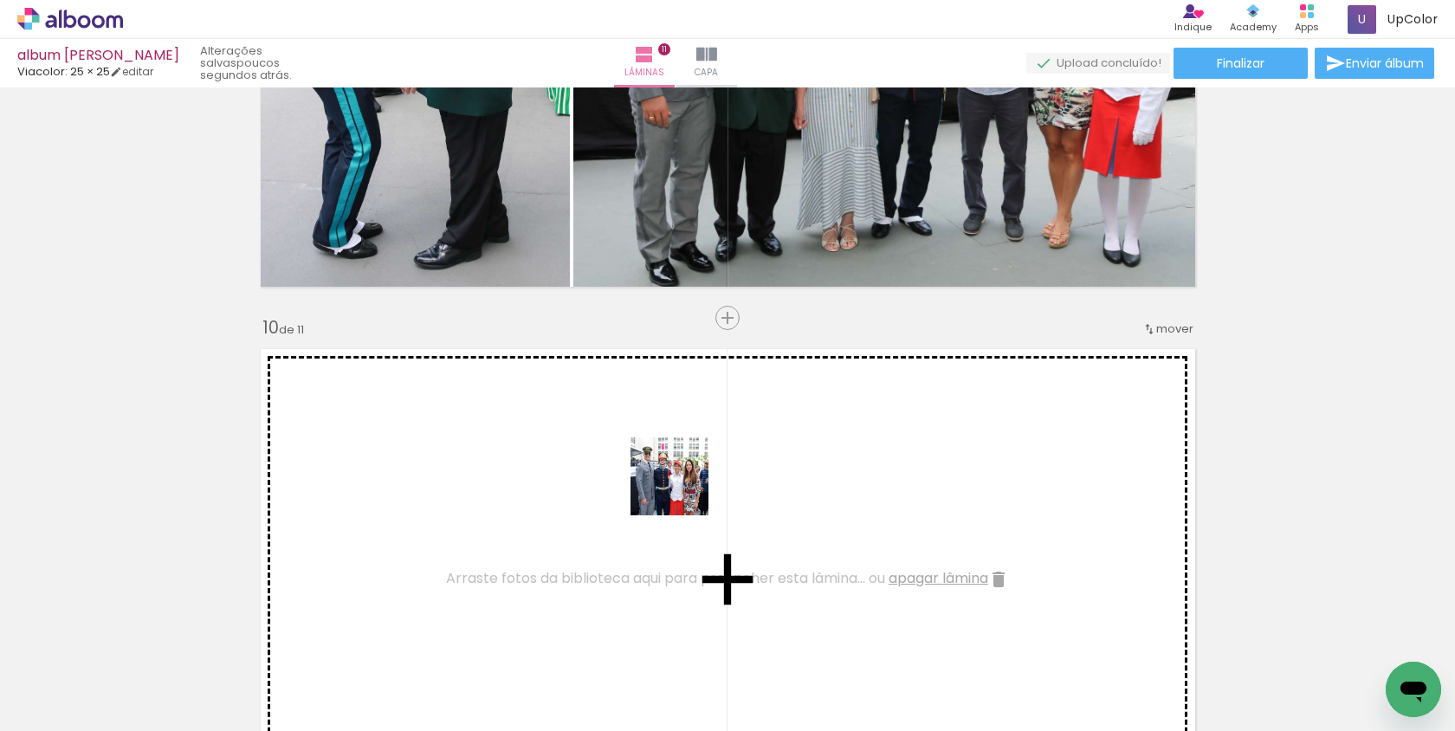
drag, startPoint x: 583, startPoint y: 663, endPoint x: 687, endPoint y: 482, distance: 208.0
click at [687, 482] on quentale-workspace at bounding box center [727, 365] width 1455 height 731
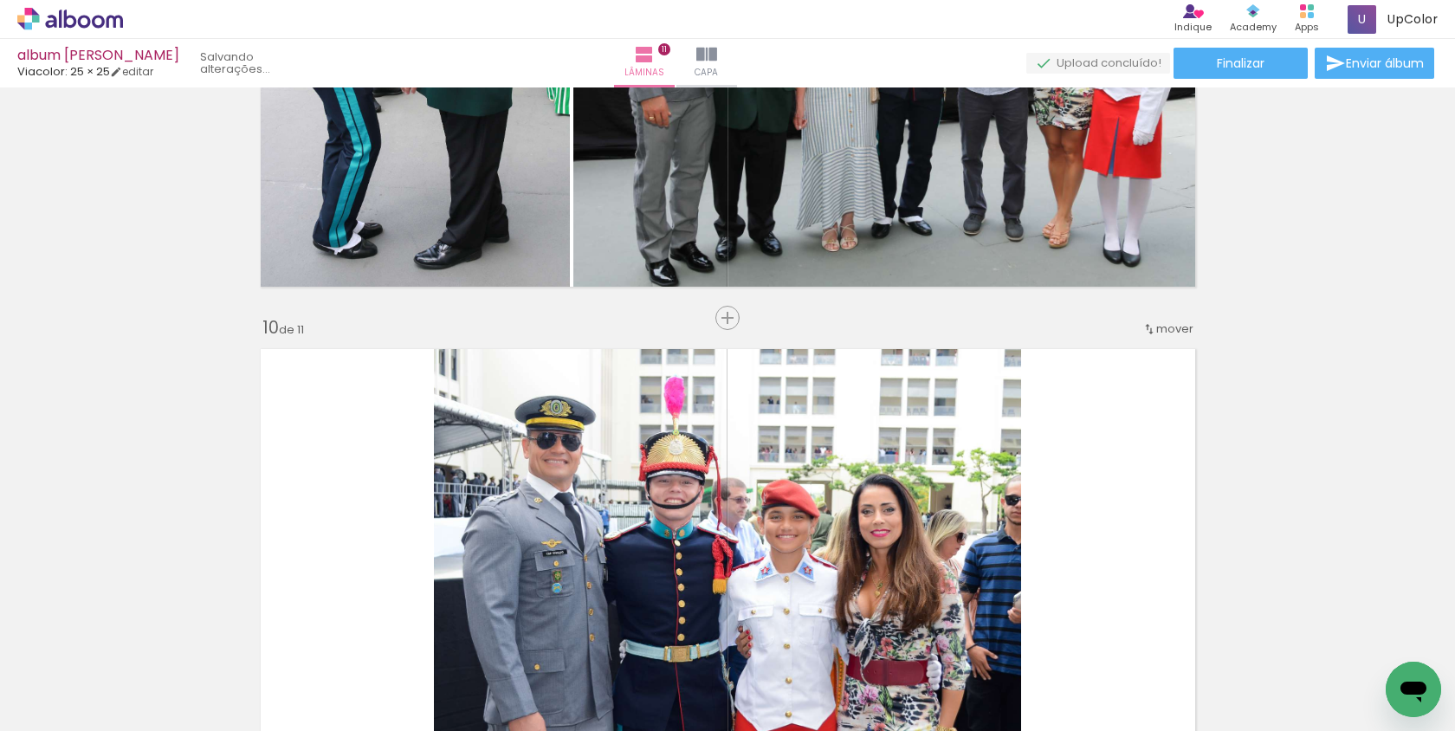
scroll to position [0, 1506]
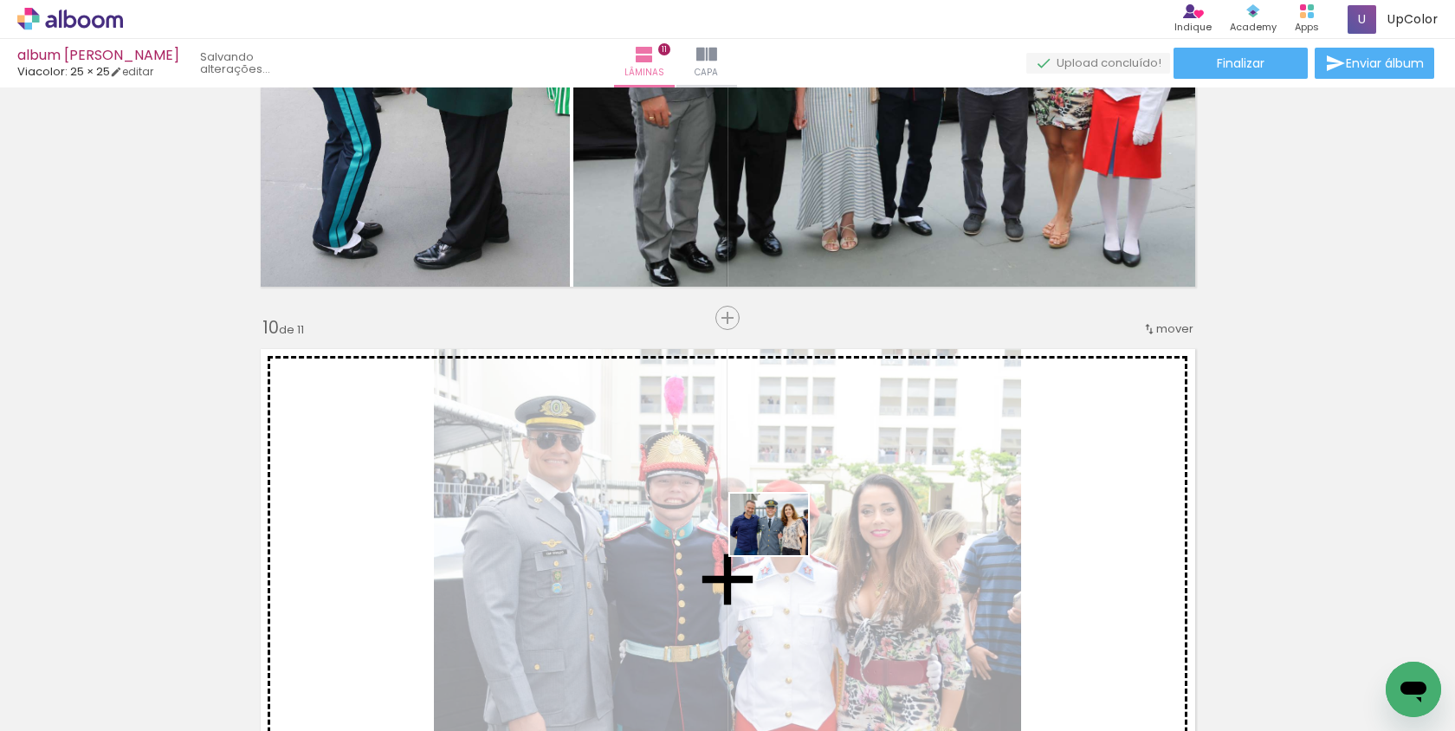
drag, startPoint x: 910, startPoint y: 665, endPoint x: 777, endPoint y: 541, distance: 182.0
click at [777, 541] on quentale-workspace at bounding box center [727, 365] width 1455 height 731
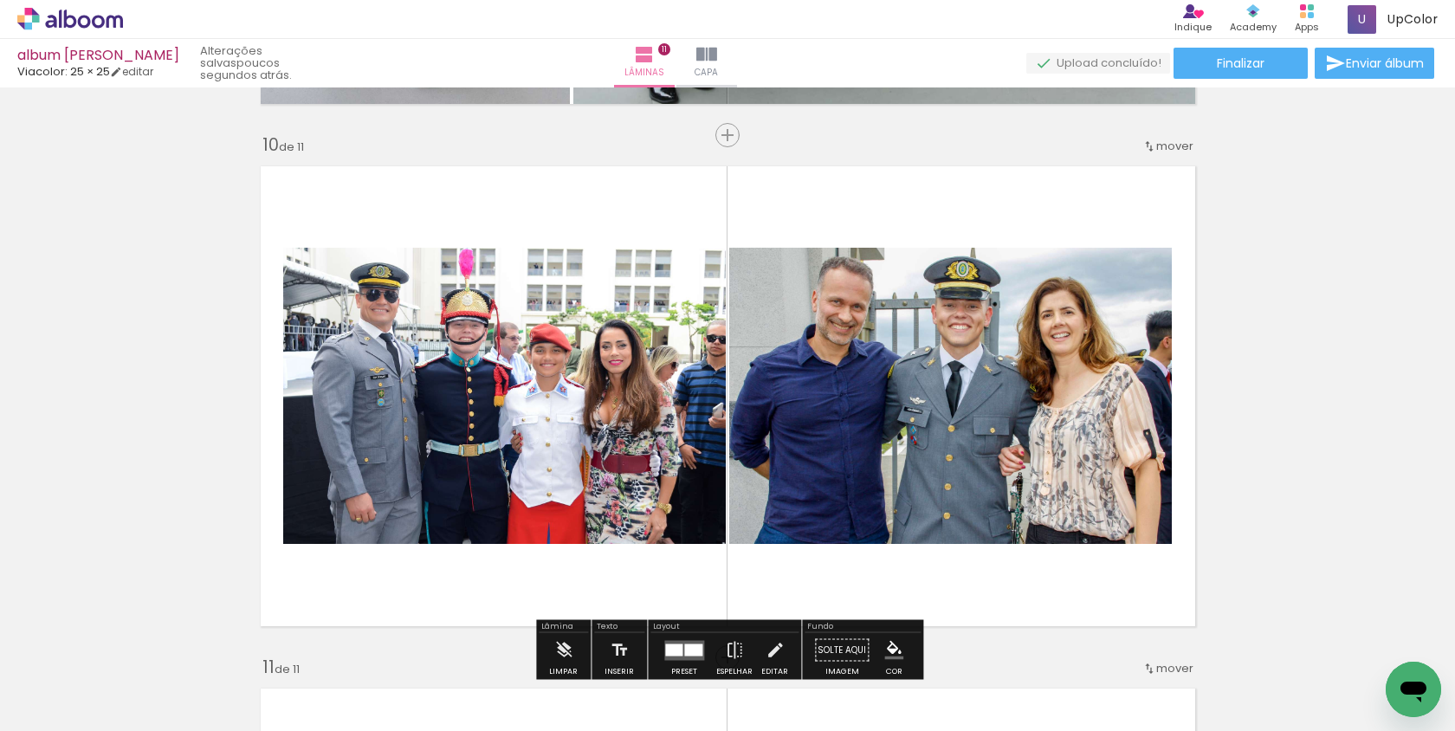
scroll to position [4757, 0]
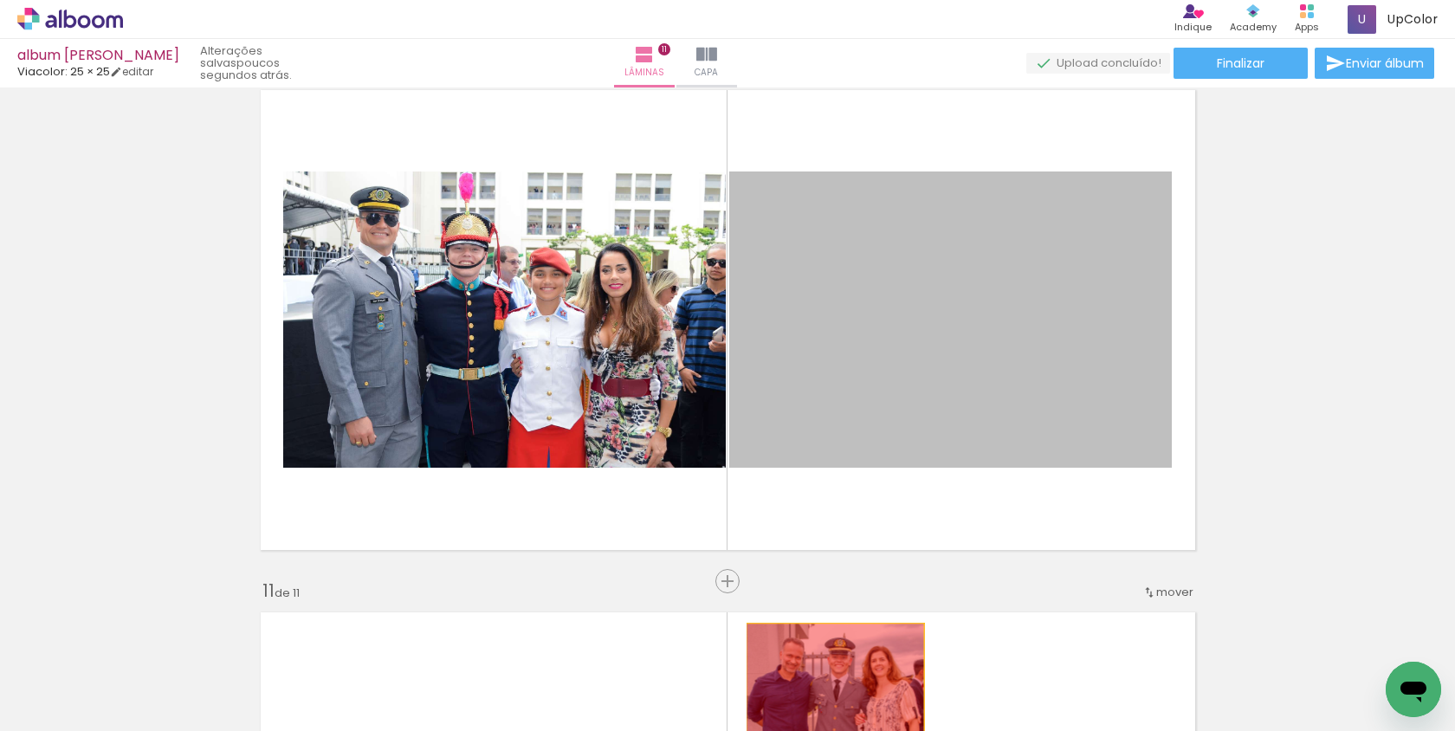
drag, startPoint x: 835, startPoint y: 378, endPoint x: 831, endPoint y: 701, distance: 322.2
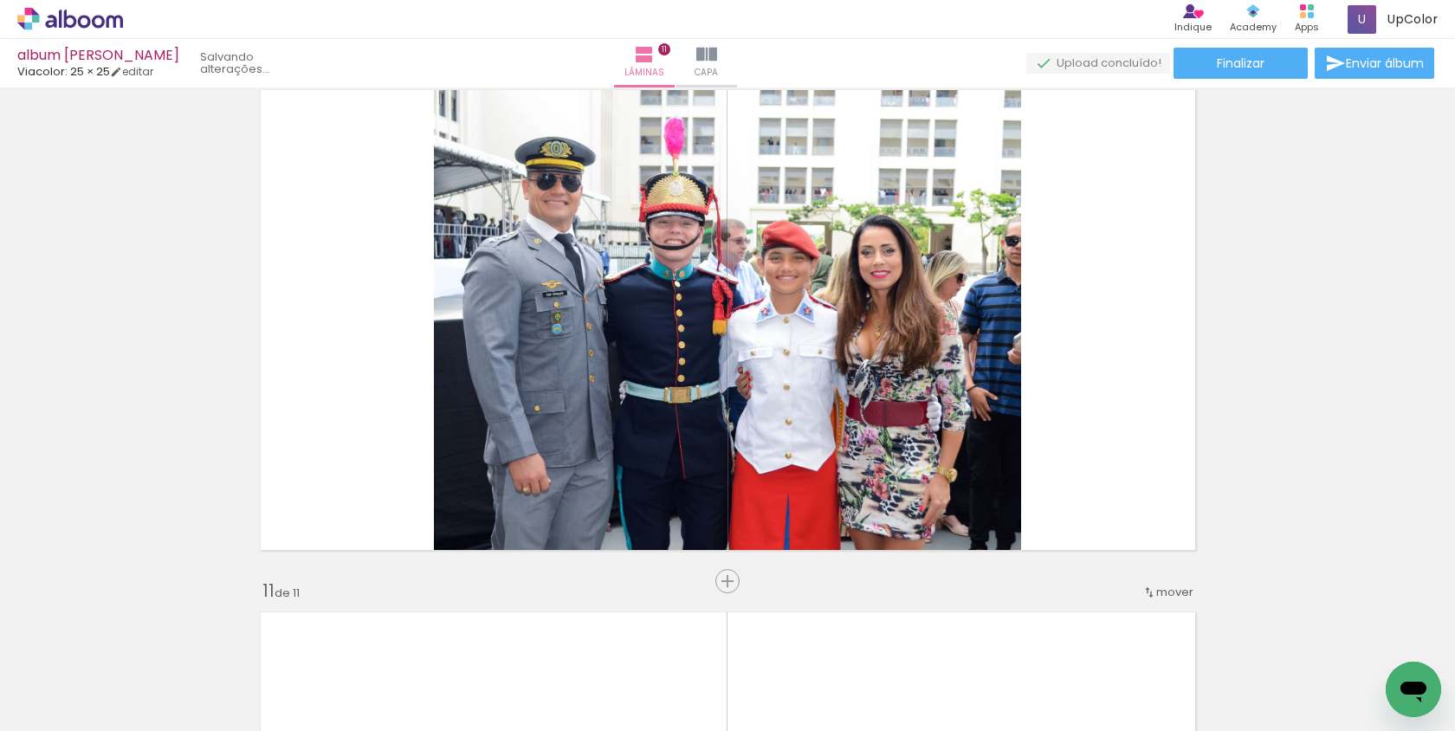
click at [38, 709] on span "Adicionar Fotos" at bounding box center [62, 707] width 52 height 19
click at [0, 0] on input "file" at bounding box center [0, 0] width 0 height 0
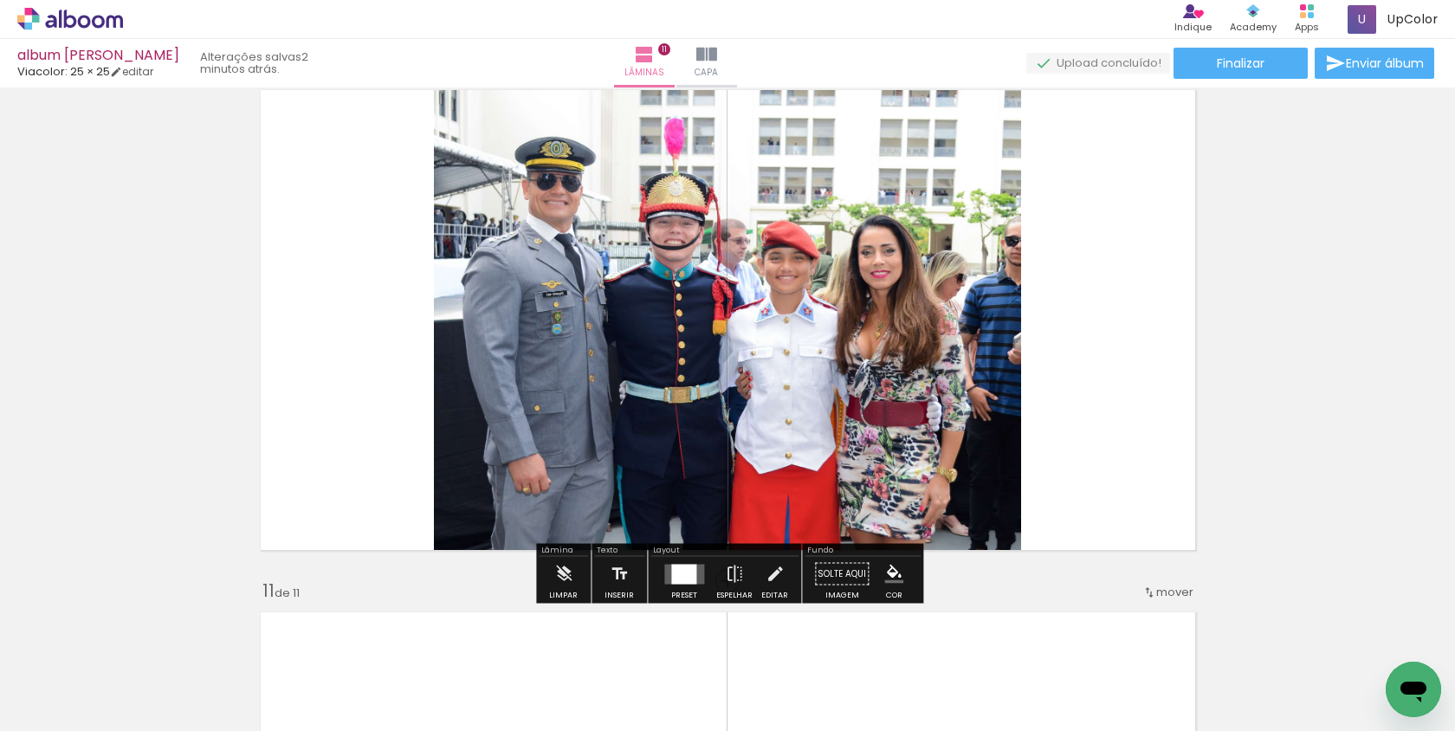
click at [638, 346] on quentale-photo at bounding box center [727, 320] width 587 height 479
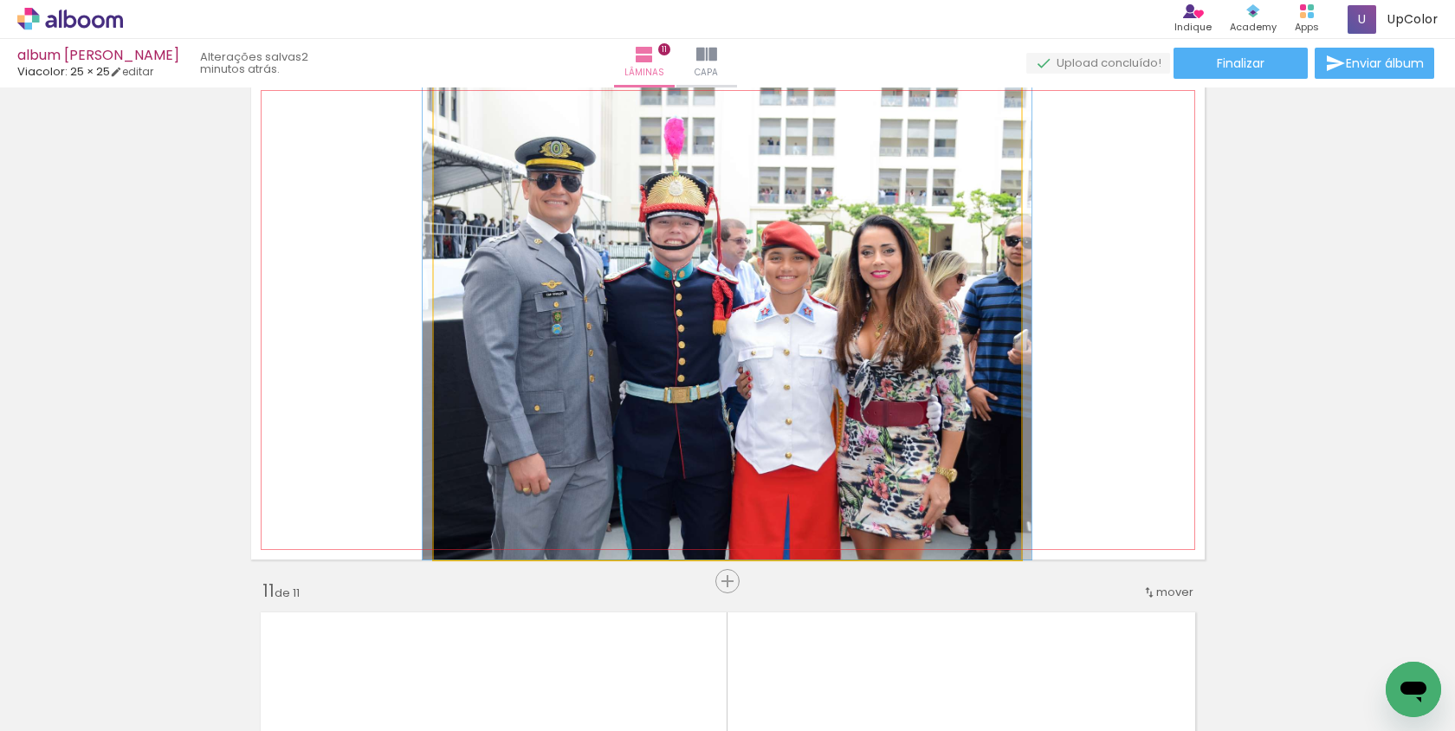
click at [637, 346] on quentale-photo at bounding box center [727, 320] width 587 height 479
click at [638, 346] on quentale-photo at bounding box center [727, 320] width 587 height 479
click at [637, 346] on quentale-photo at bounding box center [727, 320] width 587 height 479
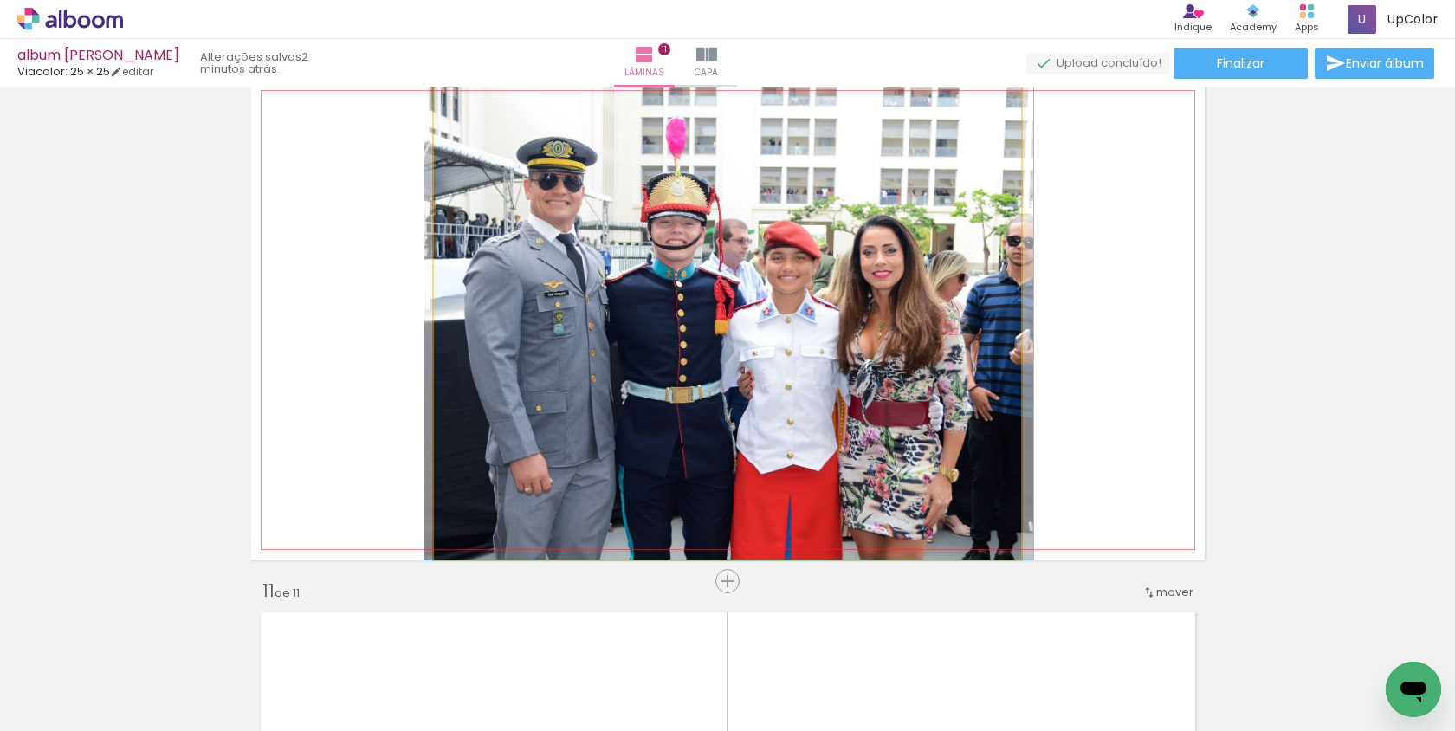
click at [881, 347] on quentale-photo at bounding box center [727, 320] width 587 height 479
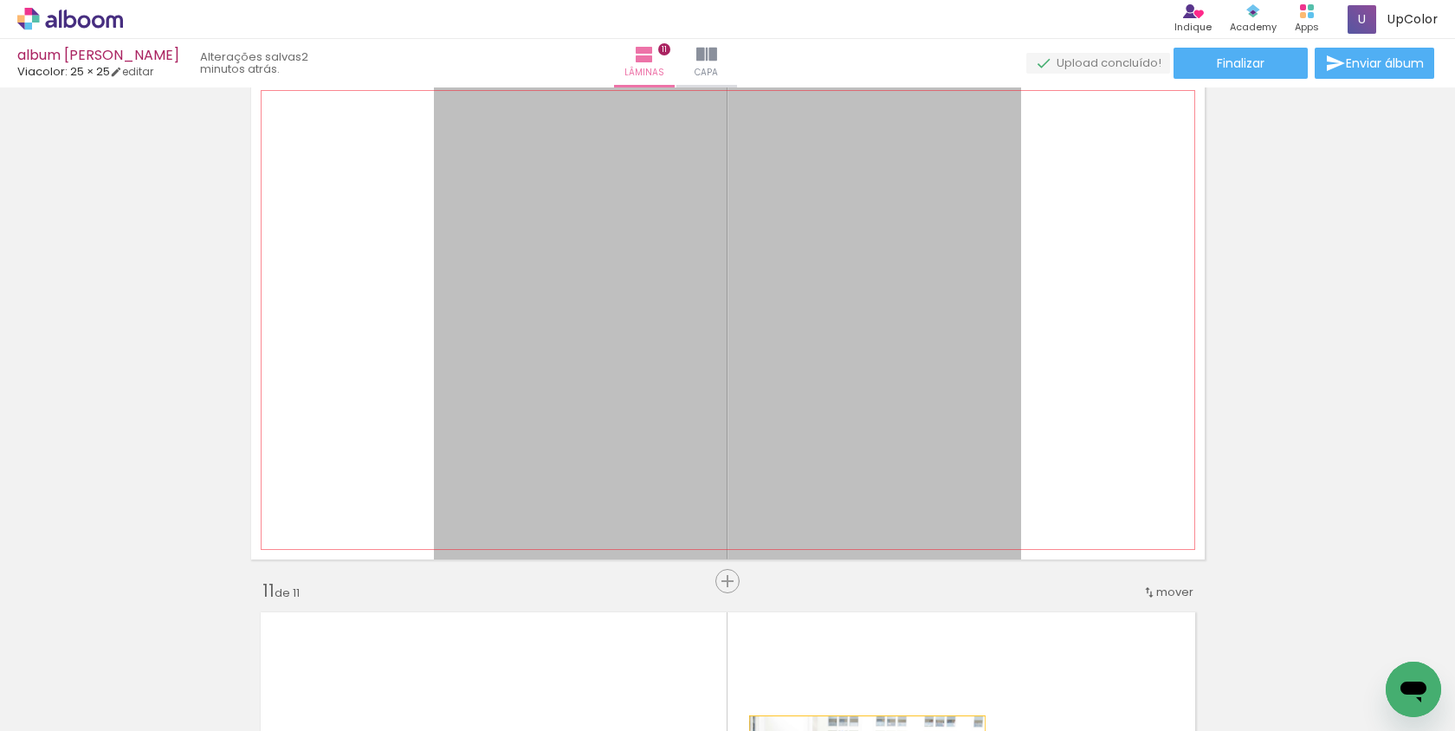
drag, startPoint x: 881, startPoint y: 347, endPoint x: 865, endPoint y: 809, distance: 461.9
click at [865, 730] on html "link( href="../../bower_components/polymer/polymer.html" rel="import" ) picture…" at bounding box center [727, 365] width 1455 height 731
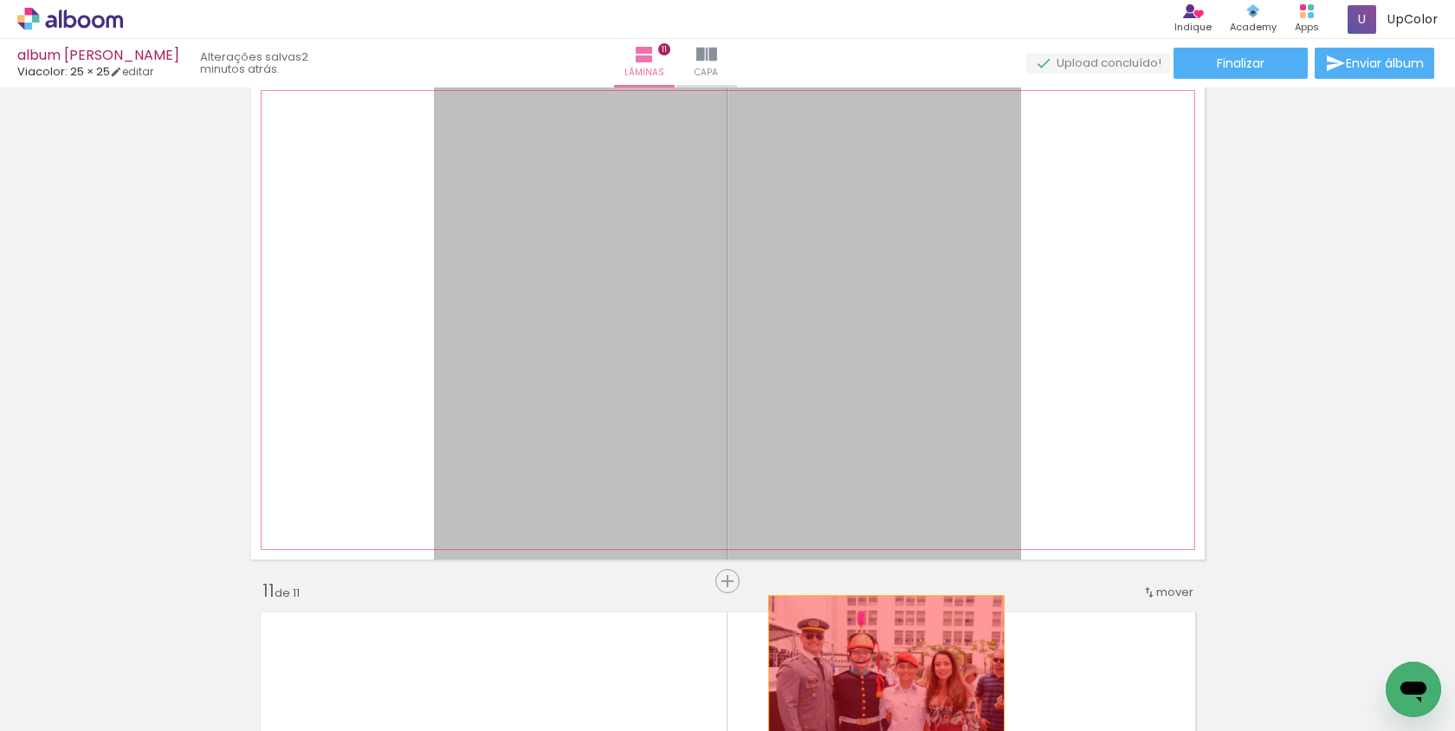
drag, startPoint x: 901, startPoint y: 367, endPoint x: 886, endPoint y: 686, distance: 319.0
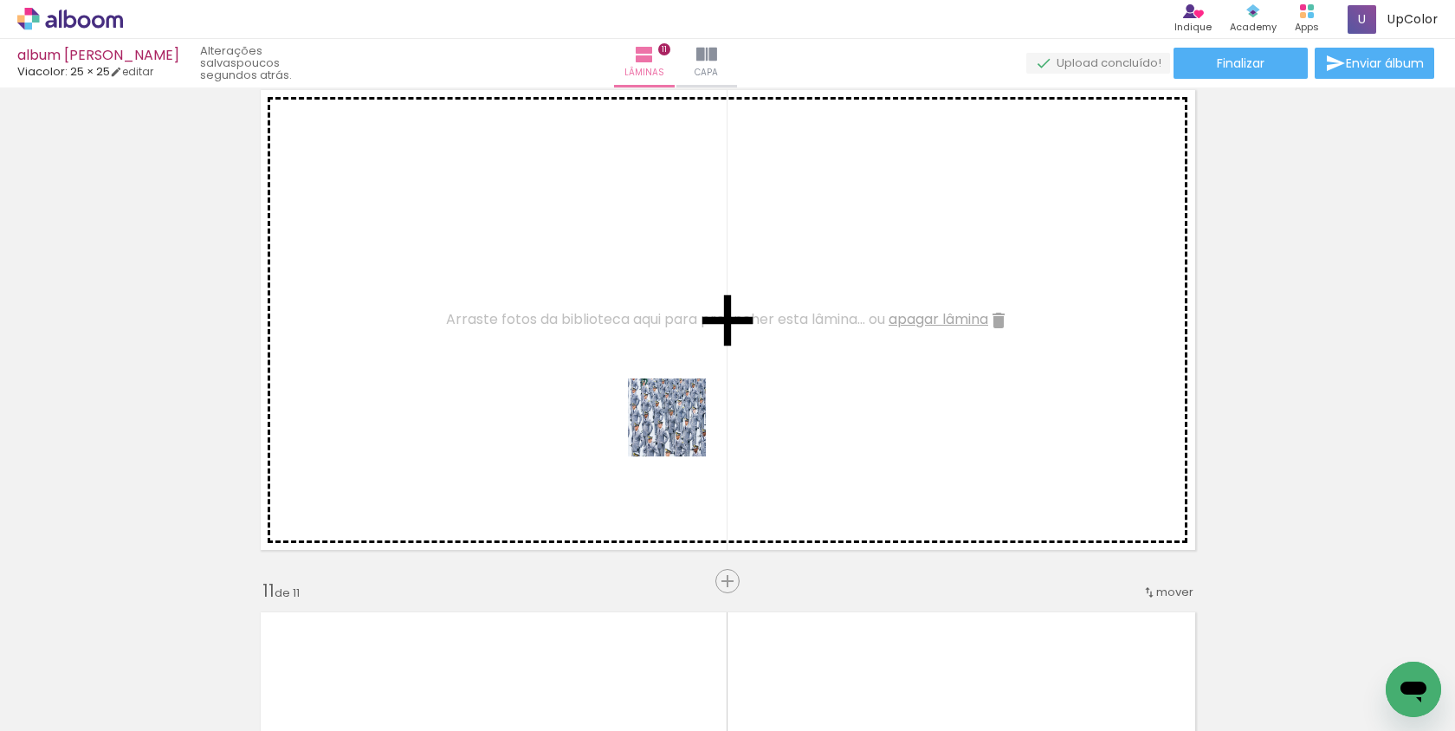
click at [696, 392] on quentale-workspace at bounding box center [727, 365] width 1455 height 731
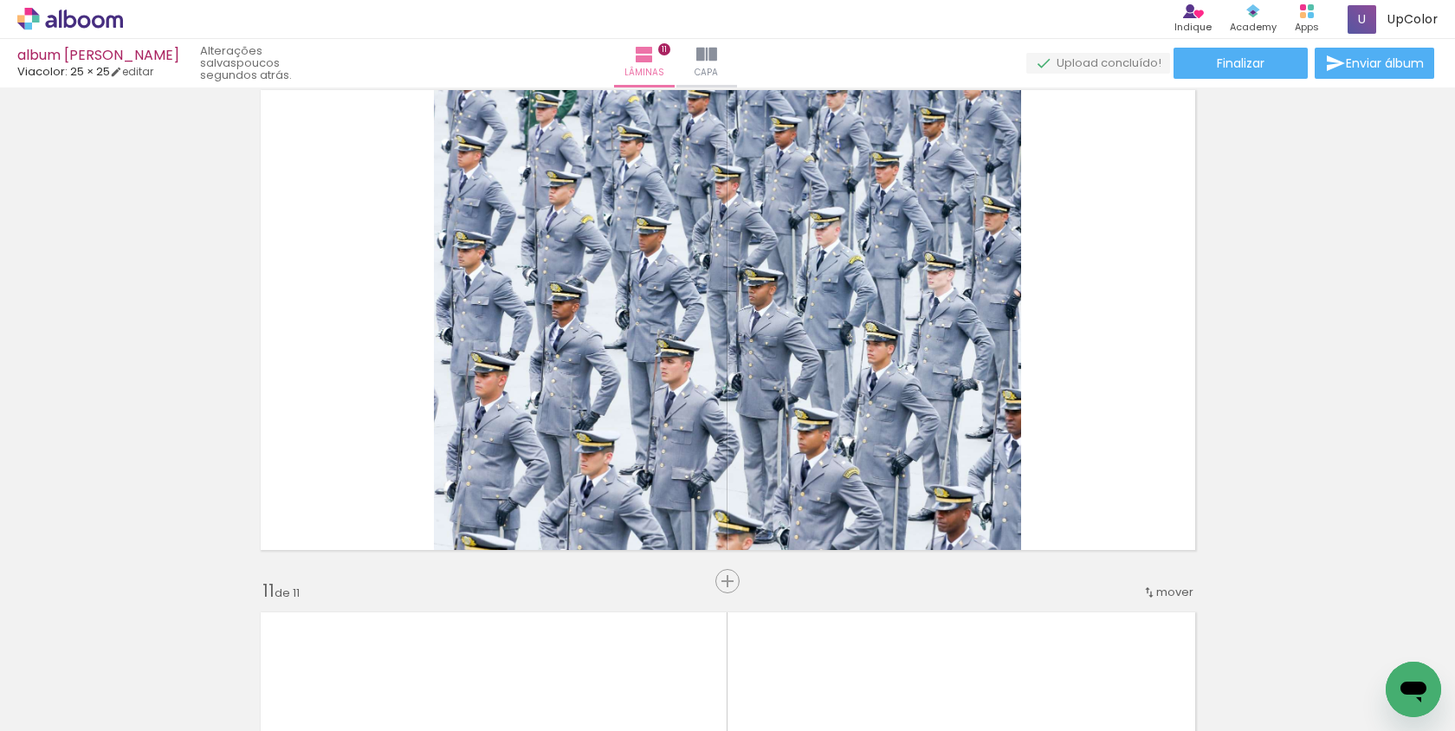
scroll to position [0, 3032]
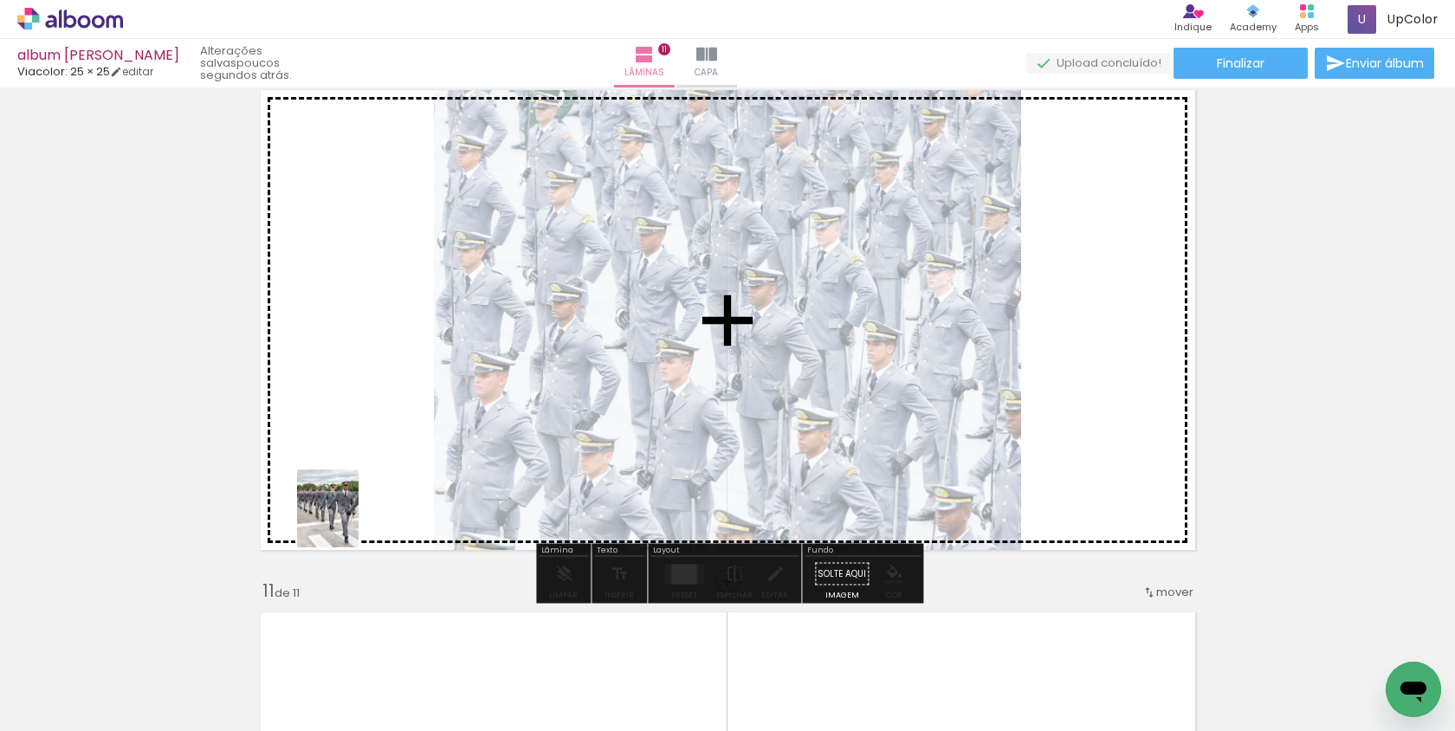
drag, startPoint x: 329, startPoint y: 670, endPoint x: 355, endPoint y: 511, distance: 161.5
click at [355, 511] on quentale-workspace at bounding box center [727, 365] width 1455 height 731
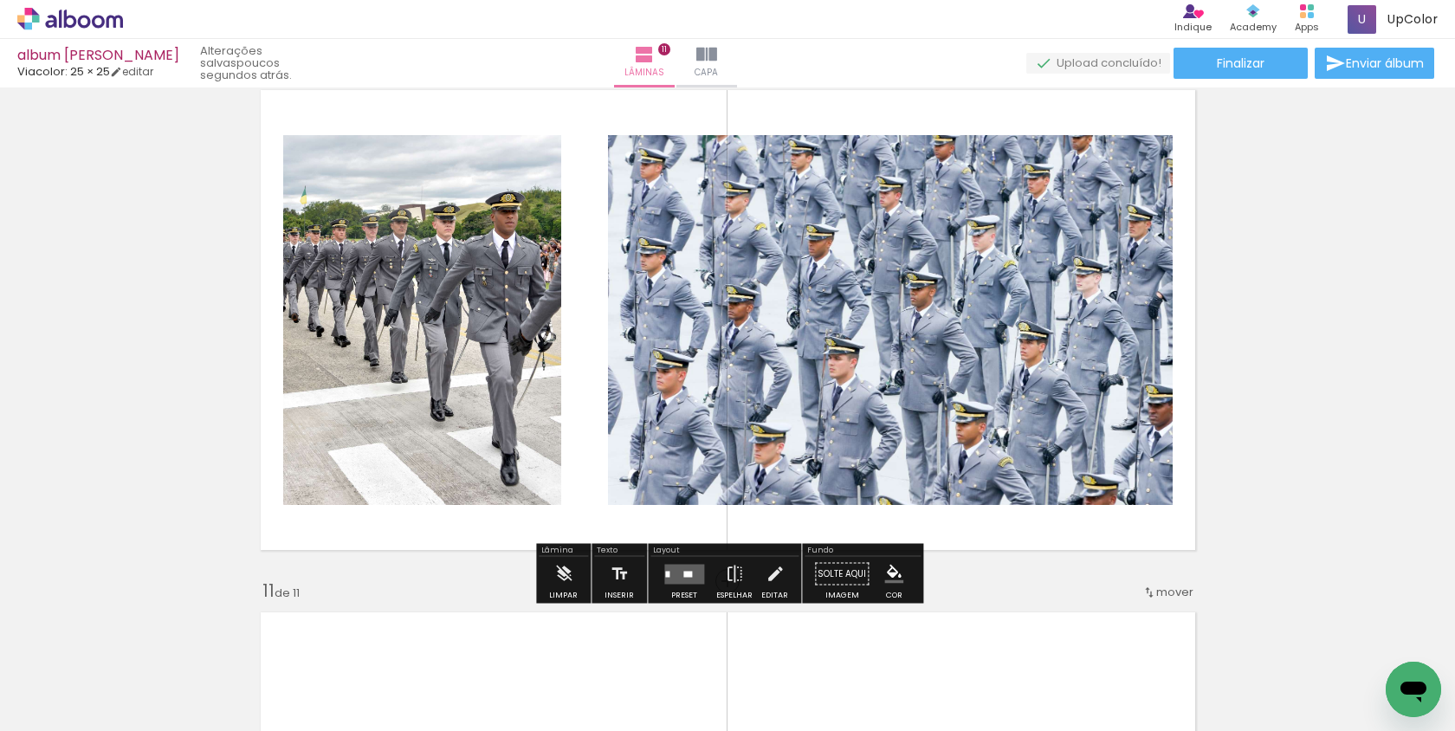
click at [1119, 330] on quentale-photo at bounding box center [890, 320] width 565 height 370
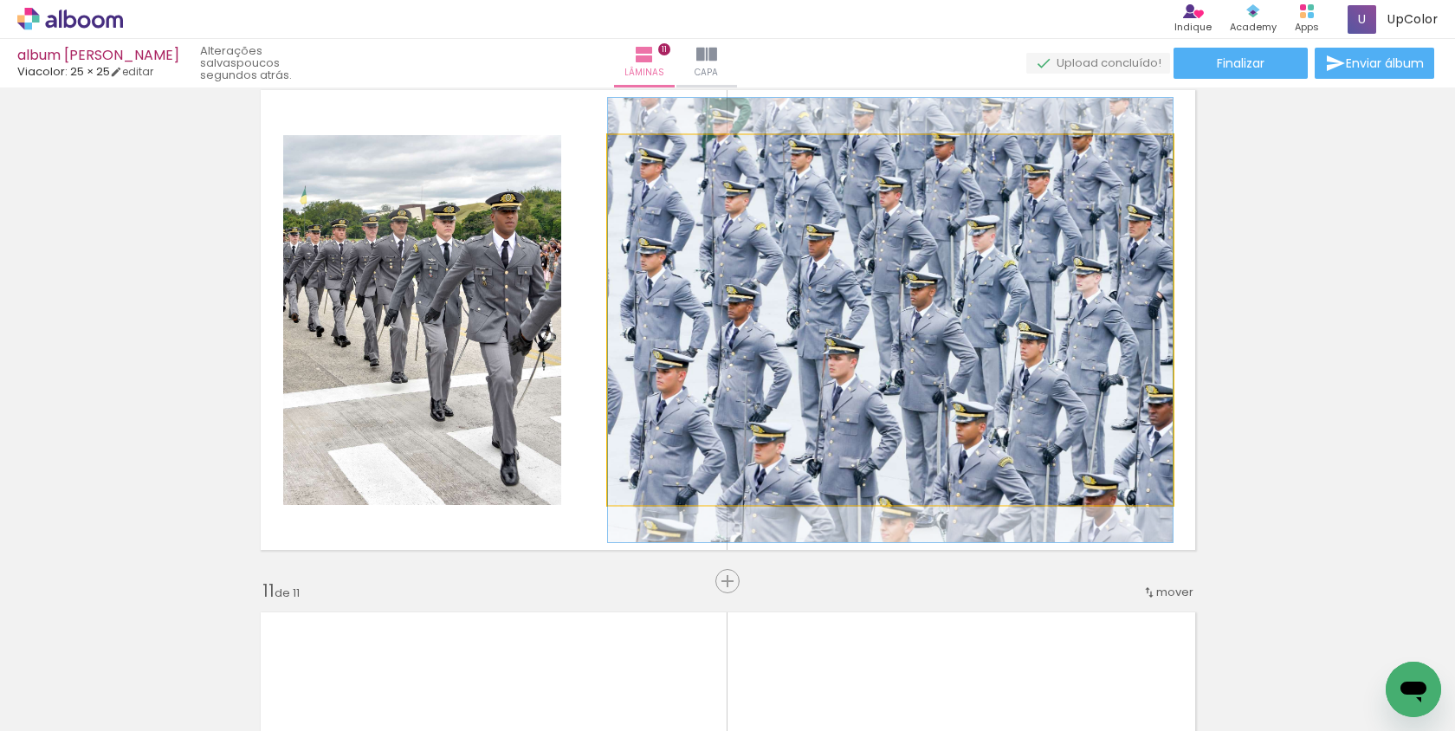
click at [873, 220] on quentale-photo at bounding box center [890, 320] width 565 height 370
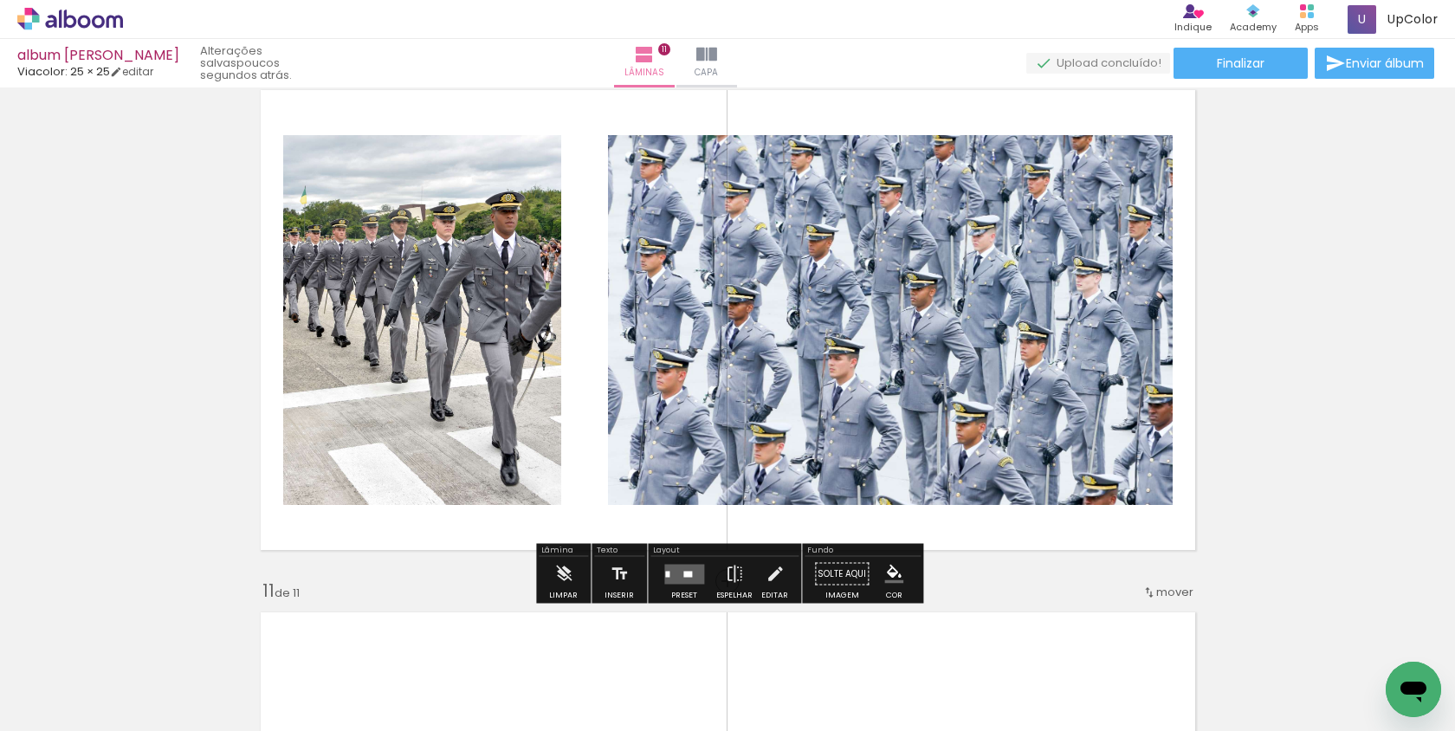
click at [681, 565] on quentale-layouter at bounding box center [684, 574] width 40 height 20
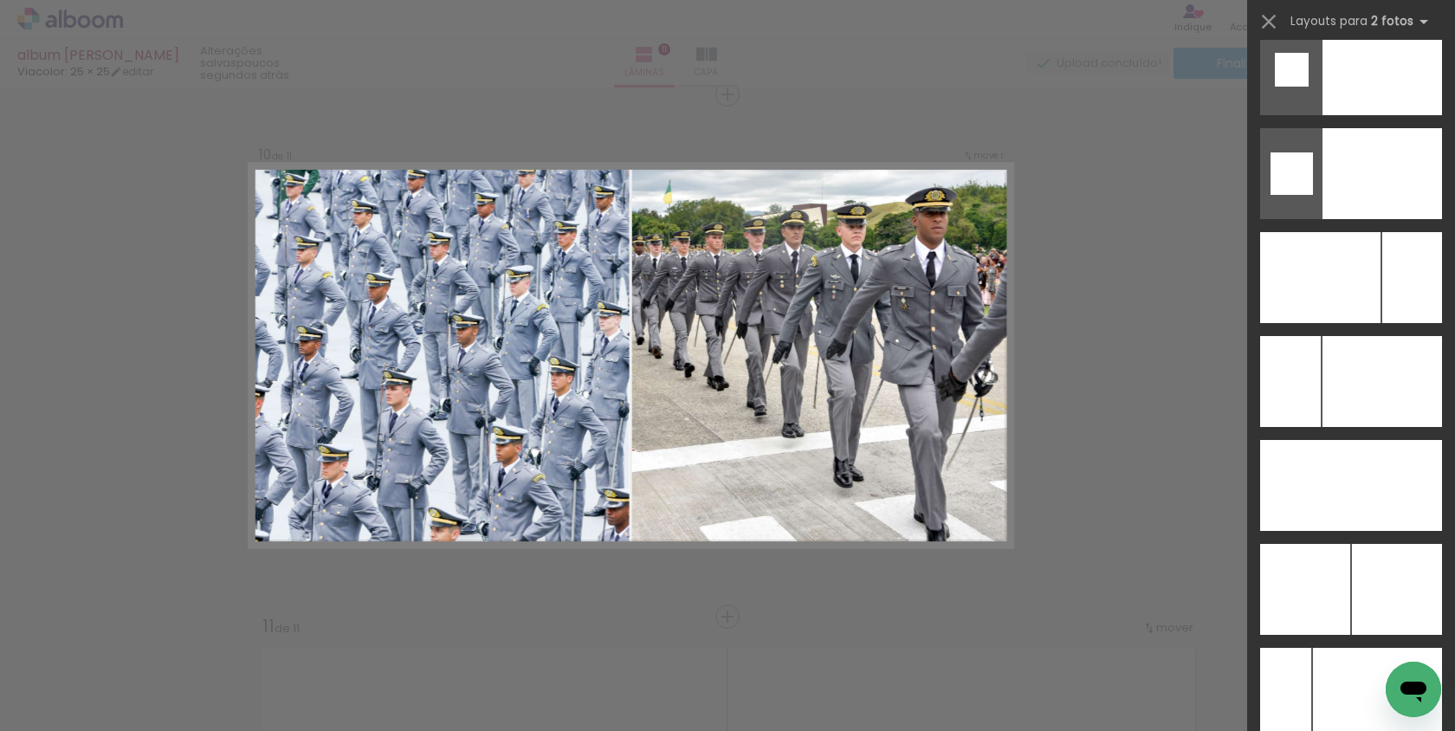
scroll to position [7419, 0]
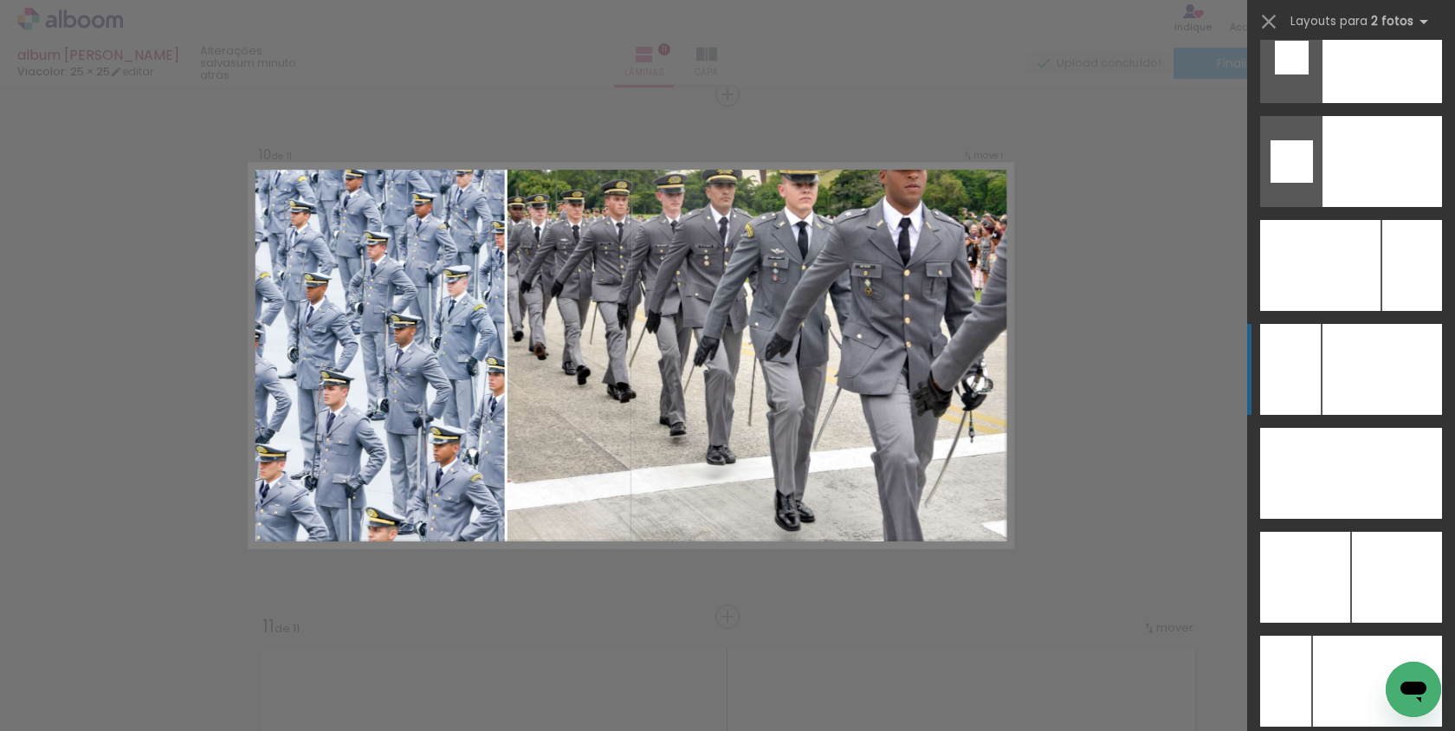
click at [1366, 393] on div at bounding box center [1382, 369] width 120 height 91
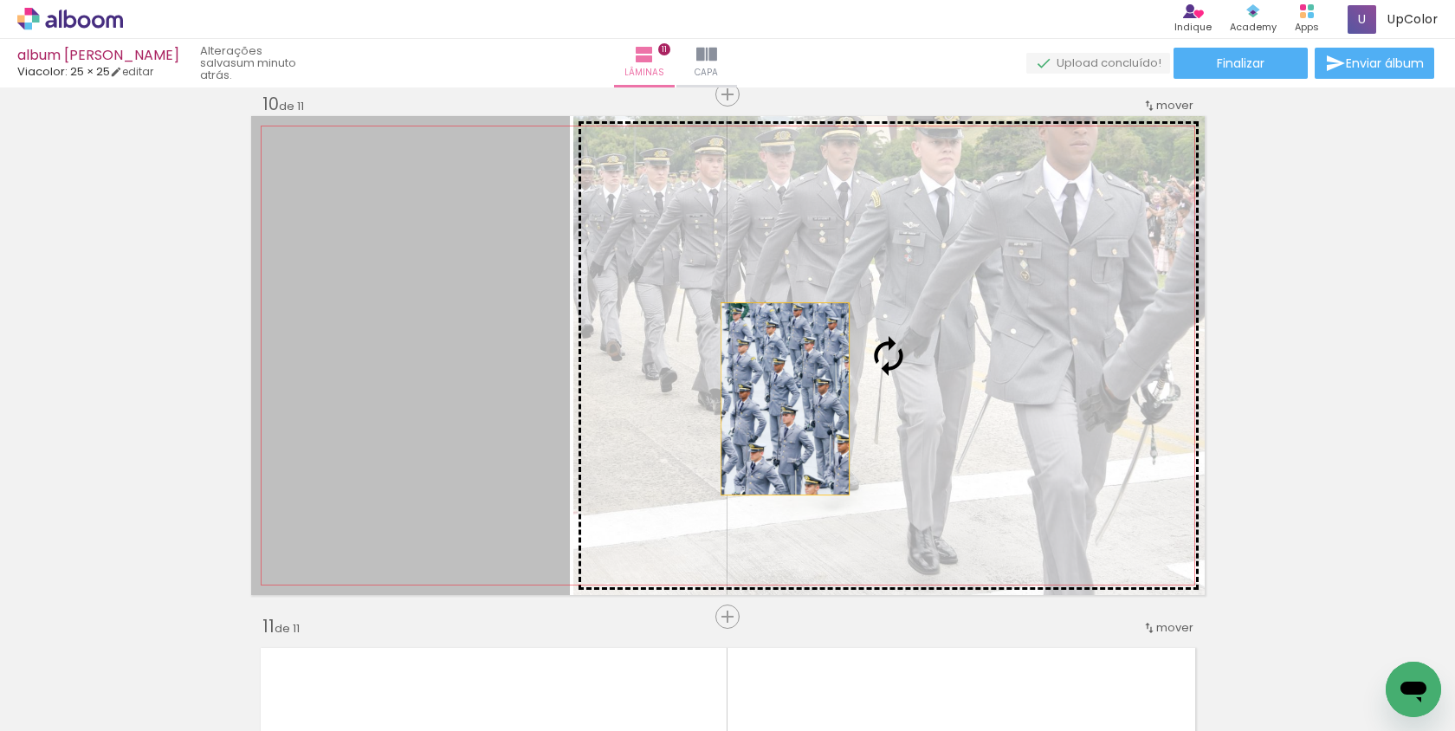
drag, startPoint x: 508, startPoint y: 398, endPoint x: 785, endPoint y: 398, distance: 277.1
click at [0, 0] on slot at bounding box center [0, 0] width 0 height 0
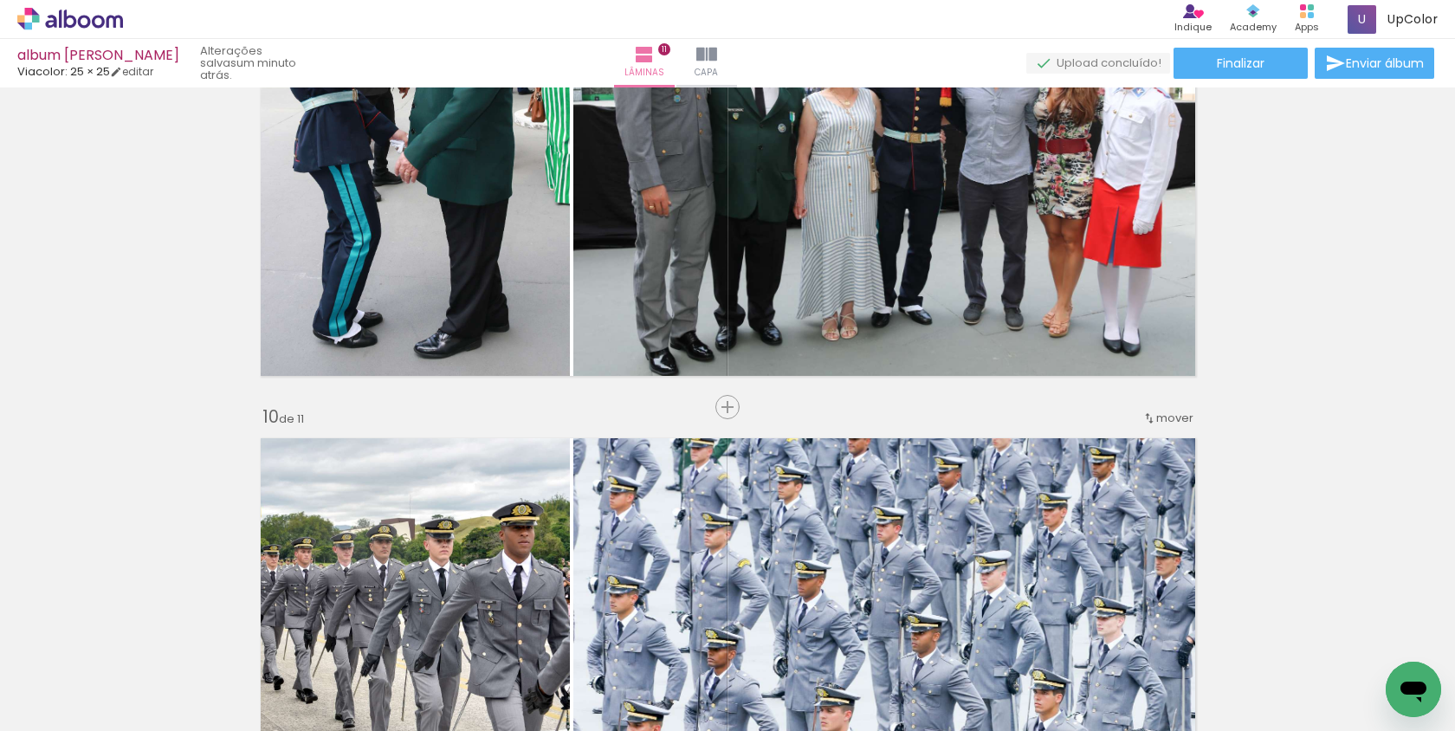
scroll to position [4245, 0]
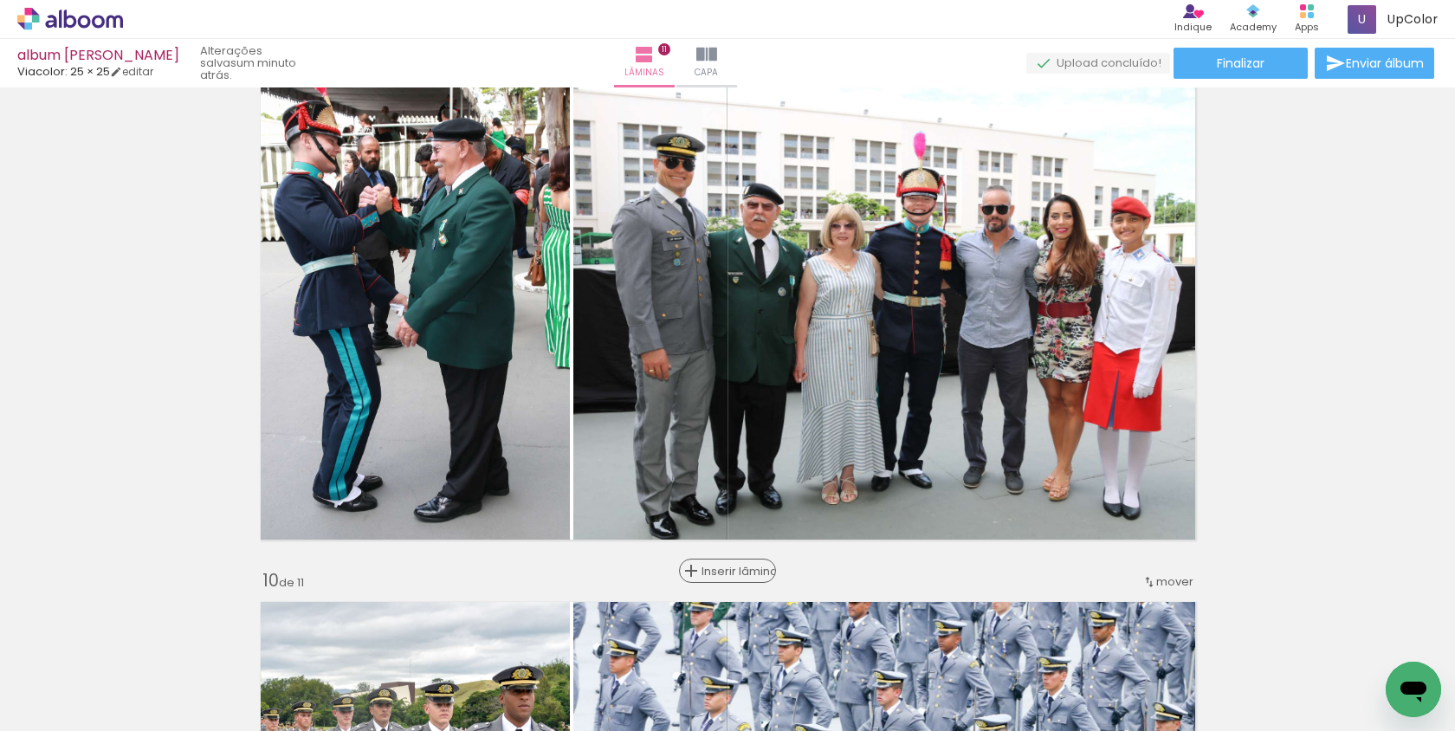
click at [733, 571] on span "Inserir lâmina" at bounding box center [735, 571] width 68 height 11
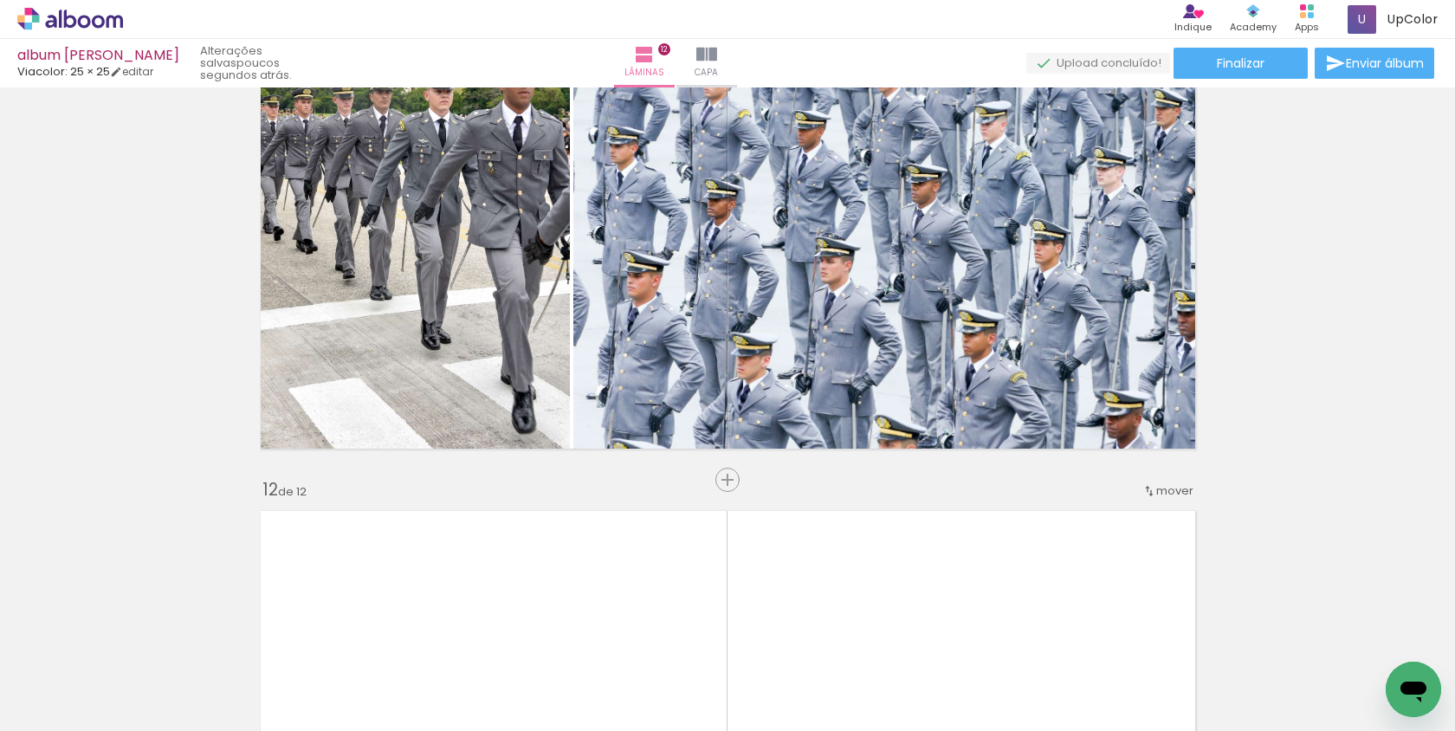
scroll to position [0, 1704]
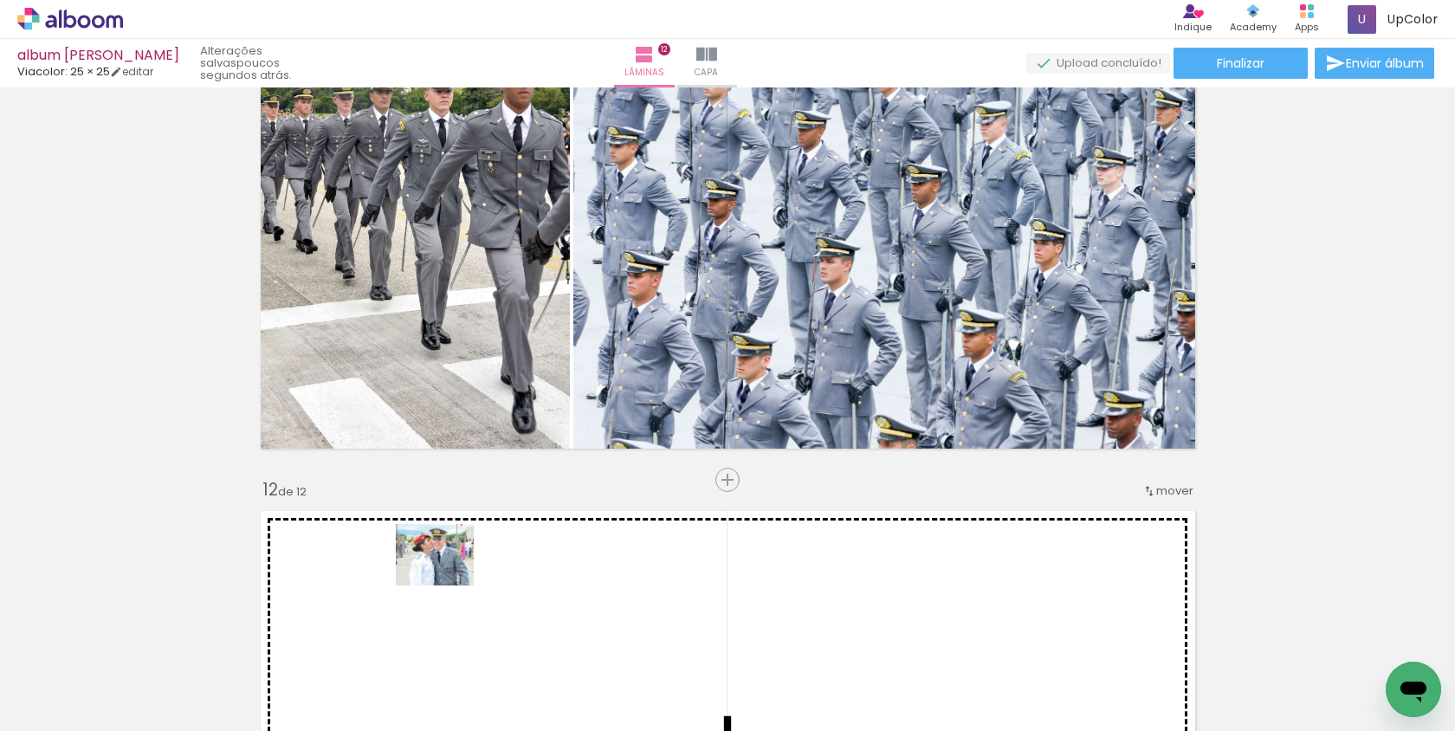
click at [451, 568] on quentale-workspace at bounding box center [727, 365] width 1455 height 731
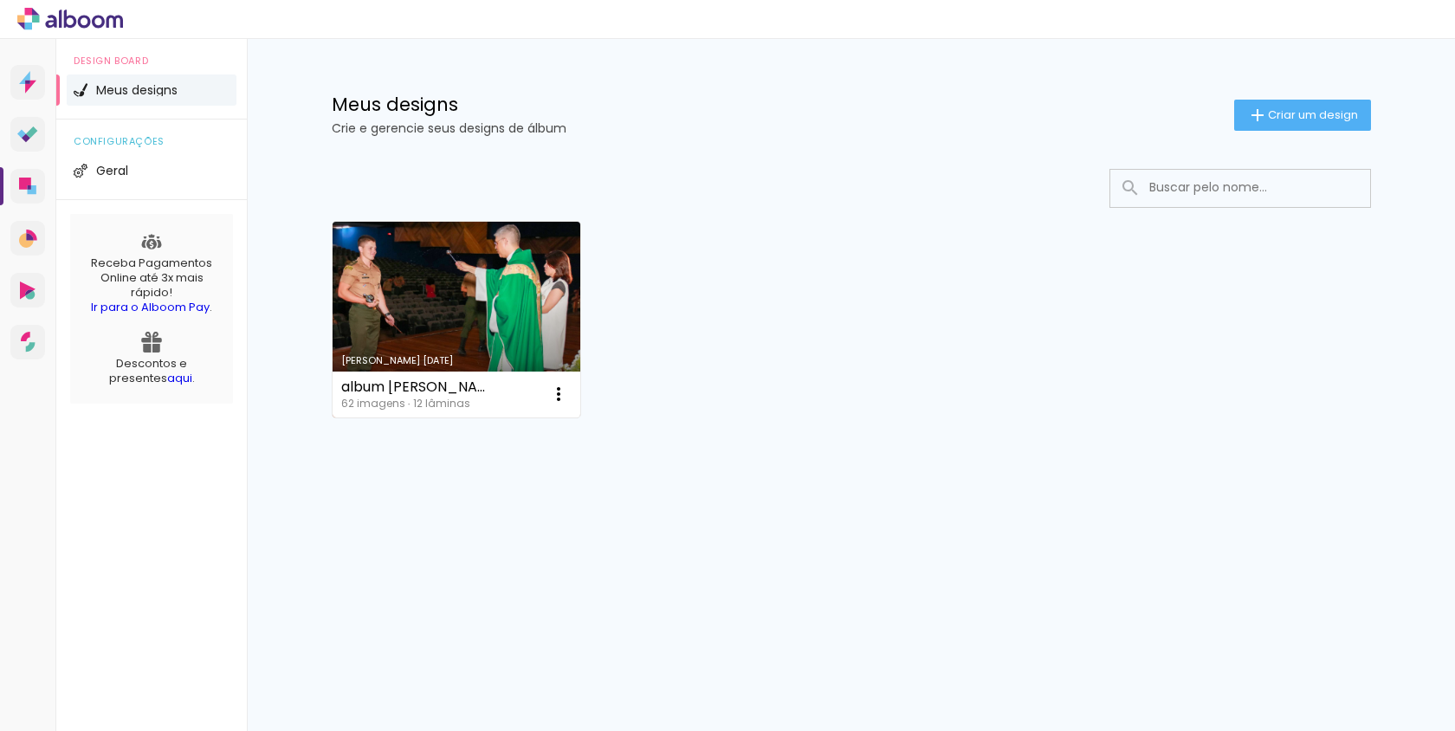
click at [536, 316] on link "[PERSON_NAME] [DATE]" at bounding box center [457, 320] width 249 height 196
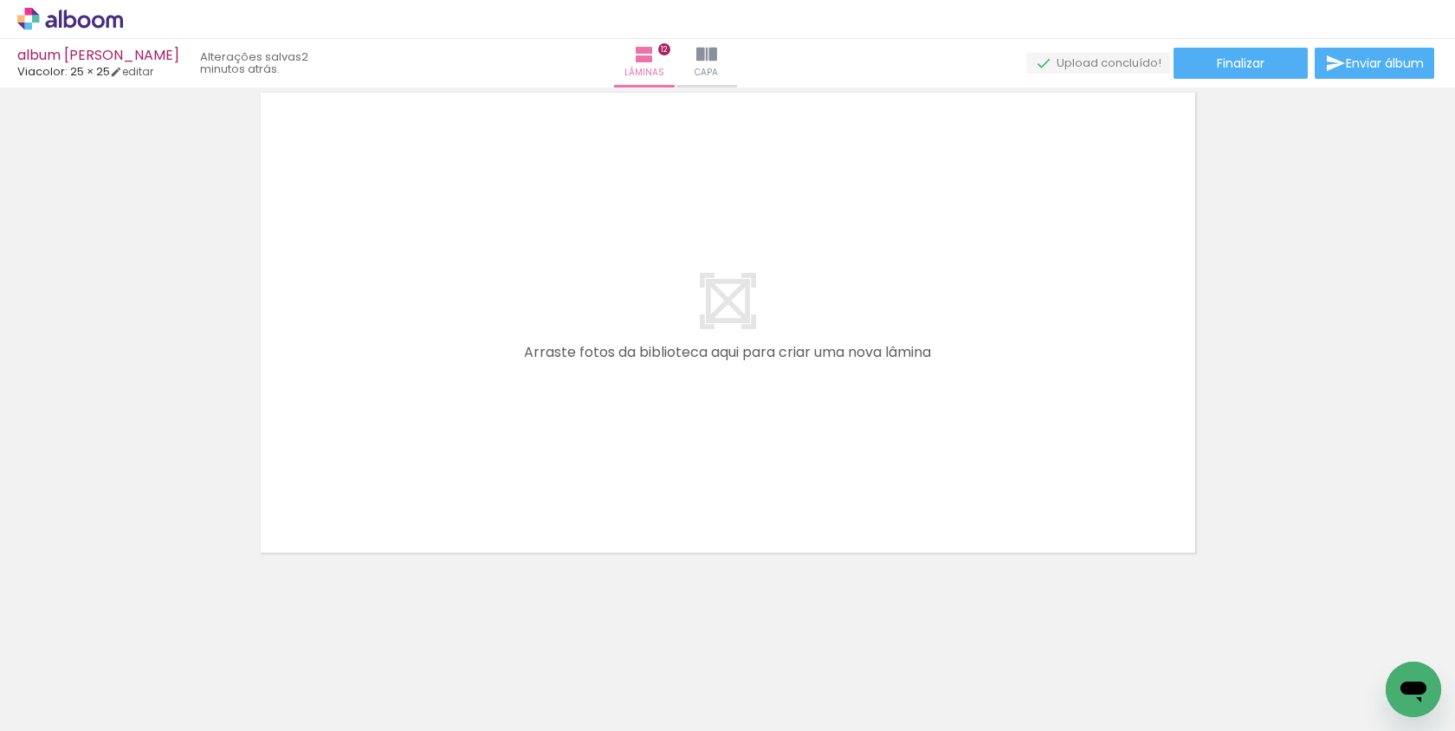
scroll to position [0, 2626]
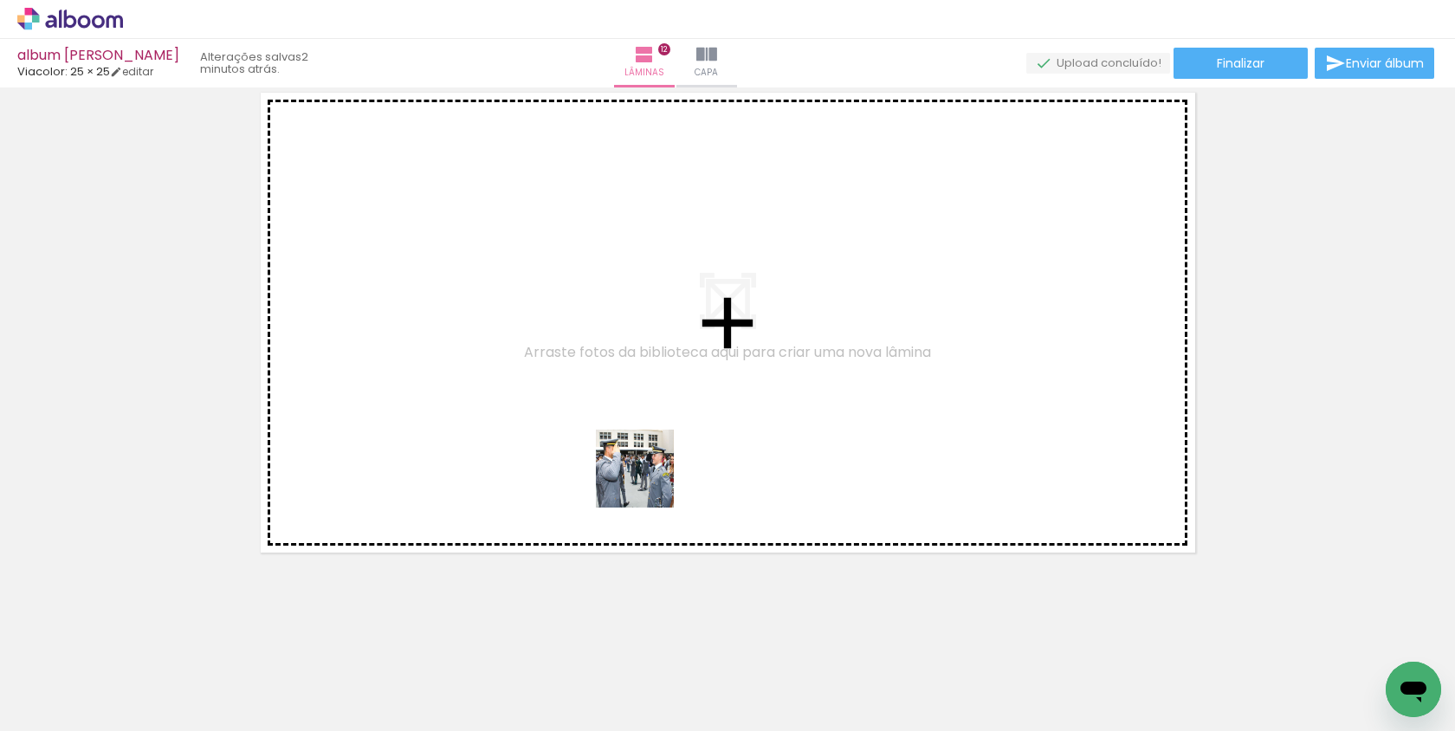
drag, startPoint x: 746, startPoint y: 658, endPoint x: 577, endPoint y: 372, distance: 332.7
click at [577, 372] on quentale-workspace at bounding box center [727, 365] width 1455 height 731
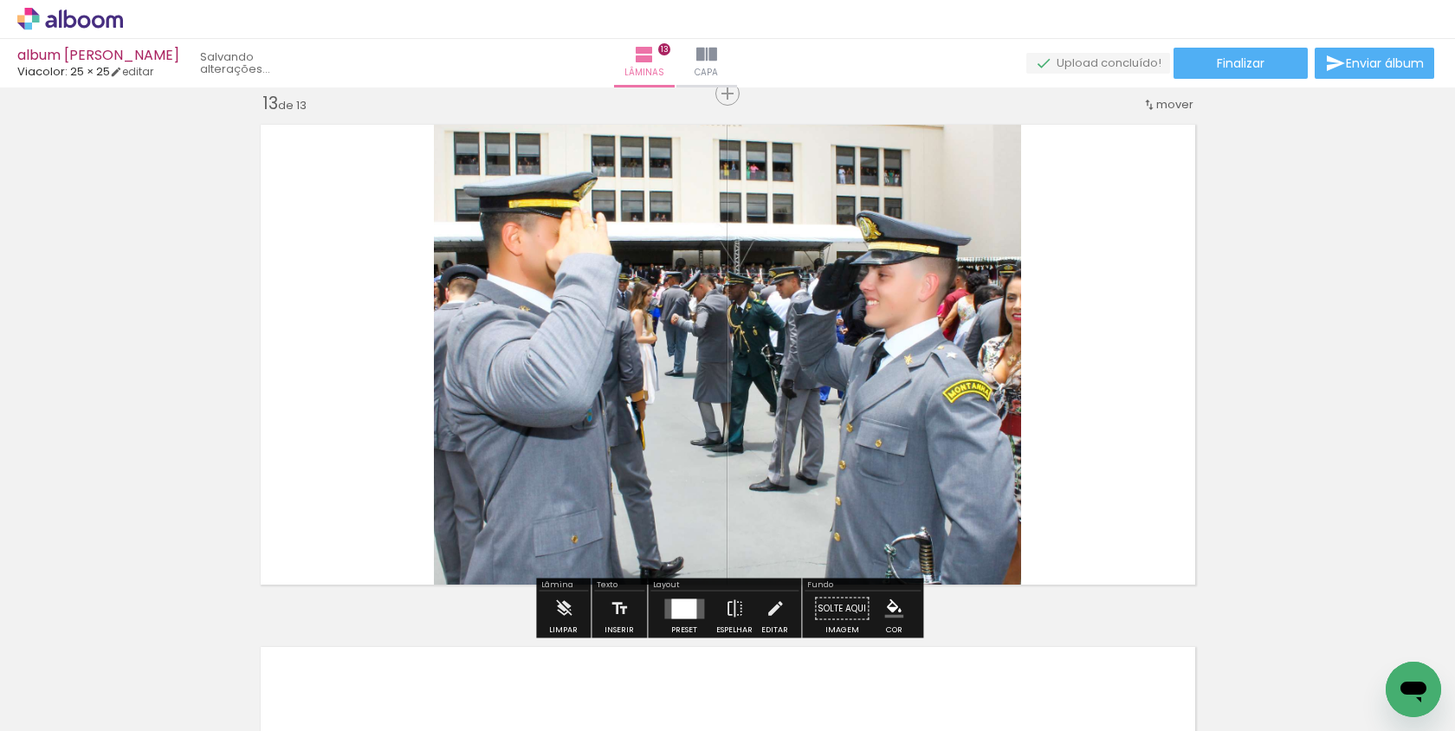
scroll to position [6288, 0]
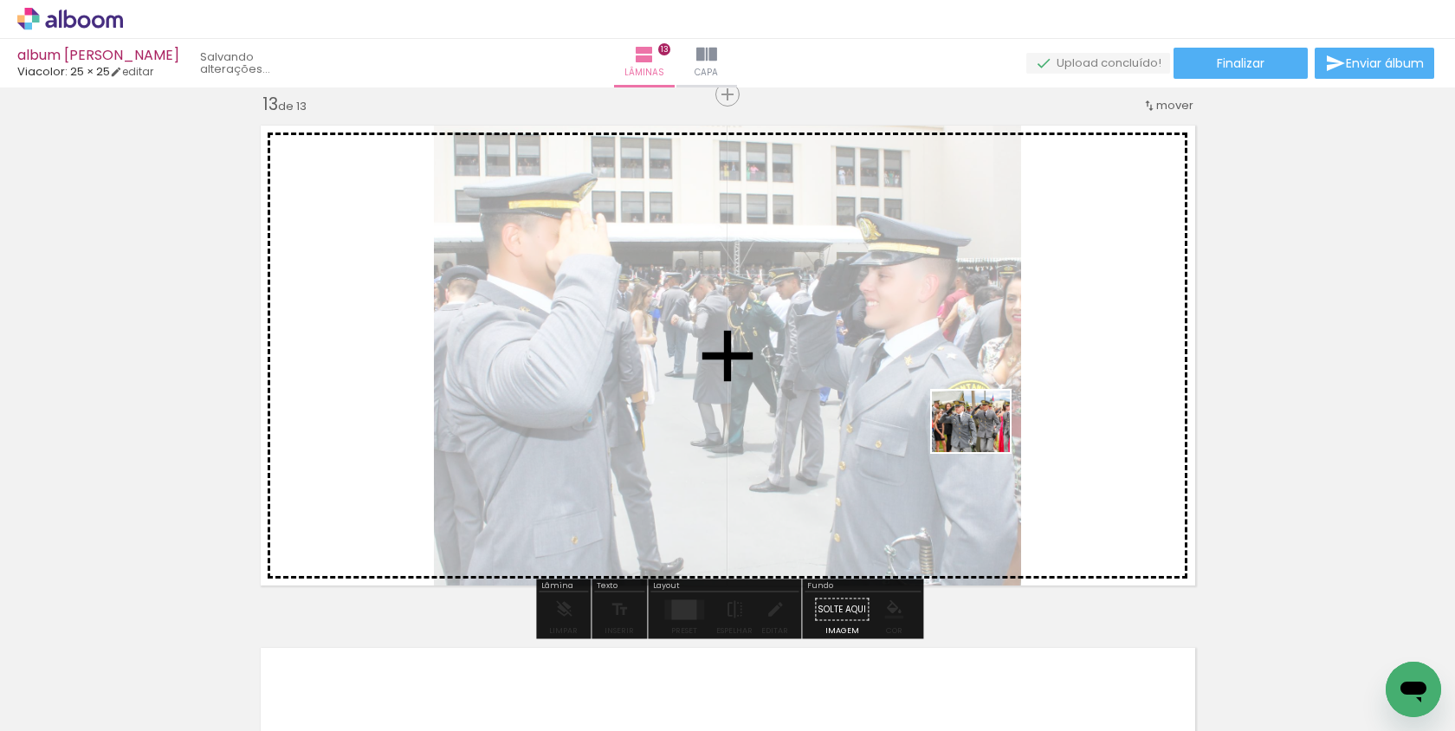
drag, startPoint x: 858, startPoint y: 676, endPoint x: 985, endPoint y: 442, distance: 266.6
click at [985, 442] on quentale-workspace at bounding box center [727, 365] width 1455 height 731
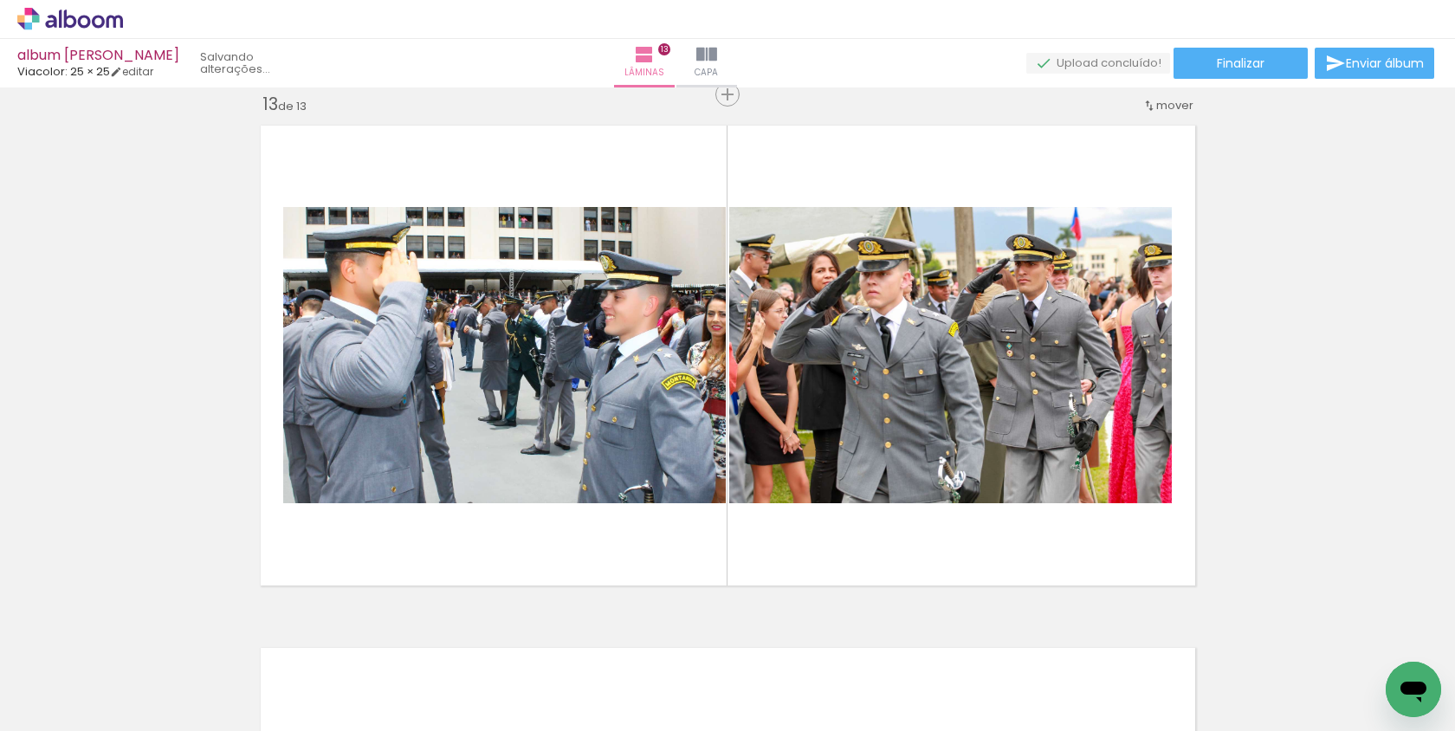
scroll to position [0, 1390]
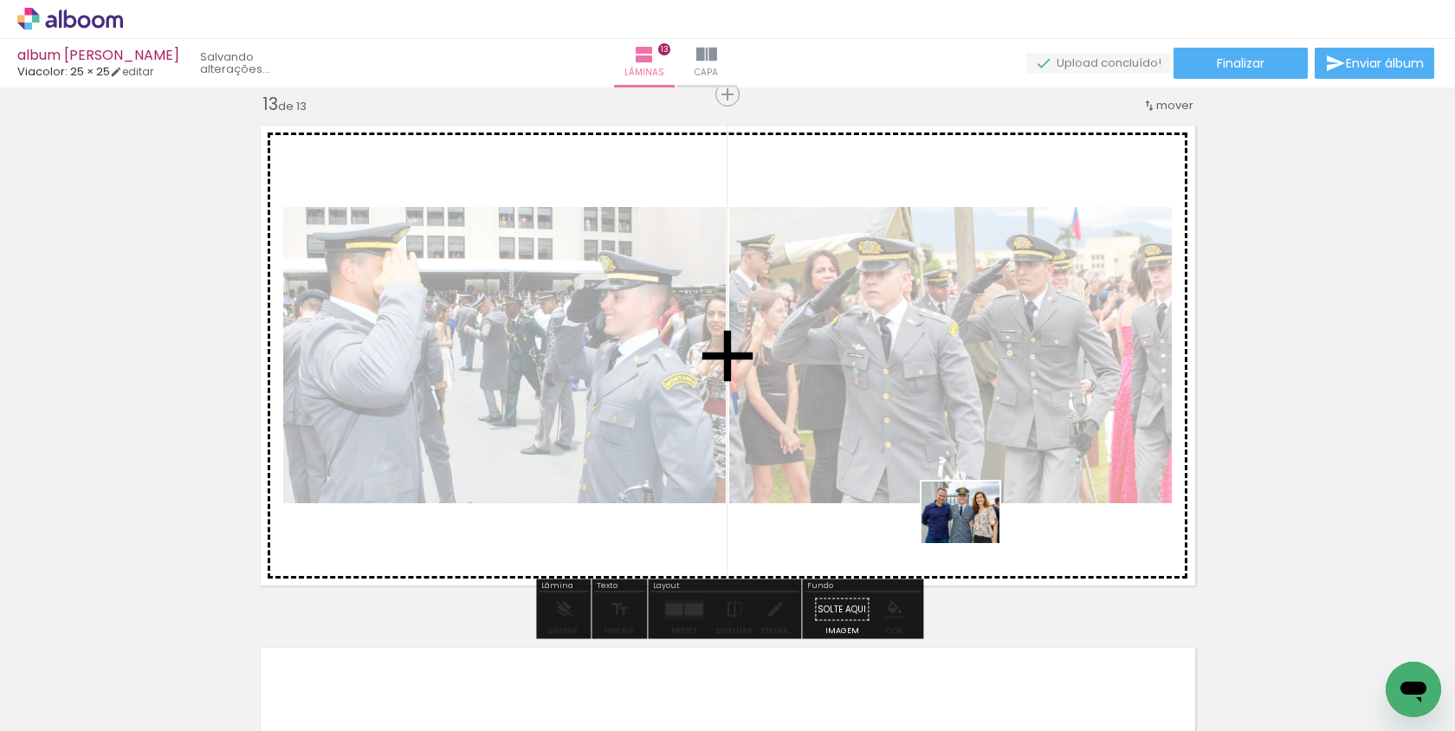
click at [975, 534] on quentale-workspace at bounding box center [727, 365] width 1455 height 731
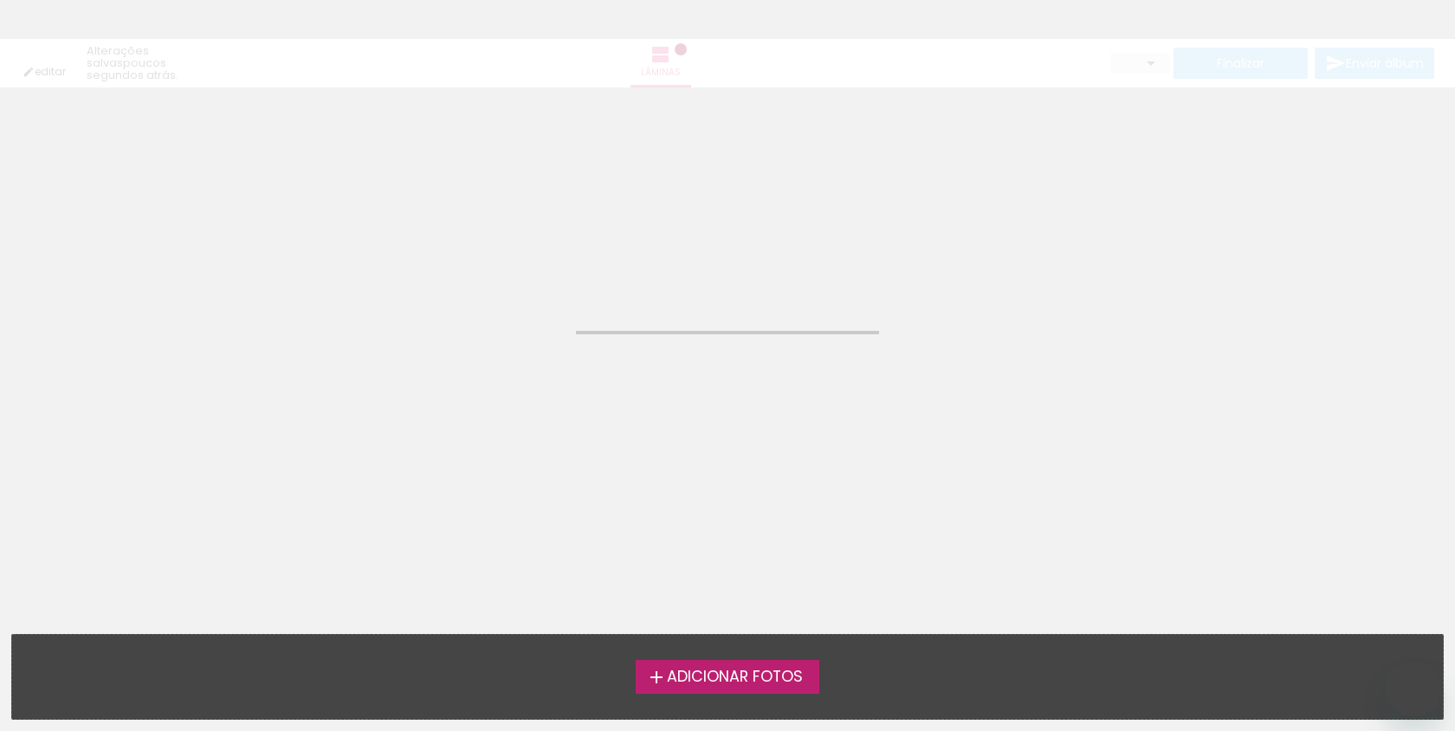
type input "Todas as fotos"
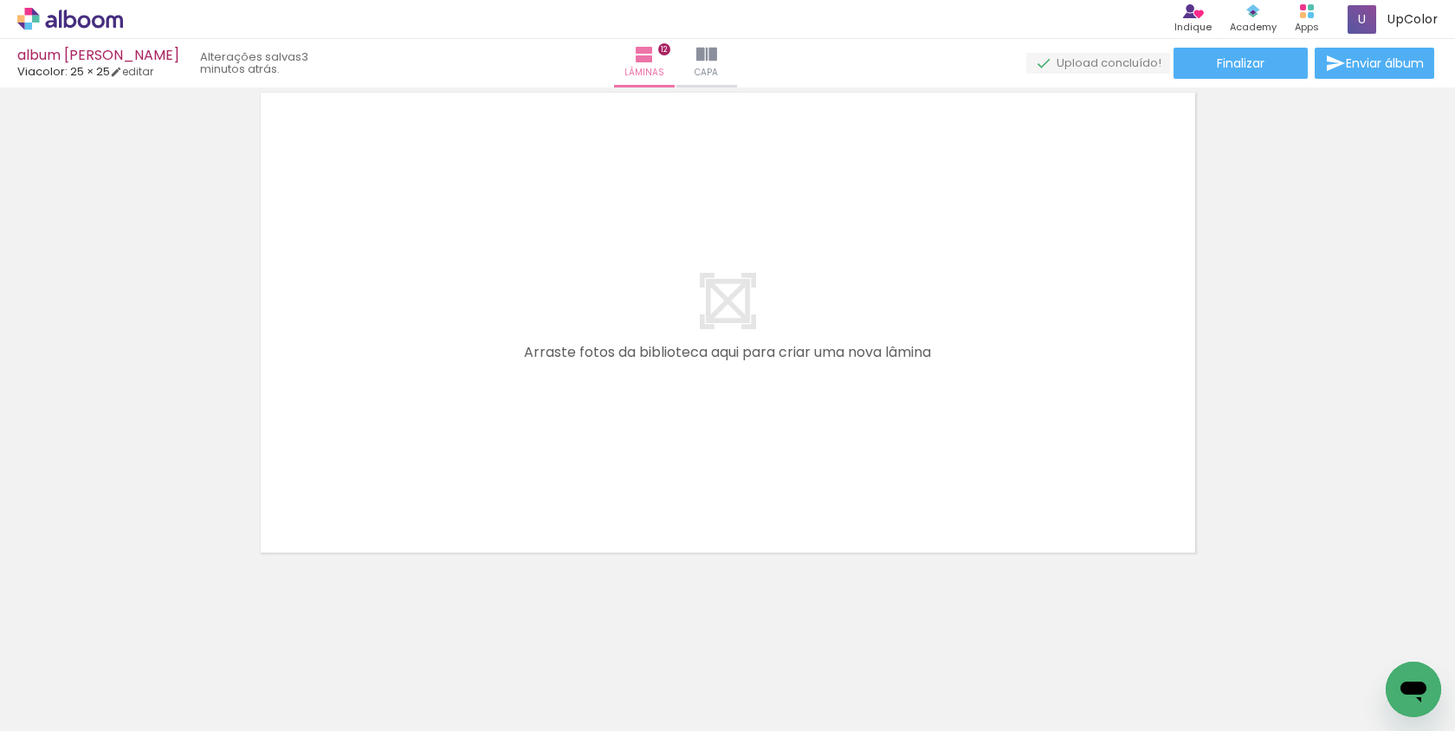
scroll to position [0, 2461]
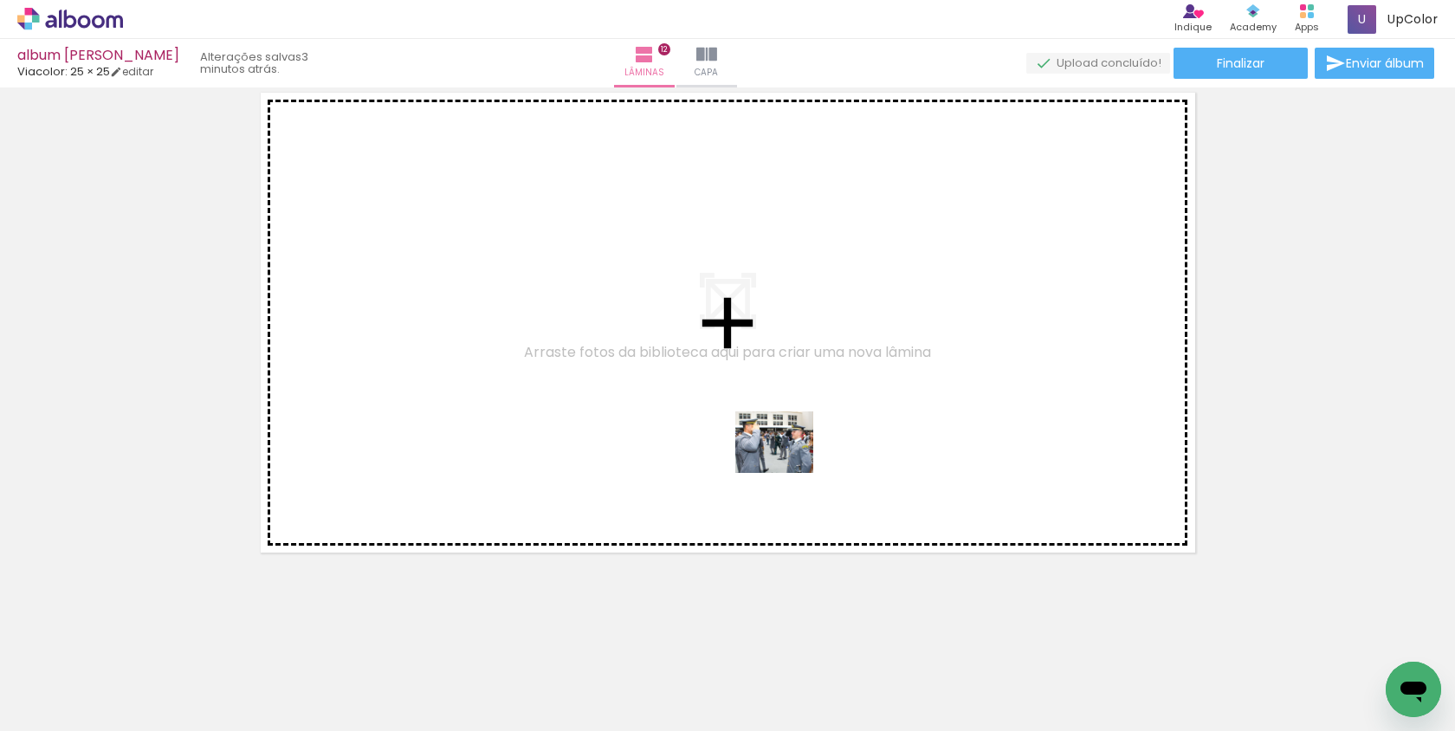
drag, startPoint x: 935, startPoint y: 690, endPoint x: 784, endPoint y: 459, distance: 276.5
click at [783, 459] on quentale-workspace at bounding box center [727, 365] width 1455 height 731
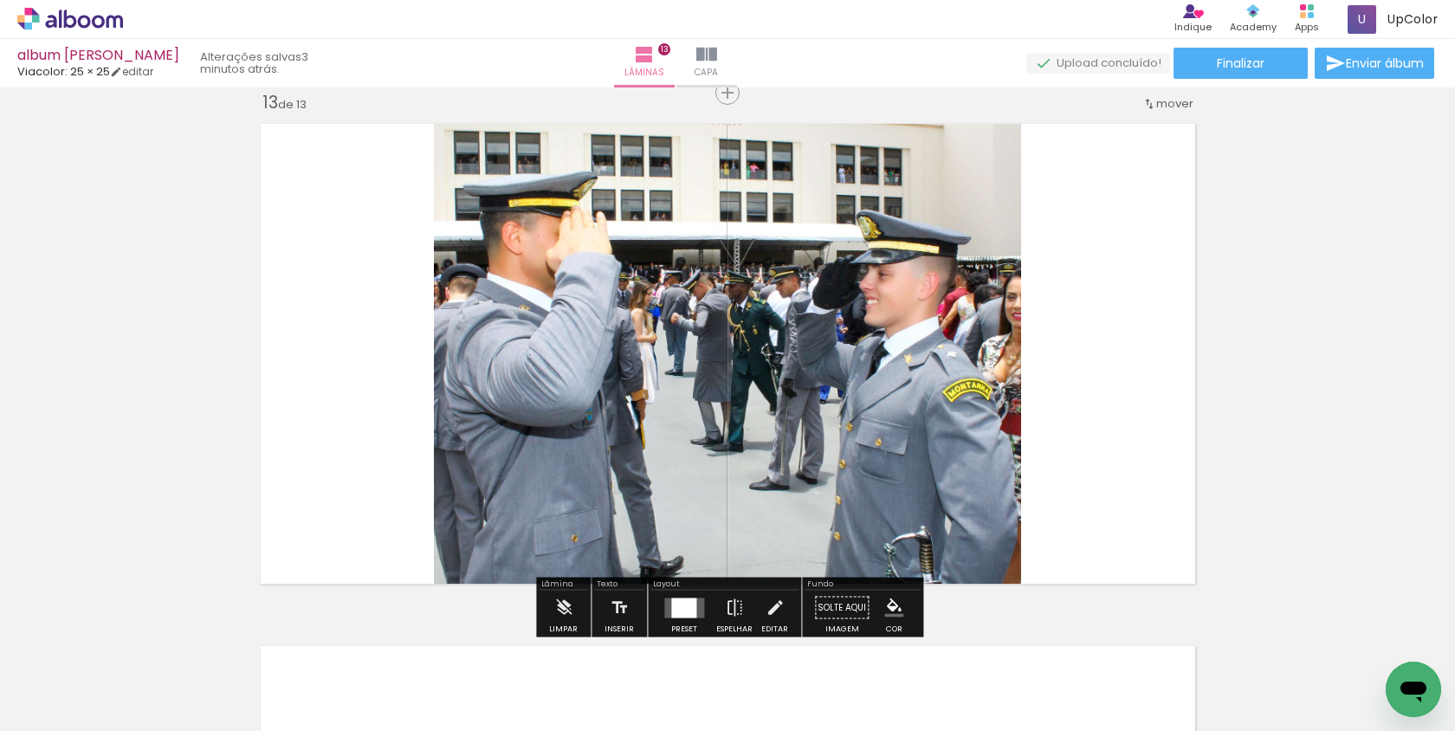
scroll to position [6288, 0]
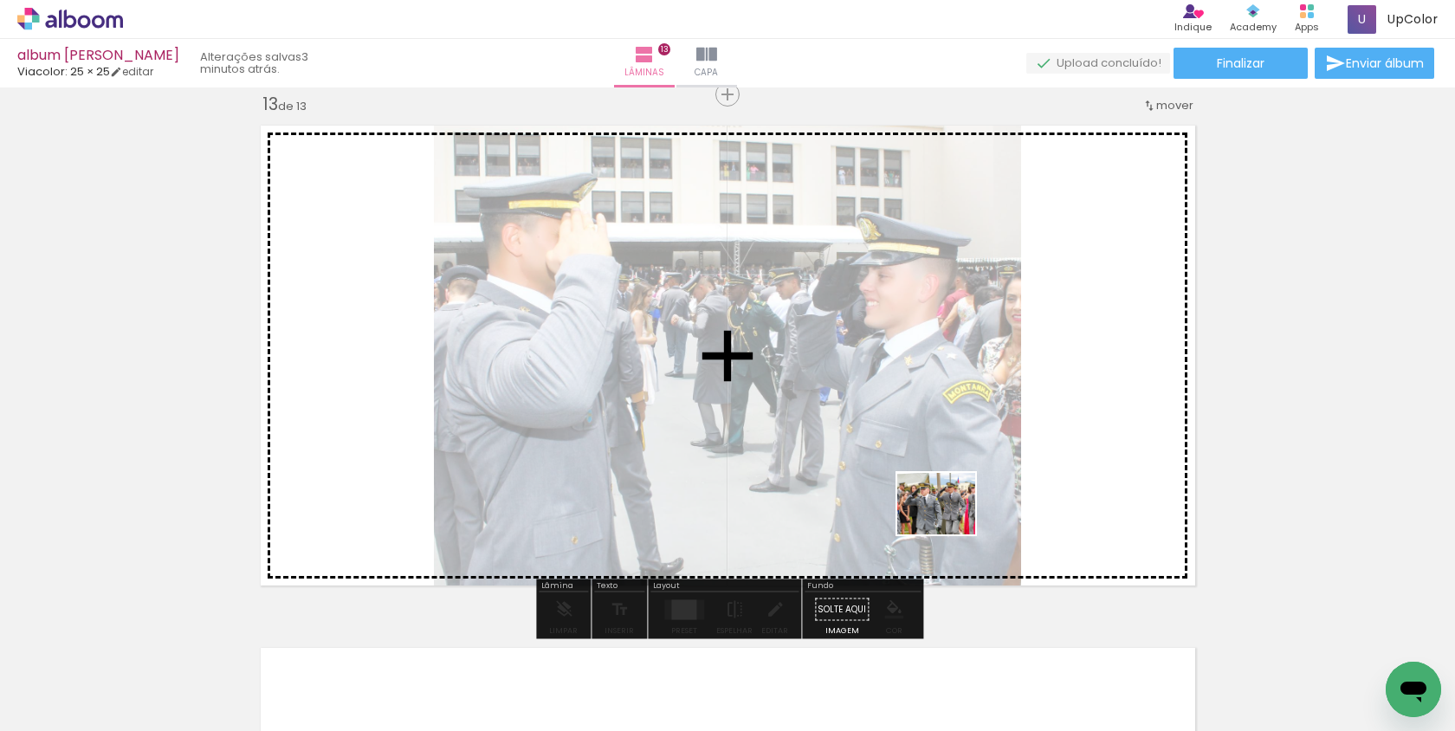
drag, startPoint x: 992, startPoint y: 663, endPoint x: 951, endPoint y: 524, distance: 144.4
click at [950, 524] on quentale-workspace at bounding box center [727, 365] width 1455 height 731
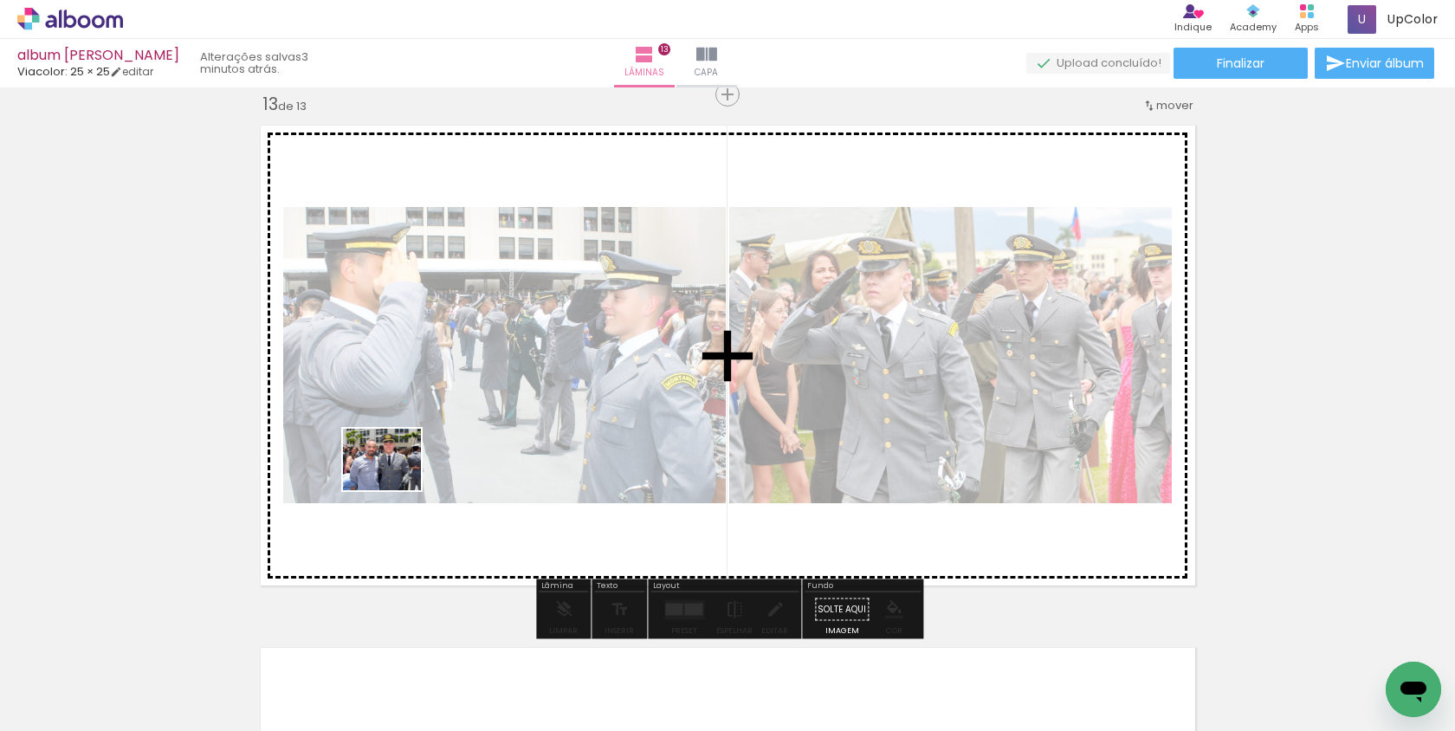
drag, startPoint x: 274, startPoint y: 669, endPoint x: 404, endPoint y: 474, distance: 235.4
click at [404, 473] on quentale-workspace at bounding box center [727, 365] width 1455 height 731
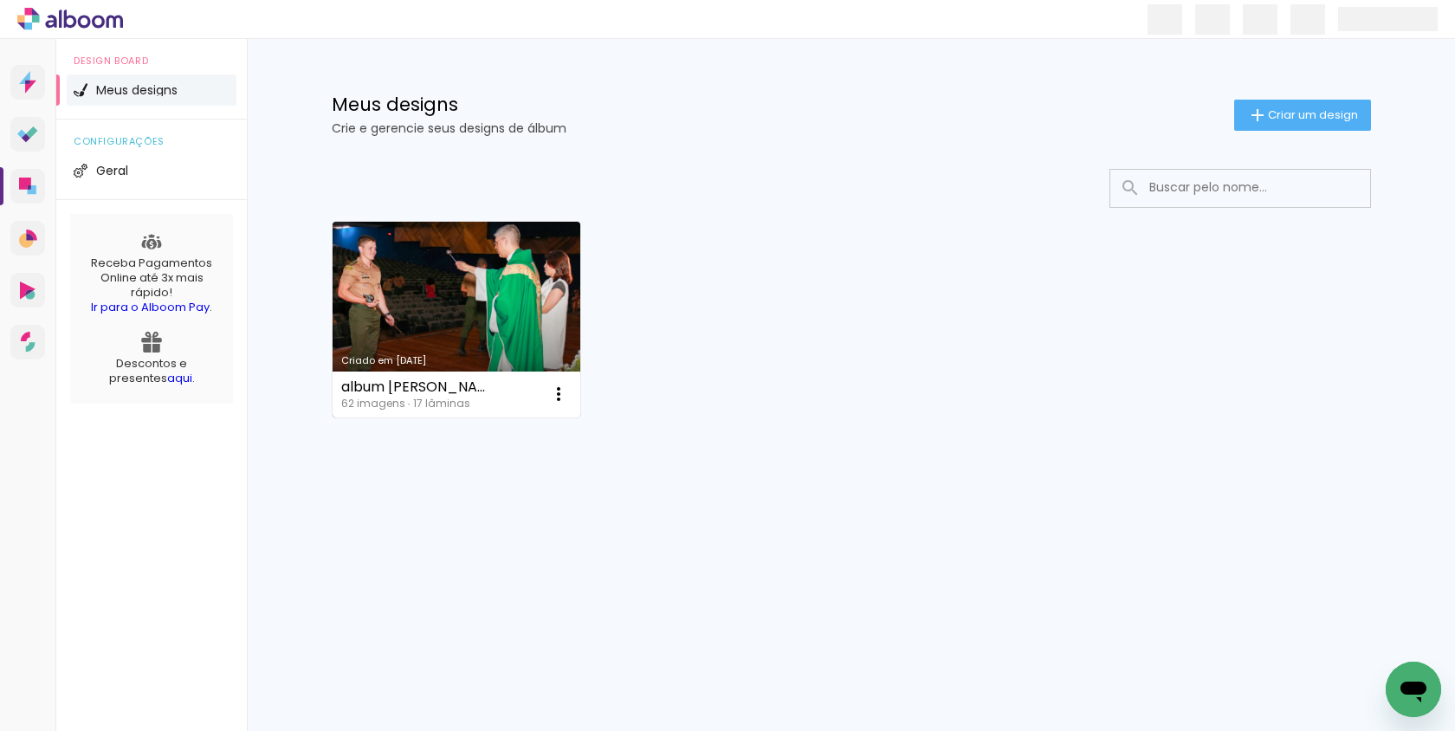
click at [487, 342] on link "Criado em [DATE]" at bounding box center [457, 320] width 249 height 196
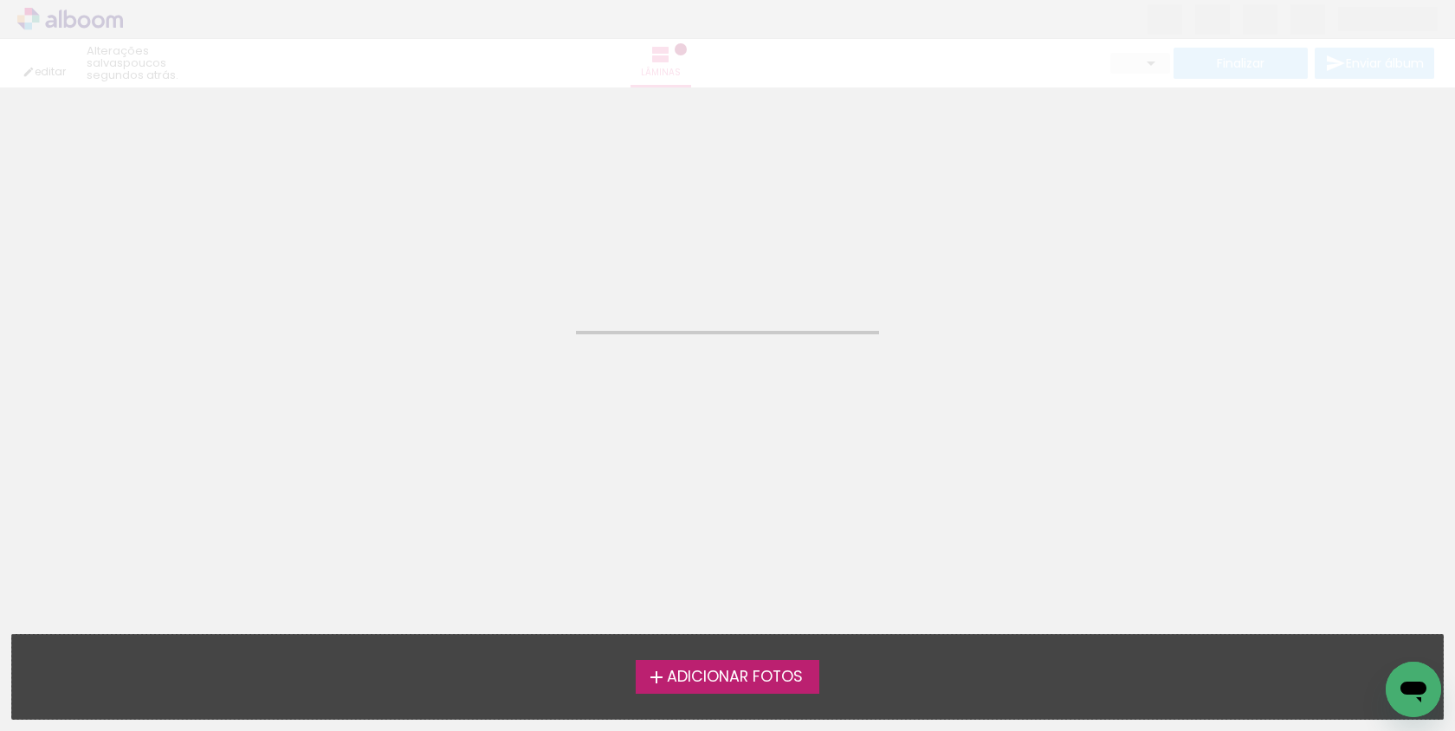
click at [487, 342] on neon-animated-pages "Confirmar Cancelar" at bounding box center [727, 408] width 1455 height 643
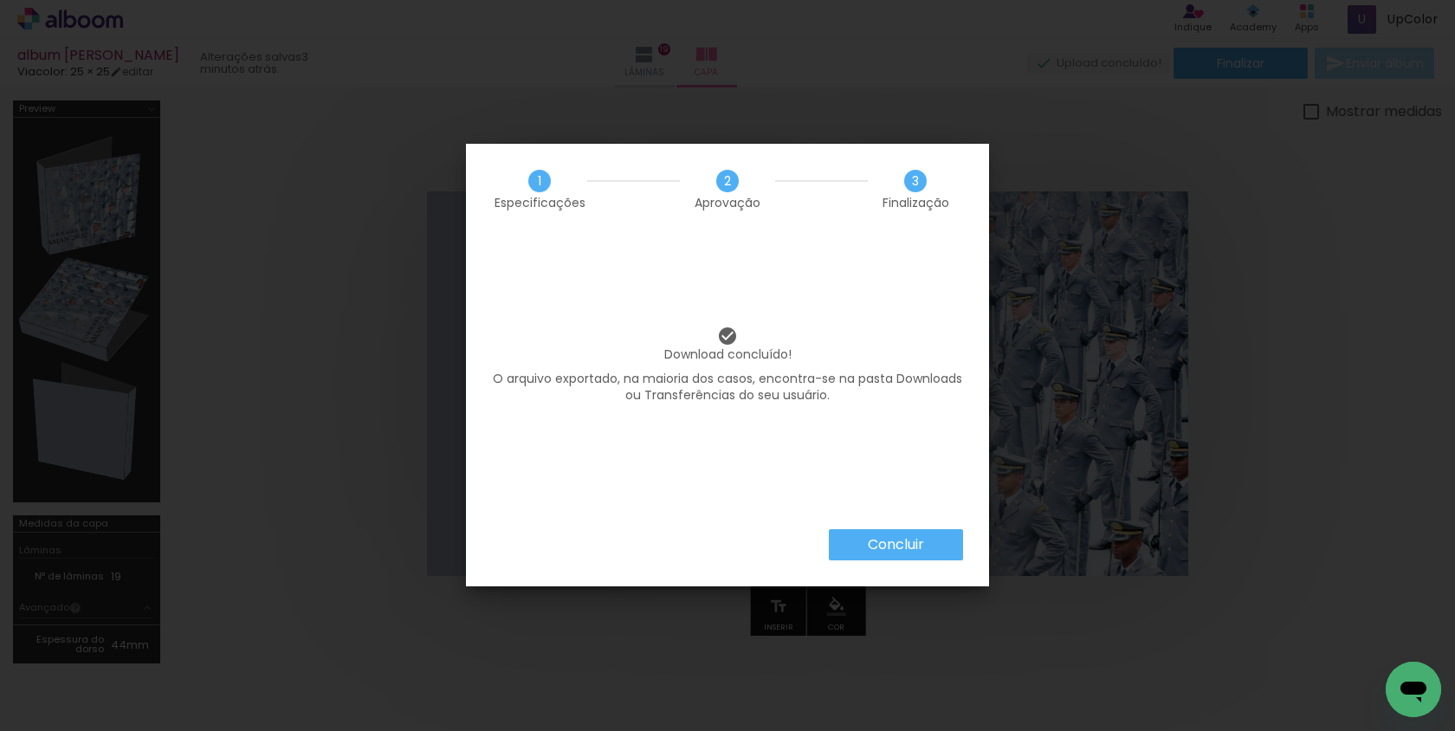
scroll to position [0, 4900]
click at [0, 0] on slot "Concluir" at bounding box center [0, 0] width 0 height 0
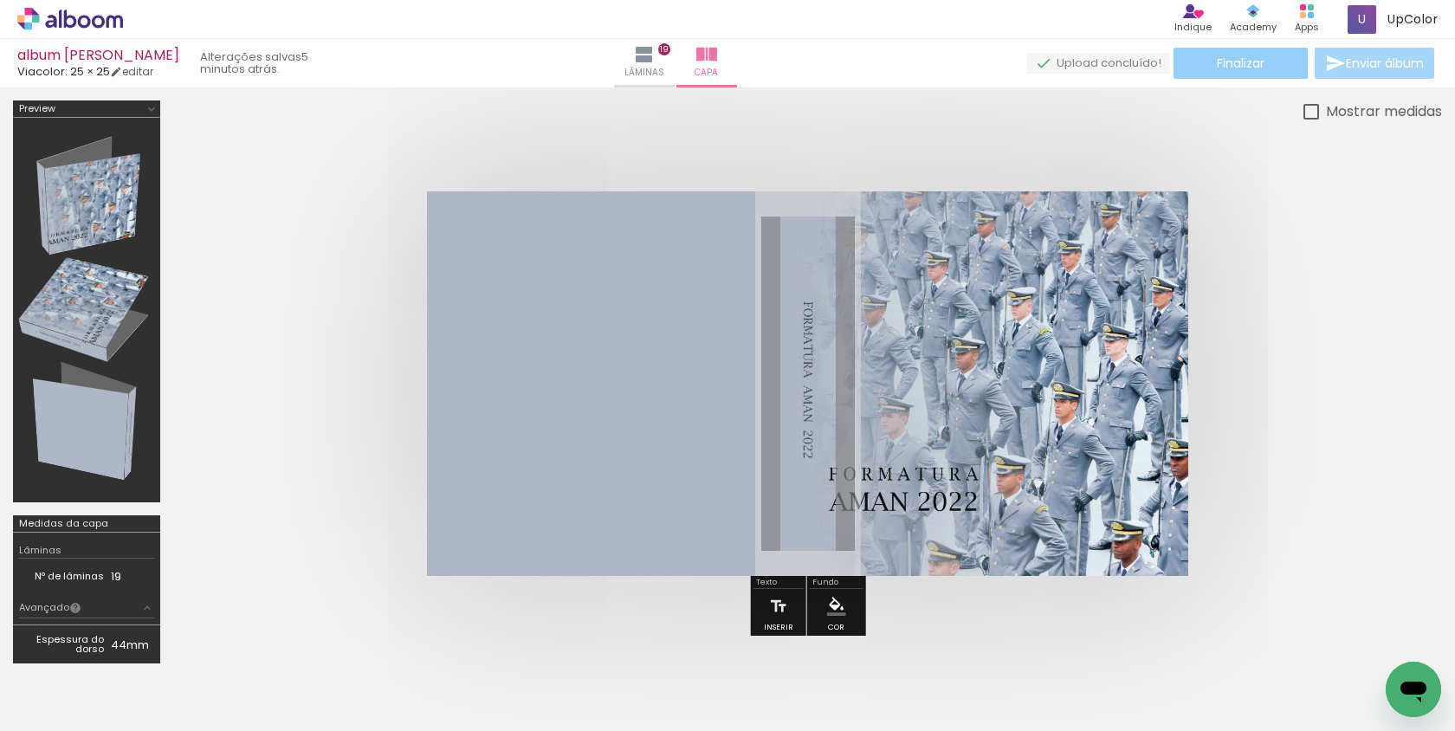
click at [1201, 72] on paper-button "Finalizar" at bounding box center [1240, 63] width 134 height 31
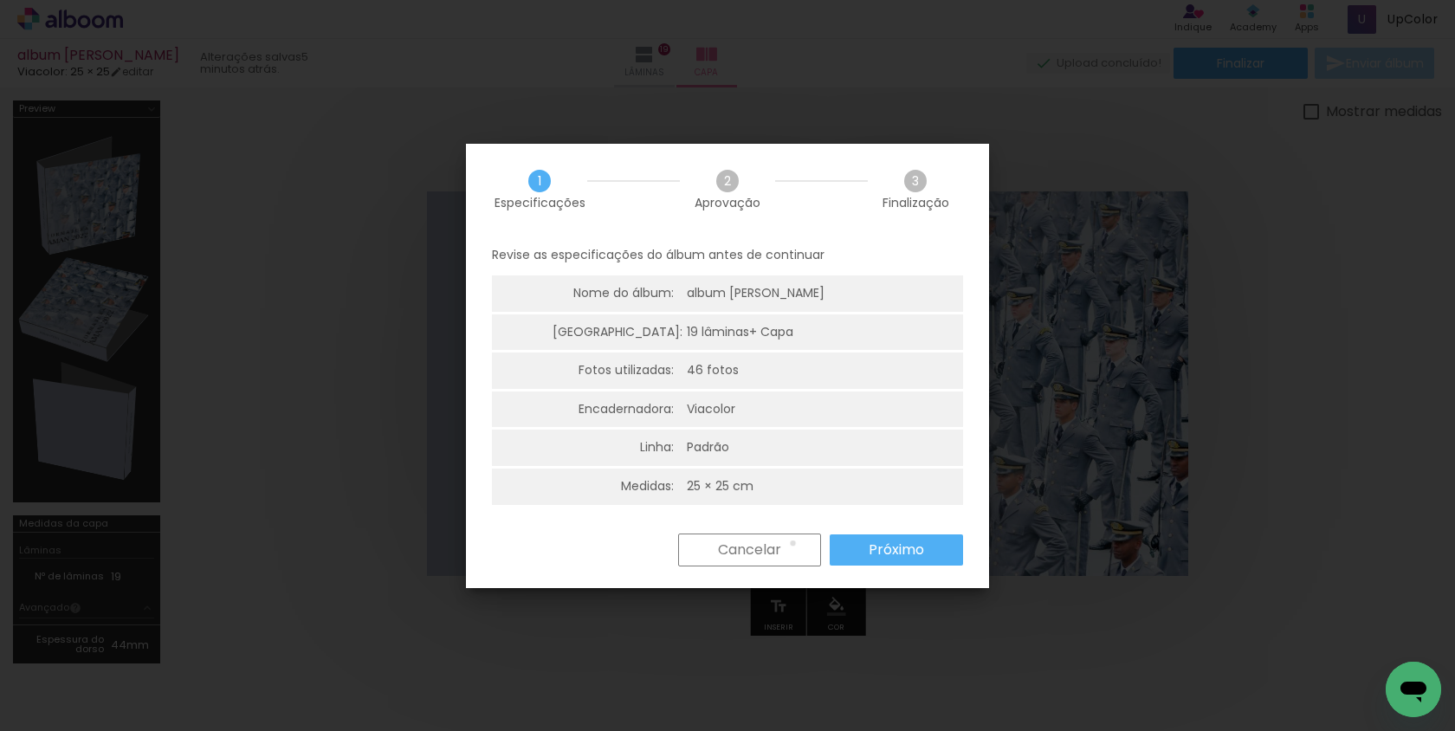
click at [792, 543] on paper-button "Cancelar" at bounding box center [749, 549] width 143 height 33
